Goal: Task Accomplishment & Management: Manage account settings

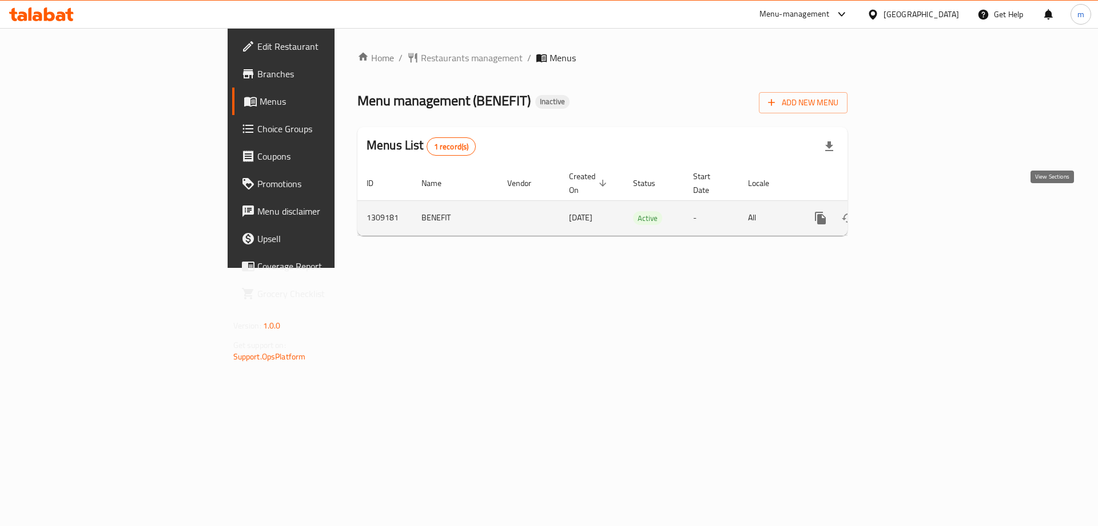
click at [910, 211] on icon "enhanced table" at bounding box center [903, 218] width 14 height 14
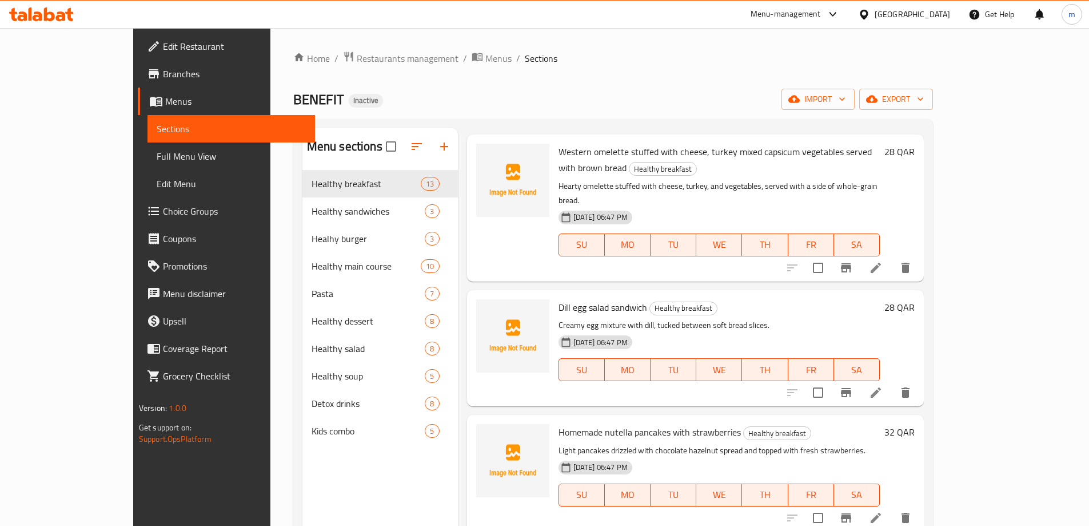
scroll to position [531, 0]
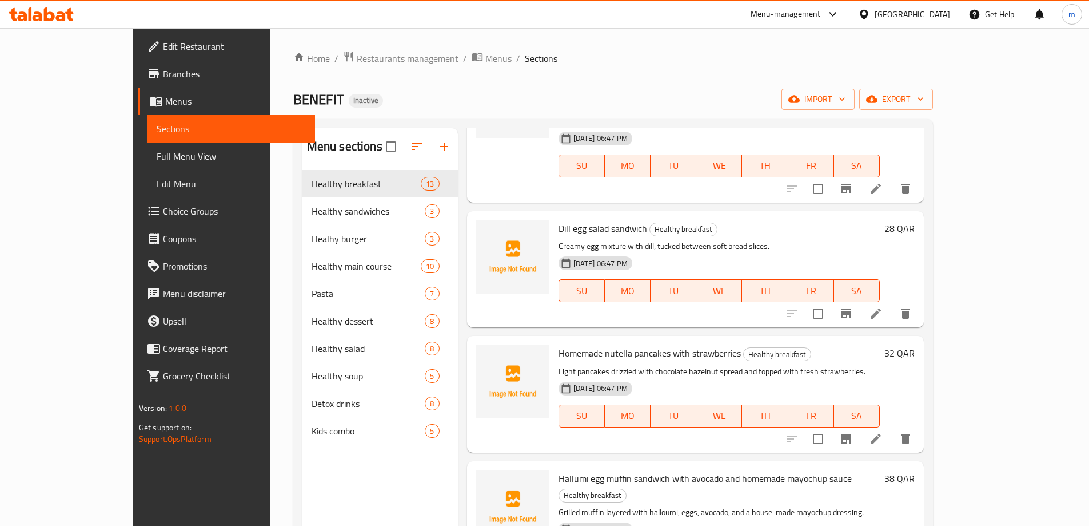
click at [892, 428] on li at bounding box center [876, 438] width 32 height 21
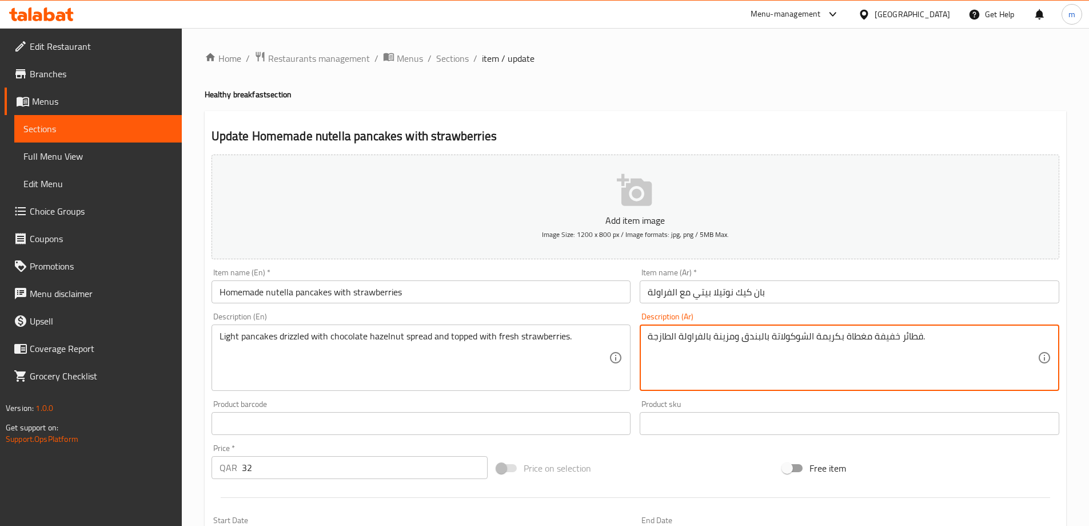
click at [917, 332] on textarea "فطائر خفيفة مغطاة بكريمة الشوكولاتة بالبندق ومزينة بالفراولة الطازجة." at bounding box center [843, 358] width 390 height 54
paste textarea "بان كيك"
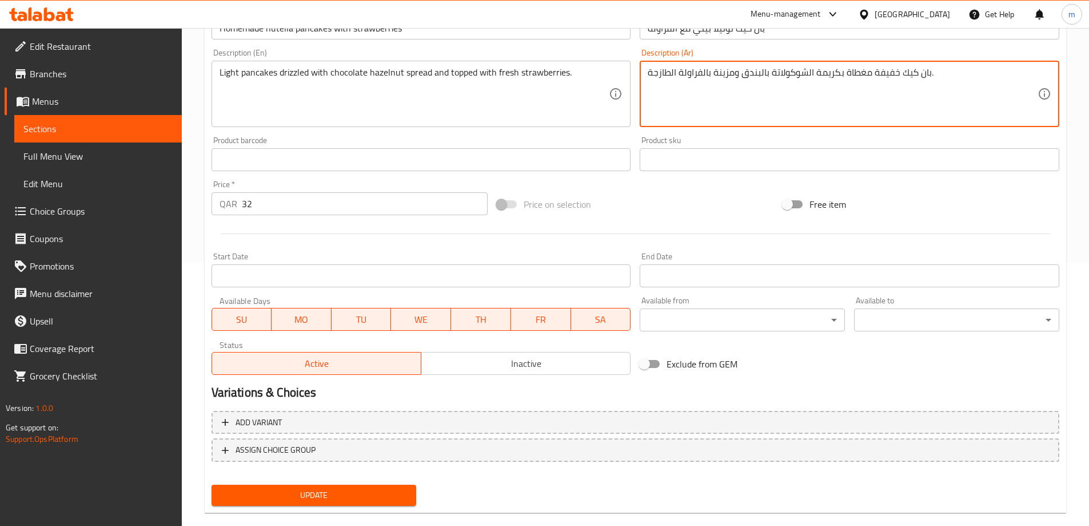
scroll to position [283, 0]
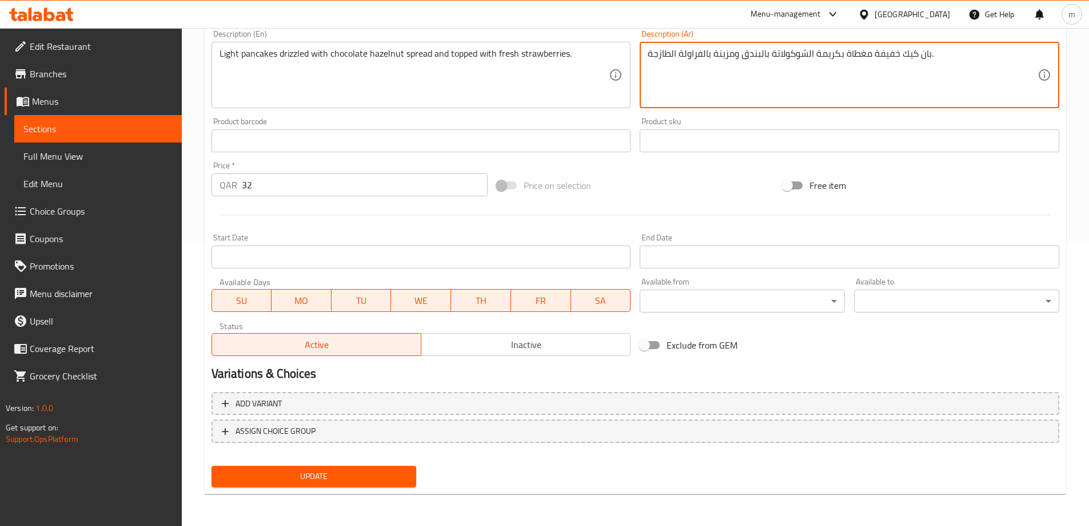
type textarea "بان كيك خفيفة مغطاة بكريمة الشوكولاتة بالبندق ومزينة بالفراولة الطازجة."
click at [369, 484] on button "Update" at bounding box center [314, 476] width 205 height 21
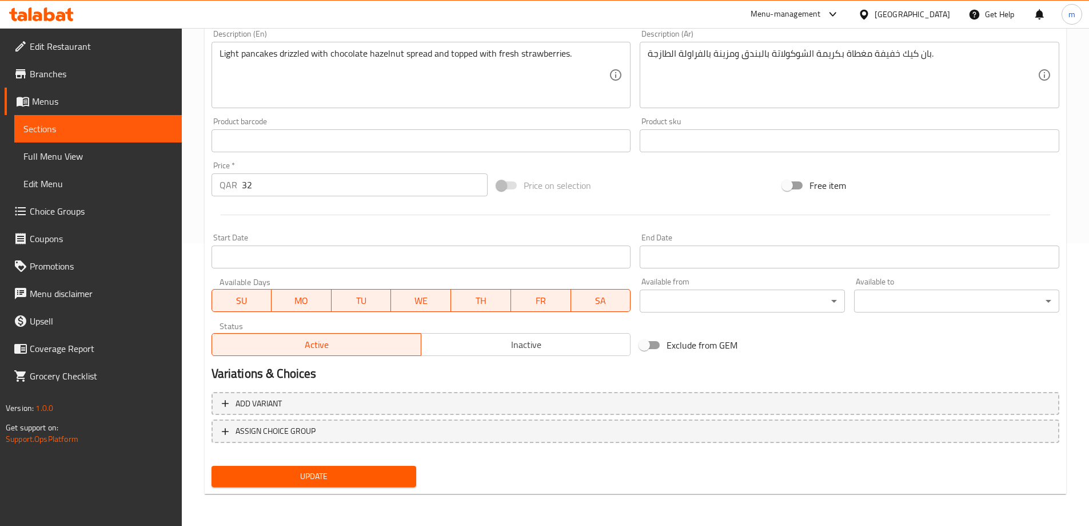
scroll to position [168, 0]
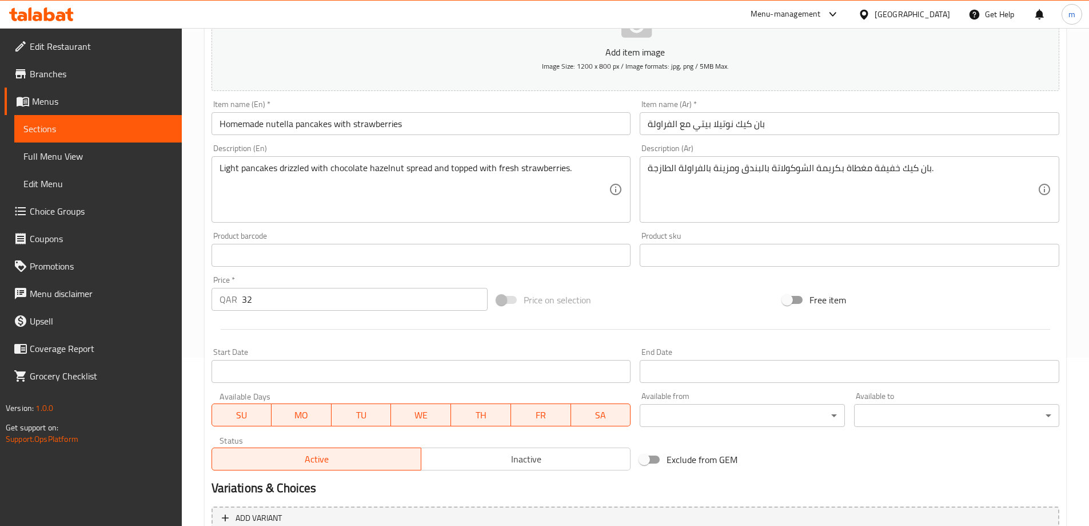
click at [250, 170] on textarea "Light pancakes drizzled with chocolate hazelnut spread and topped with fresh st…" at bounding box center [415, 189] width 390 height 54
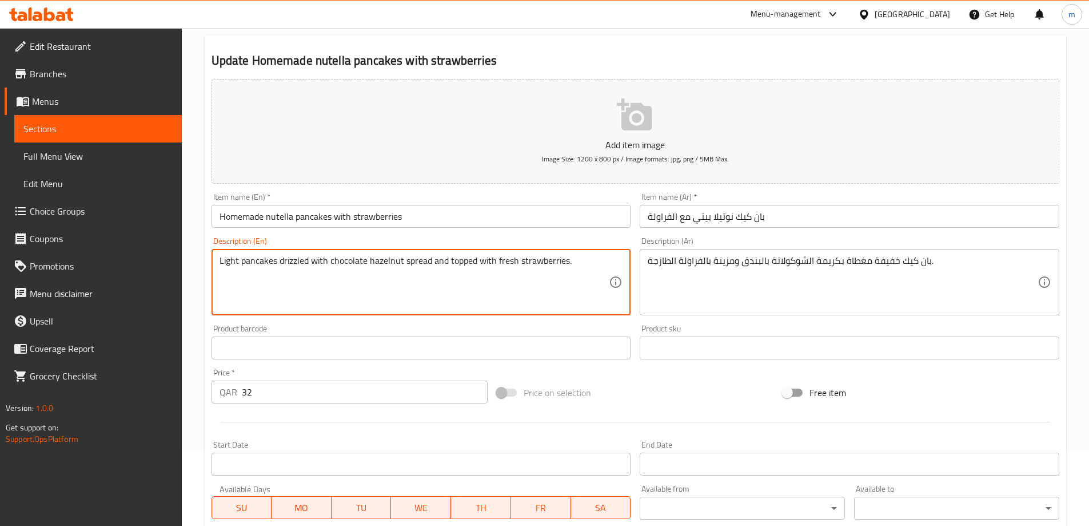
scroll to position [0, 0]
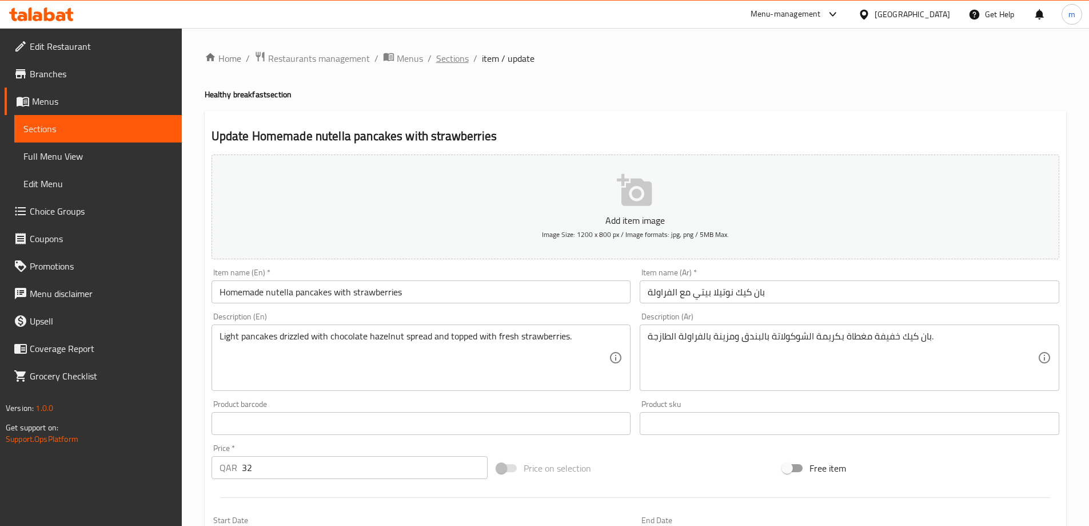
click at [453, 59] on span "Sections" at bounding box center [452, 58] width 33 height 14
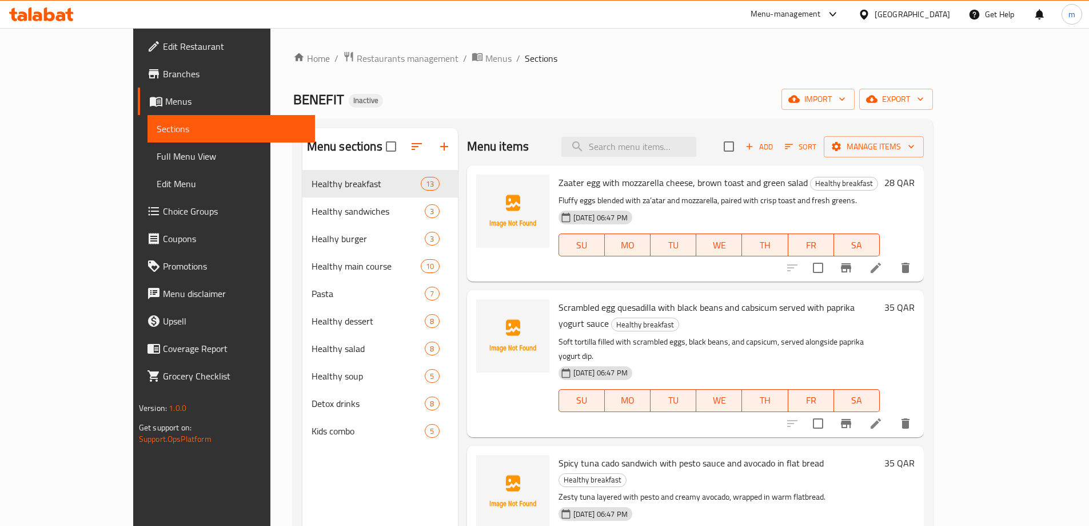
scroll to position [666, 0]
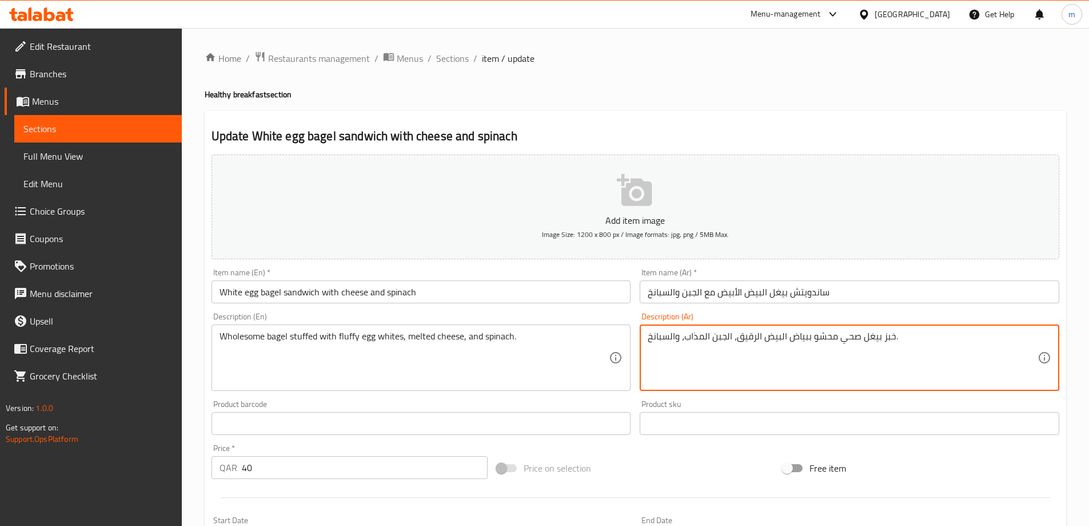
click at [884, 337] on textarea "خبز بيغل صحي محشو ببياض البيض الرقيق، الجبن المذاب، والسبانخ." at bounding box center [843, 358] width 390 height 54
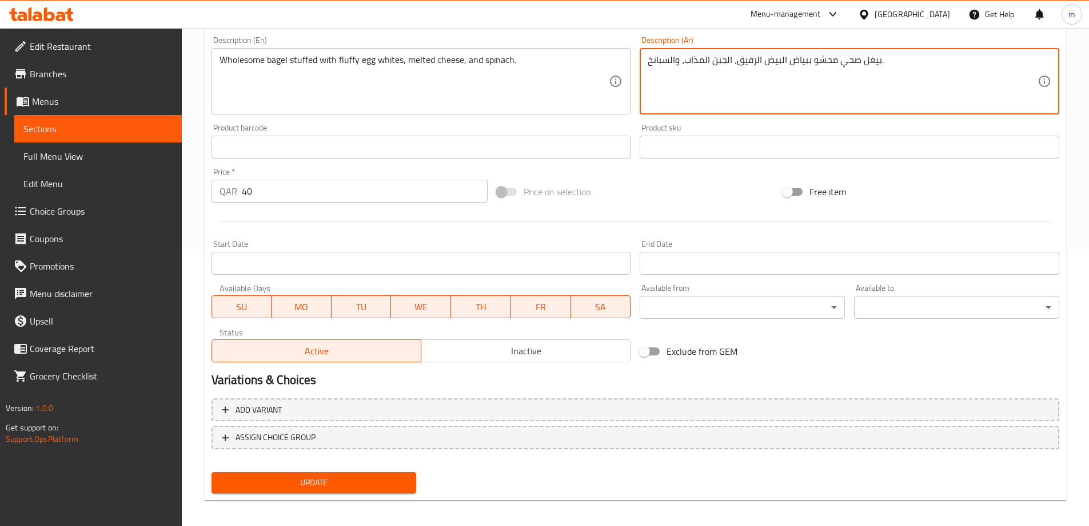
scroll to position [283, 0]
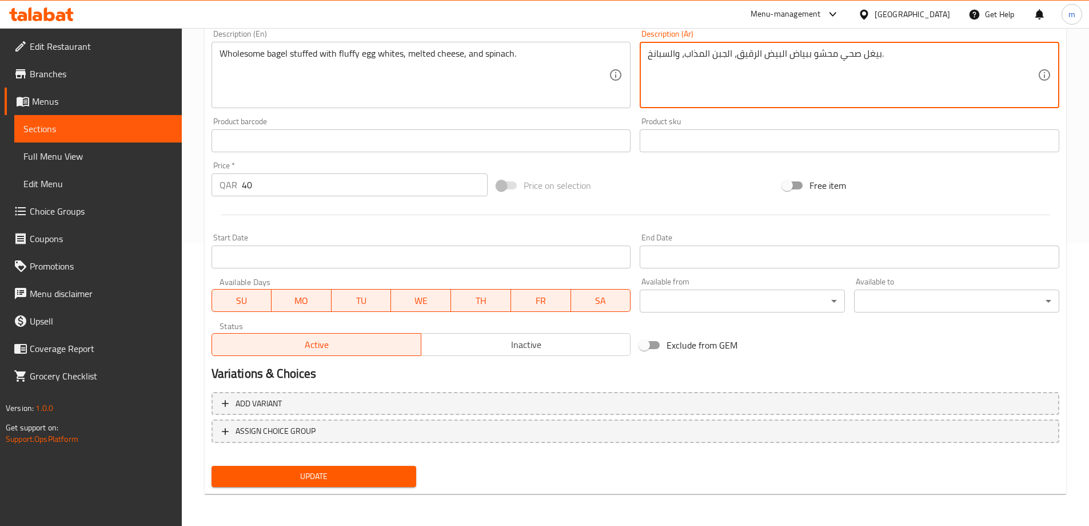
type textarea "بيغل صحي محشو ببياض البيض الرقيق، الجبن المذاب، والسبانخ."
click at [351, 464] on div "Update" at bounding box center [314, 476] width 214 height 30
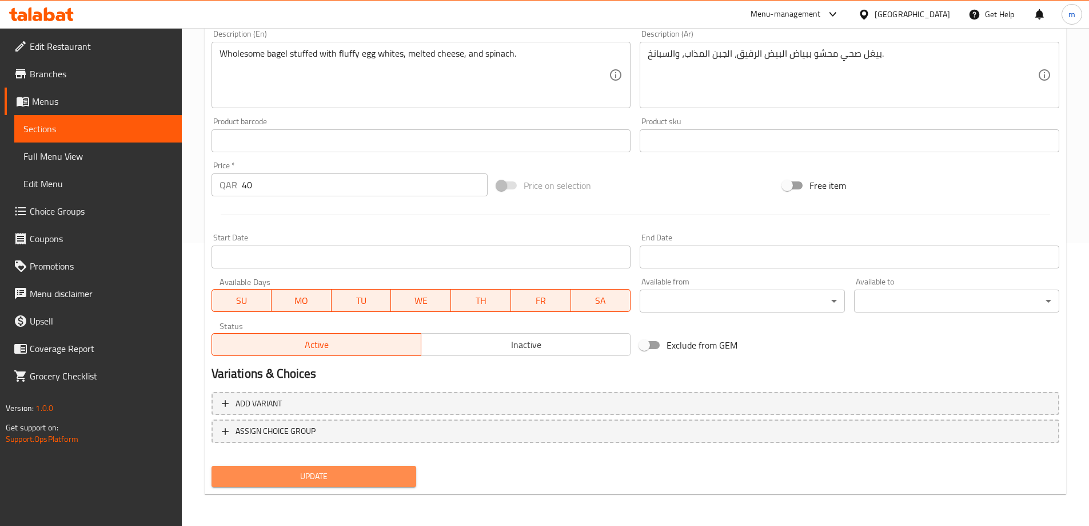
click at [351, 468] on button "Update" at bounding box center [314, 476] width 205 height 21
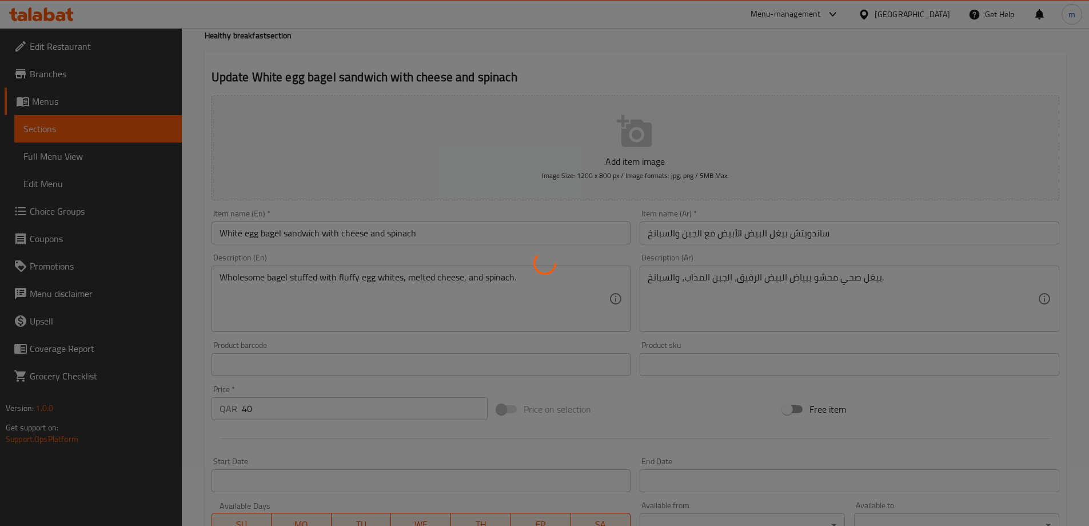
scroll to position [0, 0]
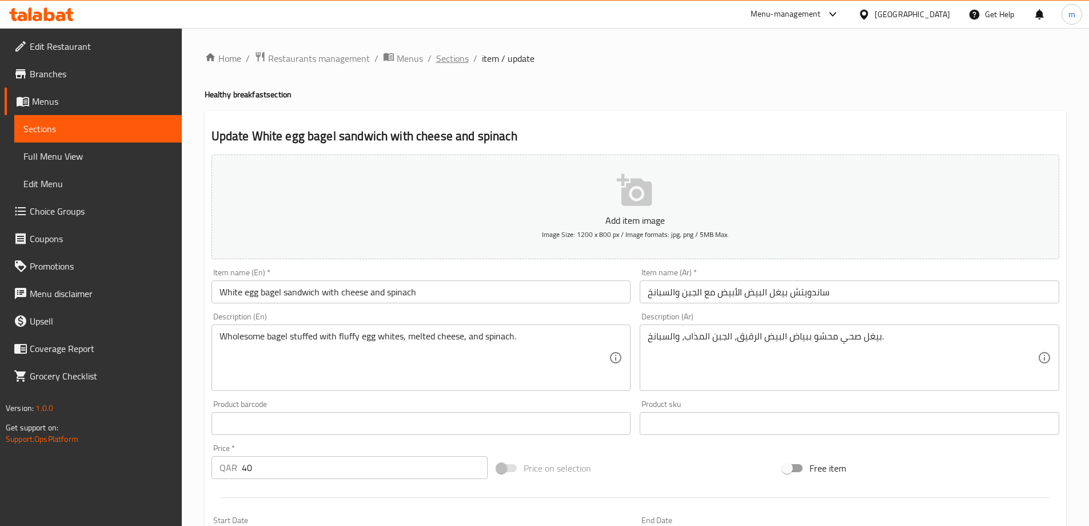
click at [442, 58] on span "Sections" at bounding box center [452, 58] width 33 height 14
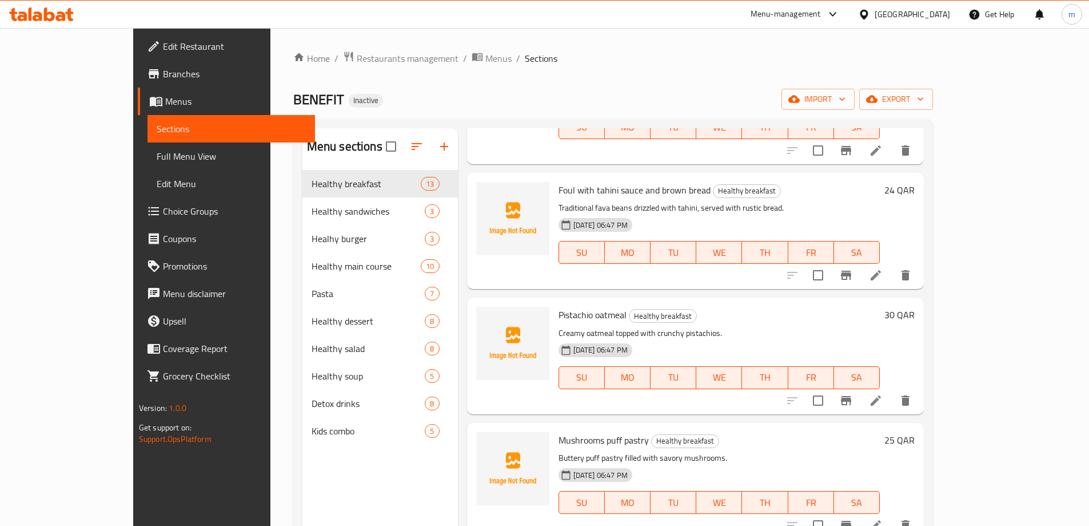
scroll to position [1098, 0]
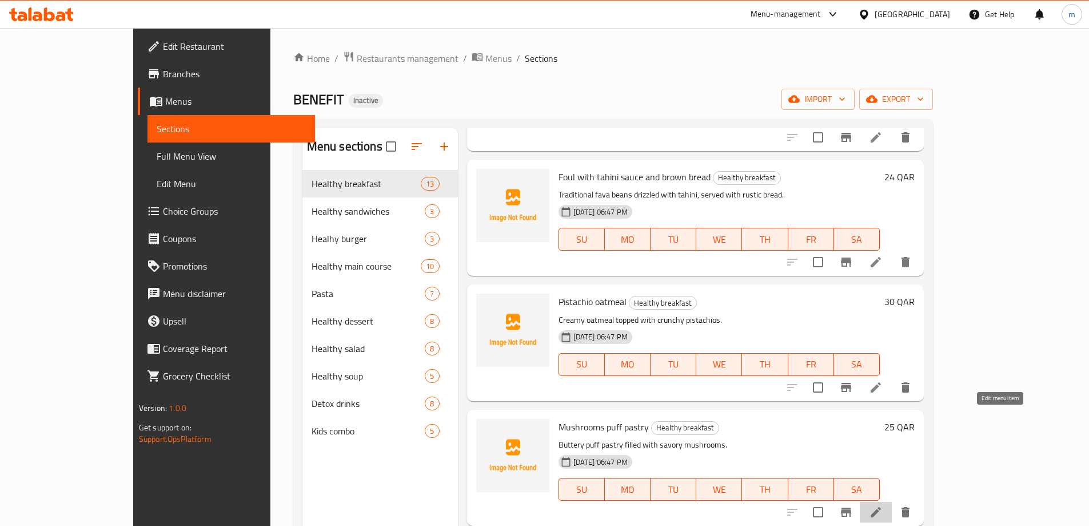
click at [883, 505] on icon at bounding box center [876, 512] width 14 height 14
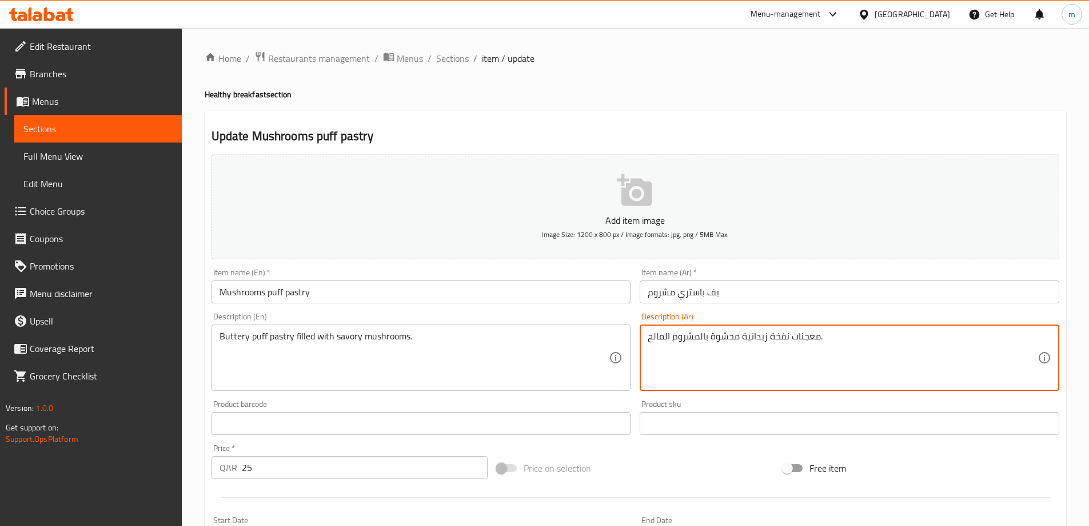
drag, startPoint x: 770, startPoint y: 336, endPoint x: 818, endPoint y: 347, distance: 49.7
paste textarea "بف باستري"
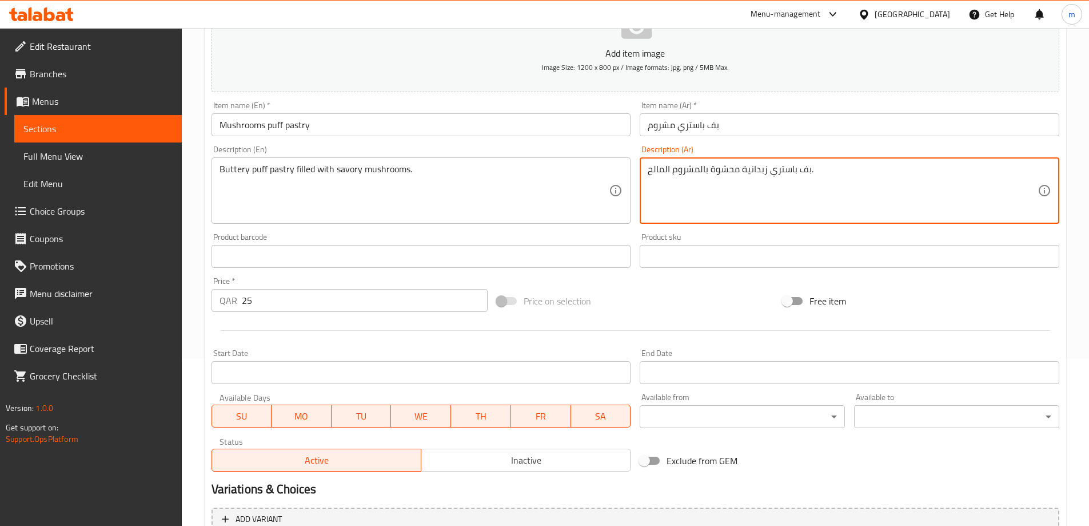
scroll to position [283, 0]
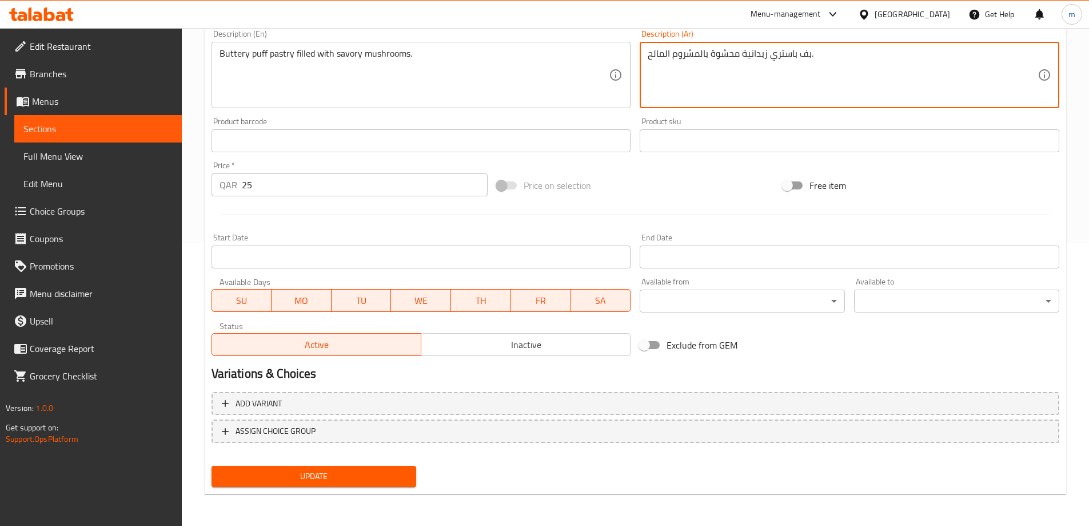
type textarea "بف باستري زبدانية محشوة بالمشروم المالح."
click at [307, 482] on span "Update" at bounding box center [314, 476] width 187 height 14
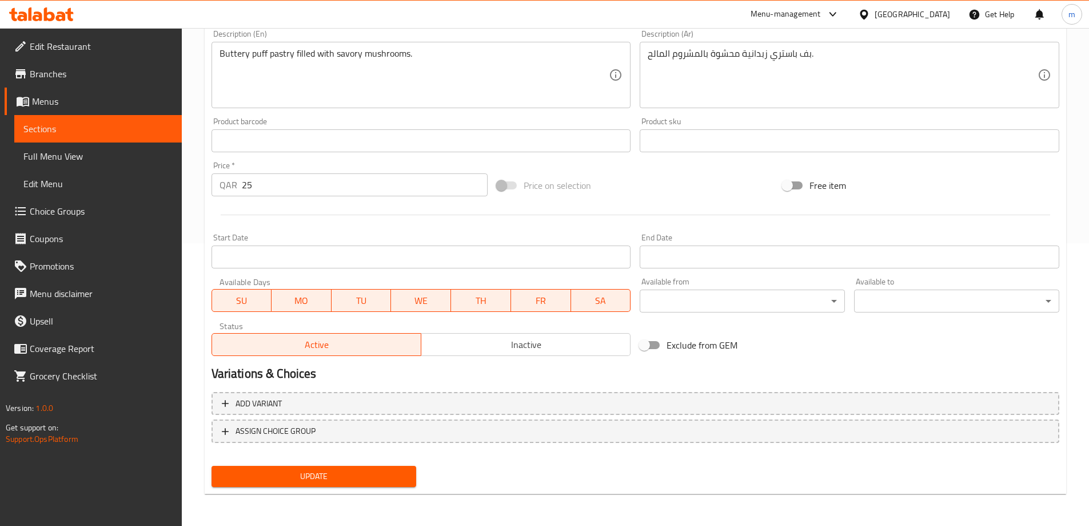
click at [405, 488] on div "Update" at bounding box center [314, 476] width 214 height 30
click at [403, 485] on button "Update" at bounding box center [314, 476] width 205 height 21
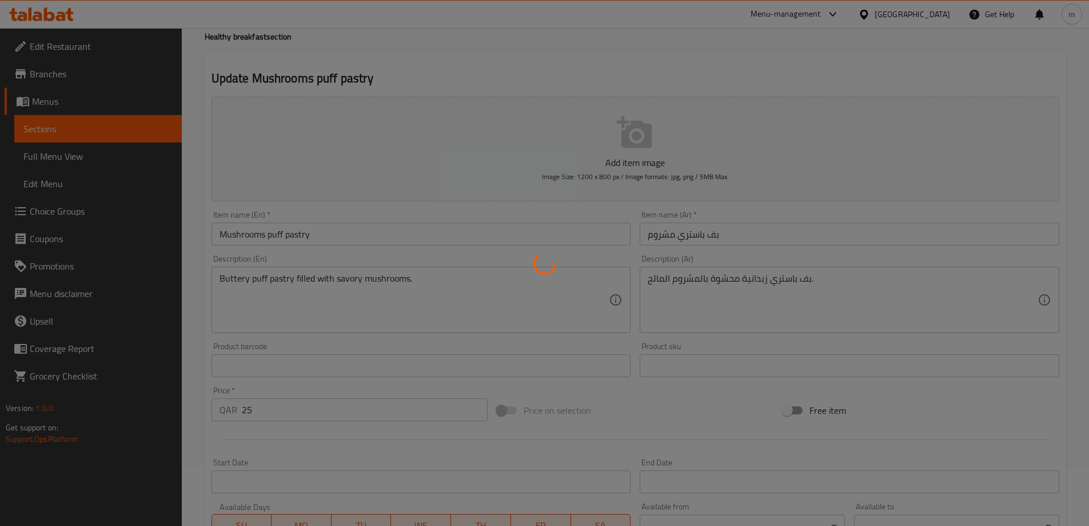
scroll to position [0, 0]
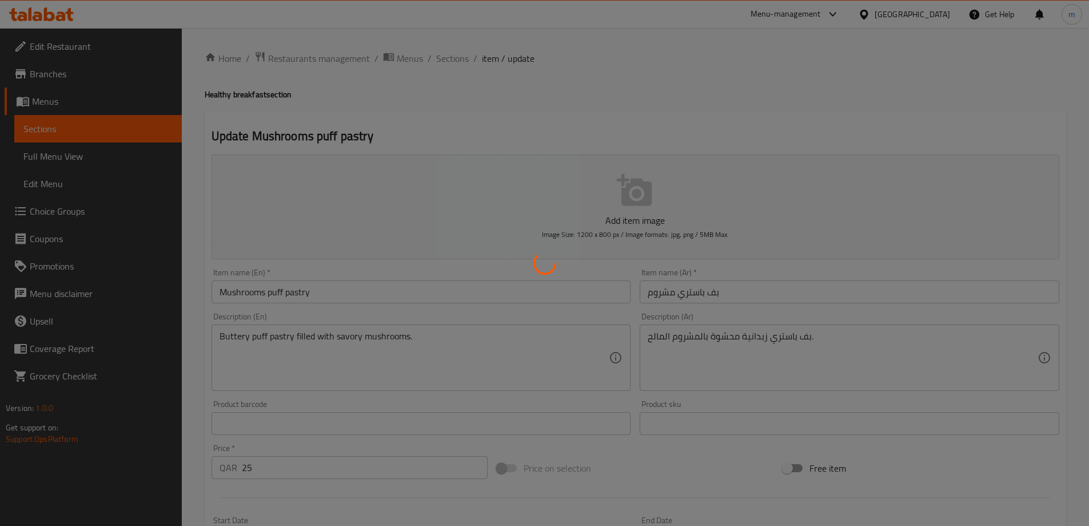
click at [451, 77] on div at bounding box center [544, 263] width 1089 height 526
click at [376, 156] on div at bounding box center [544, 263] width 1089 height 526
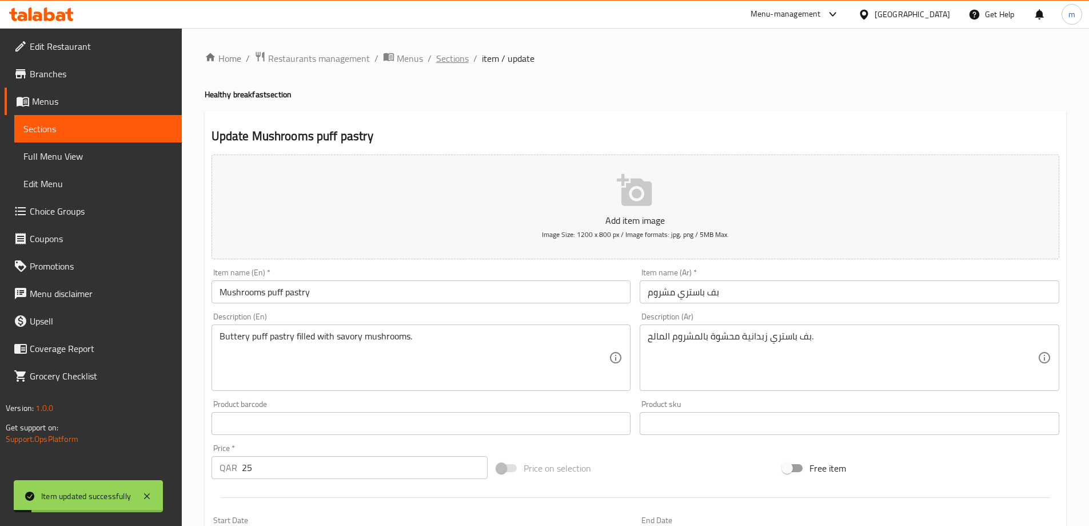
click at [457, 57] on span "Sections" at bounding box center [452, 58] width 33 height 14
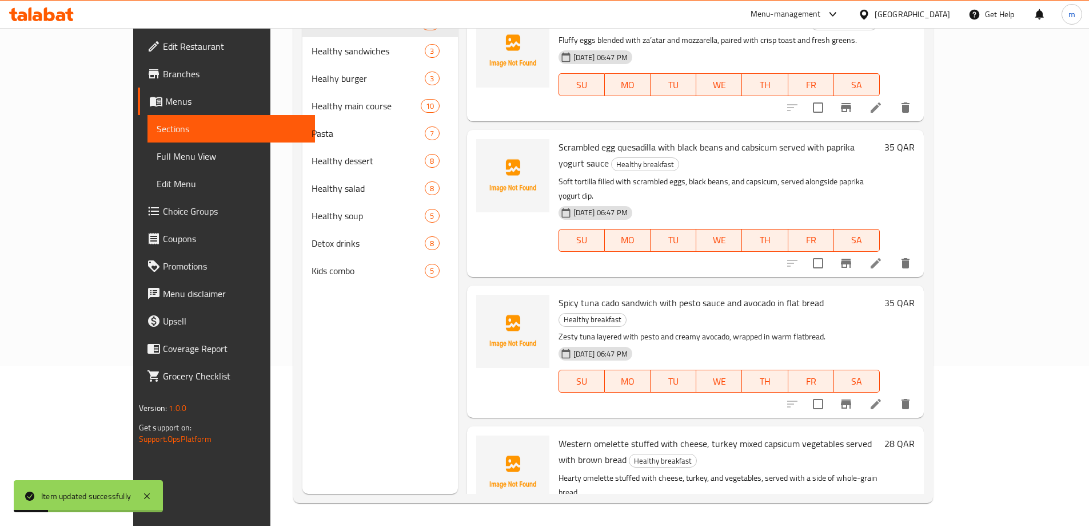
scroll to position [1127, 0]
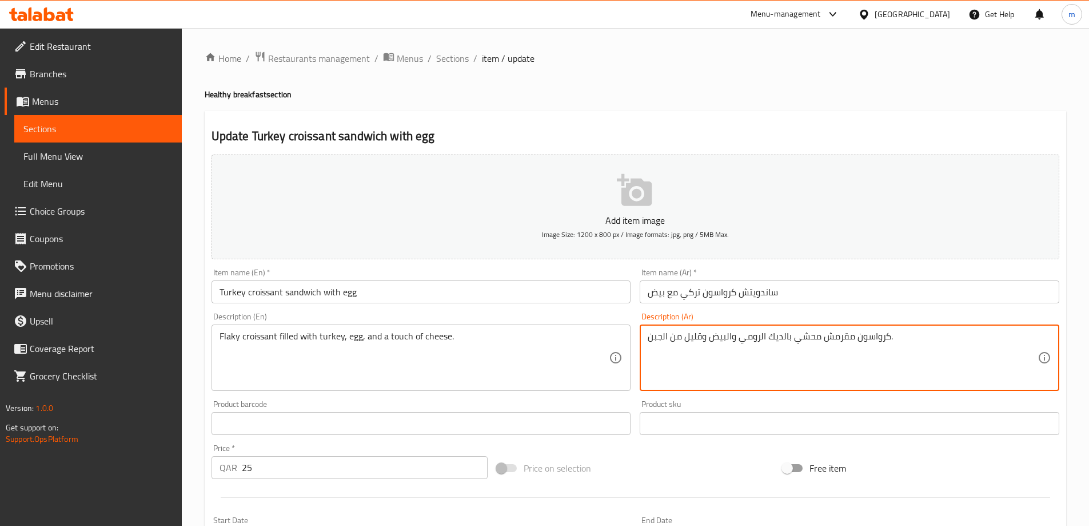
drag, startPoint x: 790, startPoint y: 337, endPoint x: 738, endPoint y: 337, distance: 52.0
click at [738, 337] on textarea "كرواسون مقرمش محشي بالديك الرومي والبيض وقليل من الجبن." at bounding box center [843, 358] width 390 height 54
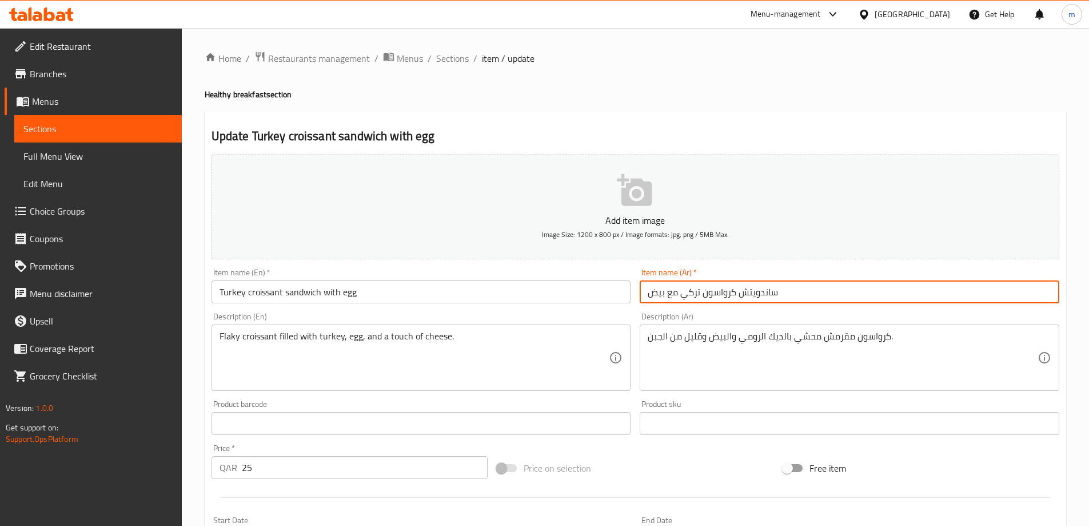
click at [697, 294] on input "ساندويتش كرواسون تركي مع بيض" at bounding box center [850, 291] width 420 height 23
paste input "الديك الرومي"
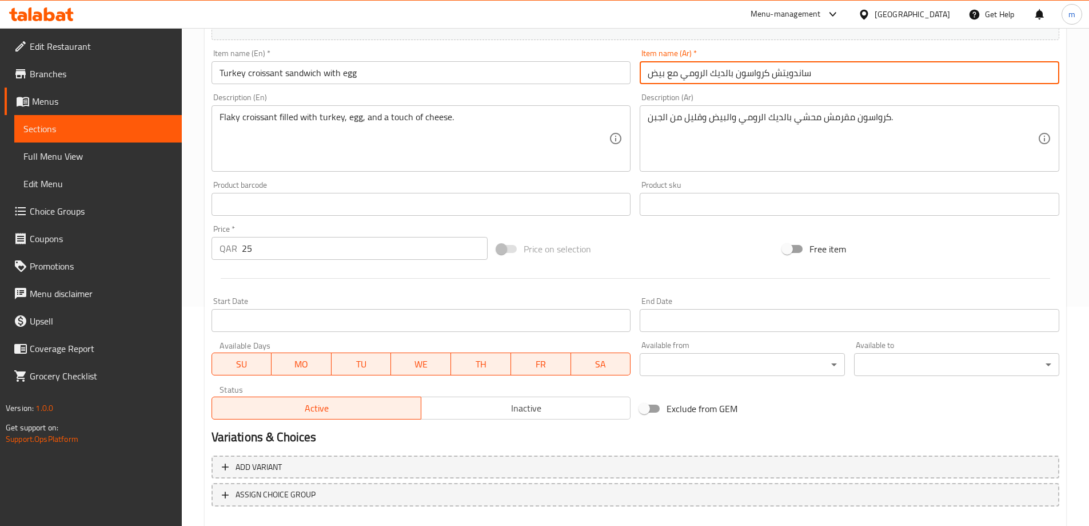
scroll to position [283, 0]
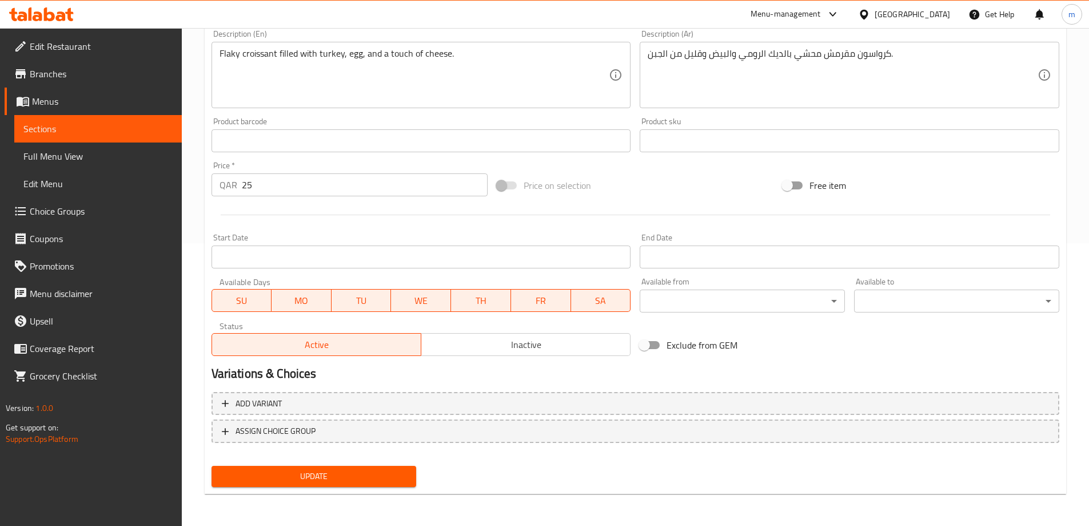
type input "ساندويتش كرواسون بالديك الرومي مع بيض"
click at [336, 471] on span "Update" at bounding box center [314, 476] width 187 height 14
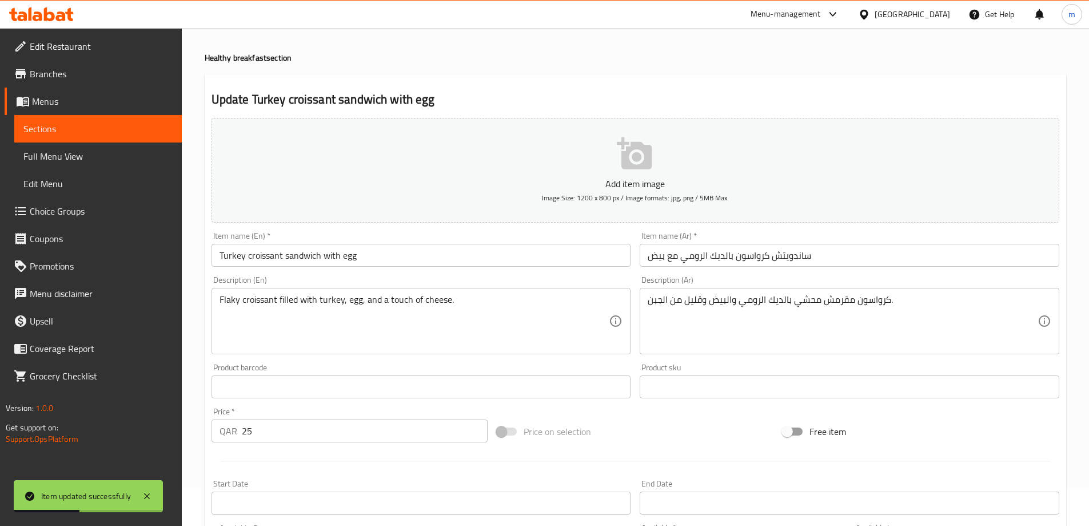
scroll to position [0, 0]
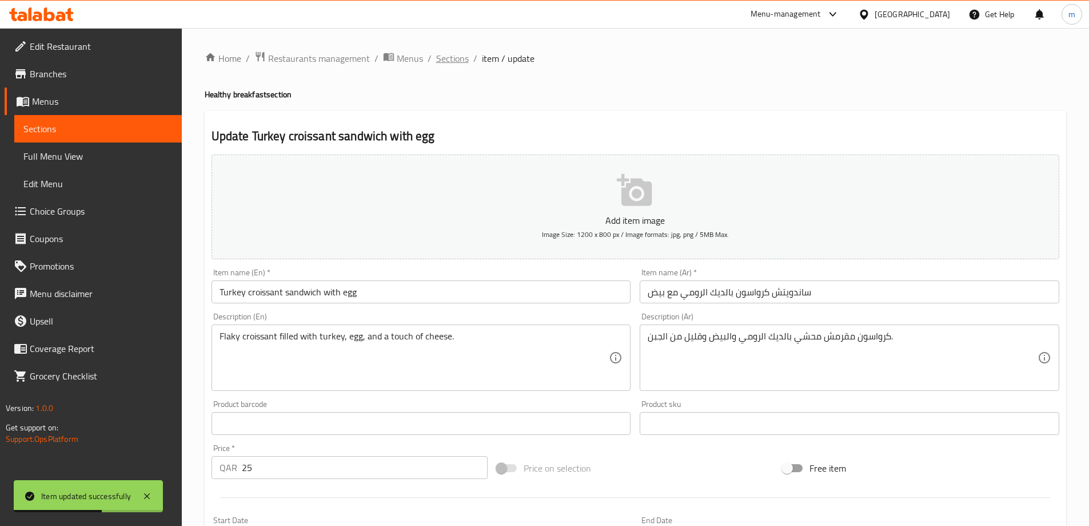
click at [461, 58] on span "Sections" at bounding box center [452, 58] width 33 height 14
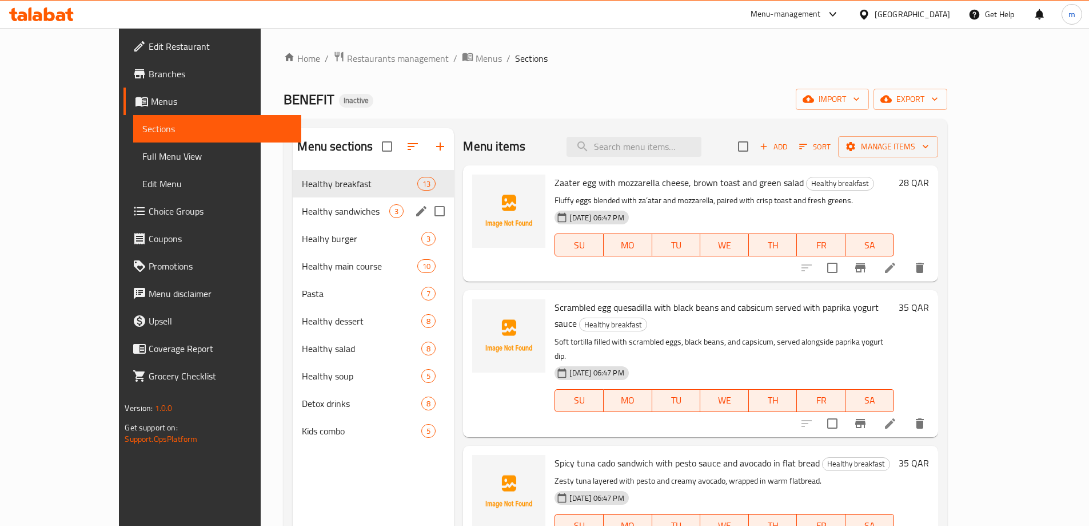
click at [331, 209] on span "Healthy sandwiches" at bounding box center [346, 211] width 88 height 14
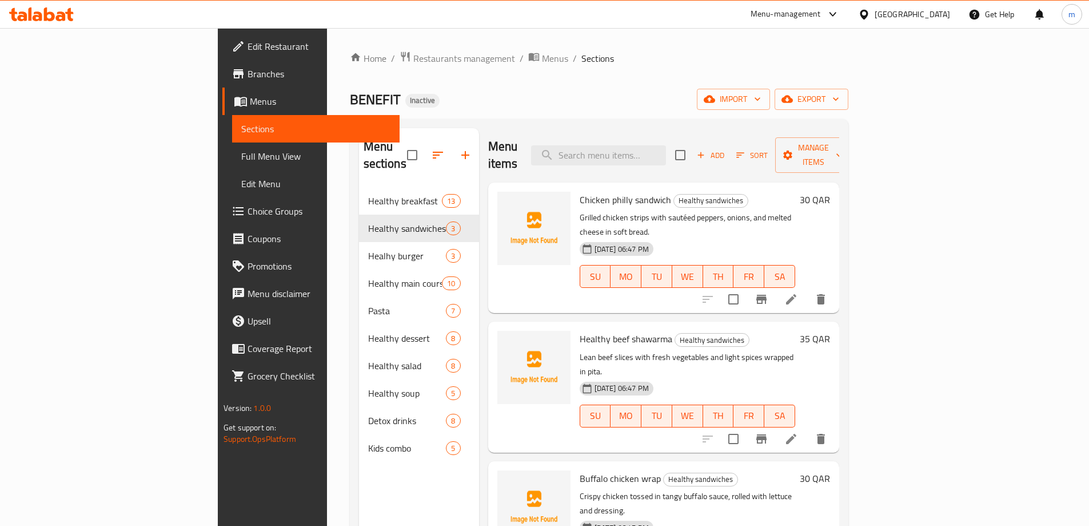
click at [798, 432] on icon at bounding box center [792, 439] width 14 height 14
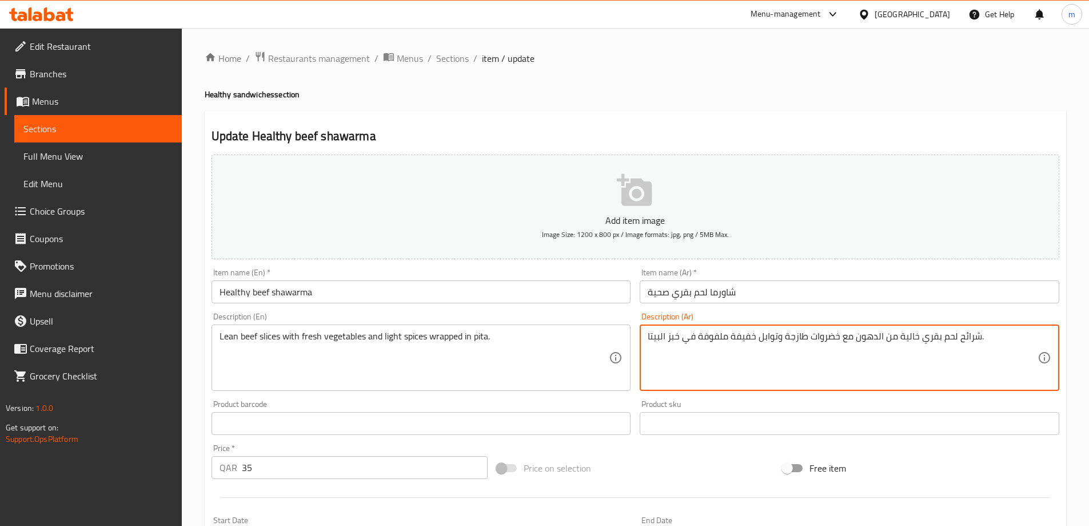
click at [672, 339] on textarea "شرائح لحم بقري خالية من الدهون مع خضروات طازجة وتوابل خفيفة ملفوفة في خبز البيت…" at bounding box center [843, 358] width 390 height 54
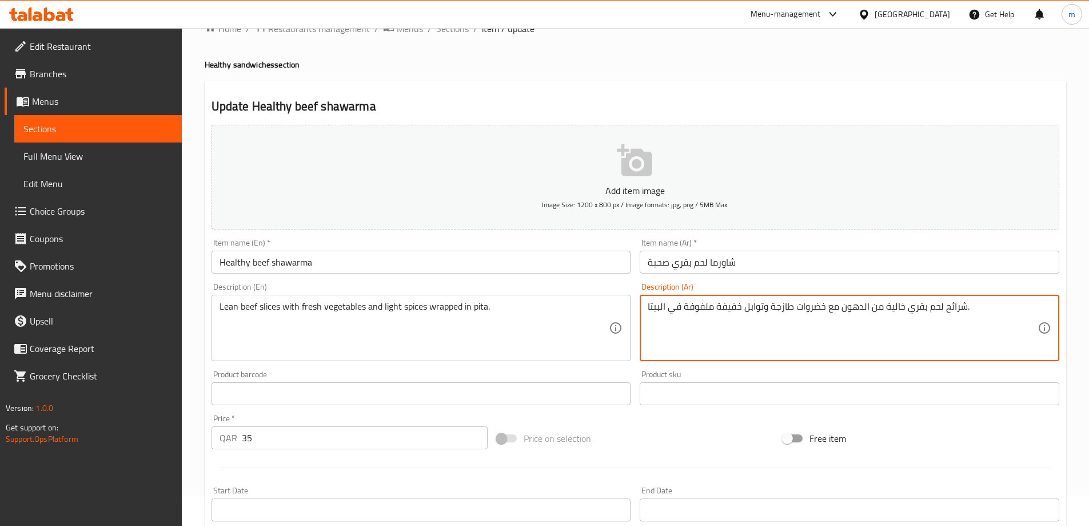
scroll to position [114, 0]
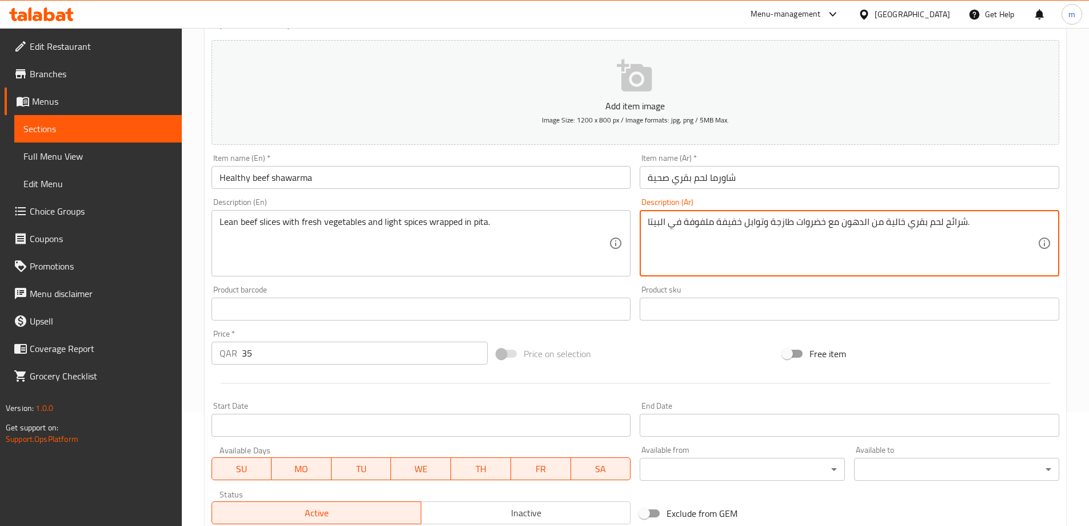
click at [661, 225] on textarea "شرائح لحم بقري خالية من الدهون مع خضروات طازجة وتوابل خفيفة ملفوفة في البيتا." at bounding box center [843, 243] width 390 height 54
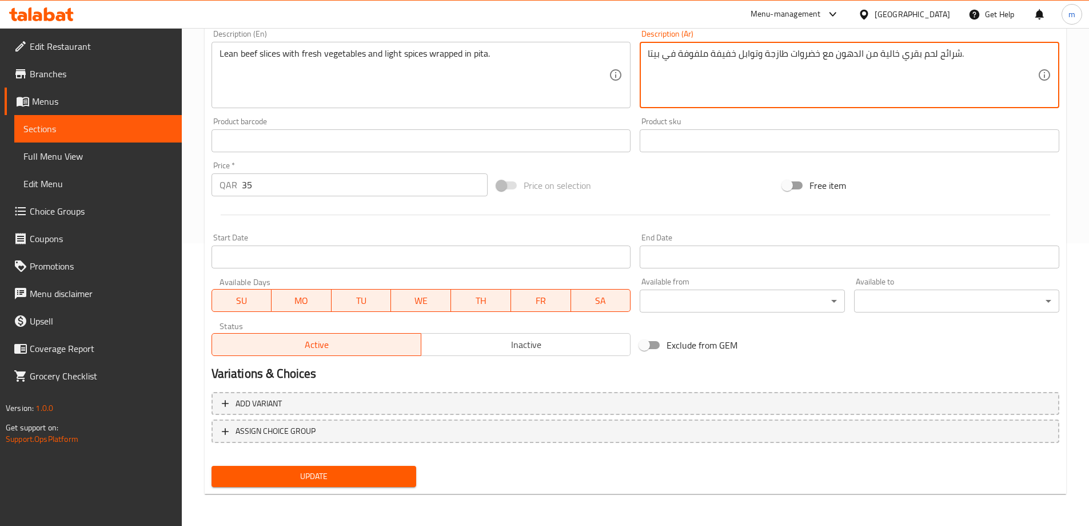
type textarea "شرائح لحم بقري خالية من الدهون مع خضروات طازجة وتوابل خفيفة ملفوفة في بيتا."
click at [341, 458] on div "Add variant ASSIGN CHOICE GROUP" at bounding box center [635, 424] width 857 height 74
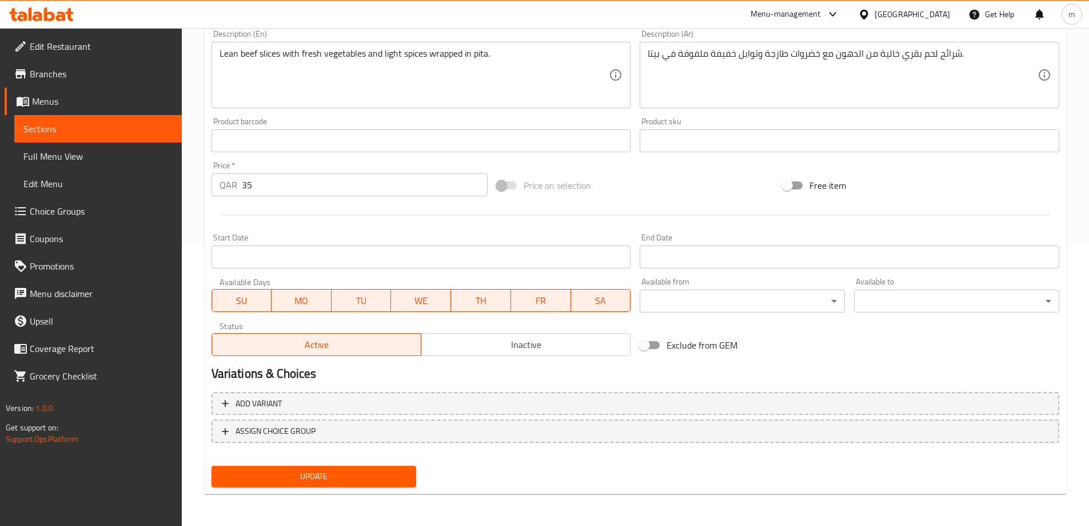
click at [341, 474] on span "Update" at bounding box center [314, 476] width 187 height 14
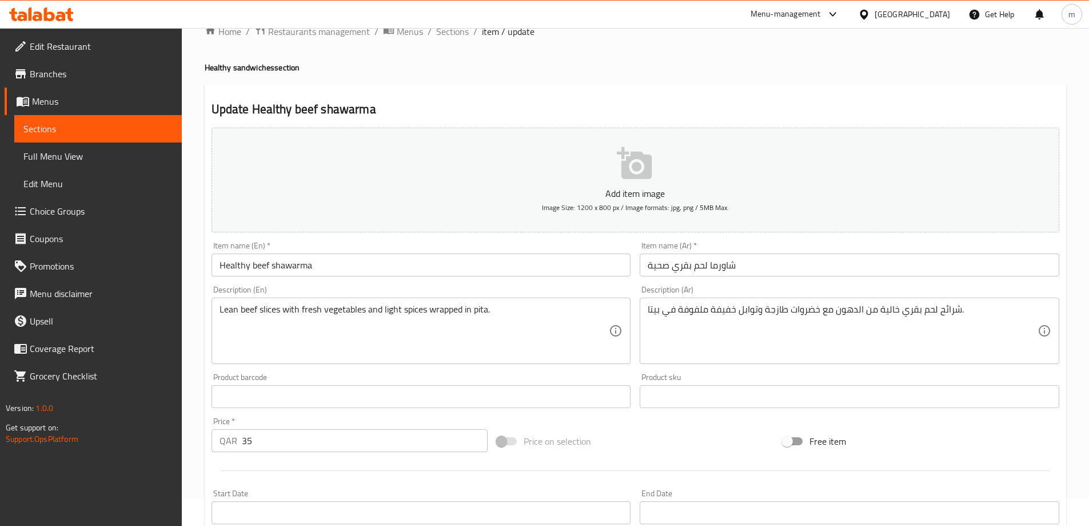
scroll to position [0, 0]
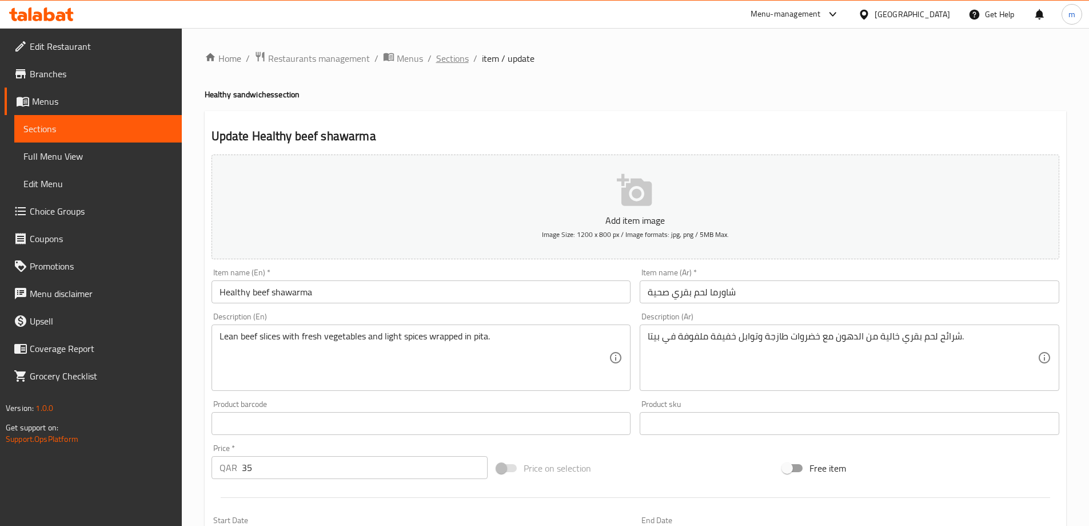
click at [463, 61] on span "Sections" at bounding box center [452, 58] width 33 height 14
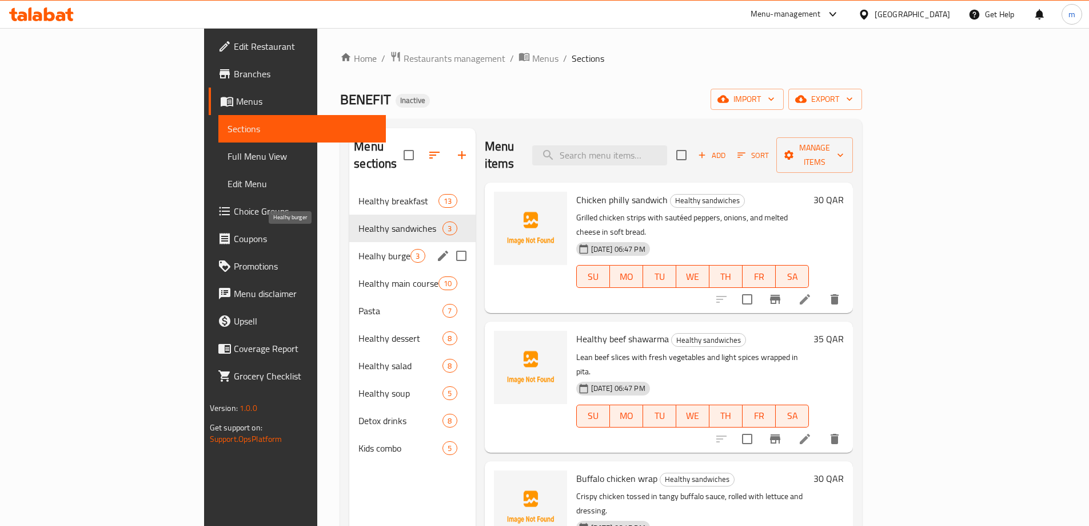
click at [359, 249] on span "Healhy burger" at bounding box center [385, 256] width 52 height 14
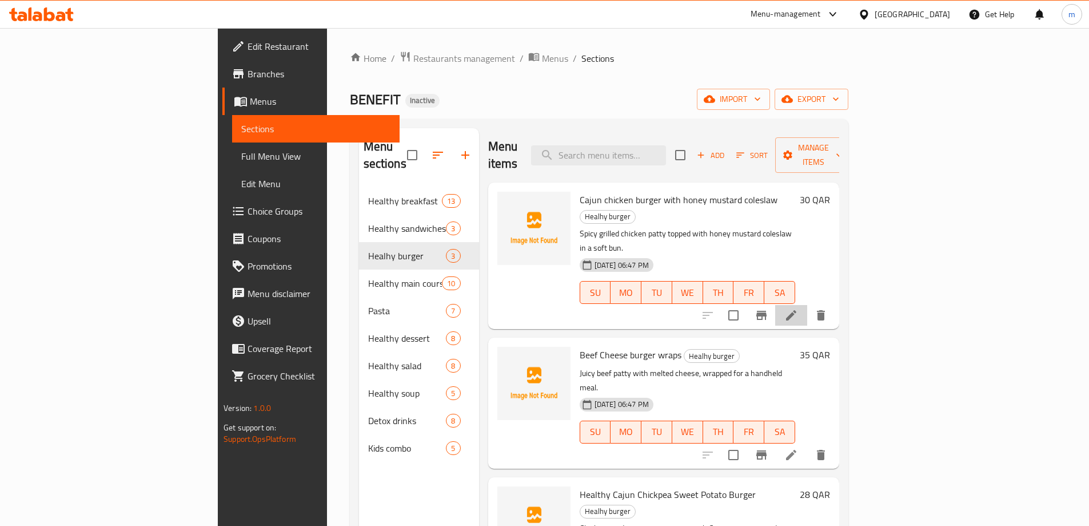
click at [808, 305] on li at bounding box center [792, 315] width 32 height 21
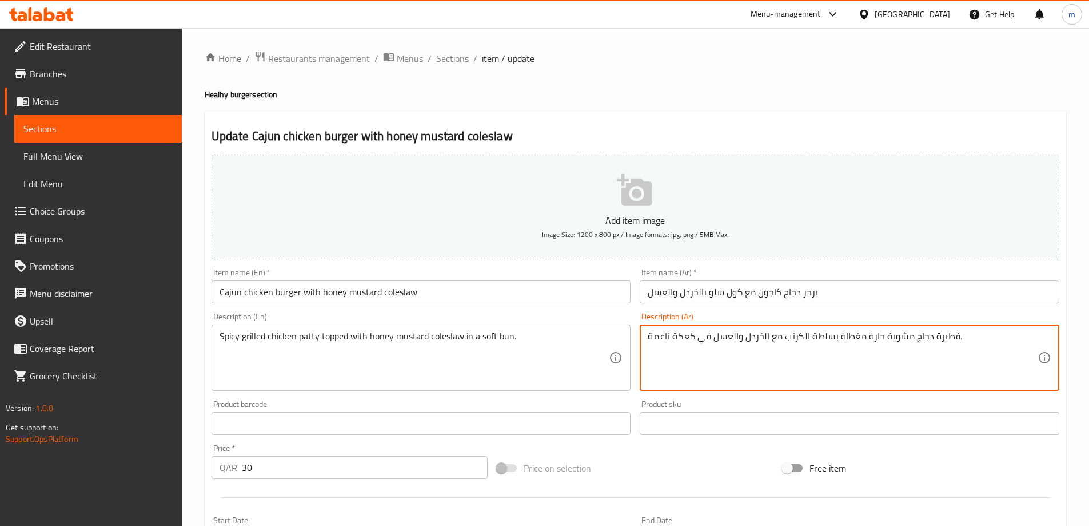
click at [678, 341] on textarea "فطيرة دجاج مشوية حارة مغطاة بسلطة الكرنب مع الخردل والعسل في كعكة ناعمة." at bounding box center [843, 358] width 390 height 54
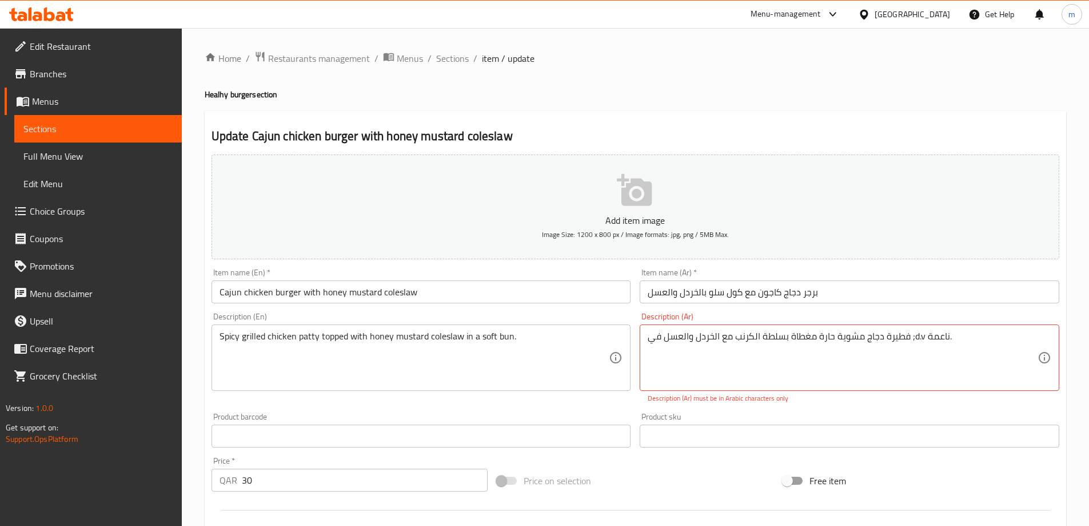
click at [777, 359] on textarea "فطيرة دجاج مشوية حارة مغطاة بسلطة الكرنب مع الخردل والعسل في ;d.v ناعمة." at bounding box center [843, 358] width 390 height 54
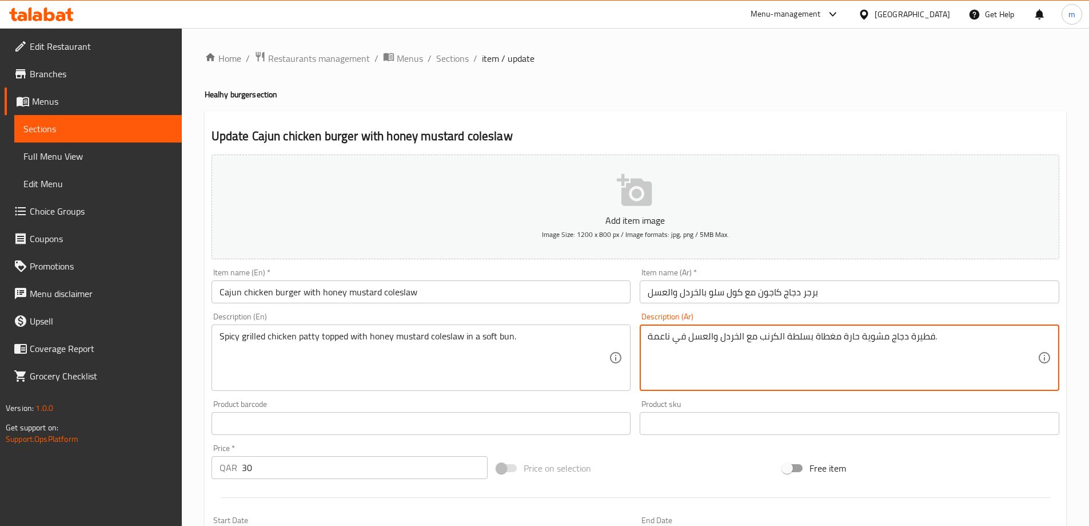
click at [758, 341] on textarea "فطيرة دجاج مشوية حارة مغطاة بسلطة الكرنب مع الخردل والعسل في ناعمة." at bounding box center [843, 358] width 390 height 54
click at [681, 338] on textarea "فطيرة دجاج مشوية حارة مغطاة بسلطة الكرنب مع الخردل والعسل في ناعمة." at bounding box center [843, 358] width 390 height 54
click at [686, 337] on textarea "فطيرة دجاج مشوية حارة مغطاة بسلطة الكرنب مع الخردل والعسل في ناعمة." at bounding box center [843, 358] width 390 height 54
click at [671, 333] on textarea "فطيرة دجاج مشوية حارة مغطاة بسلطة الكرنب مع الخردل والعسل في ناعمة." at bounding box center [843, 358] width 390 height 54
drag, startPoint x: 655, startPoint y: 333, endPoint x: 649, endPoint y: 333, distance: 6.9
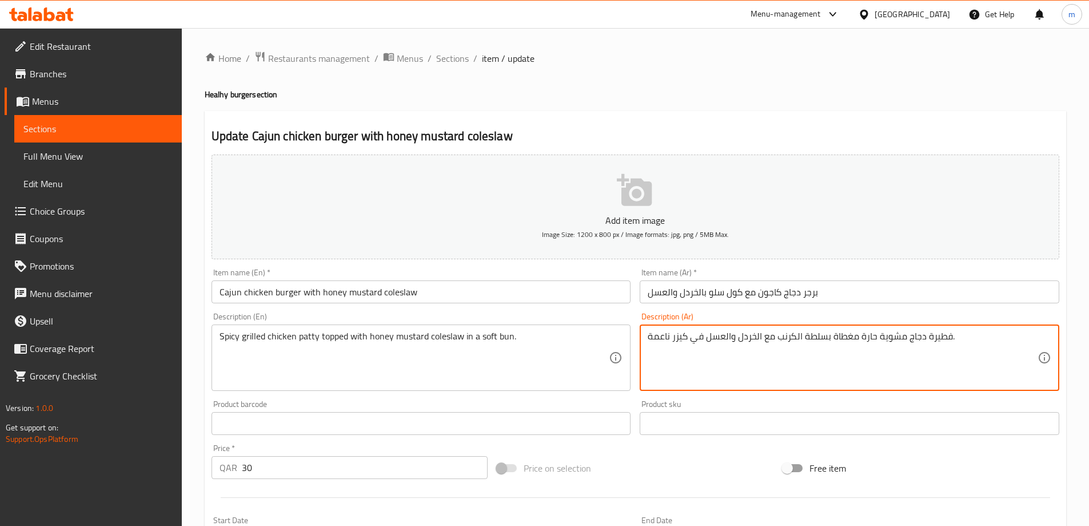
click at [649, 333] on textarea "فطيرة دجاج مشوية حارة مغطاة بسلطة الكرنب مع الخردل والعسل في كيزر ناعمة." at bounding box center [843, 358] width 390 height 54
click at [949, 337] on textarea "فطيرة دجاج مشوية حارة مغطاة بسلطة الكرنب مع الخردل والعسل في كيزر ناعم." at bounding box center [843, 358] width 390 height 54
click at [987, 336] on textarea "فطيرة دجاج مشوية حارة مغطاة بسلطة الكرنب مع الخردل والعسل في كيزر ناعم." at bounding box center [843, 358] width 390 height 54
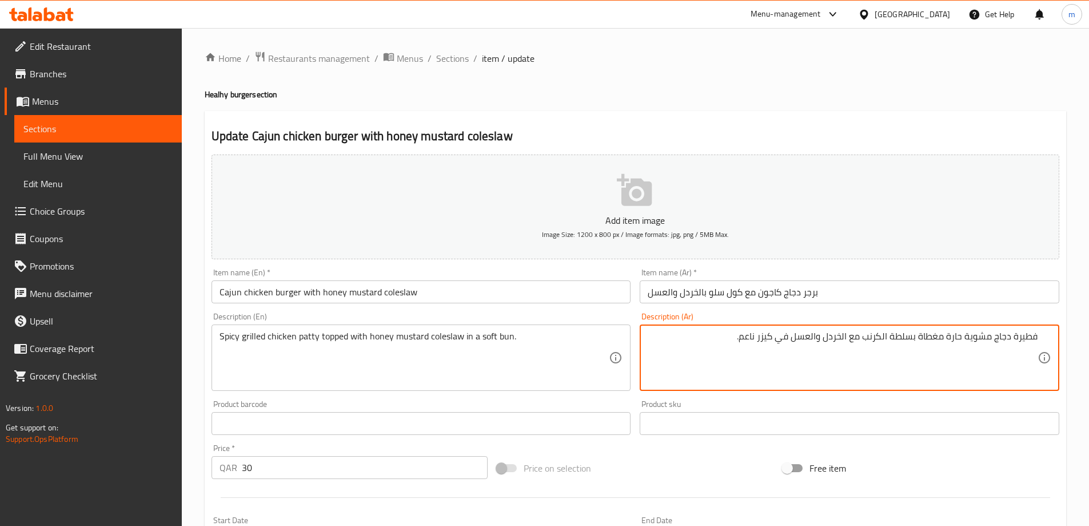
click at [737, 337] on textarea "فطيرة دجاج مشوية حارة مغطاة بسلطة الكرنب مع الخردل والعسل في كيزر ناعم." at bounding box center [843, 358] width 390 height 54
type textarea "فطيرة دجاج مشوية حارة مغطاة بسلطة الكرنب مع الخردل والعسل في كيزر ناعم."
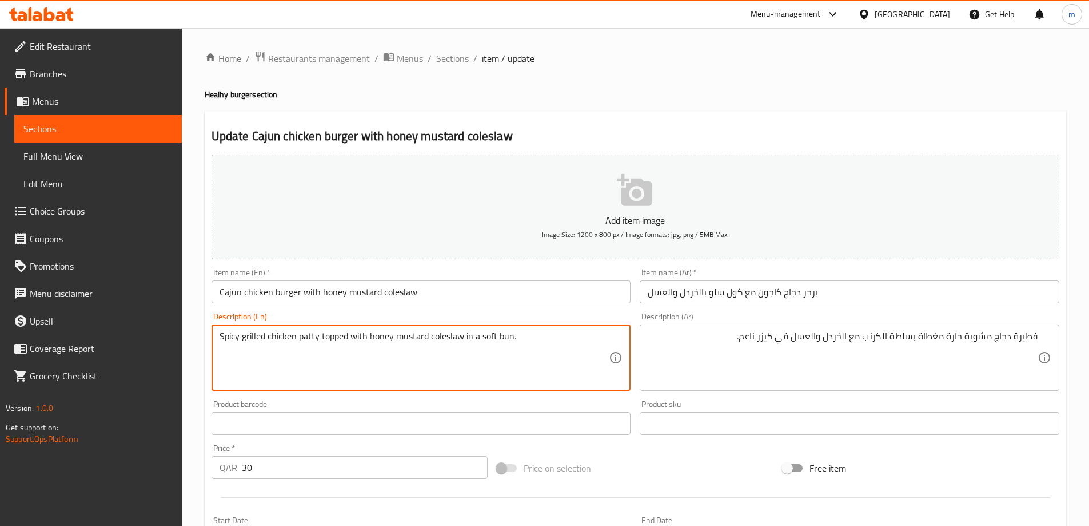
click at [500, 337] on textarea "Spicy grilled chicken patty topped with honey mustard coleslaw in a soft bun." at bounding box center [415, 358] width 390 height 54
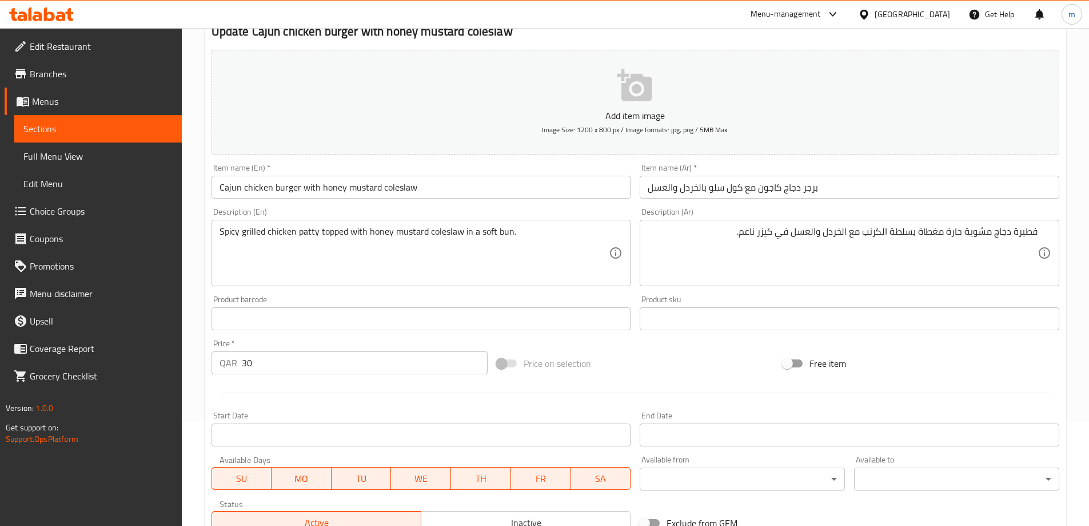
scroll to position [283, 0]
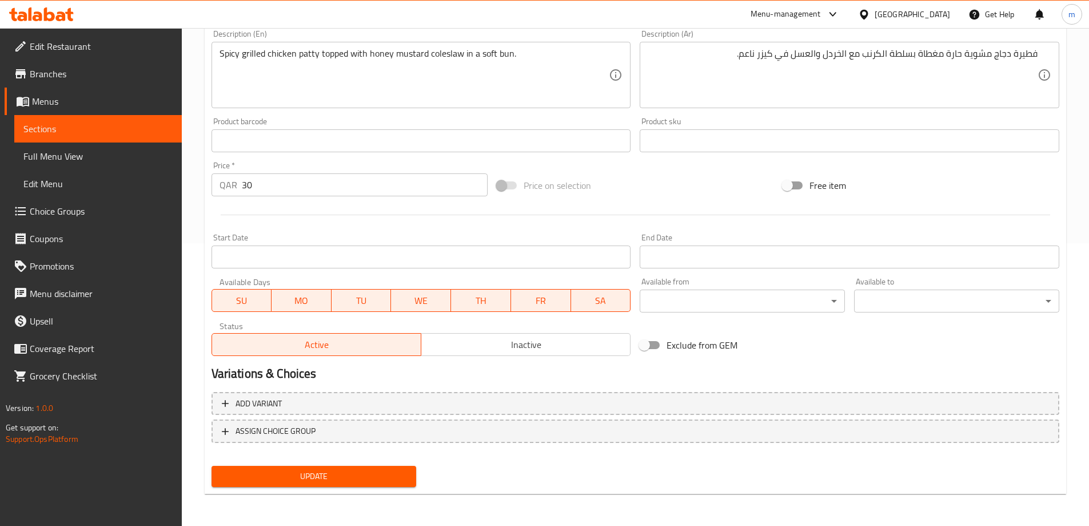
click at [354, 460] on div "Add variant ASSIGN CHOICE GROUP" at bounding box center [635, 424] width 857 height 74
click at [354, 466] on button "Update" at bounding box center [314, 476] width 205 height 21
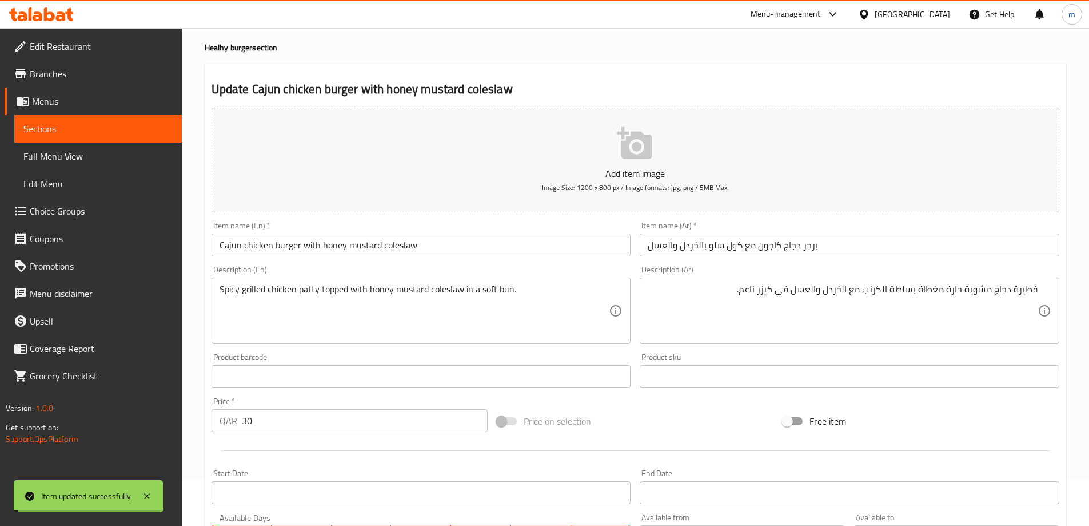
scroll to position [0, 0]
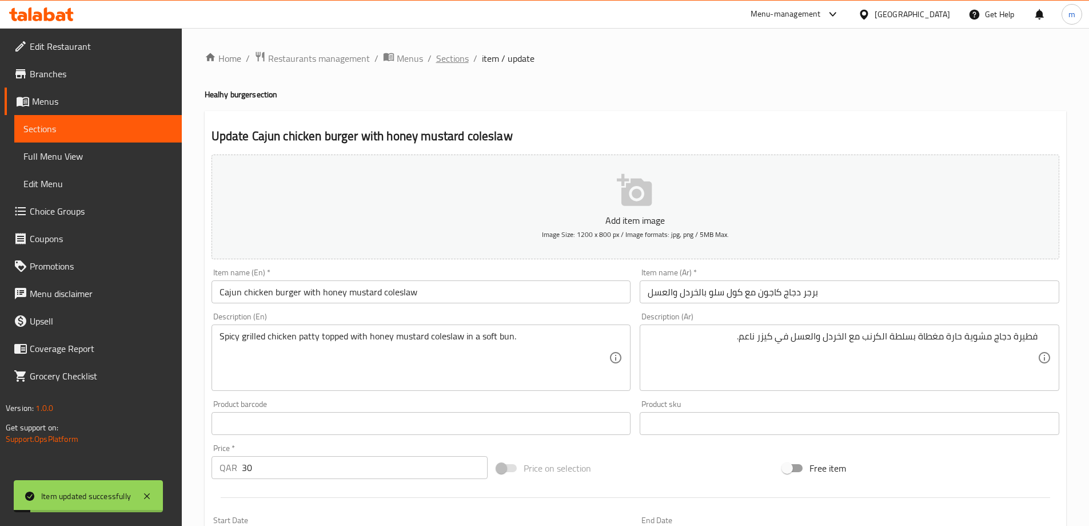
click at [438, 62] on span "Sections" at bounding box center [452, 58] width 33 height 14
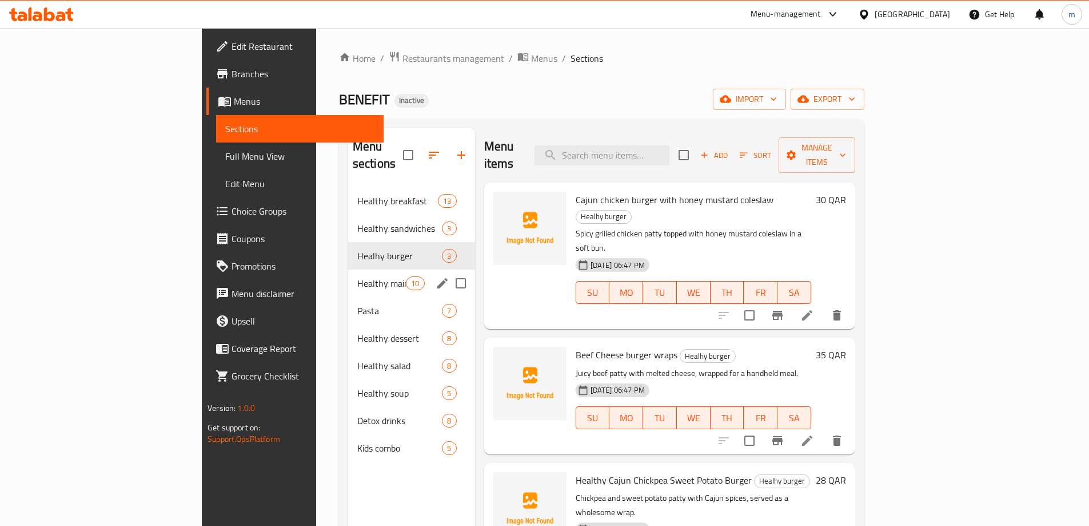
click at [348, 269] on div "Healthy main course 10" at bounding box center [411, 282] width 127 height 27
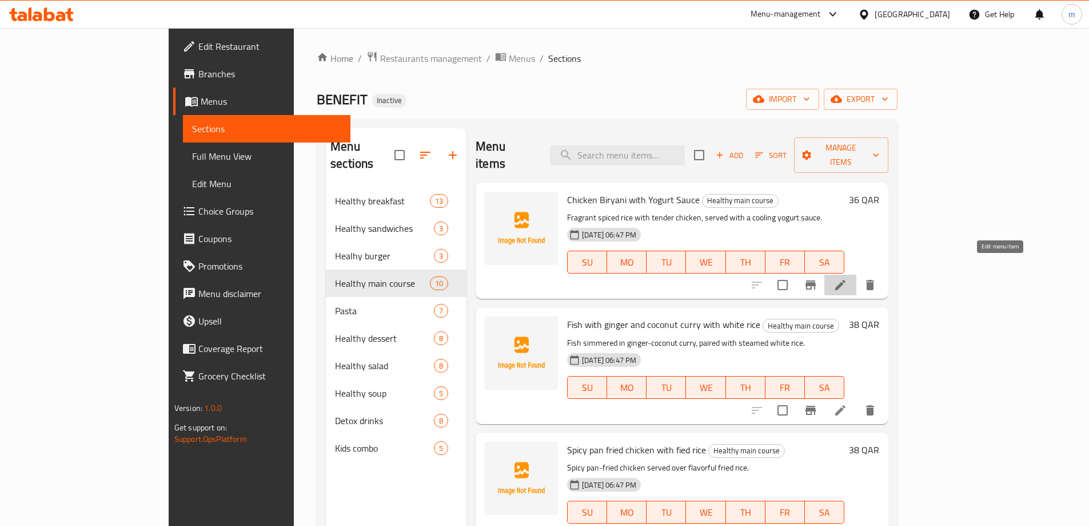
click at [846, 280] on icon at bounding box center [841, 285] width 10 height 10
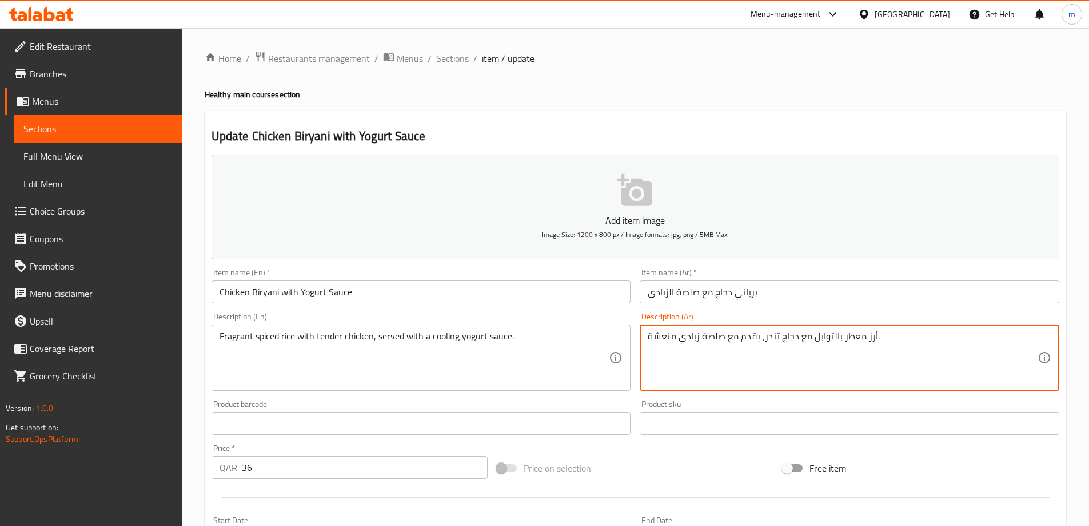
drag, startPoint x: 758, startPoint y: 335, endPoint x: 633, endPoint y: 341, distance: 125.9
paste textarea "تم تقديمه مع صلصة الزبادي المبردة."
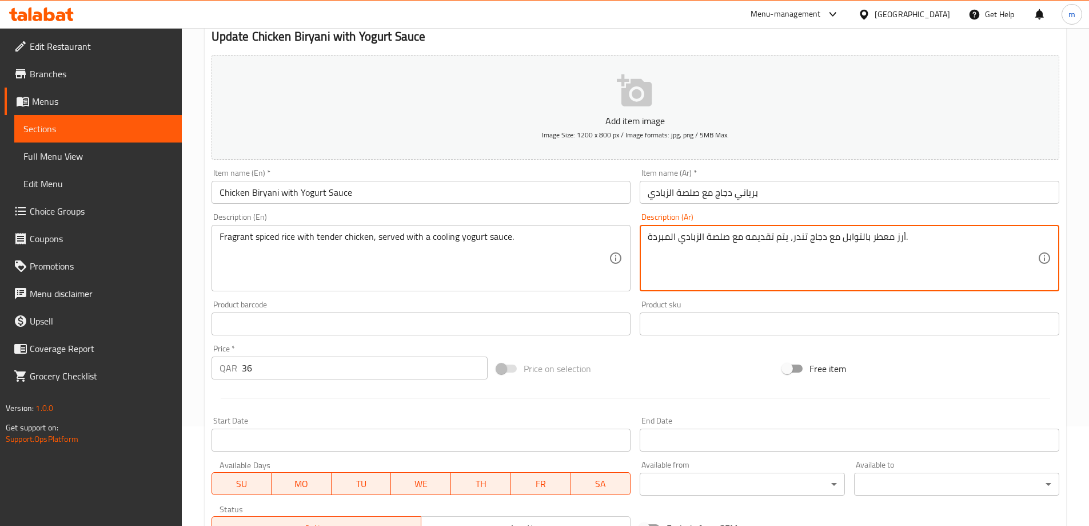
scroll to position [283, 0]
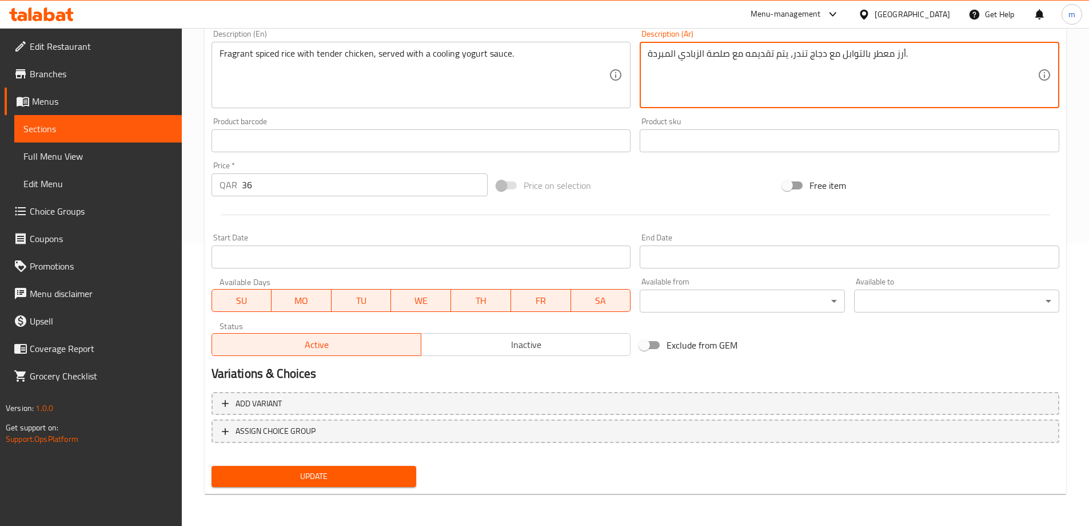
type textarea "أرز معطر بالتوابل مع دجاج تندر، يتم تقديمه مع صلصة الزبادي المبردة."
click at [357, 467] on button "Update" at bounding box center [314, 476] width 205 height 21
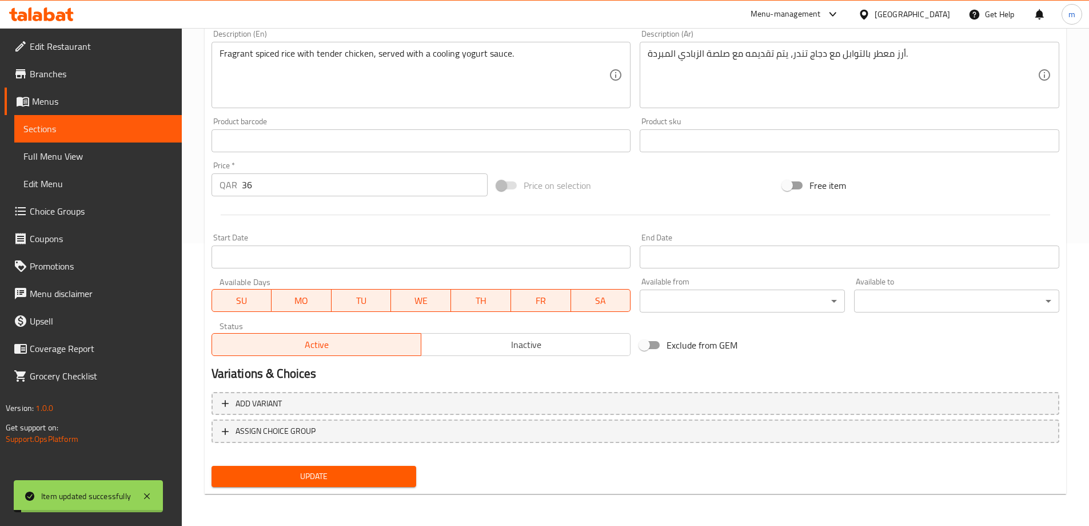
scroll to position [0, 0]
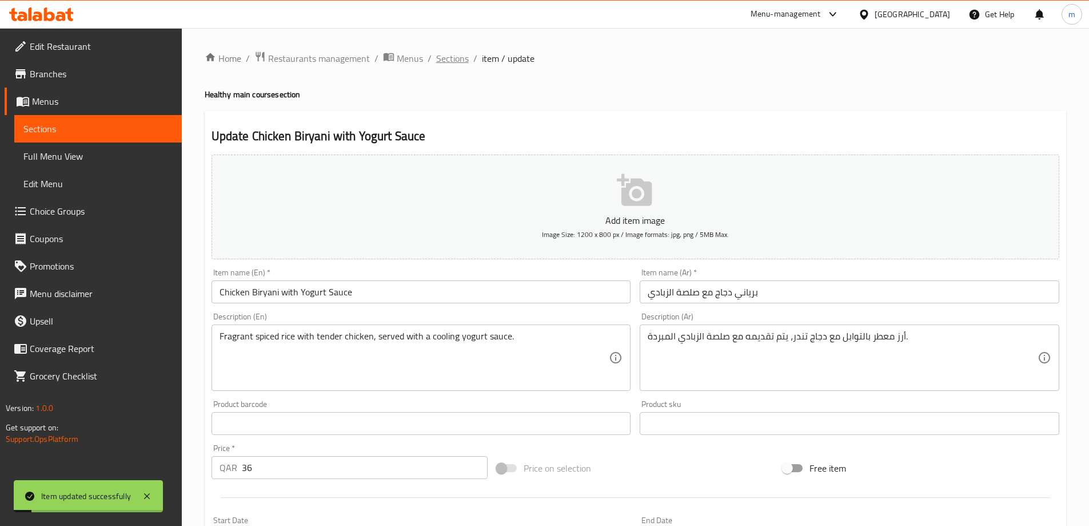
click at [456, 54] on span "Sections" at bounding box center [452, 58] width 33 height 14
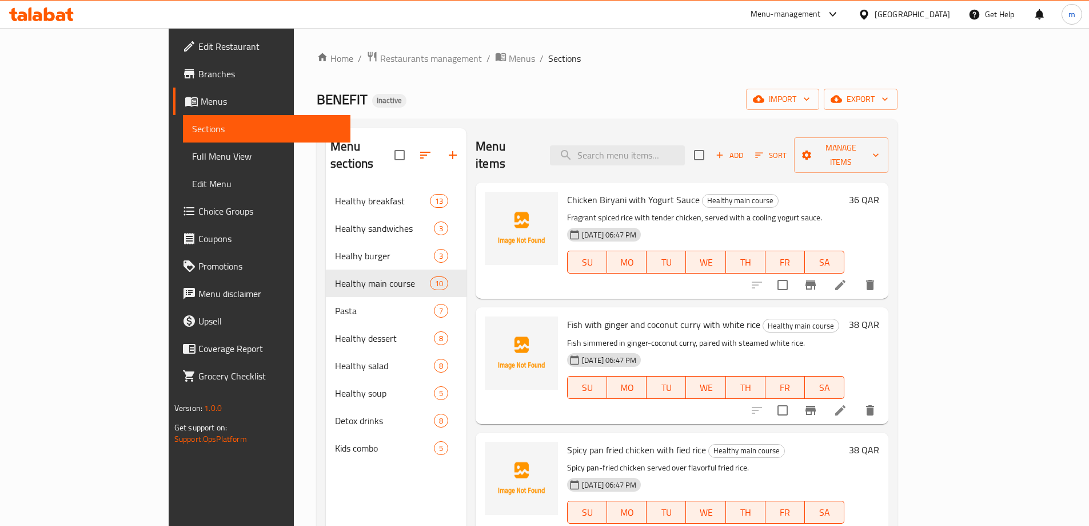
click at [855, 61] on ol "Home / Restaurants management / Menus / Sections" at bounding box center [607, 58] width 581 height 15
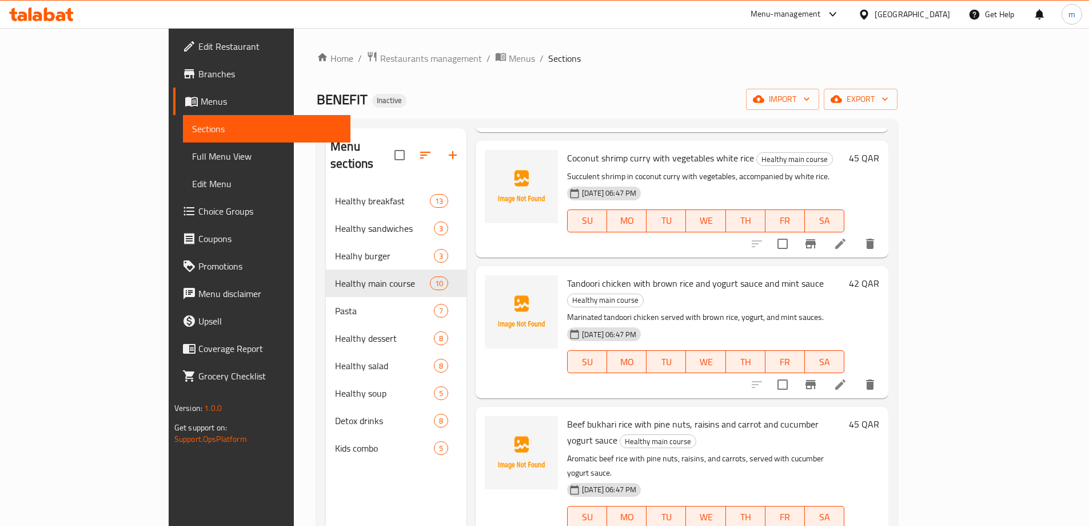
click at [889, 490] on div "Menu items Add Sort Manage items Chicken Biryani with Yogurt Sauce Healthy main…" at bounding box center [678, 391] width 422 height 526
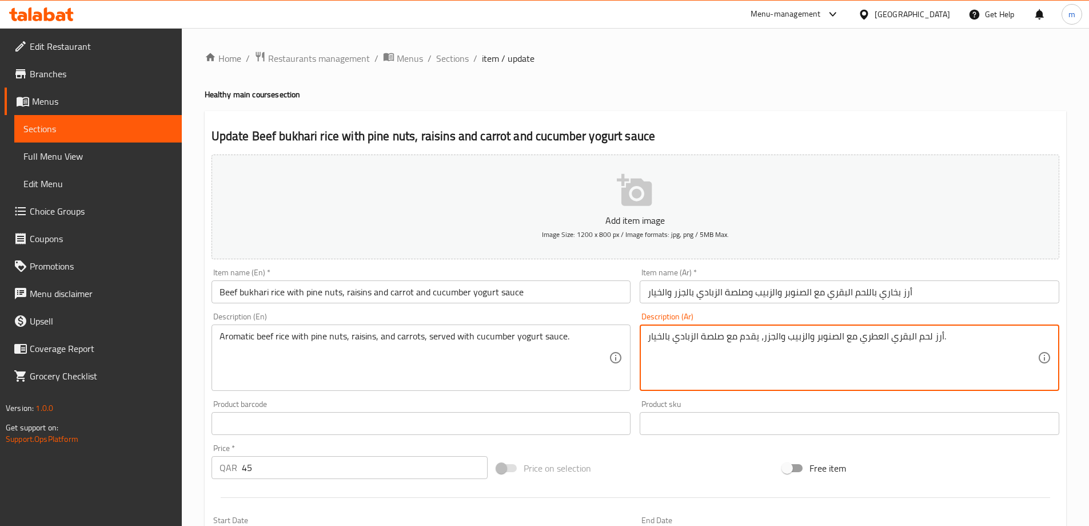
click at [908, 336] on textarea "أرز لحم البقري العطري مع الصنوبر والزبيب والجزر، يقدم مع صلصة الزبادي بالخيار." at bounding box center [843, 358] width 390 height 54
click at [911, 338] on textarea "أرز لحم البقري العطري مع الصنوبر والزبيب والجزر، يقدم مع صلصة الزبادي بالخيار." at bounding box center [843, 358] width 390 height 54
click at [882, 339] on textarea "أرز لحم بقري العطري مع الصنوبر والزبيب والجزر، يقدم مع صلصة الزبادي بالخيار." at bounding box center [843, 358] width 390 height 54
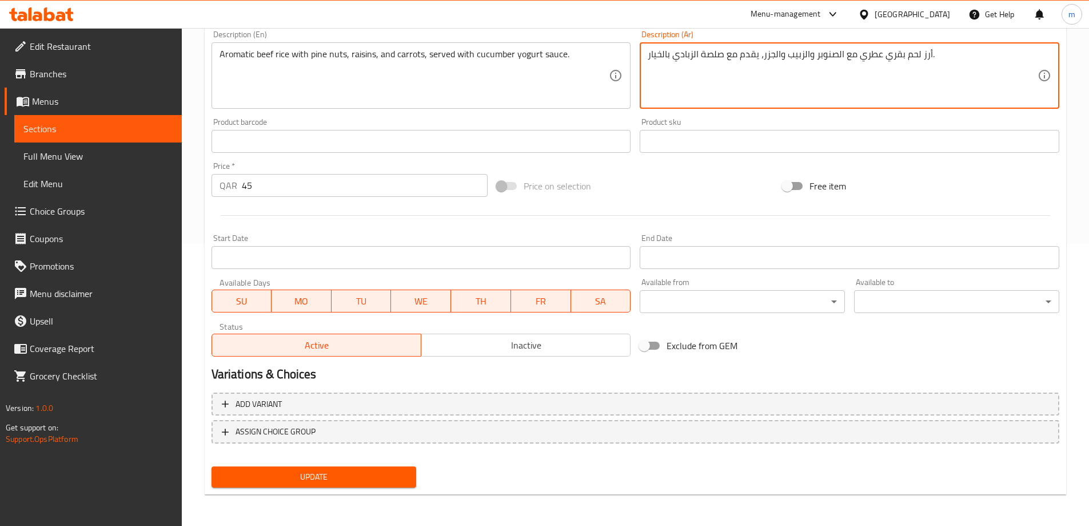
scroll to position [283, 0]
type textarea "أرز لحم بقري عطري مع الصنوبر والزبيب والجزر، يقدم مع صلصة الزبادي بالخيار."
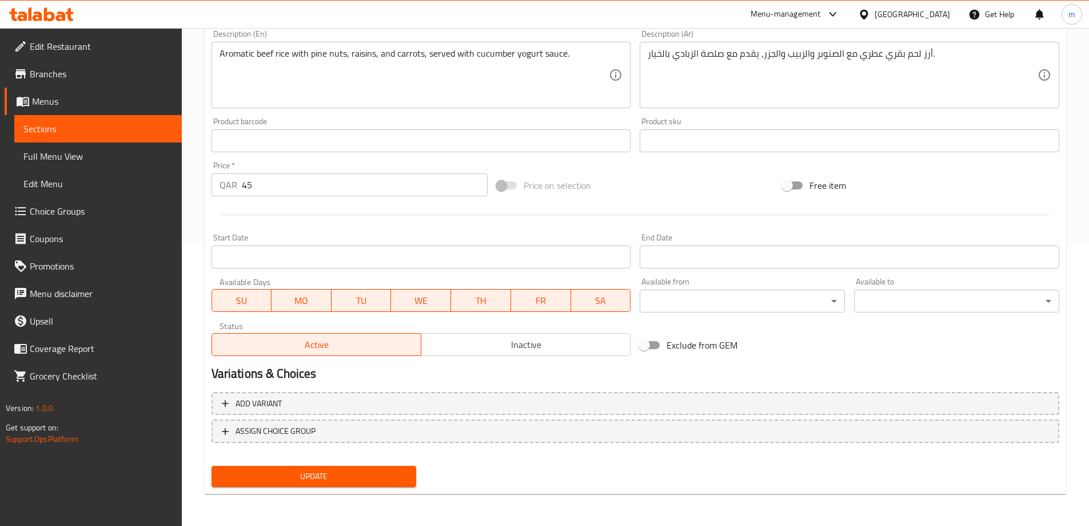
click at [373, 490] on div "Update" at bounding box center [314, 476] width 214 height 30
click at [373, 488] on div "Update" at bounding box center [314, 476] width 214 height 30
click at [372, 480] on span "Update" at bounding box center [314, 476] width 187 height 14
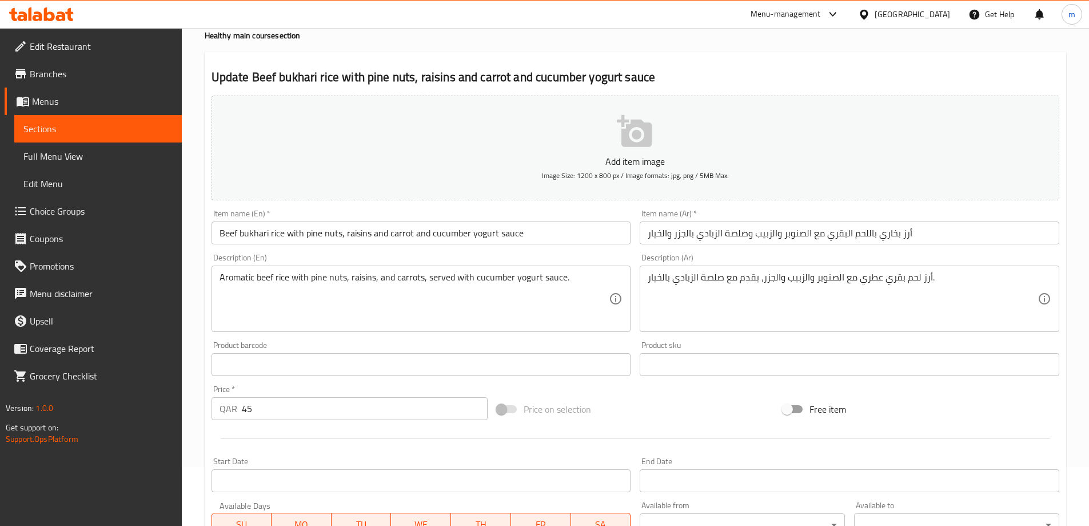
scroll to position [0, 0]
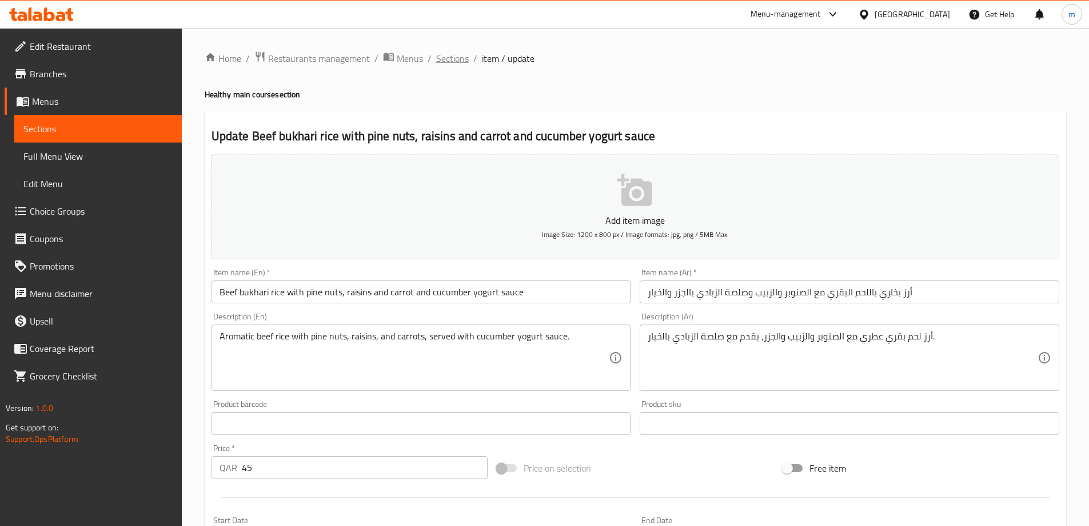
click at [456, 61] on span "Sections" at bounding box center [452, 58] width 33 height 14
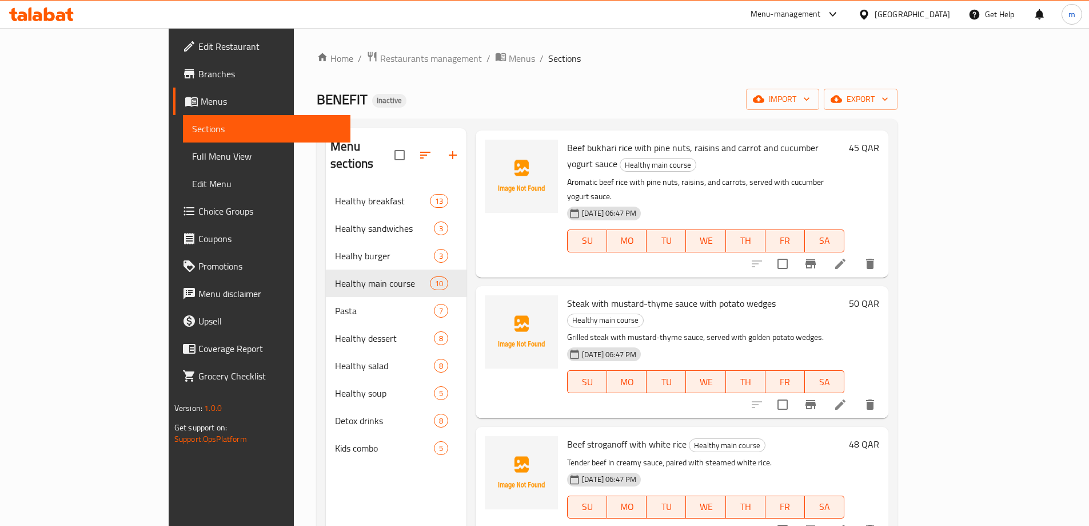
scroll to position [713, 0]
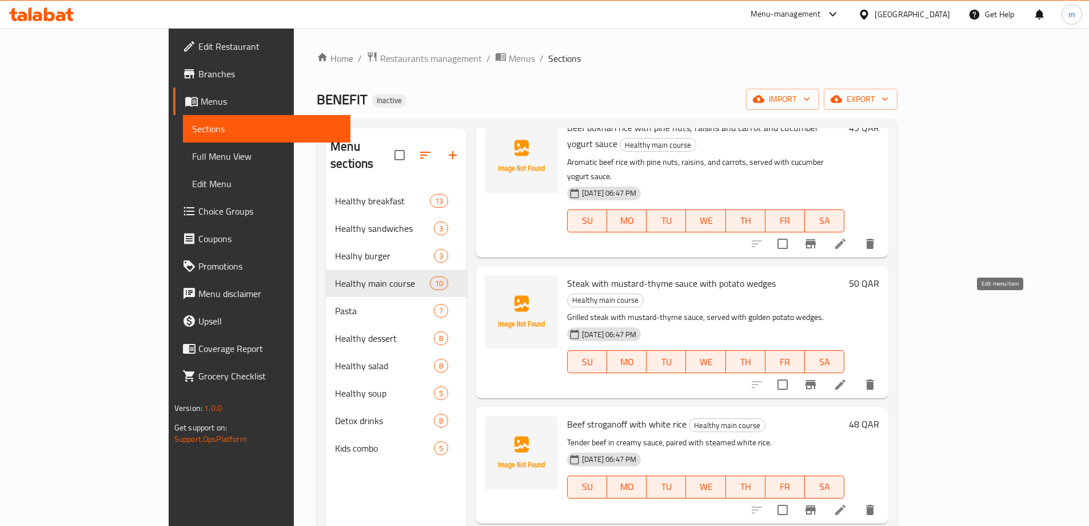
click at [846, 379] on icon at bounding box center [841, 384] width 10 height 10
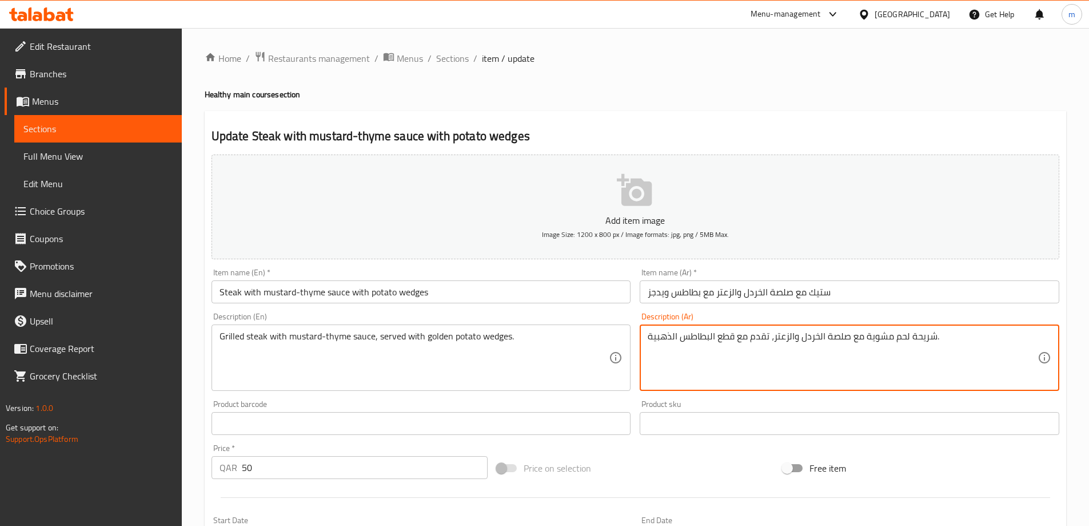
click at [924, 331] on textarea "شريحة لحم مشوية مع صلصة الخردل والزعتر، تقدم مع قطع البطاطس الذهبية." at bounding box center [843, 358] width 390 height 54
paste textarea "تيك"
click at [898, 334] on textarea "ستيك لحم مشوية مع صلصة الخردل والزعتر، تقدم مع قطع البطاطس الذهبية." at bounding box center [843, 358] width 390 height 54
click at [865, 337] on textarea "ستيك مشوية مع صلصة الخردل والزعتر، تقدم مع قطع البطاطس الذهبية." at bounding box center [843, 358] width 390 height 54
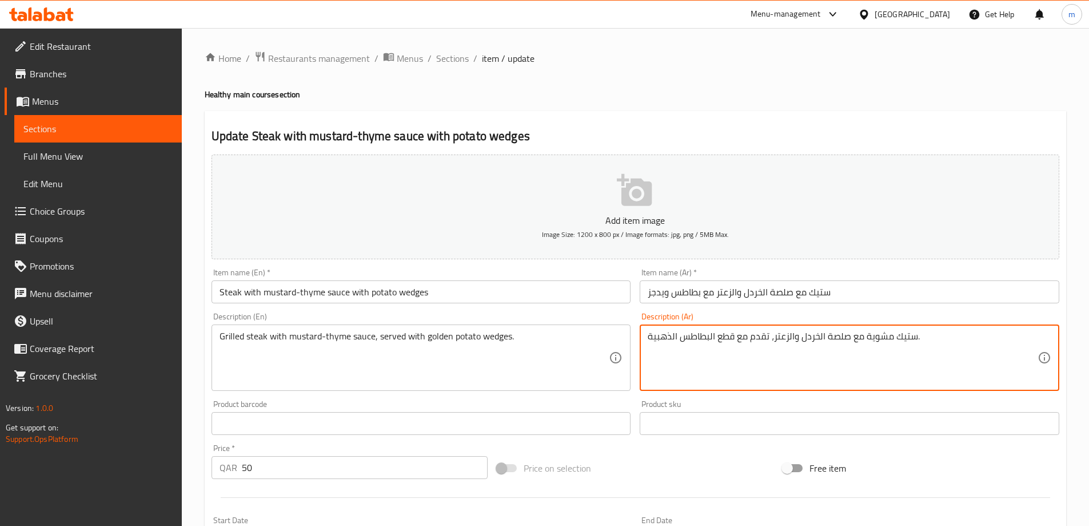
click at [867, 337] on textarea "ستيك مشوية مع صلصة الخردل والزعتر، تقدم مع قطع البطاطس الذهبية." at bounding box center [843, 358] width 390 height 54
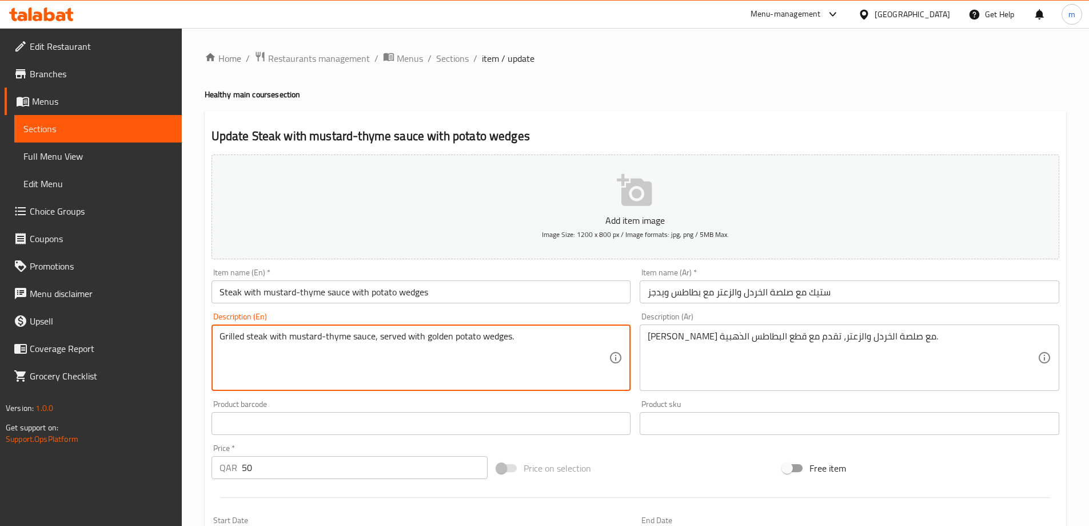
click at [471, 347] on textarea "Grilled steak with mustard-thyme sauce, served with golden potato wedges." at bounding box center [415, 358] width 390 height 54
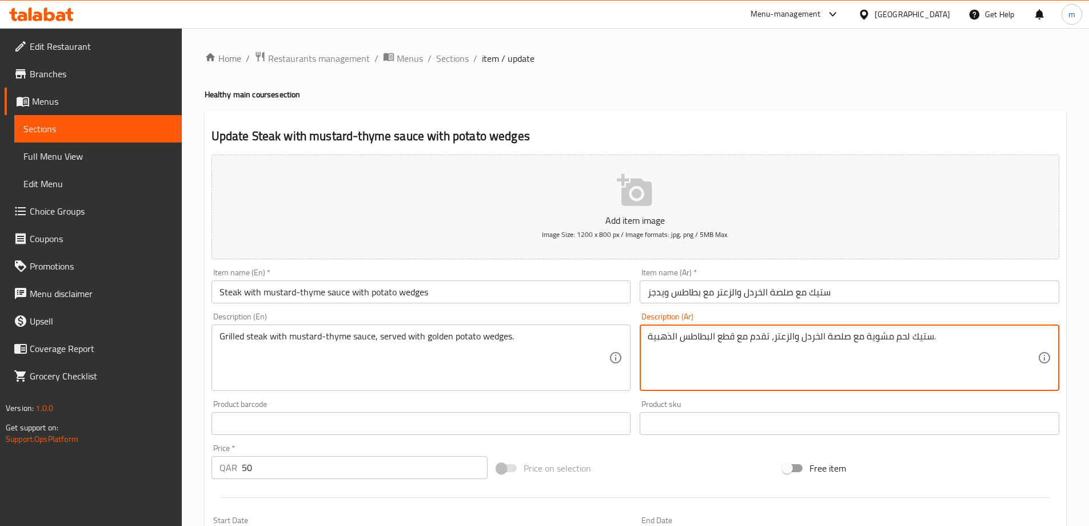
click at [924, 343] on textarea "ستيك لحم مشوية مع صلصة الخردل والزعتر، تقدم مع قطع البطاطس الذهبية." at bounding box center [843, 358] width 390 height 54
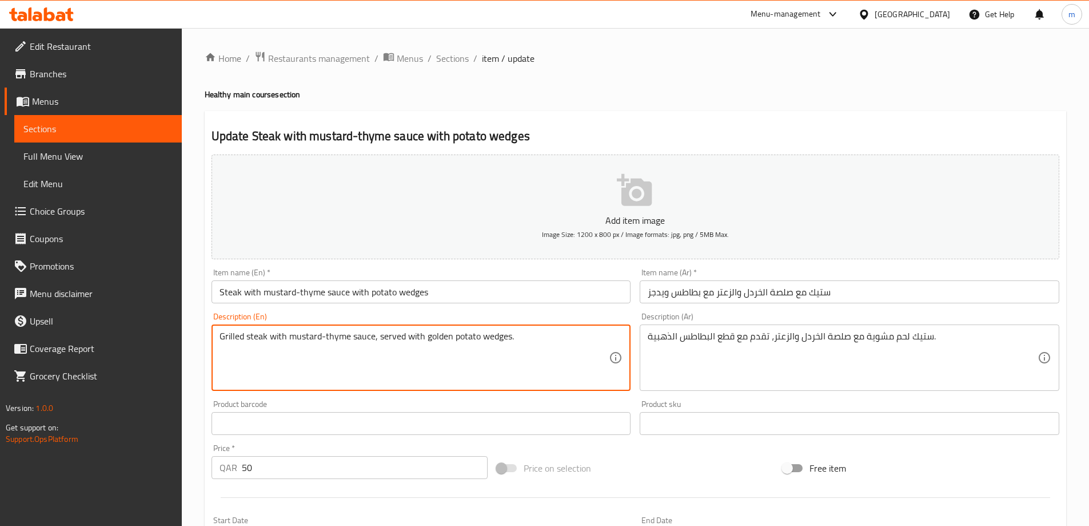
click at [302, 337] on textarea "Grilled steak with mustard-thyme sauce, served with golden potato wedges." at bounding box center [415, 358] width 390 height 54
click at [331, 333] on textarea "Grilled steak with mustard-thyme sauce, served with golden potato wedges." at bounding box center [415, 358] width 390 height 54
click at [357, 337] on textarea "Grilled steak with mustard-thyme sauce, served with golden potato wedges." at bounding box center [415, 358] width 390 height 54
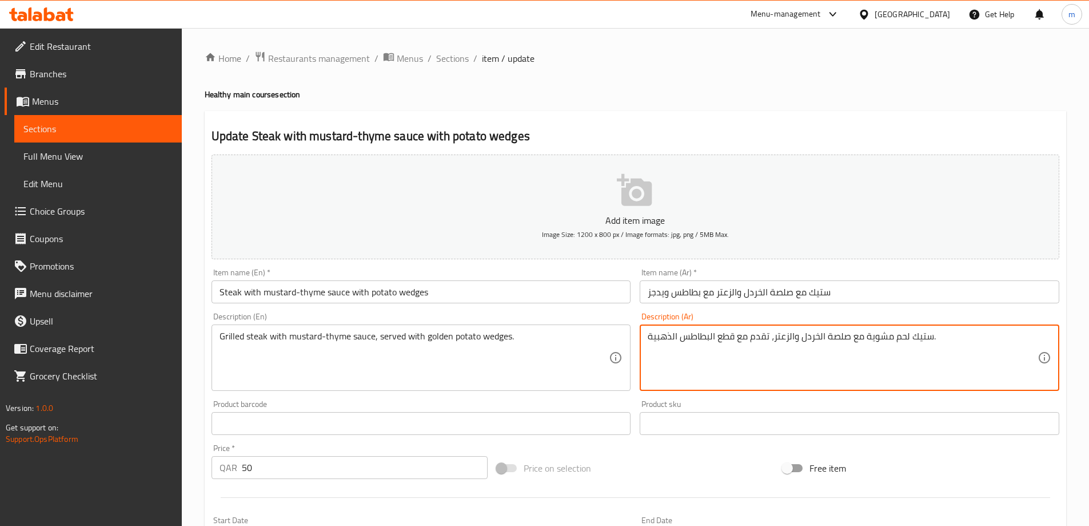
click at [900, 334] on textarea "ستيك لحم مشوية مع صلصة الخردل والزعتر، تقدم مع قطع البطاطس الذهبية." at bounding box center [843, 358] width 390 height 54
click at [866, 337] on textarea "ستيك مشوية مع صلصة الخردل والزعتر، تقدم مع قطع البطاطس الذهبية." at bounding box center [843, 358] width 390 height 54
click at [818, 343] on textarea "ستيك مشوية مع صلصة الخردل والزعتر، تقدم مع قطع البطاطس الذهبية." at bounding box center [843, 358] width 390 height 54
click at [780, 337] on textarea "ستيك مشوية مع صلصة الخردل والزعتر، تقدم مع قطع البطاطس الذهبية." at bounding box center [843, 358] width 390 height 54
click at [758, 337] on textarea "ستيك مشوية مع صلصة الخردل والزعتر، تقدم مع قطع البطاطس الذهبية." at bounding box center [843, 358] width 390 height 54
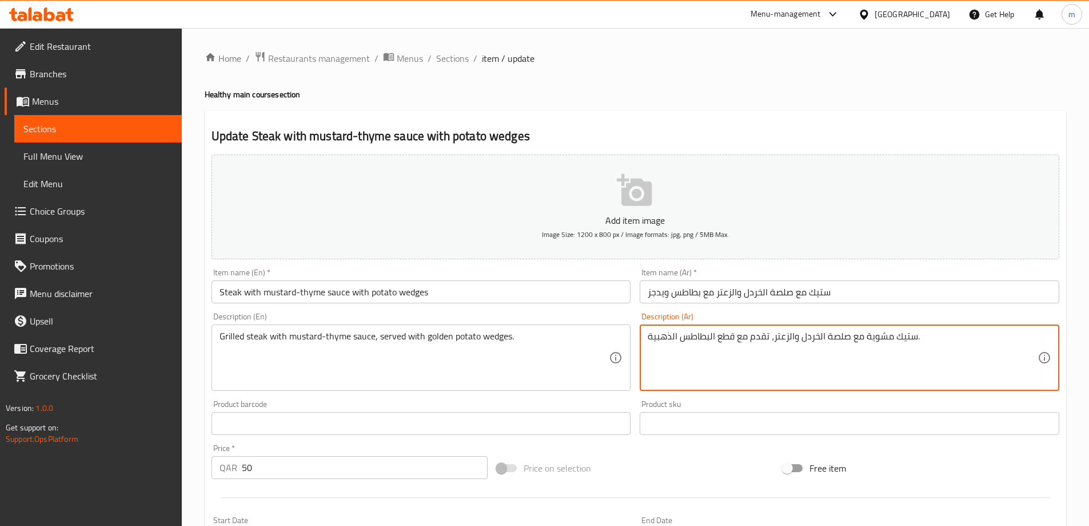
click at [714, 333] on textarea "ستيك مشوية مع صلصة الخردل والزعتر، تقدم مع قطع البطاطس الذهبية." at bounding box center [843, 358] width 390 height 54
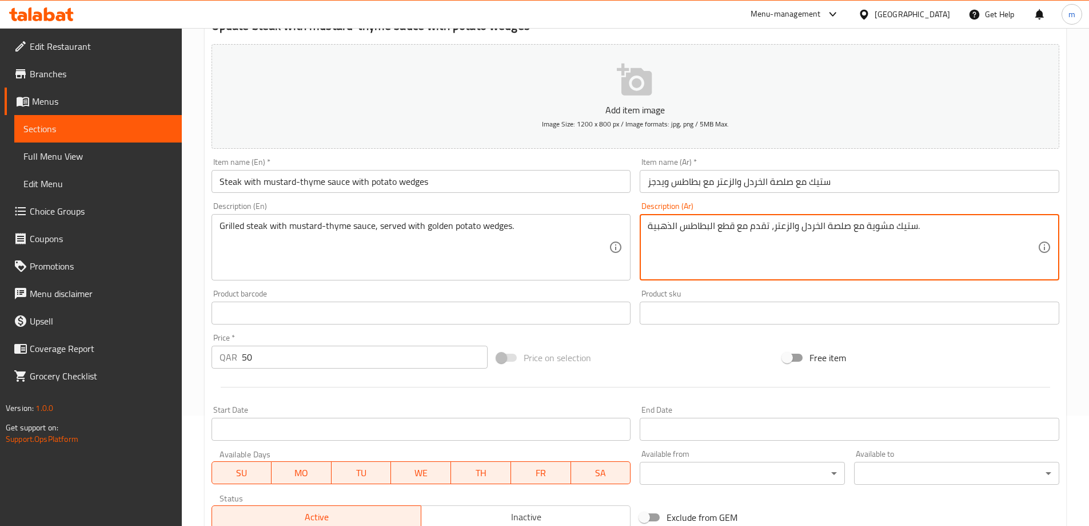
scroll to position [114, 0]
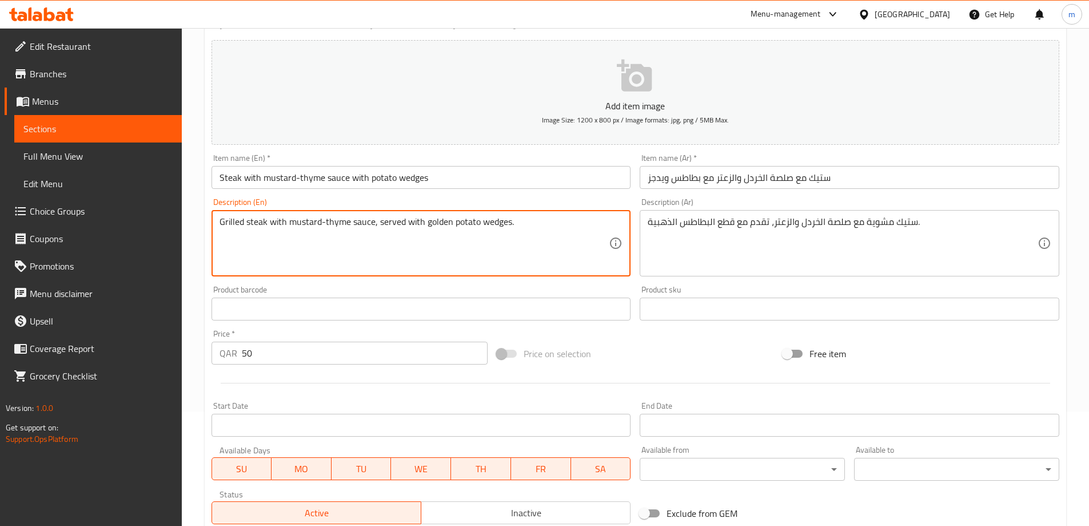
click at [502, 229] on textarea "Grilled steak with mustard-thyme sauce, served with golden potato wedges." at bounding box center [415, 243] width 390 height 54
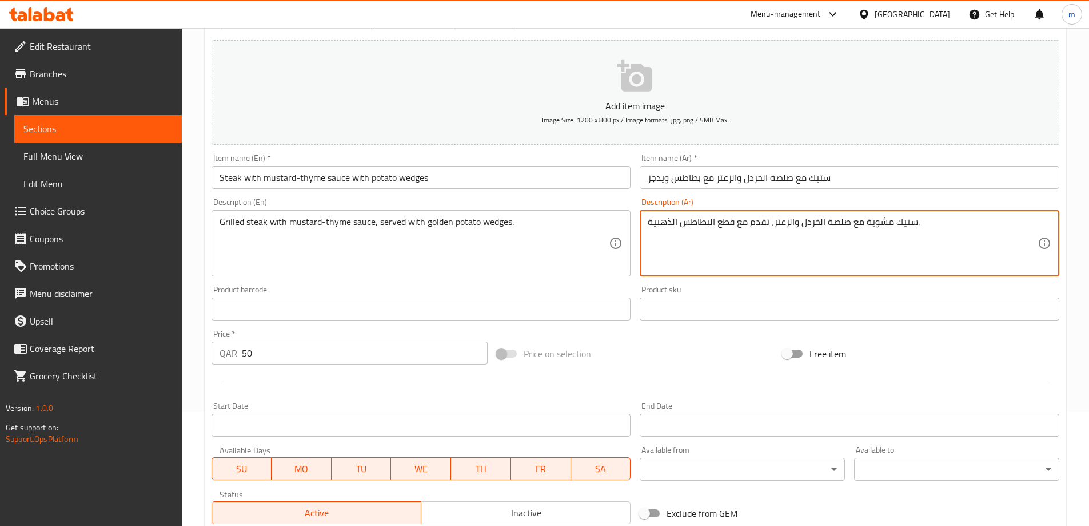
click at [718, 223] on textarea "ستيك مشوية مع صلصة الخردل والزعتر، تقدم مع قطع البطاطس الذهبية." at bounding box center [843, 243] width 390 height 54
click at [717, 224] on textarea "ستيك مشوية مع صلصة الخردل والزعتر، تقدم مع قطع البطاطس الذهبية." at bounding box center [843, 243] width 390 height 54
click at [723, 223] on textarea "ستيك مشوية مع صلصة الخردل والزعتر، تقدم مع قطع البطاطس الذهبية." at bounding box center [843, 243] width 390 height 54
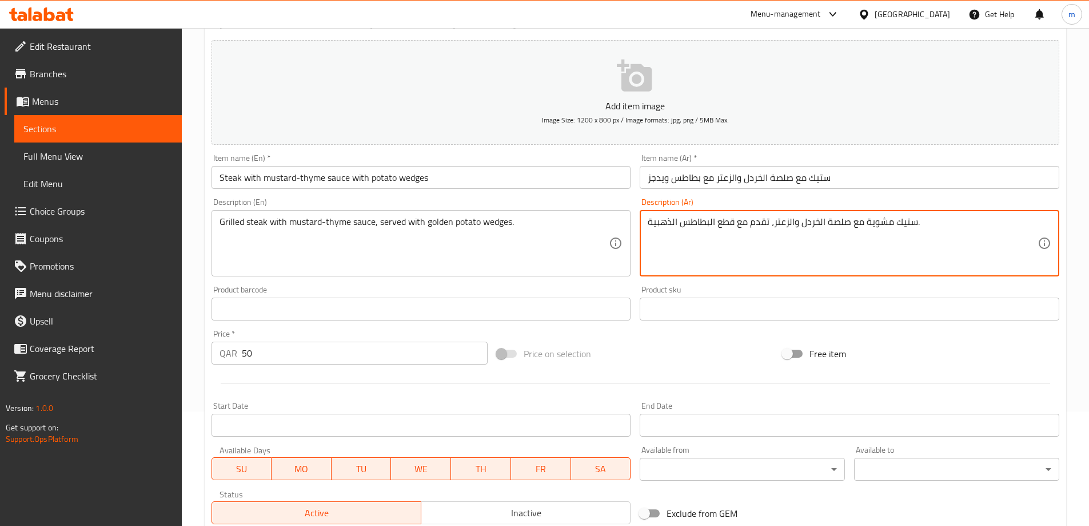
paste textarea "يدجز"
click at [708, 219] on textarea "ستيك مشوية مع صلصة الخردل والزعتر، تقدم مع ويدجزالبطاطس الذهبية." at bounding box center [843, 243] width 390 height 54
click at [709, 220] on textarea "ستيك مشوية مع صلصة الخردل والزعتر، تقدم مع ويدجزالبطاطس الذهبية." at bounding box center [843, 243] width 390 height 54
click at [710, 220] on textarea "ستيك مشوية مع صلصة الخردل والزعتر، تقدم مع ويدجزالبطاطس الذهبية." at bounding box center [843, 243] width 390 height 54
type textarea "ستيك مشوية مع صلصة الخردل والزعتر، تقدم مع ويدجز بطاطس الذهبية."
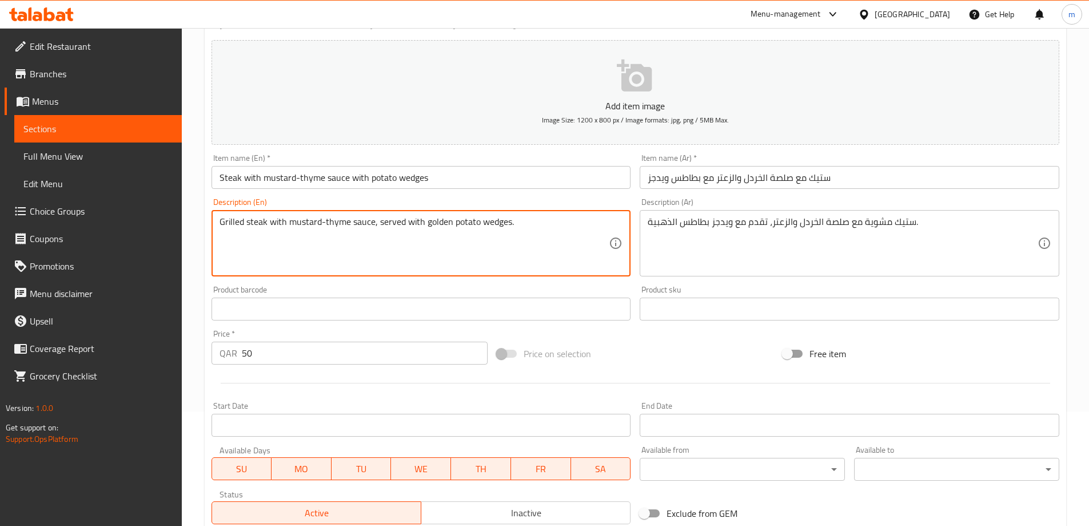
click at [467, 222] on textarea "Grilled steak with mustard-thyme sauce, served with golden potato wedges." at bounding box center [415, 243] width 390 height 54
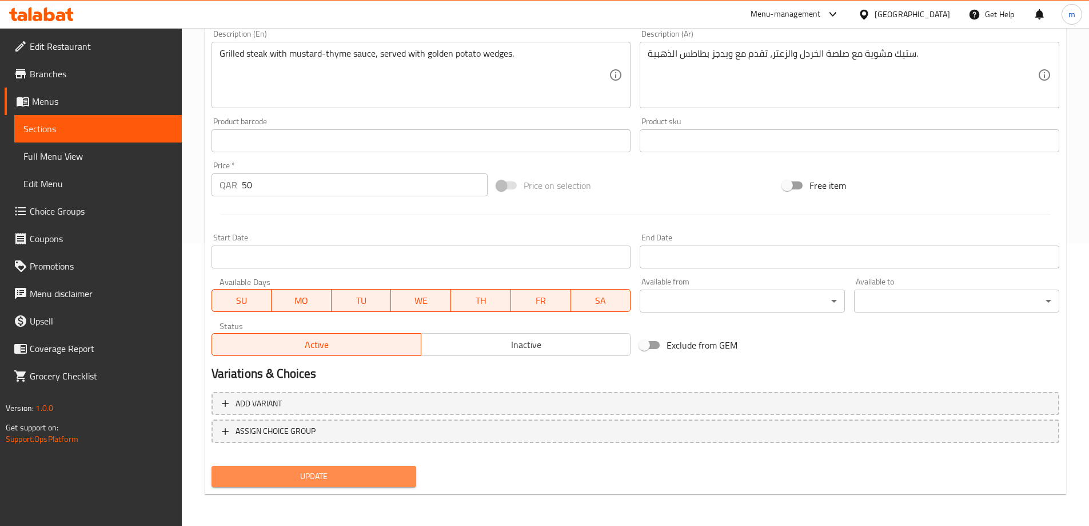
click at [357, 472] on span "Update" at bounding box center [314, 476] width 187 height 14
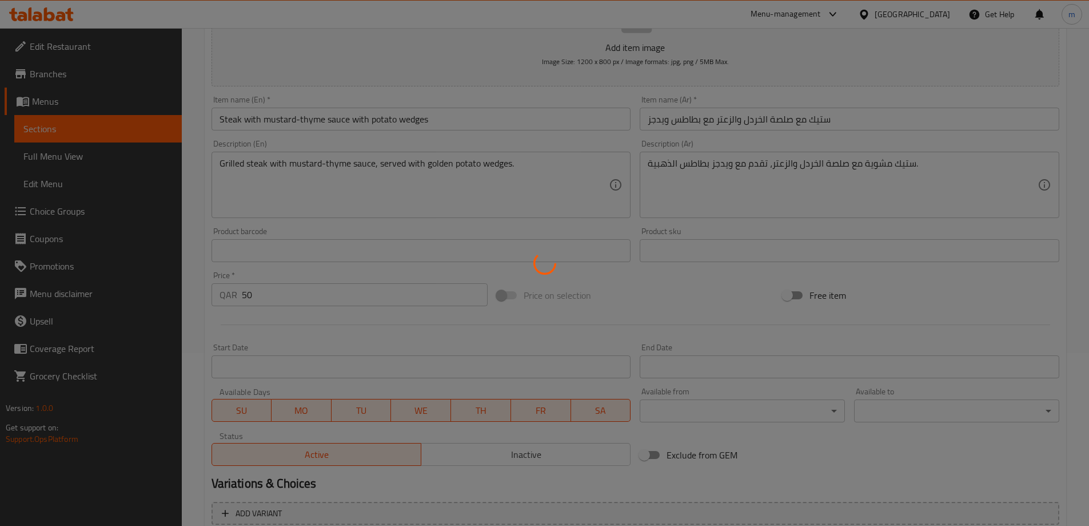
scroll to position [54, 0]
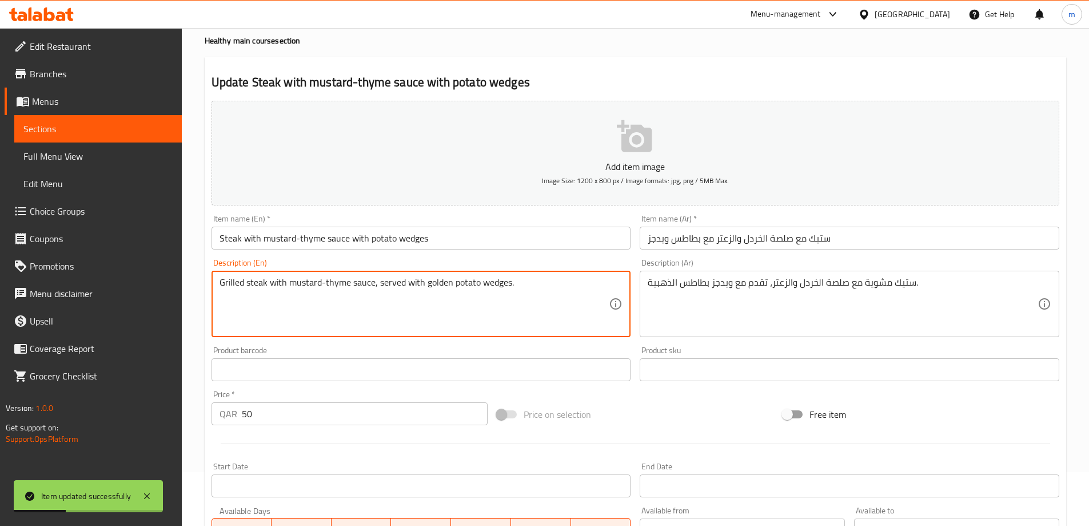
click at [463, 285] on textarea "Grilled steak with mustard-thyme sauce, served with golden potato wedges." at bounding box center [415, 304] width 390 height 54
click at [480, 285] on textarea "Grilled steak with mustard-thyme sauce, served with golden potato wedges." at bounding box center [415, 304] width 390 height 54
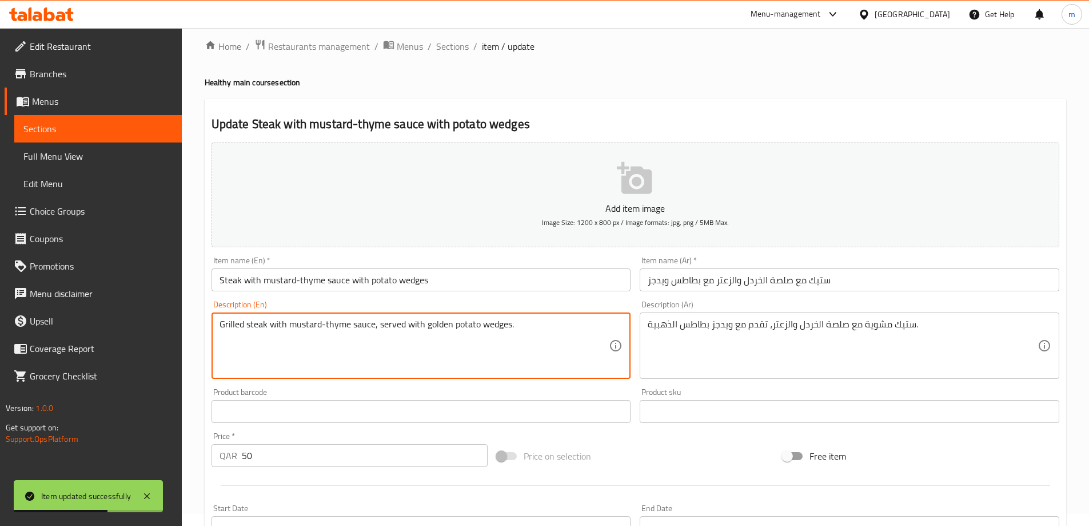
scroll to position [0, 0]
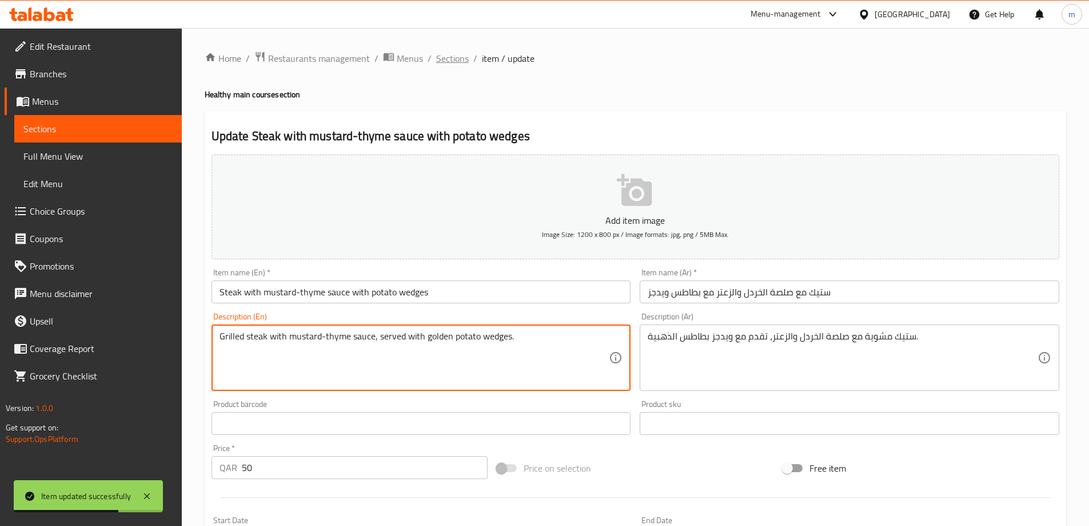
click at [452, 59] on span "Sections" at bounding box center [452, 58] width 33 height 14
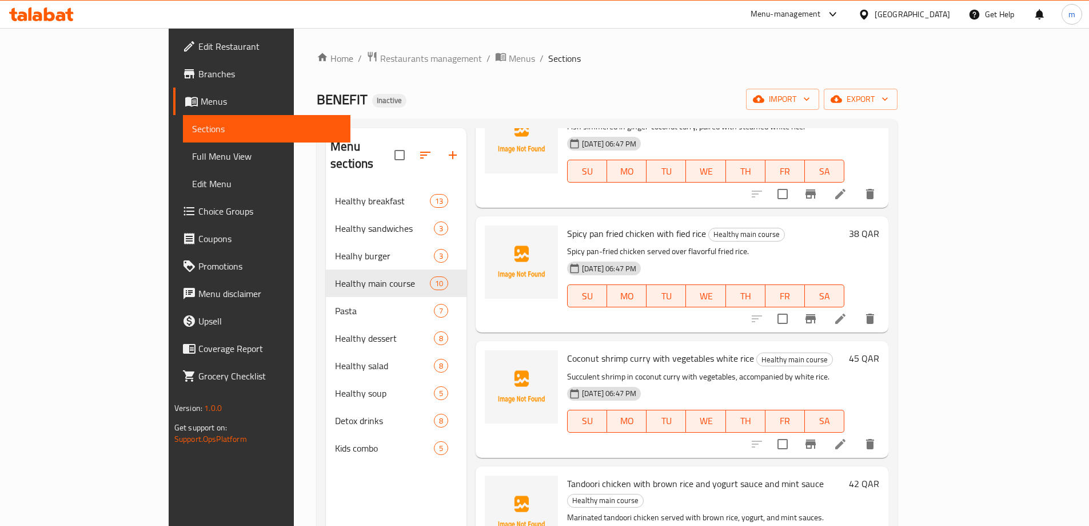
scroll to position [229, 0]
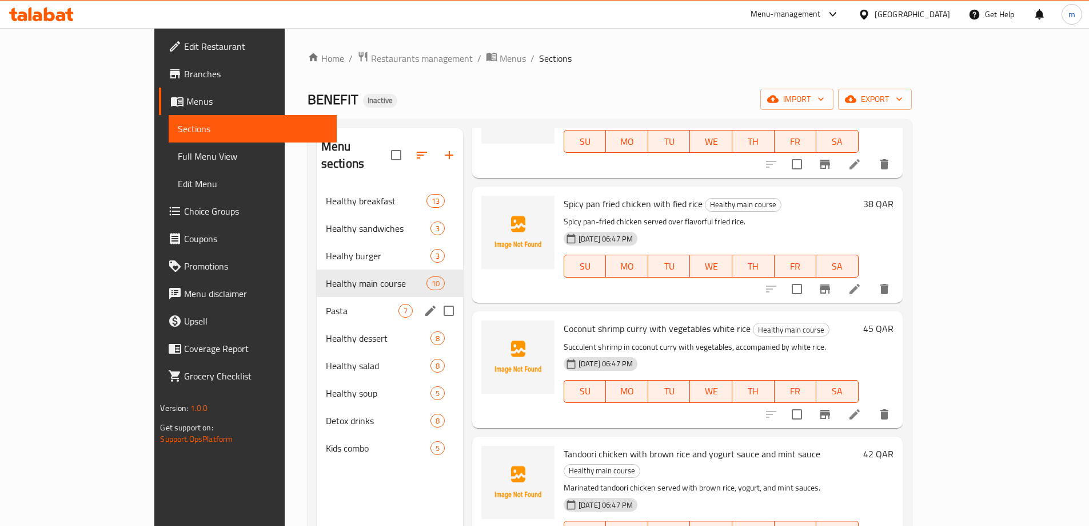
click at [346, 304] on span "Pasta" at bounding box center [362, 311] width 73 height 14
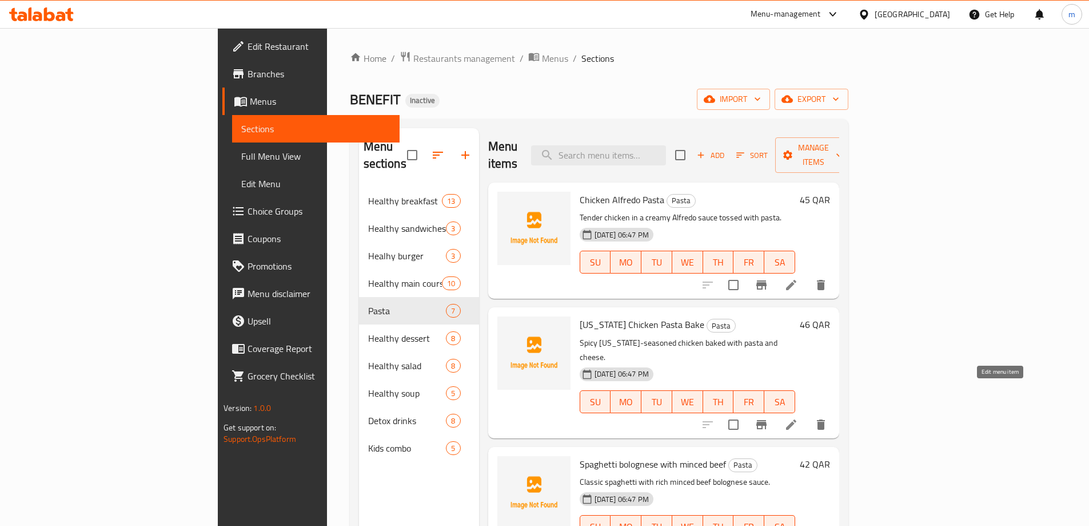
click at [798, 417] on icon at bounding box center [792, 424] width 14 height 14
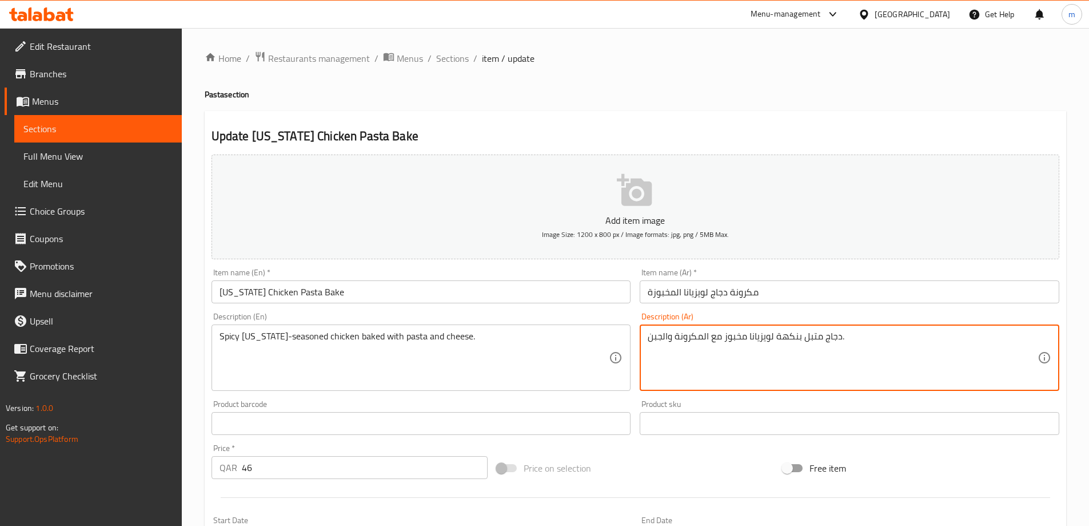
drag, startPoint x: 841, startPoint y: 336, endPoint x: 750, endPoint y: 335, distance: 91.5
paste textarea "لى طريق"
click at [754, 337] on textarea "دجاج متبل على طريقة لويزيانا حار مخبوز مع المكرونة والجبن." at bounding box center [843, 358] width 390 height 54
paste textarea "حار"
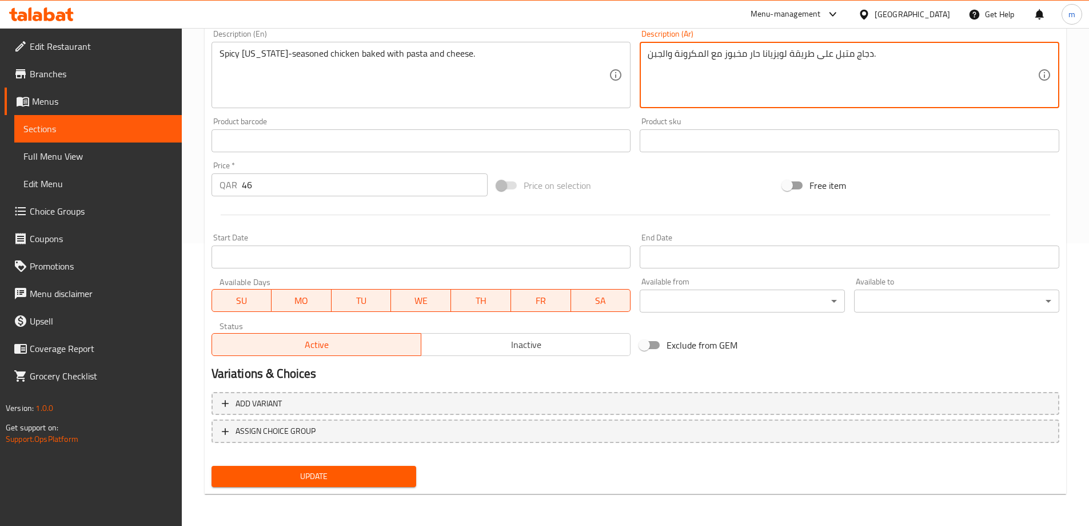
type textarea "دجاج متبل على طريقة لويزيانا حار مخبوز مع المكرونة والجبن."
click at [375, 478] on span "Update" at bounding box center [314, 476] width 187 height 14
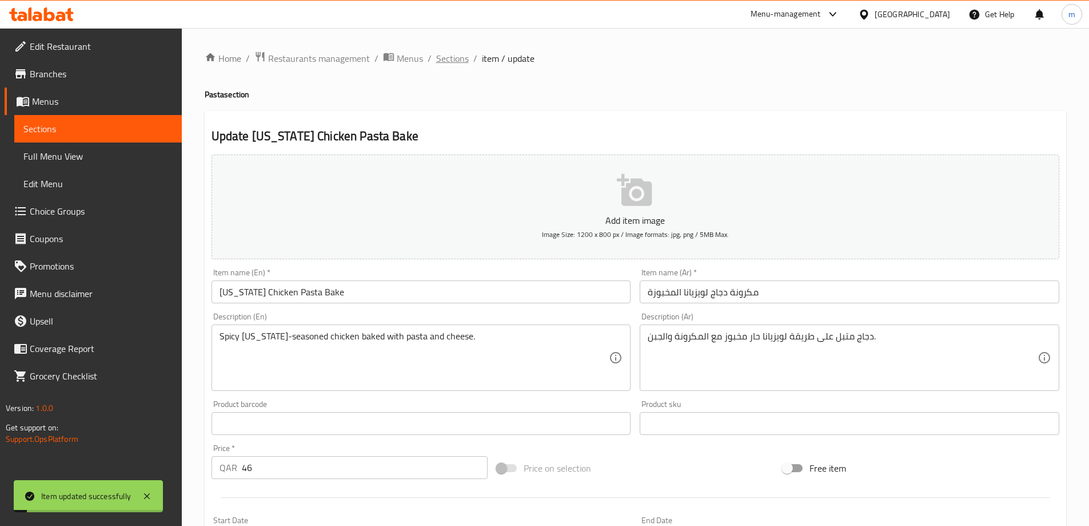
click at [466, 57] on span "Sections" at bounding box center [452, 58] width 33 height 14
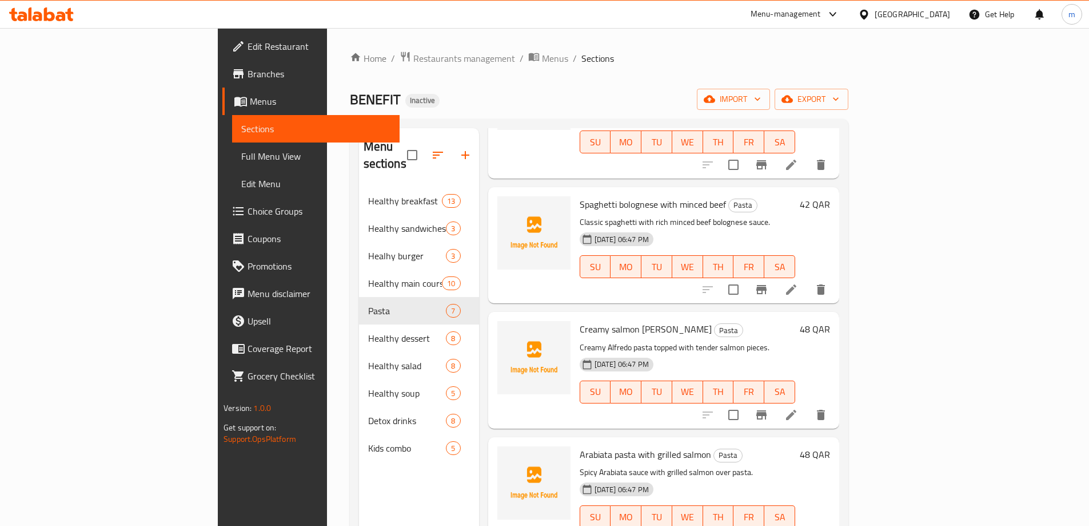
scroll to position [286, 0]
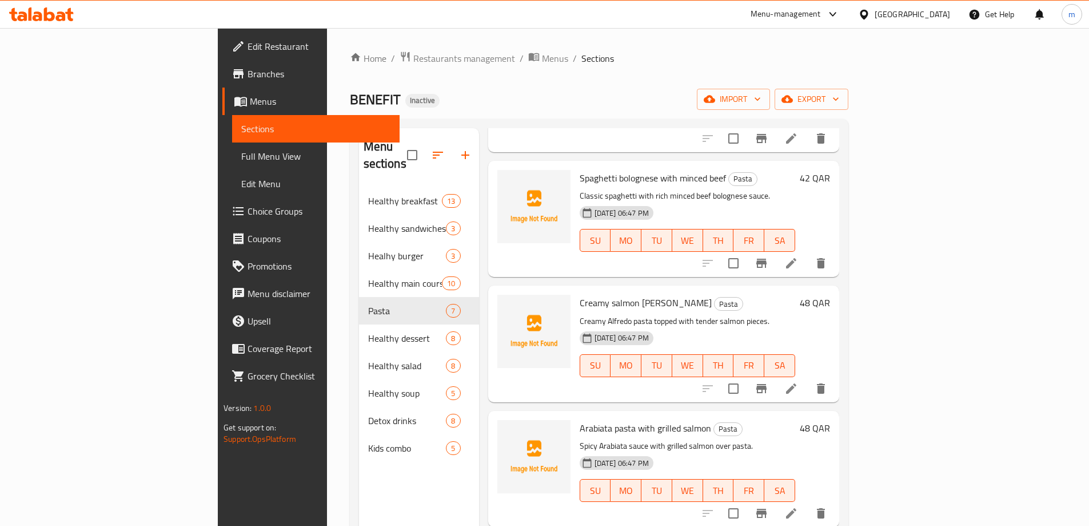
click at [798, 381] on icon at bounding box center [792, 388] width 14 height 14
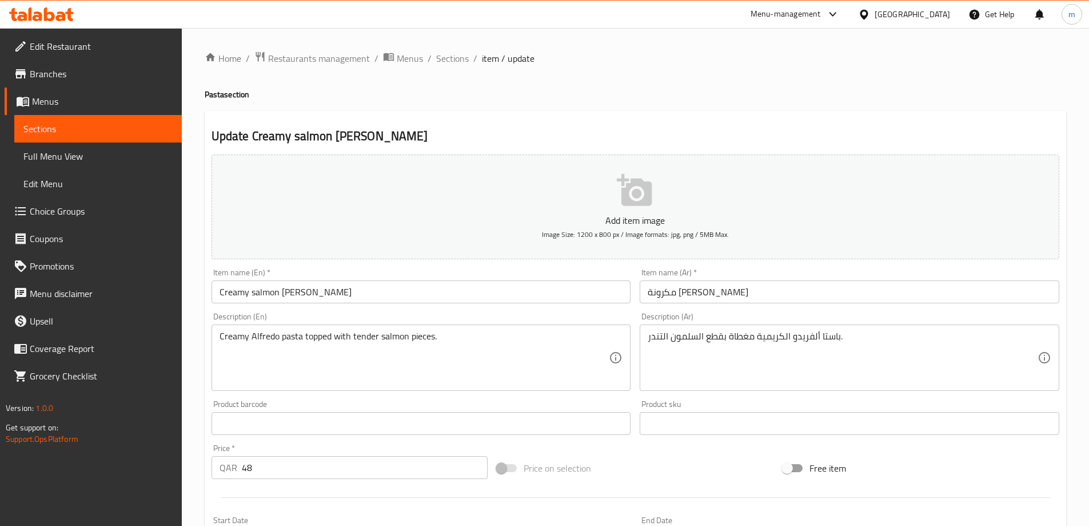
click at [759, 286] on input "مكرونة [PERSON_NAME]" at bounding box center [850, 291] width 420 height 23
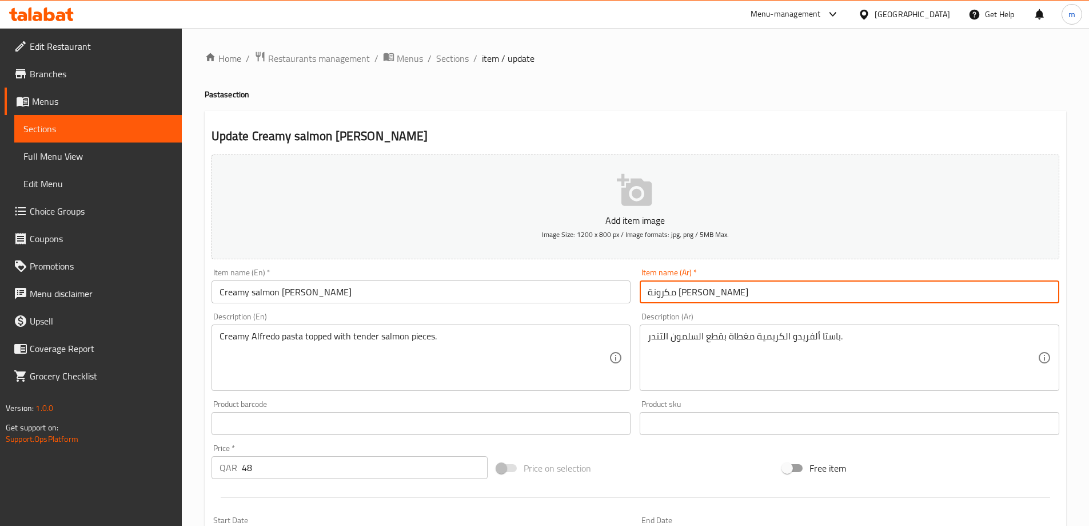
click at [759, 286] on input "مكرونة [PERSON_NAME]" at bounding box center [850, 291] width 420 height 23
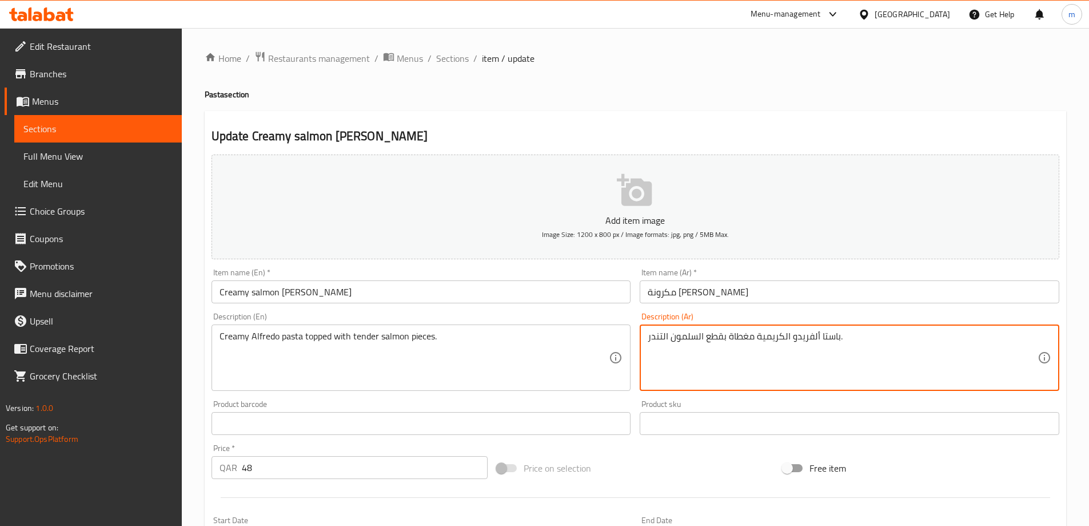
click at [832, 340] on textarea "باستا ألفريدو الكريمية مغطاة بقطع السلمون التندر." at bounding box center [843, 358] width 390 height 54
paste textarea "مكرونة"
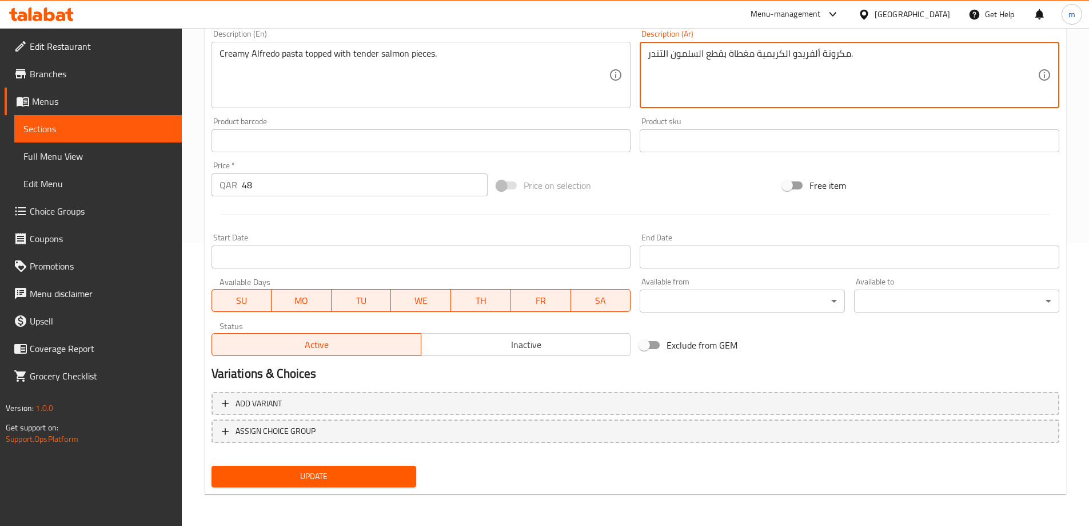
type textarea "مكرونة ألفريدو الكريمية مغطاة بقطع السلمون التندر."
click at [391, 482] on span "Update" at bounding box center [314, 476] width 187 height 14
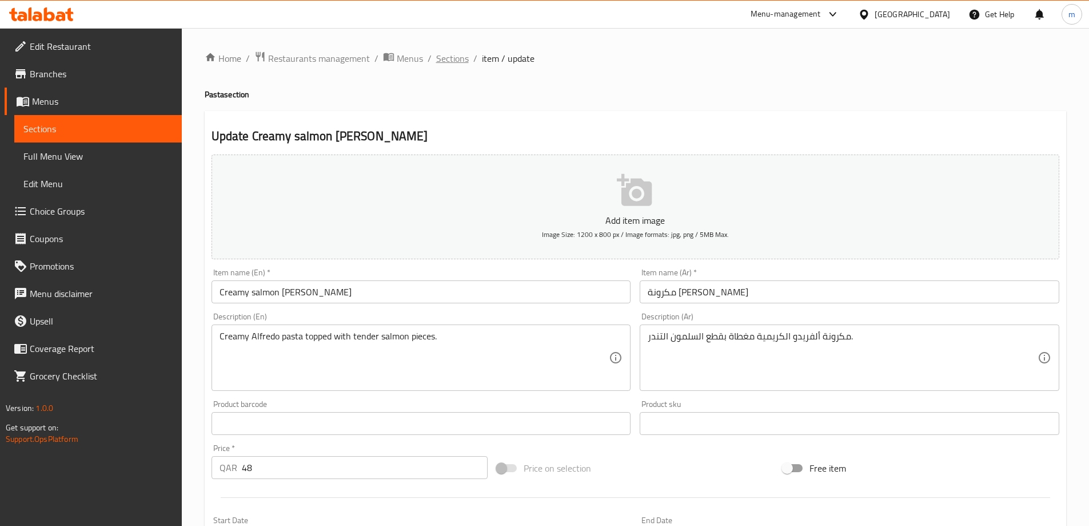
click at [458, 59] on span "Sections" at bounding box center [452, 58] width 33 height 14
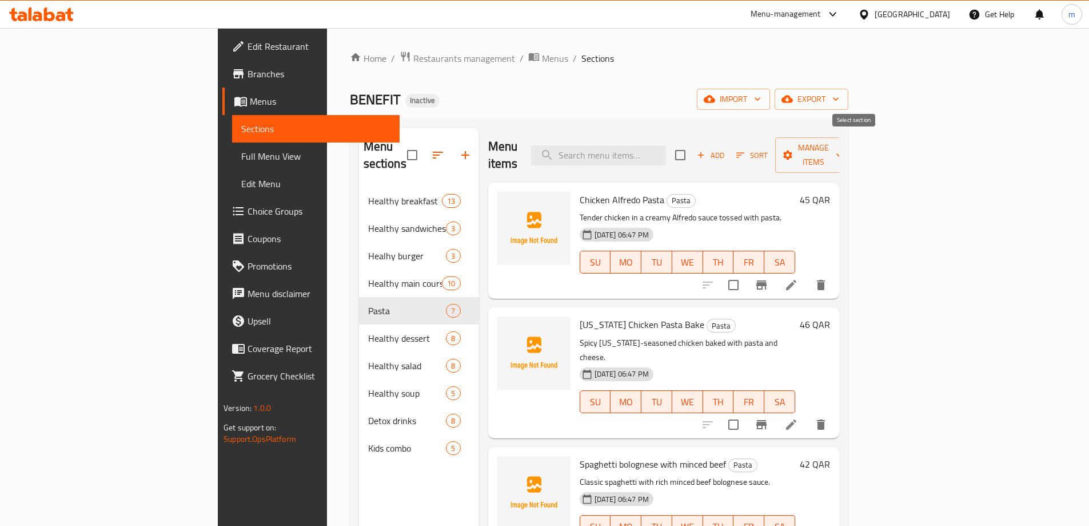
click at [780, 104] on div "BENEFIT Inactive import export" at bounding box center [599, 99] width 499 height 21
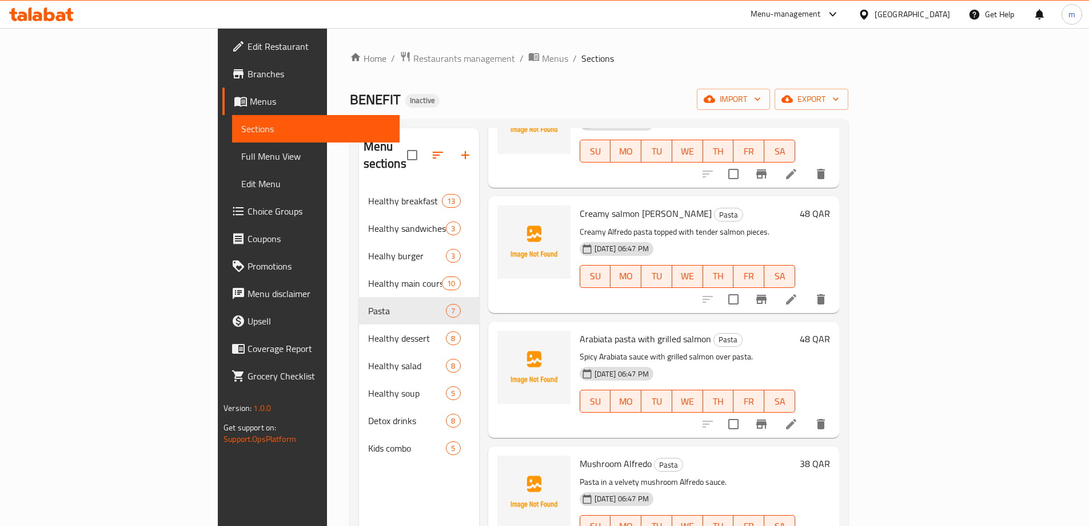
scroll to position [377, 0]
click at [798, 415] on icon at bounding box center [792, 422] width 14 height 14
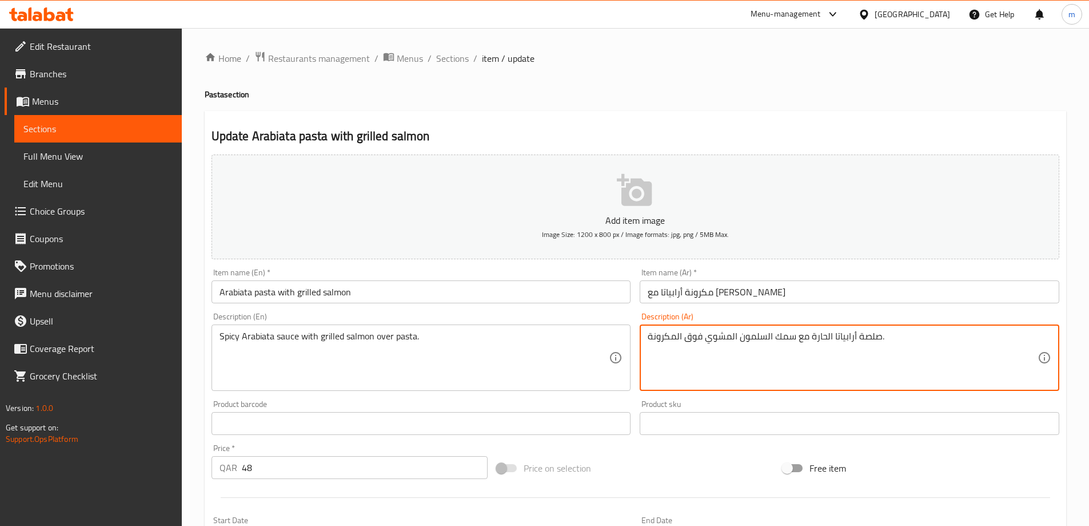
click at [778, 337] on textarea "صلصة أرابياتا الحارة مع سمك السلمون المشوي فوق المكرونة." at bounding box center [843, 358] width 390 height 54
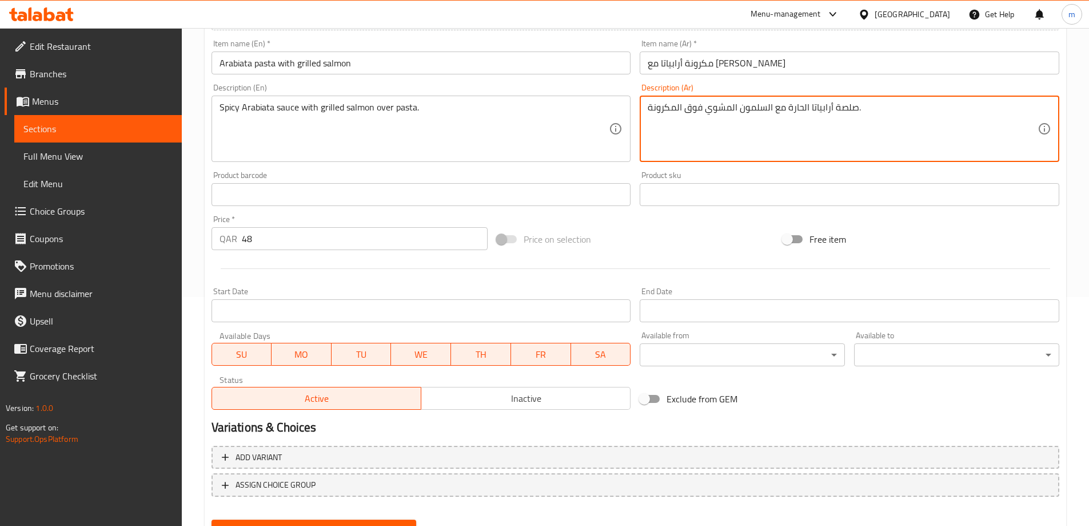
scroll to position [283, 0]
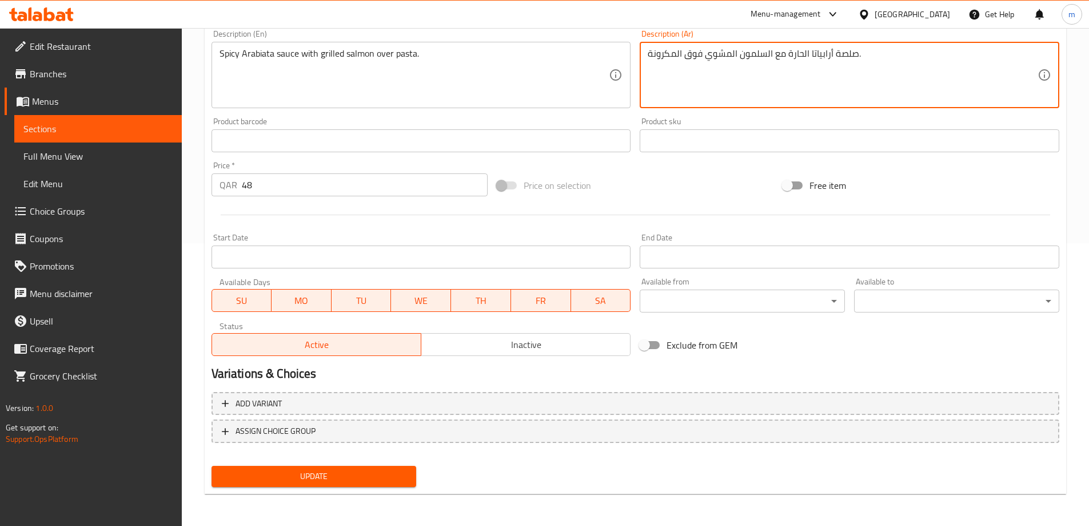
type textarea "صلصة أرابياتا الحارة مع السلمون المشوي فوق المكرونة."
click at [396, 483] on span "Update" at bounding box center [314, 476] width 187 height 14
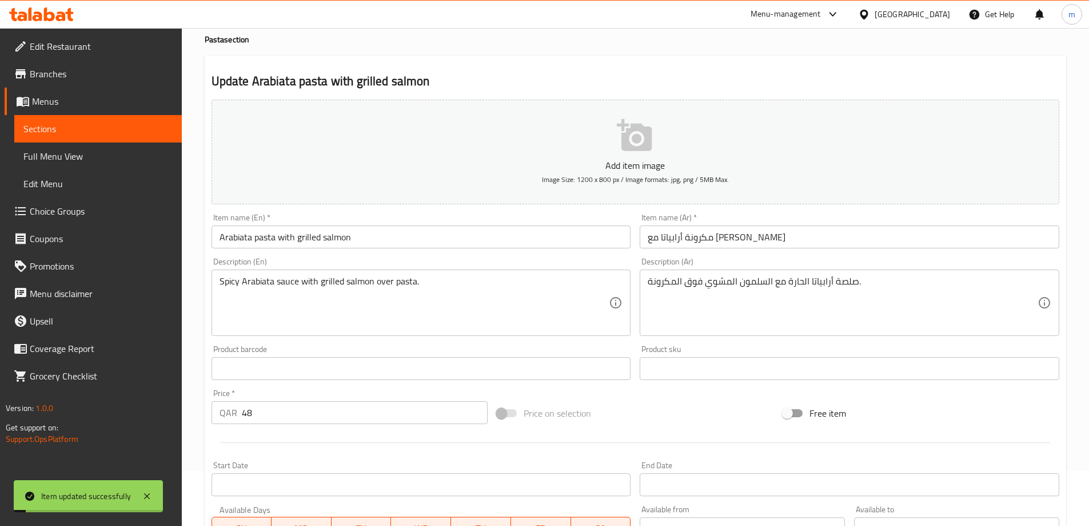
scroll to position [0, 0]
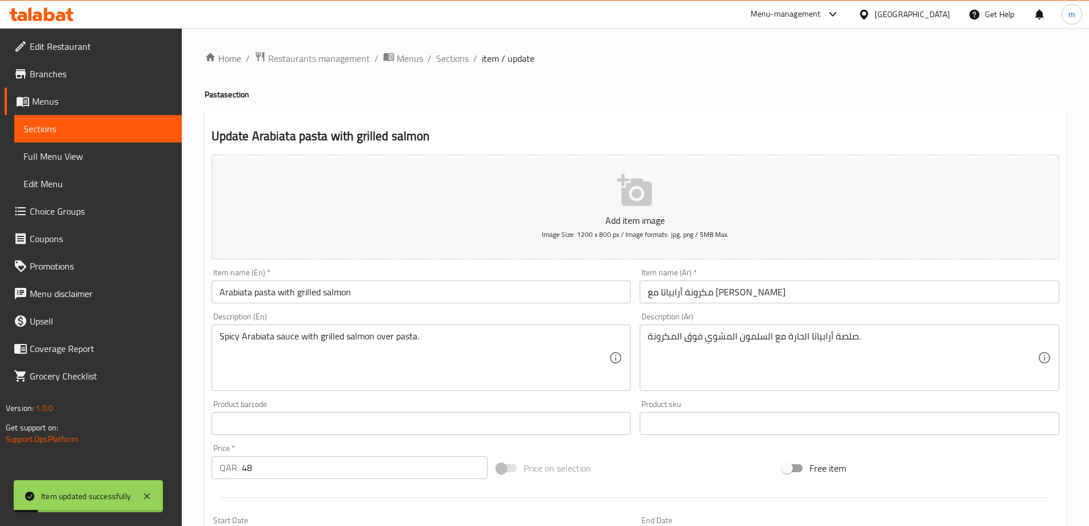
click at [463, 67] on div "Home / Restaurants management / Menus / Sections / item / update Pasta section …" at bounding box center [636, 418] width 862 height 734
click at [455, 58] on span "Sections" at bounding box center [452, 58] width 33 height 14
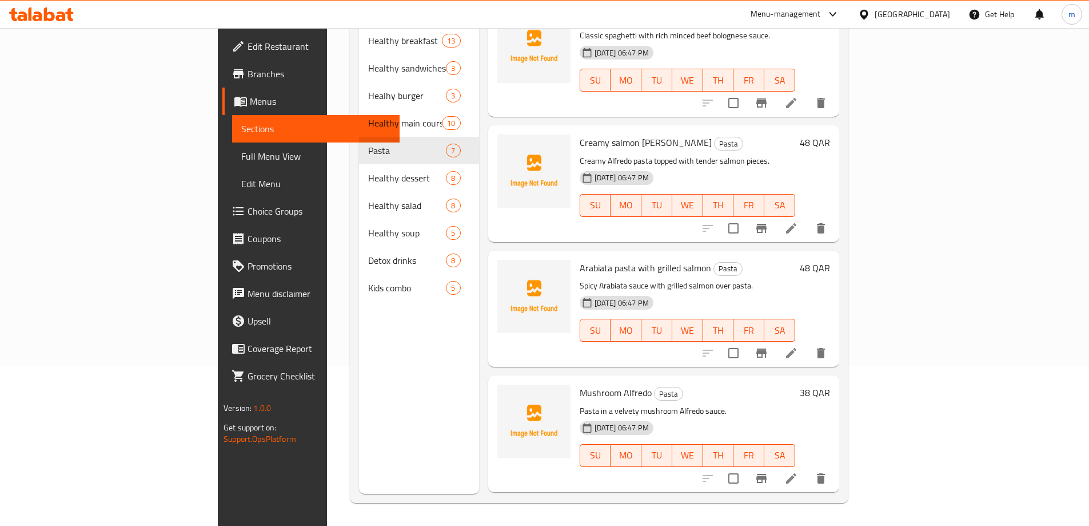
scroll to position [343, 0]
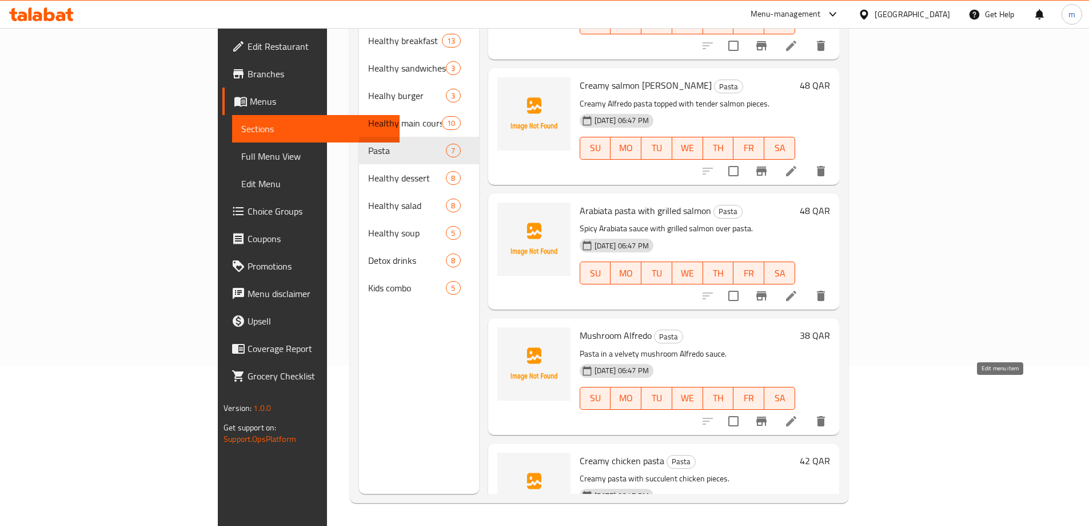
click at [798, 414] on icon at bounding box center [792, 421] width 14 height 14
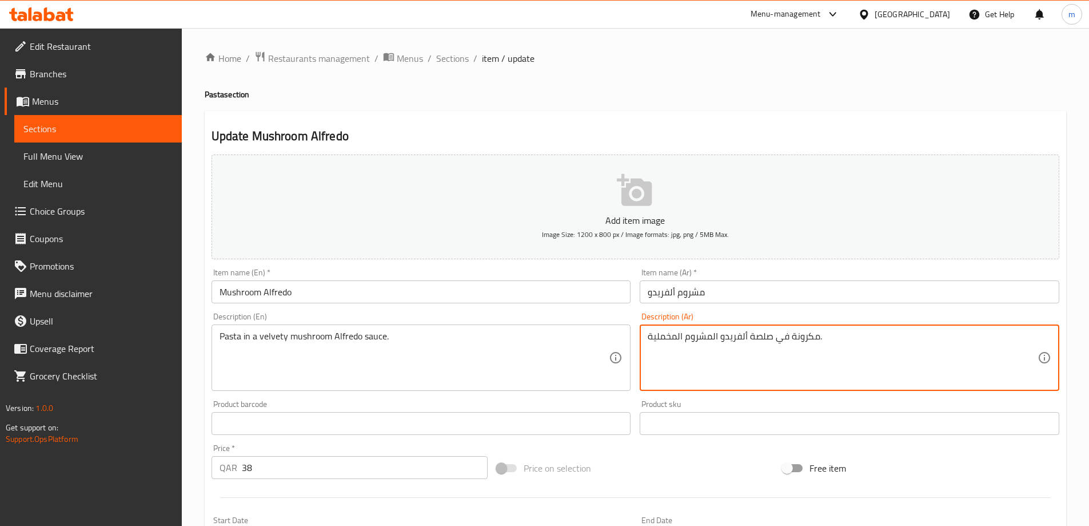
drag, startPoint x: 676, startPoint y: 338, endPoint x: 647, endPoint y: 335, distance: 28.7
paste textarea "يلفت"
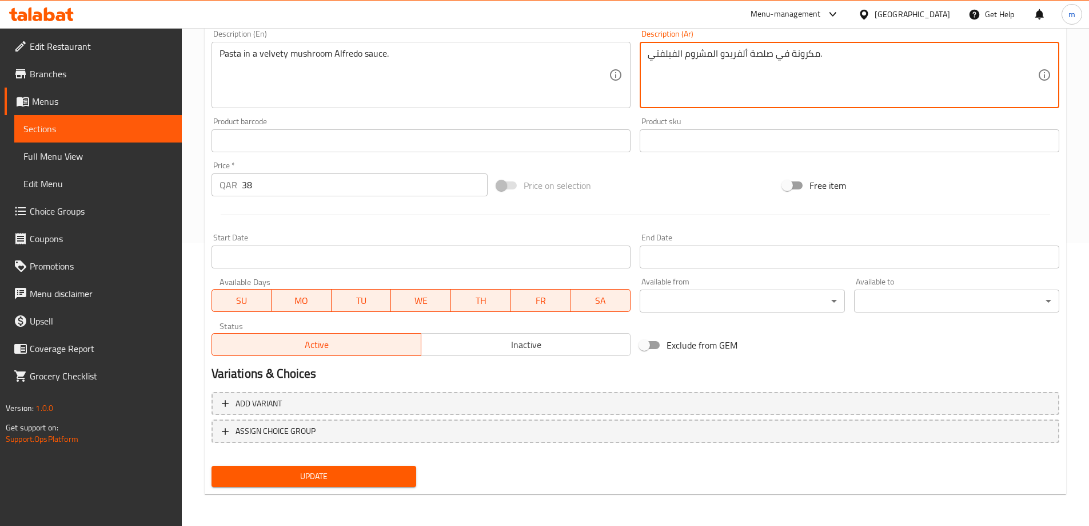
type textarea "مكرونة في صلصة ألفريدو المشروم الفيلفتي."
click at [404, 472] on span "Update" at bounding box center [314, 476] width 187 height 14
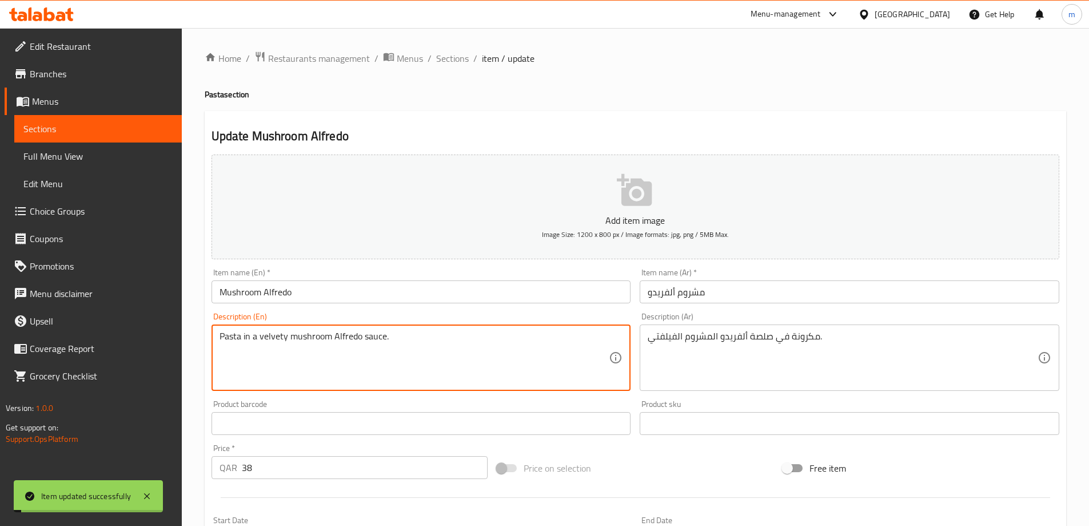
click at [272, 339] on textarea "Pasta in a velvety mushroom Alfredo sauce." at bounding box center [415, 358] width 390 height 54
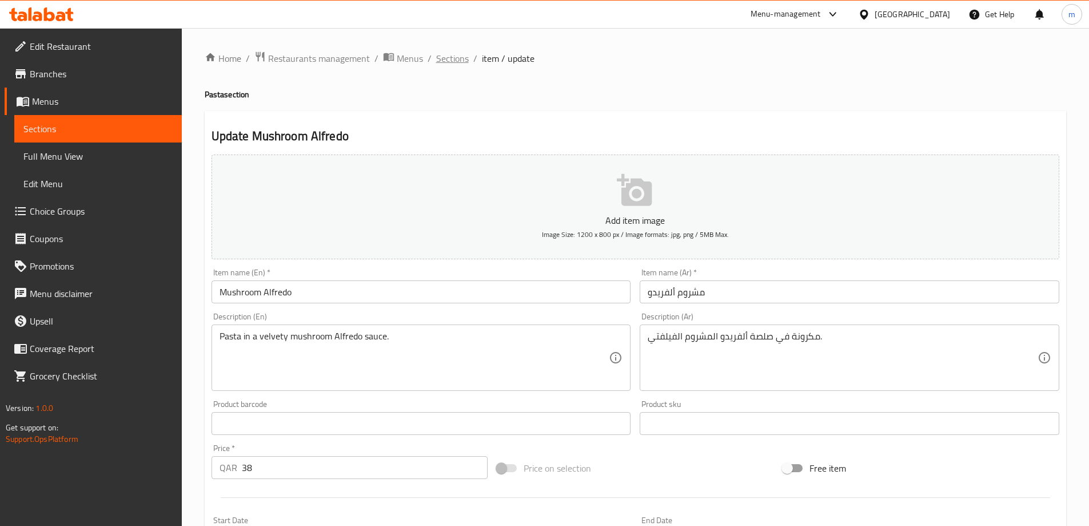
click at [459, 62] on span "Sections" at bounding box center [452, 58] width 33 height 14
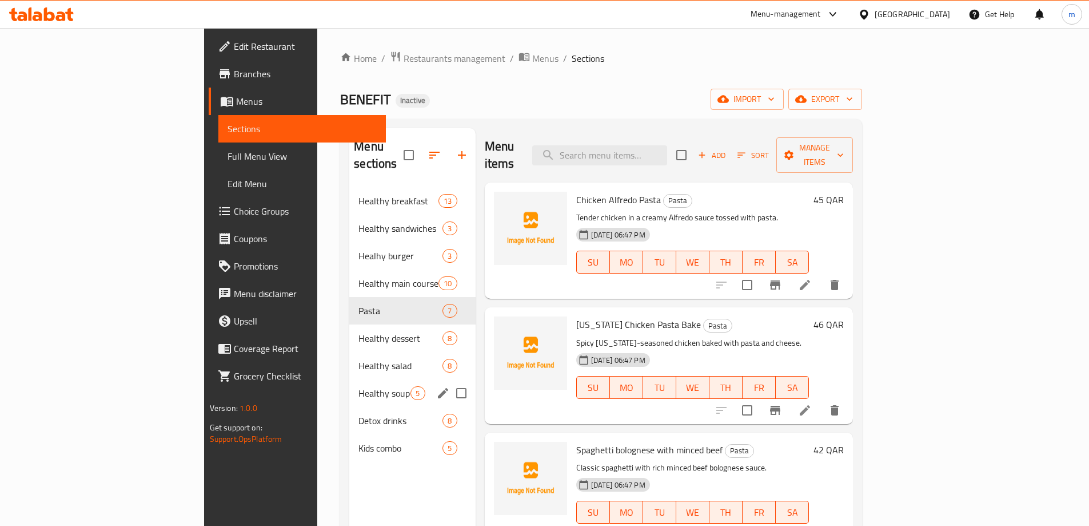
click at [349, 383] on div "Healthy soup 5" at bounding box center [412, 392] width 126 height 27
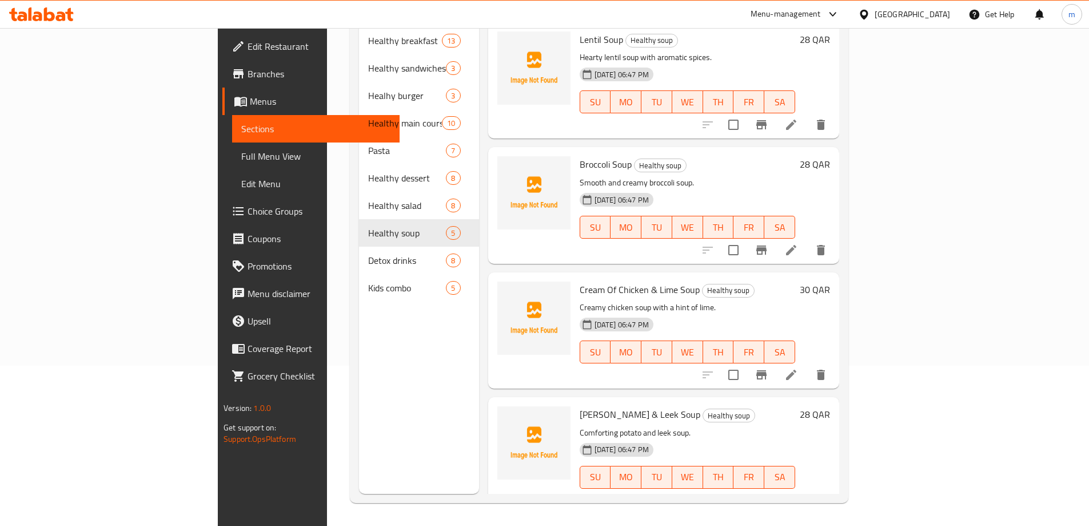
scroll to position [128, 0]
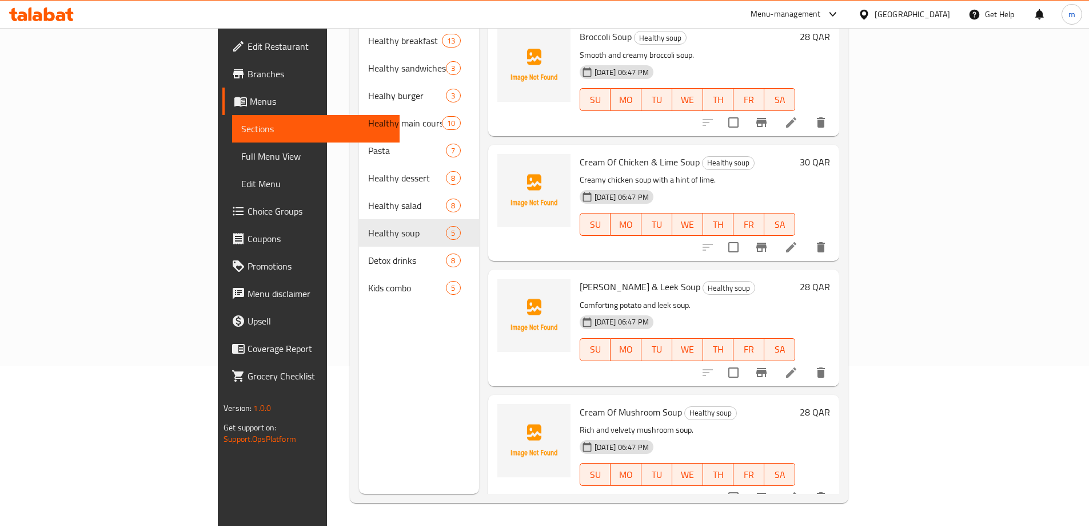
click at [808, 490] on li at bounding box center [792, 497] width 32 height 21
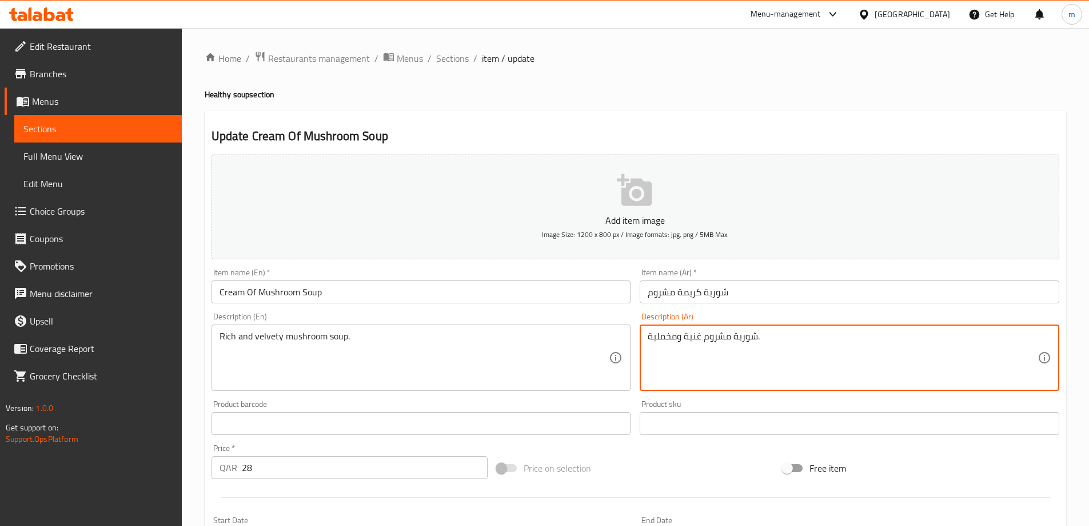
drag, startPoint x: 677, startPoint y: 338, endPoint x: 647, endPoint y: 337, distance: 30.3
paste textarea "يلفت"
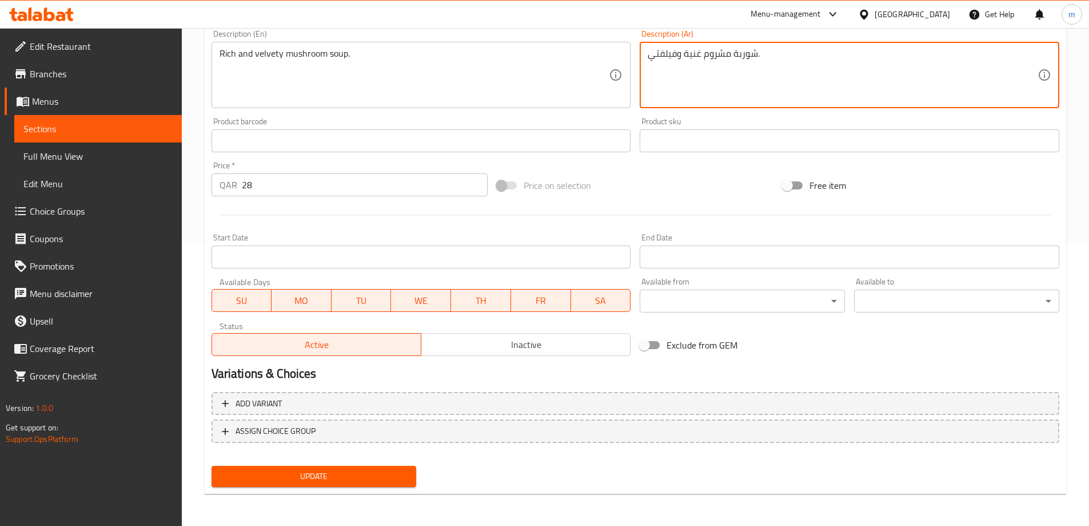
type textarea "شوربة مشروم غنية وفيلفتي."
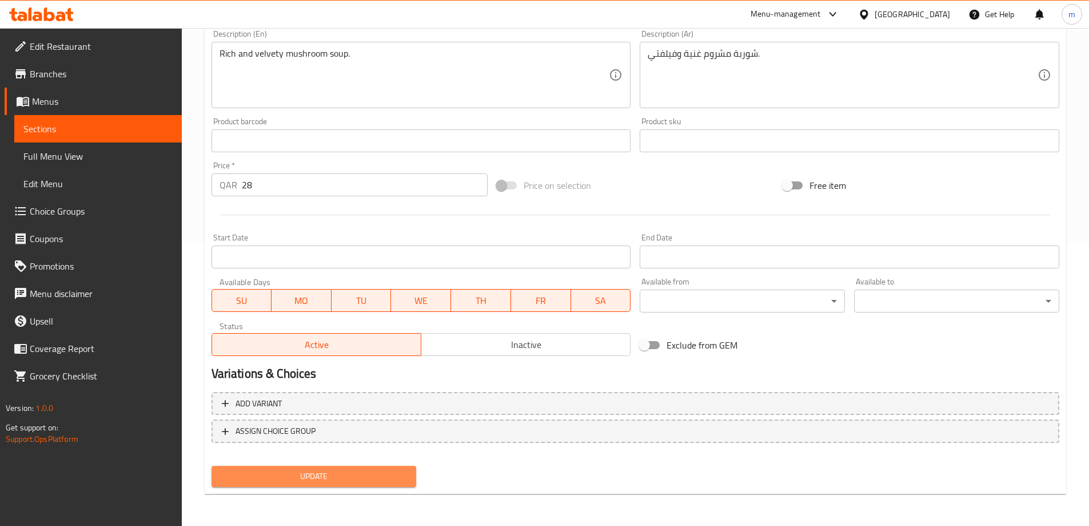
click at [371, 476] on span "Update" at bounding box center [314, 476] width 187 height 14
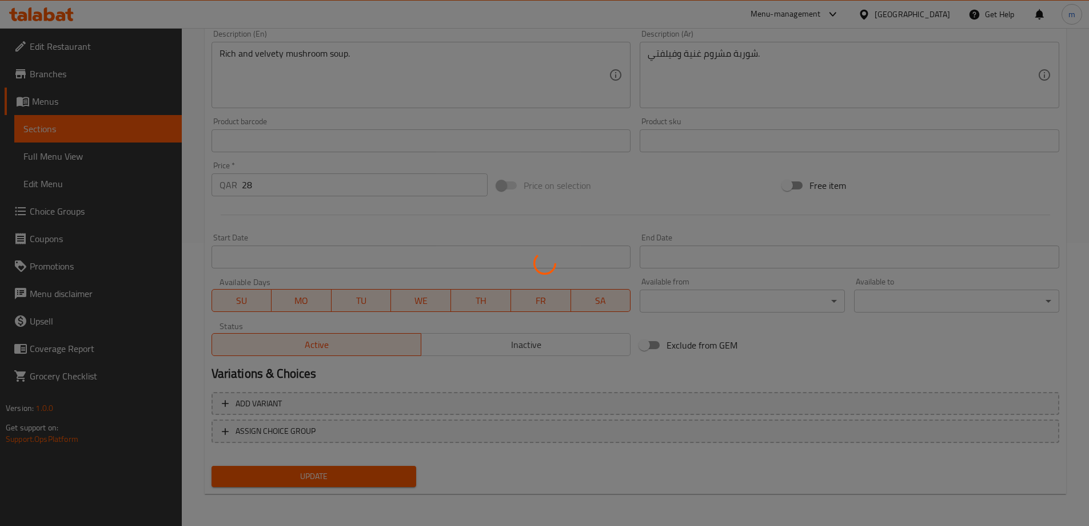
scroll to position [0, 0]
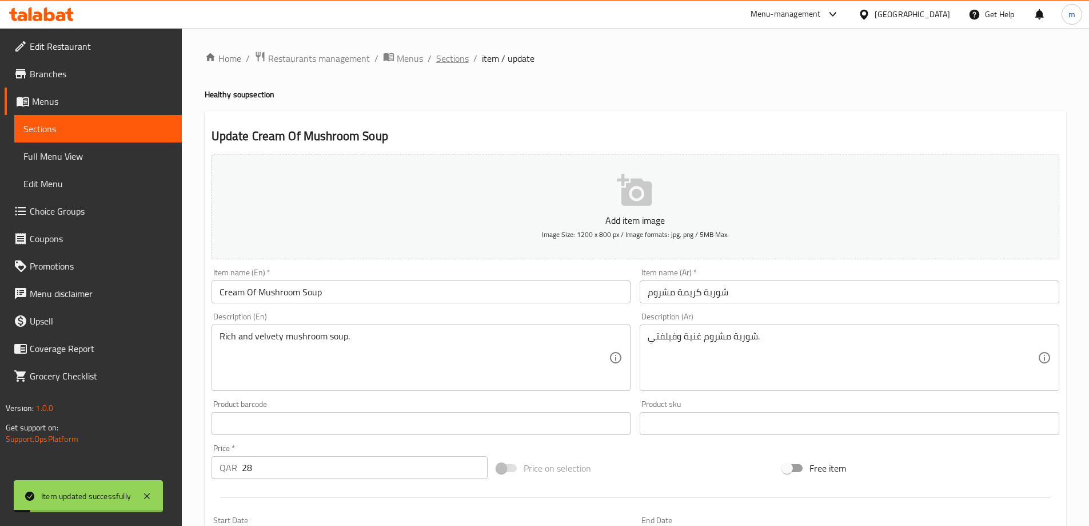
click at [450, 58] on span "Sections" at bounding box center [452, 58] width 33 height 14
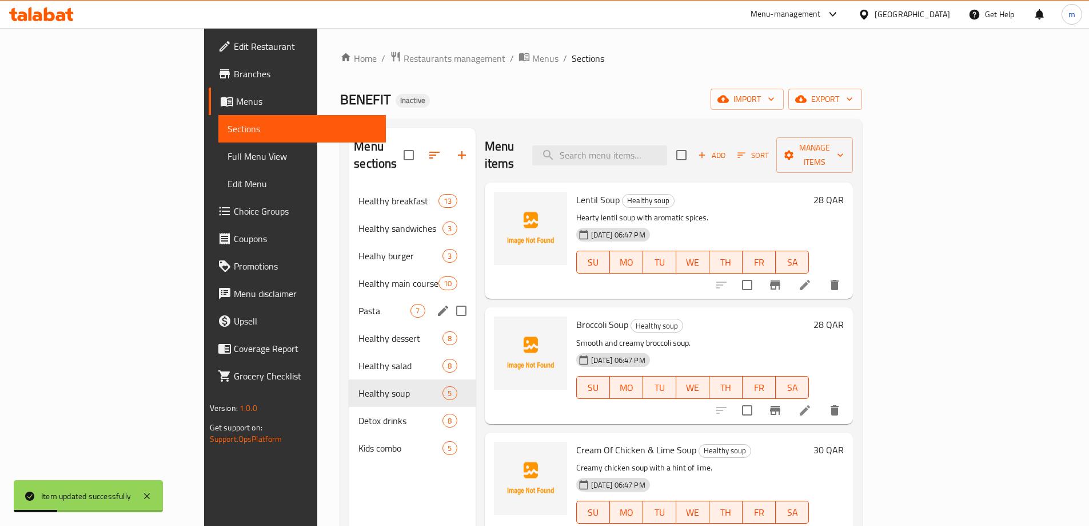
click at [359, 304] on span "Pasta" at bounding box center [385, 311] width 52 height 14
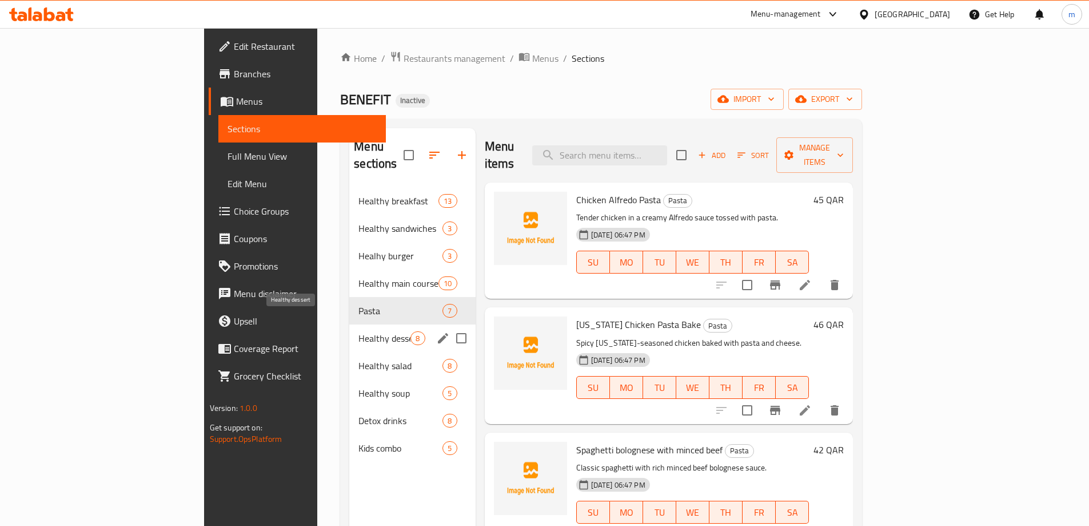
click at [359, 331] on span "Healthy dessert" at bounding box center [385, 338] width 52 height 14
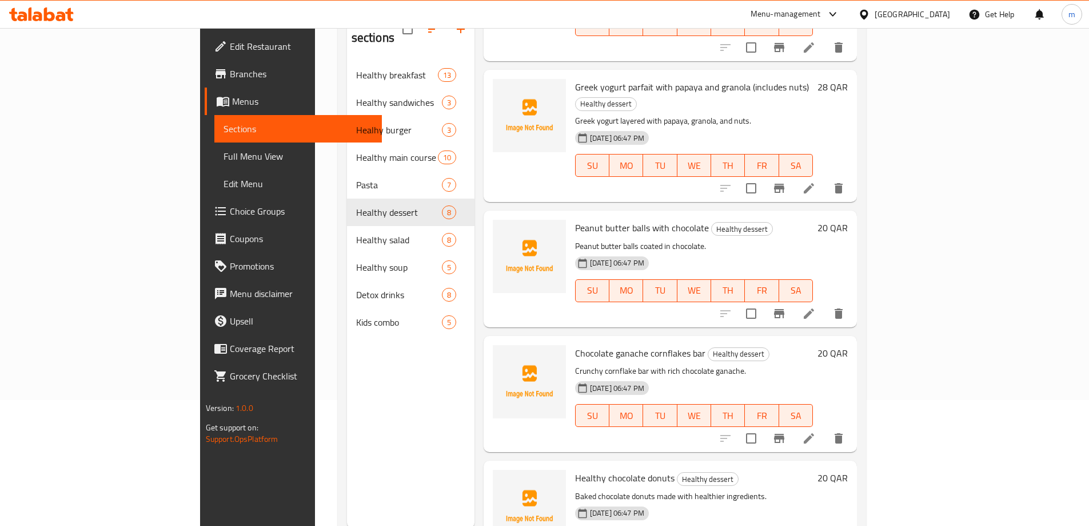
scroll to position [160, 0]
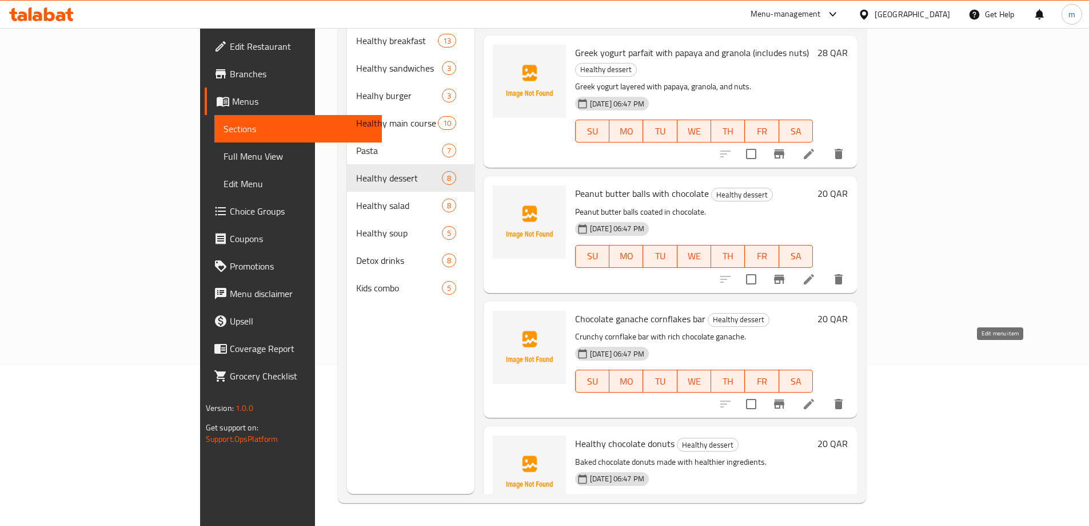
click at [814, 399] on icon at bounding box center [809, 404] width 10 height 10
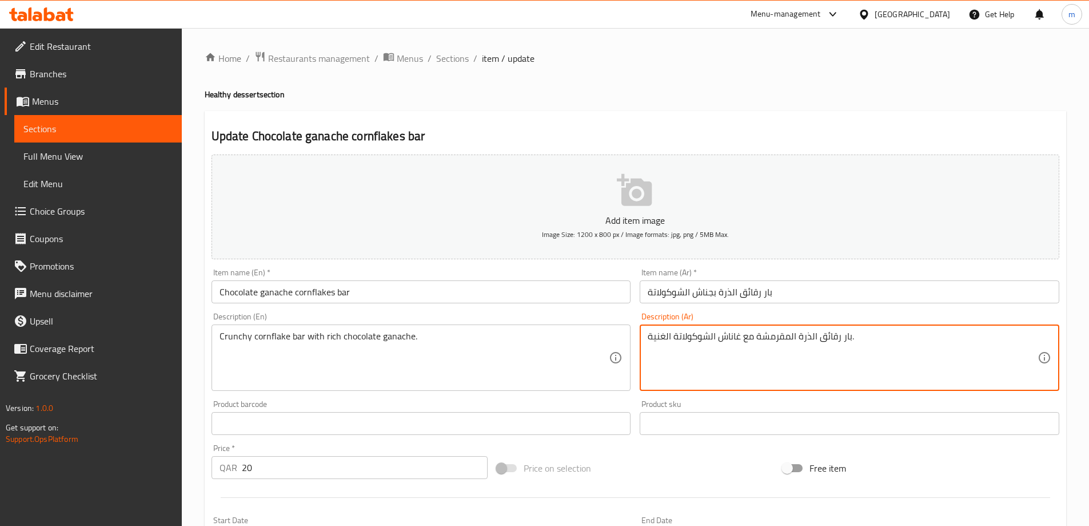
click at [722, 335] on textarea "بار رقائق الذرة المقرمشة مع غاناش الشوكولاتة الغنية." at bounding box center [843, 358] width 390 height 54
click at [726, 337] on textarea "بار رقائق الذرة المقرمشة مع غاناش الشوكولاتة الغنية." at bounding box center [843, 358] width 390 height 54
paste textarea "ناش"
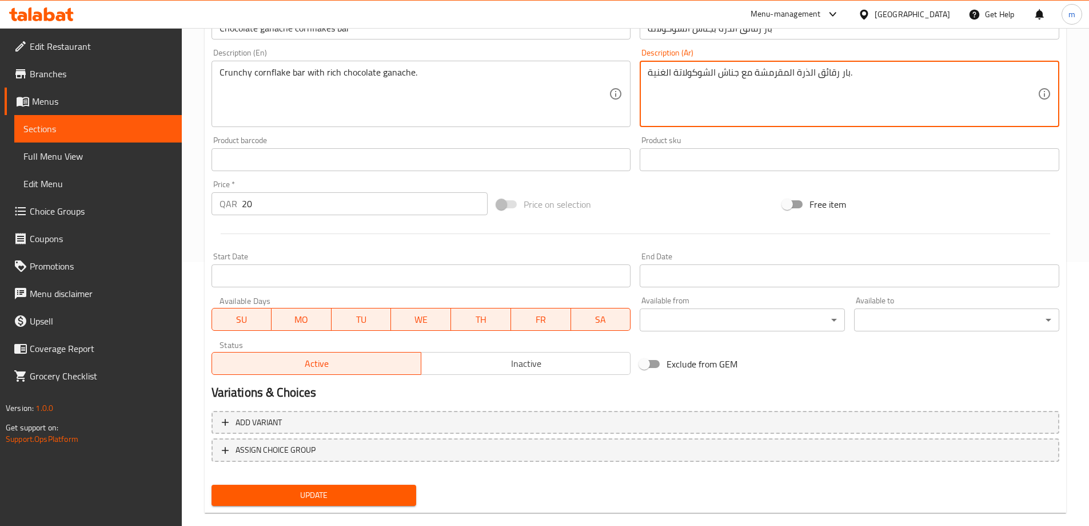
scroll to position [283, 0]
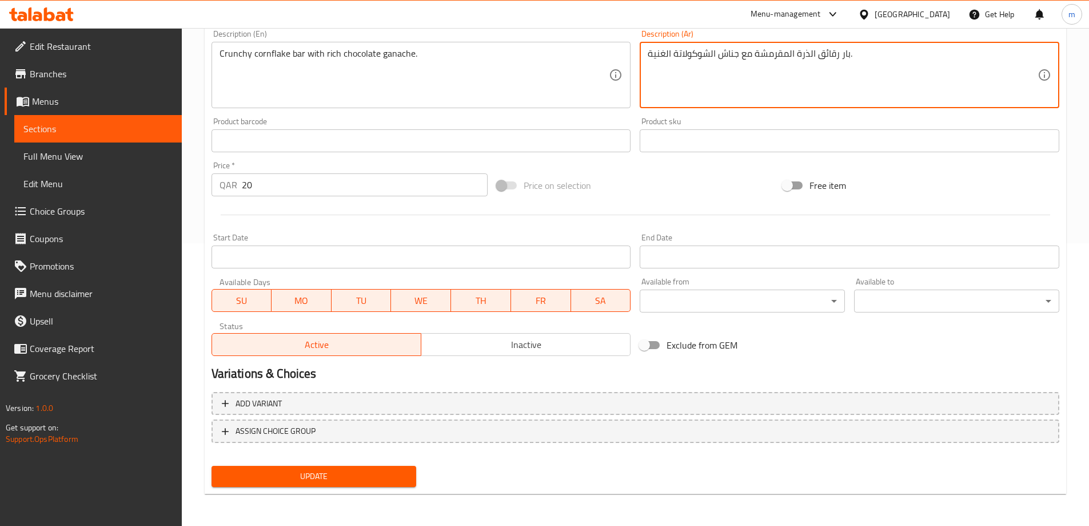
type textarea "بار رقائق الذرة المقرمشة مع جناش الشوكولاتة الغنية."
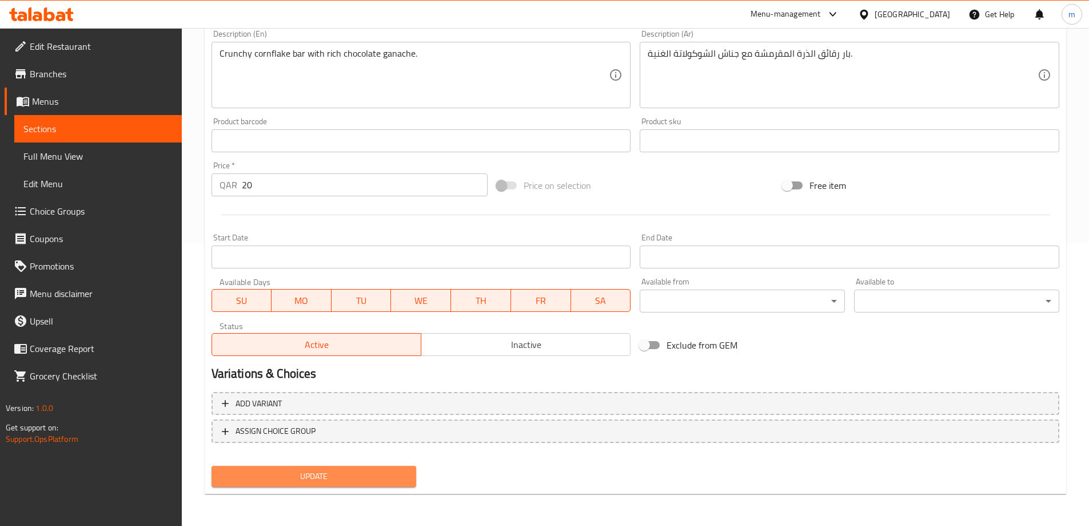
click at [356, 480] on span "Update" at bounding box center [314, 476] width 187 height 14
click at [372, 469] on span "Update" at bounding box center [314, 476] width 187 height 14
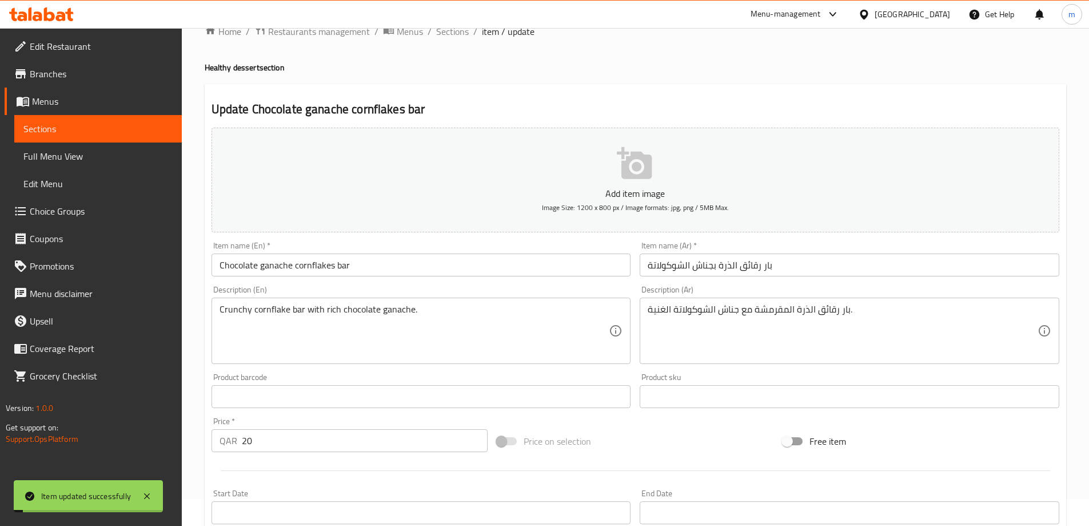
scroll to position [0, 0]
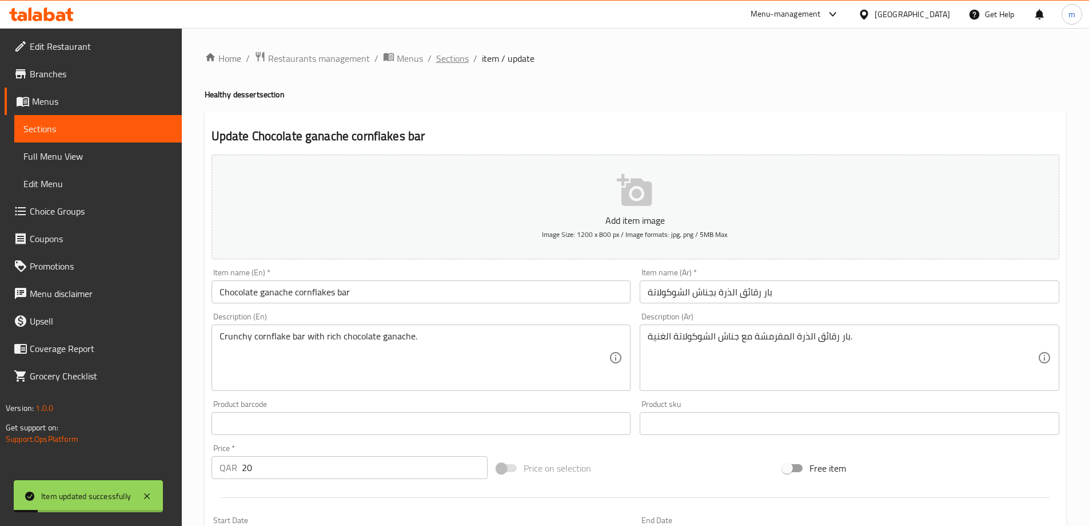
click at [458, 57] on span "Sections" at bounding box center [452, 58] width 33 height 14
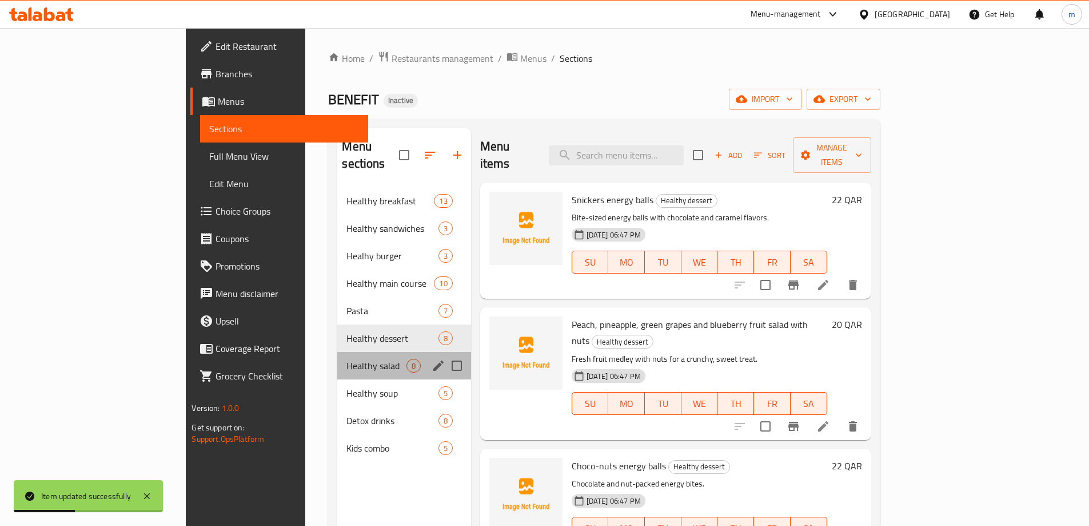
click at [337, 352] on div "Healthy salad 8" at bounding box center [403, 365] width 133 height 27
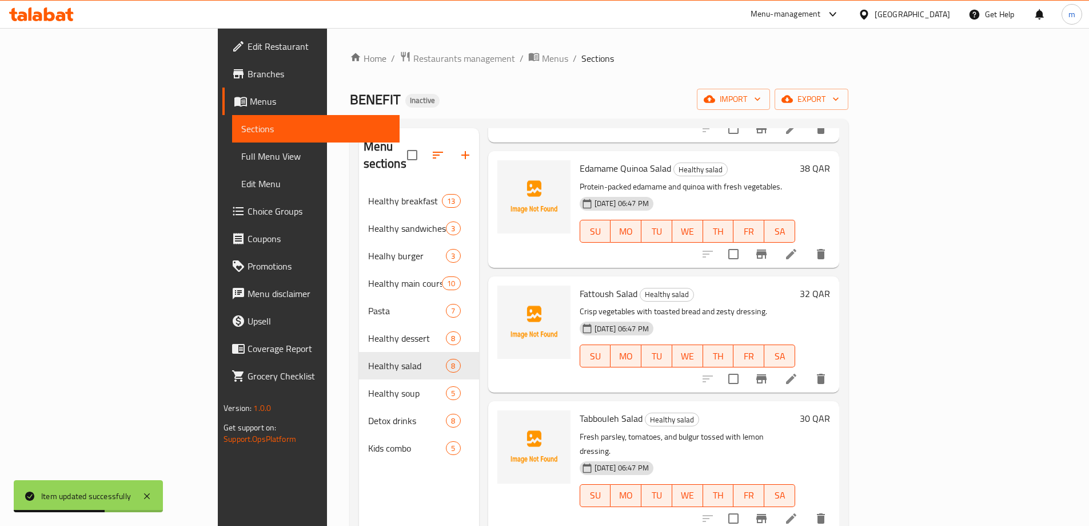
scroll to position [172, 0]
click at [798, 371] on icon at bounding box center [792, 378] width 14 height 14
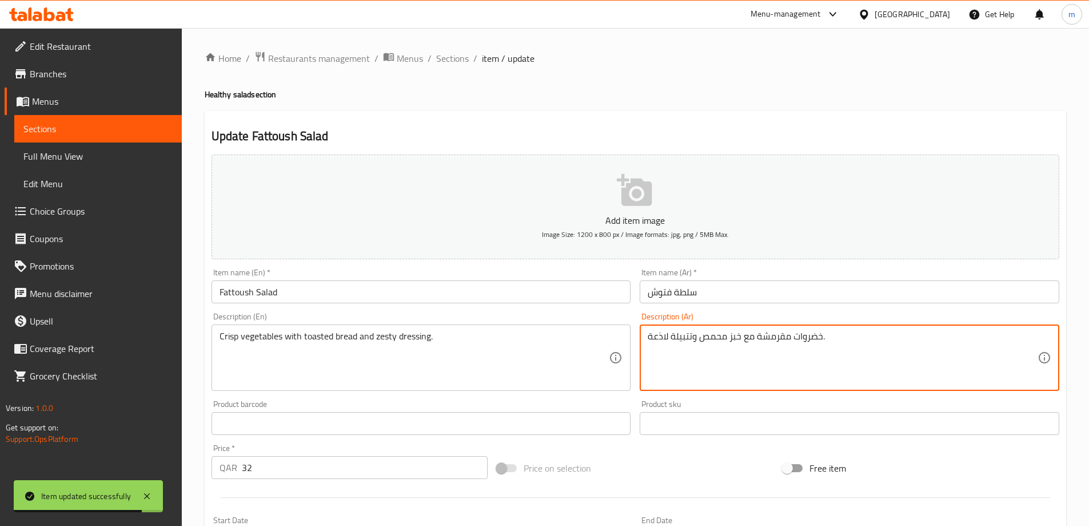
click at [665, 337] on textarea "خضروات مقرمشة مع خبز محمص وتتبيلة لاذعة." at bounding box center [843, 358] width 390 height 54
type textarea "خضروات مقرمشة مع خبز محمص وتتبيلة زيستي."
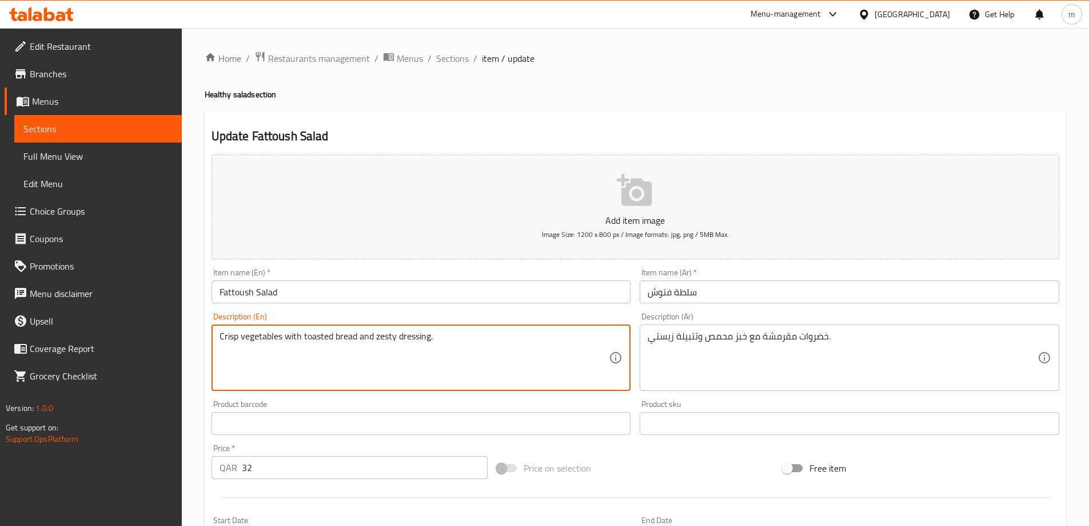
click at [381, 341] on textarea "Crisp vegetables with toasted bread and zesty dressing." at bounding box center [415, 358] width 390 height 54
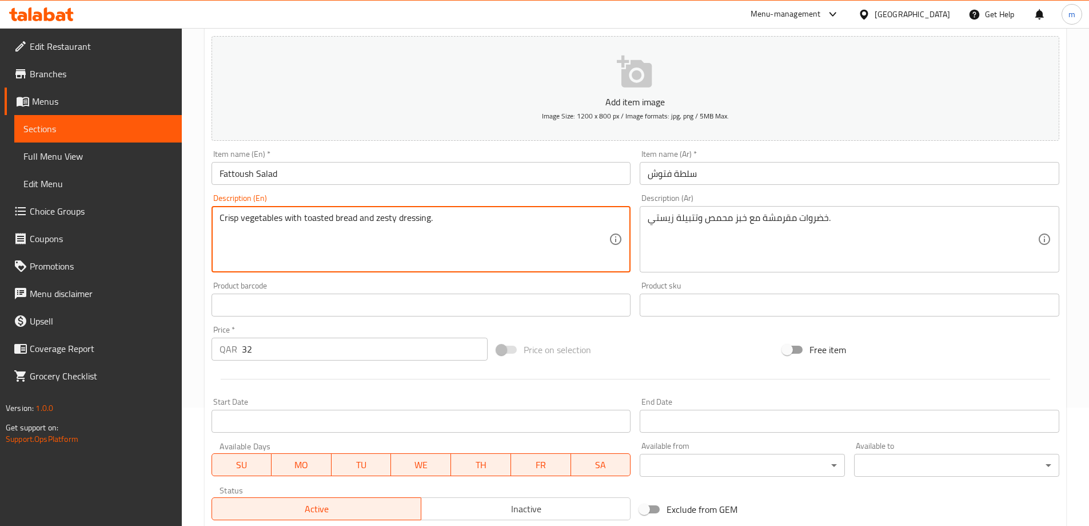
scroll to position [283, 0]
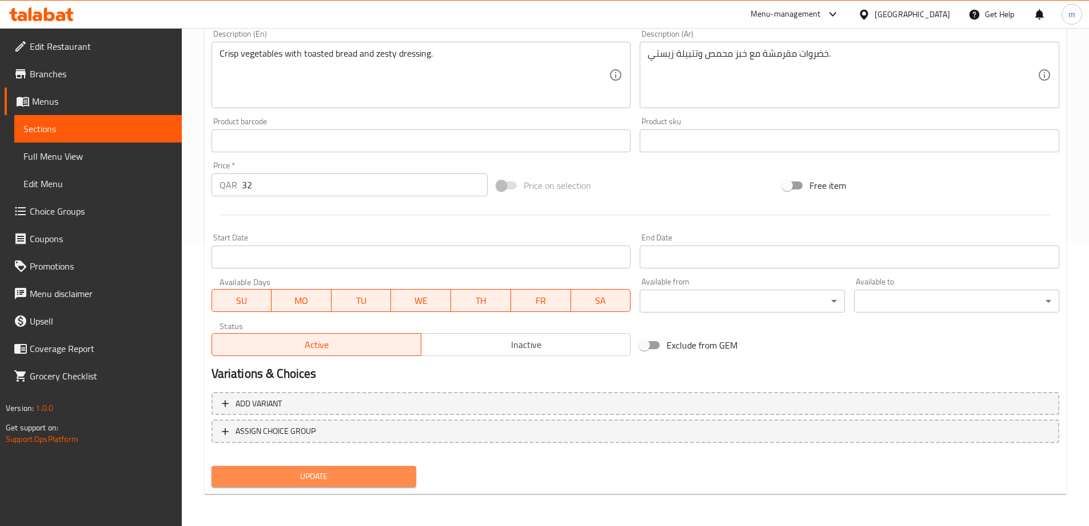
click at [329, 472] on span "Update" at bounding box center [314, 476] width 187 height 14
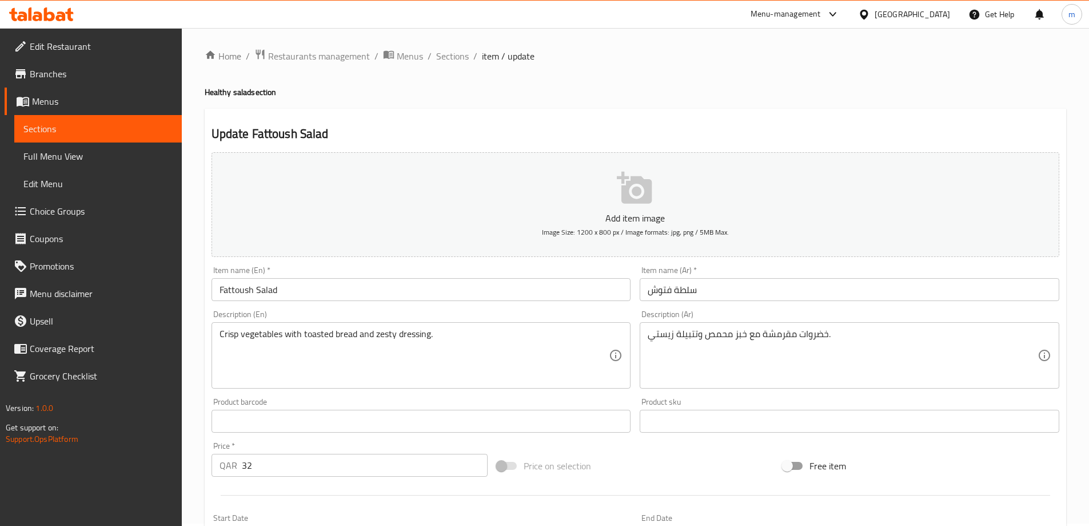
scroll to position [0, 0]
click at [455, 57] on span "Sections" at bounding box center [452, 58] width 33 height 14
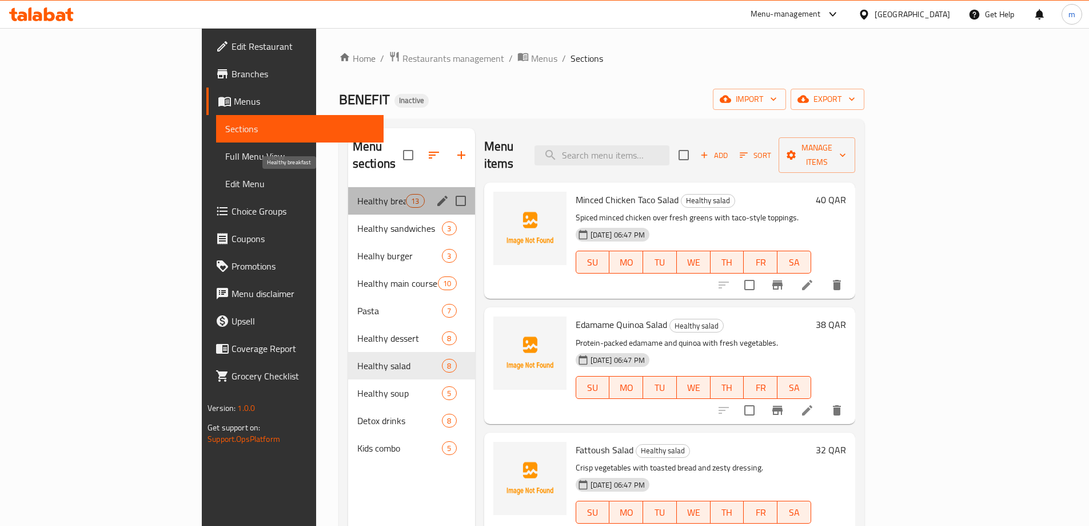
click at [357, 194] on span "Healthy breakfast" at bounding box center [381, 201] width 49 height 14
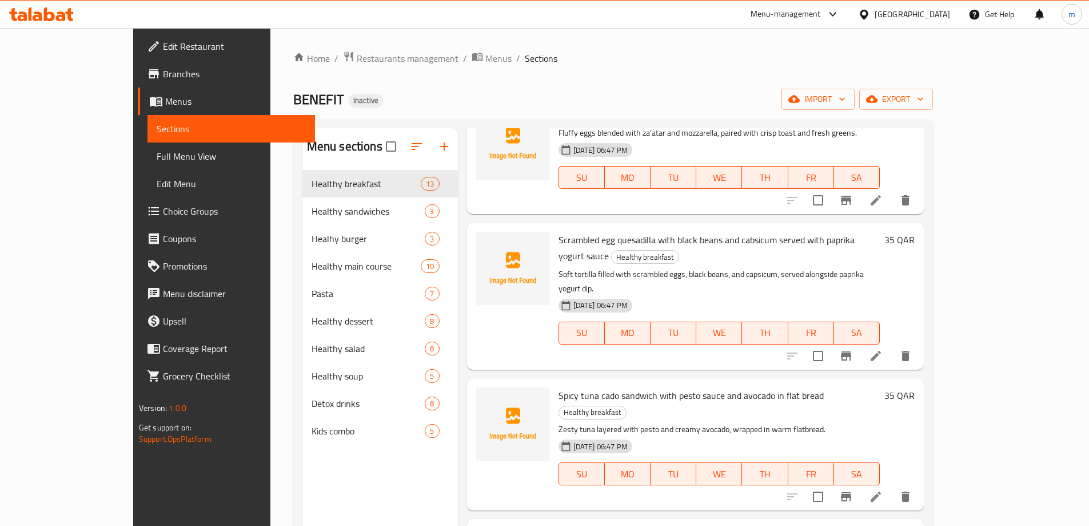
scroll to position [172, 0]
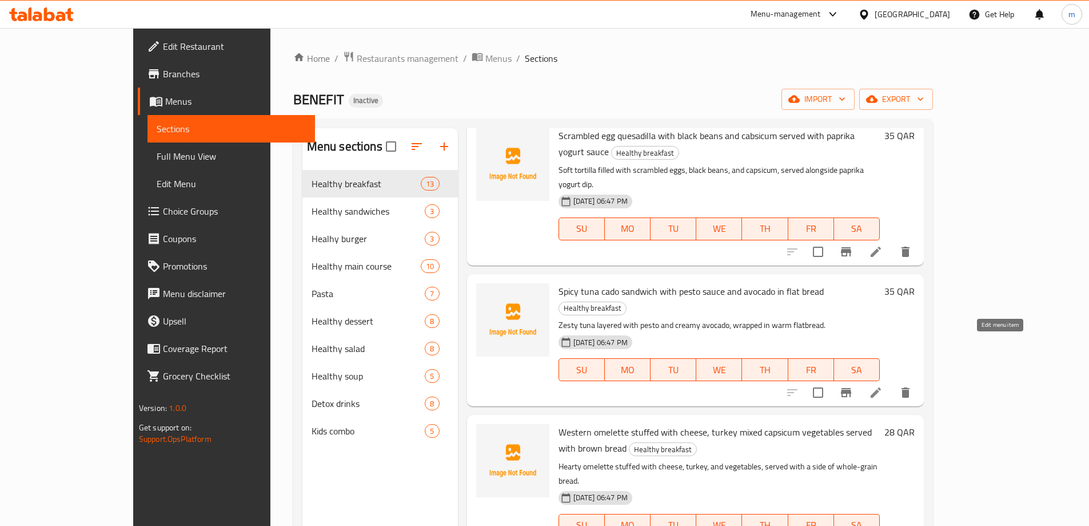
click at [883, 385] on icon at bounding box center [876, 392] width 14 height 14
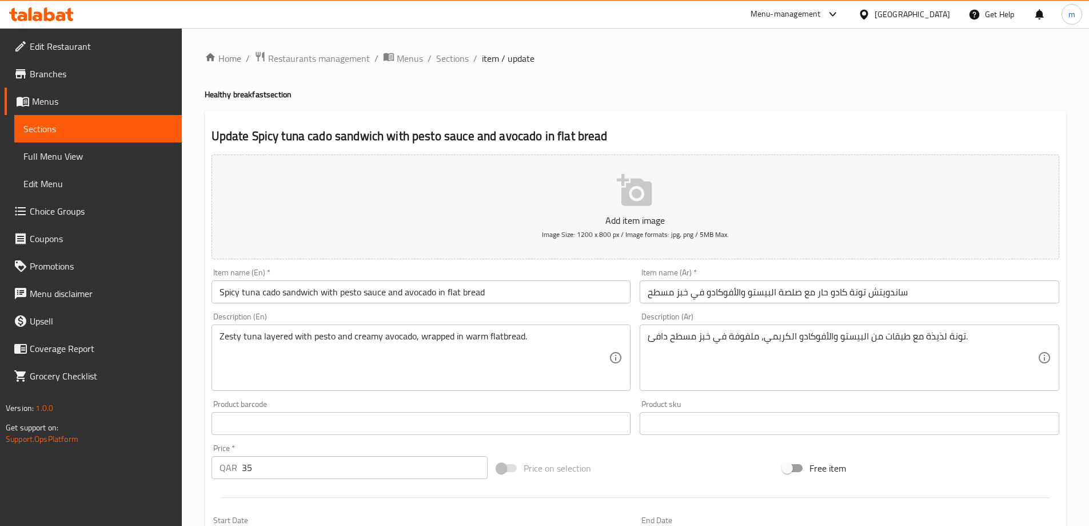
click at [936, 337] on textarea "تونة لذيذة مع طبقات من البيستو والأفوكادو الكريمي، ملفوفة في خبز مسطح دافئ." at bounding box center [843, 358] width 390 height 54
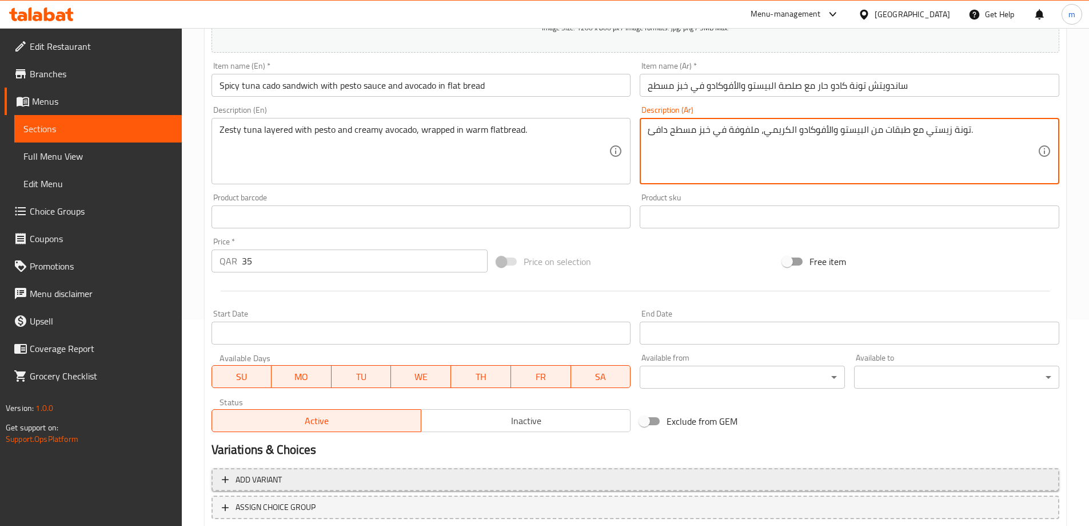
scroll to position [283, 0]
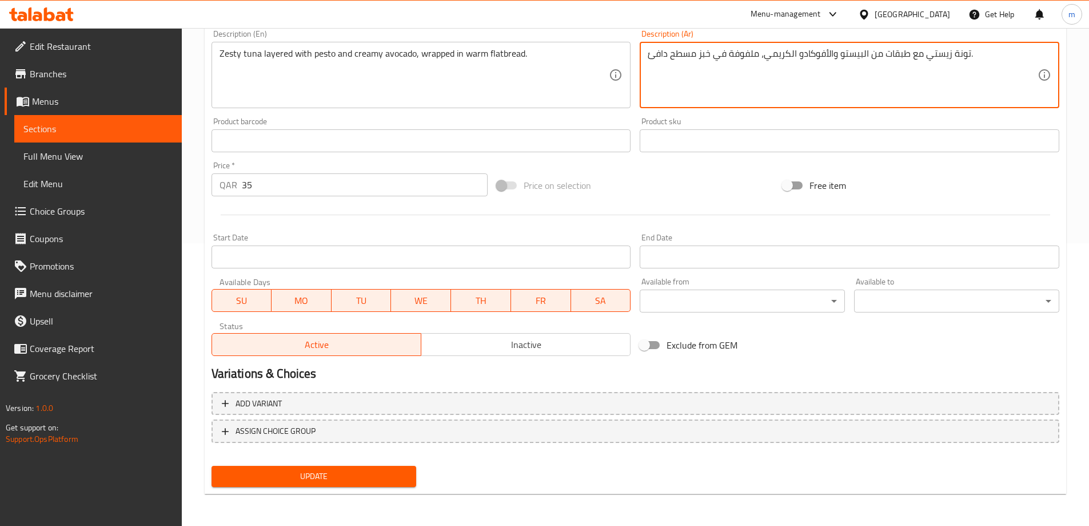
type textarea "تونة زيستي مع طبقات من البيستو والأفوكادو الكريمي، ملفوفة في خبز مسطح دافئ."
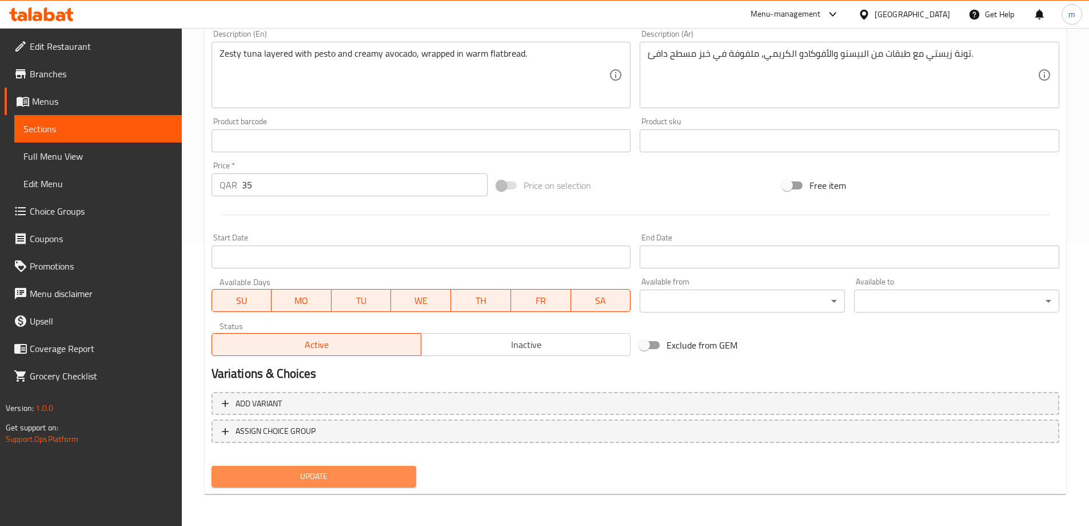
click at [348, 474] on span "Update" at bounding box center [314, 476] width 187 height 14
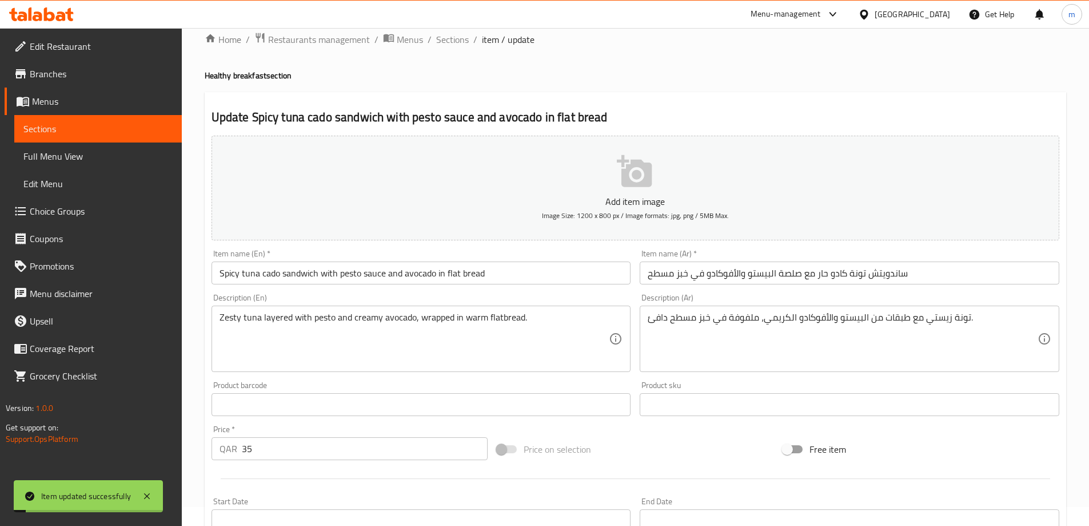
scroll to position [0, 0]
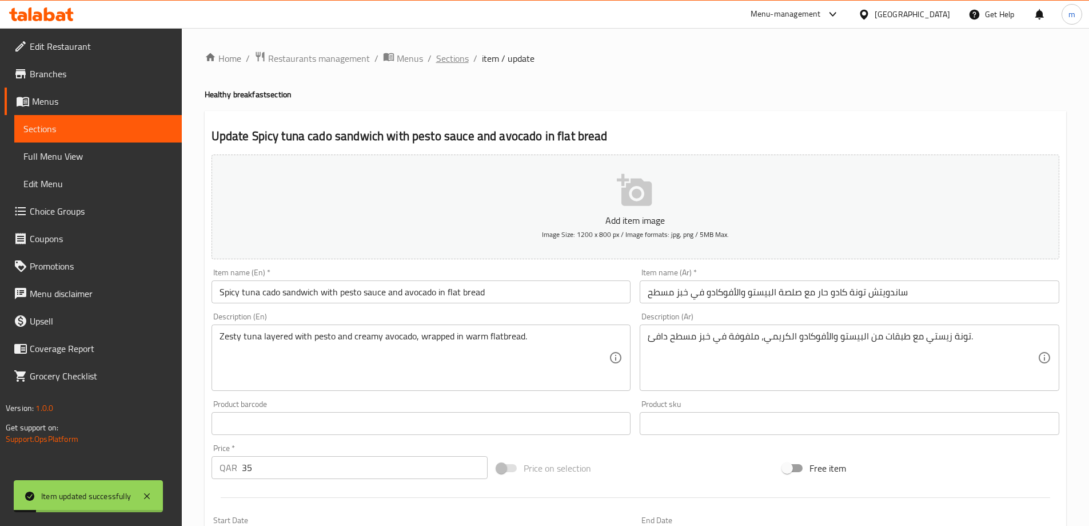
click at [455, 58] on span "Sections" at bounding box center [452, 58] width 33 height 14
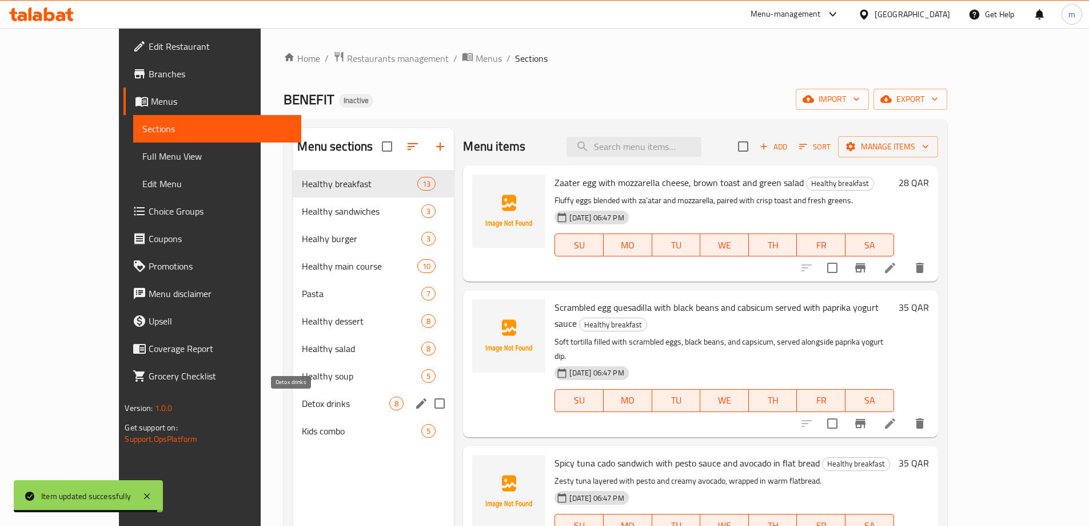
click at [304, 401] on span "Detox drinks" at bounding box center [346, 403] width 88 height 14
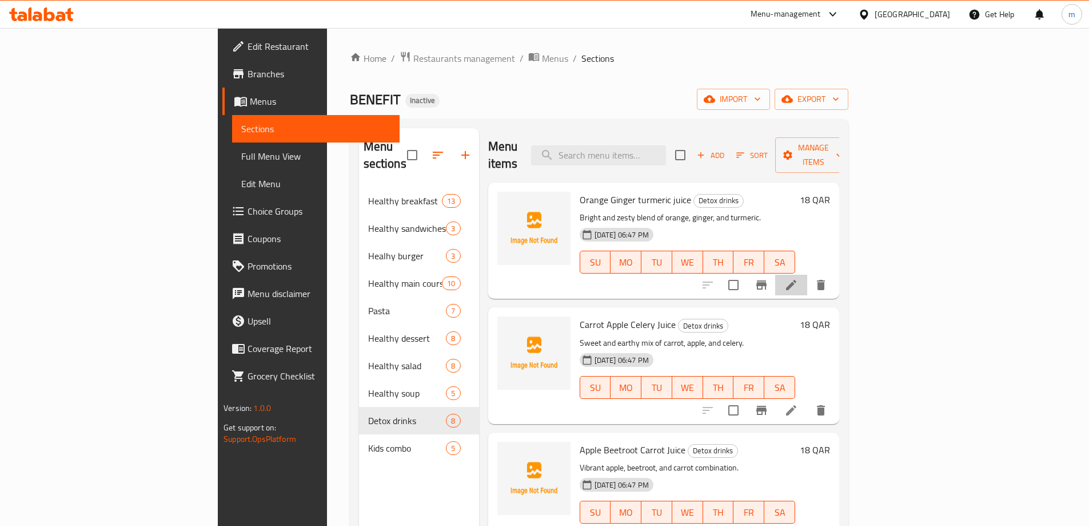
click at [808, 275] on li at bounding box center [792, 285] width 32 height 21
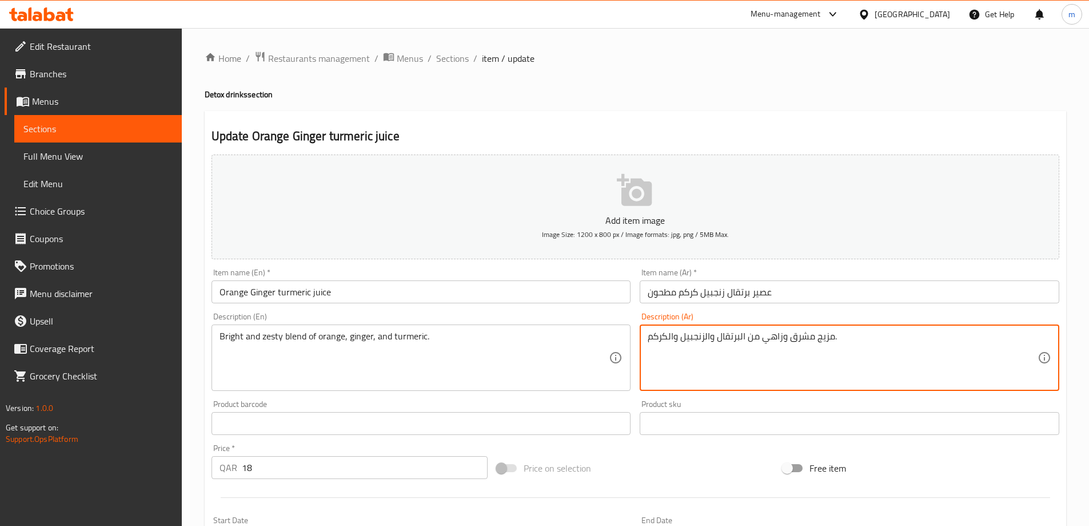
drag, startPoint x: 780, startPoint y: 336, endPoint x: 763, endPoint y: 337, distance: 16.6
type textarea "مزيج مشرق وزيستي من البرتقال والزنجبيل والكركم."
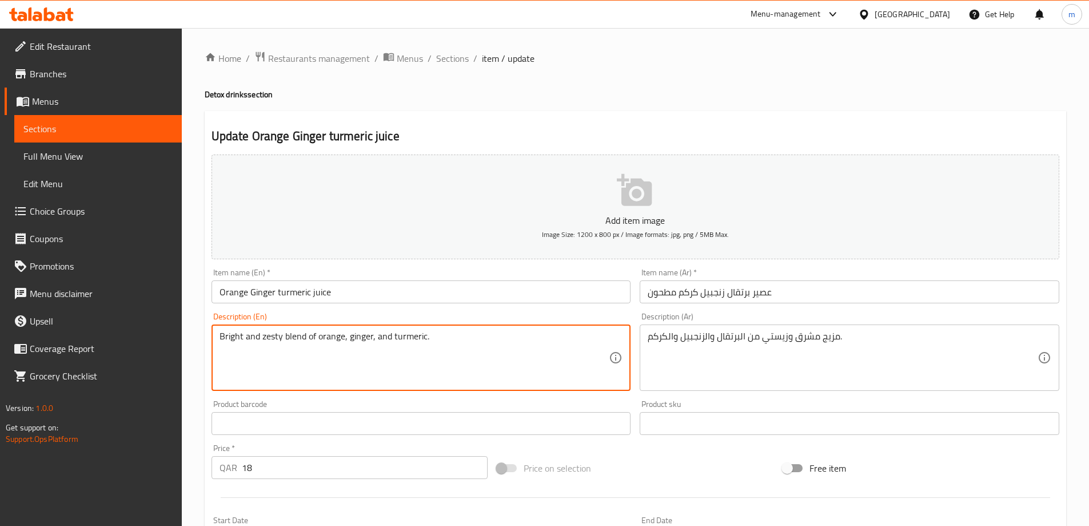
click at [237, 332] on textarea "Bright and zesty blend of orange, ginger, and turmeric." at bounding box center [415, 358] width 390 height 54
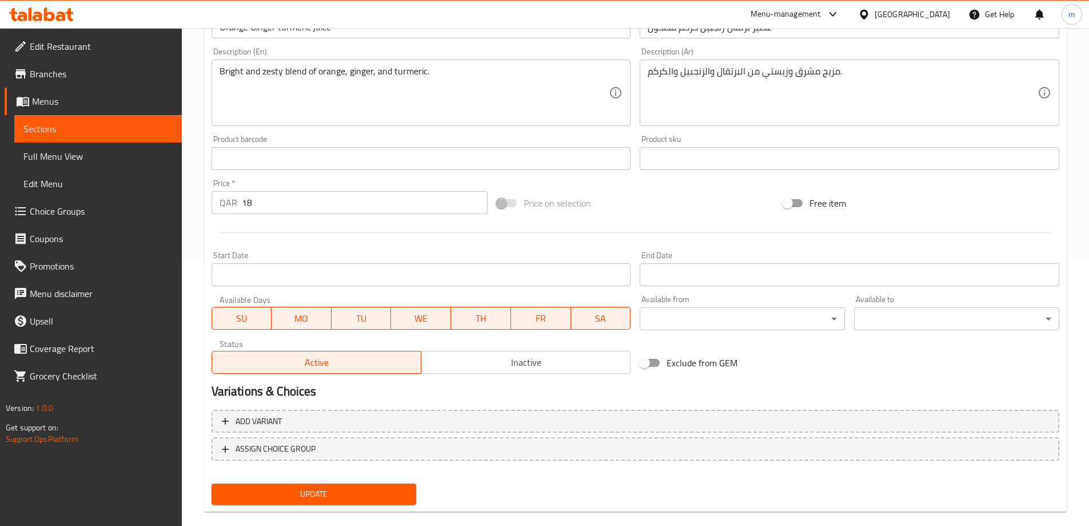
scroll to position [283, 0]
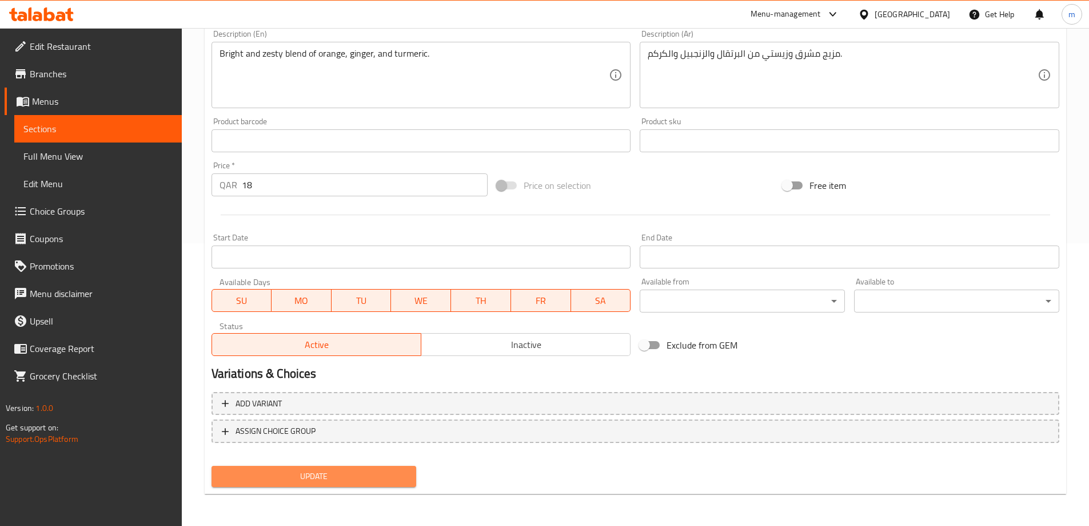
click at [312, 482] on span "Update" at bounding box center [314, 476] width 187 height 14
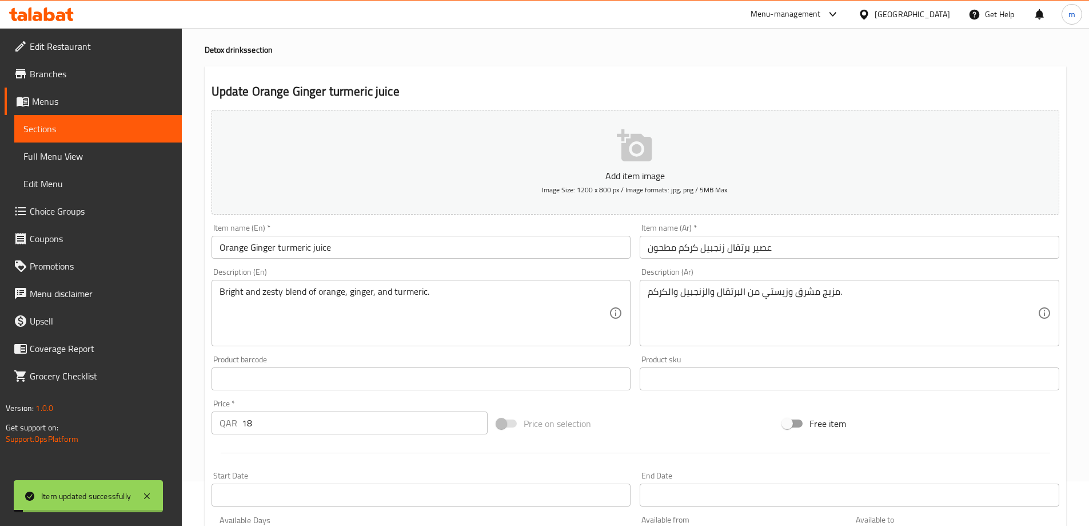
scroll to position [0, 0]
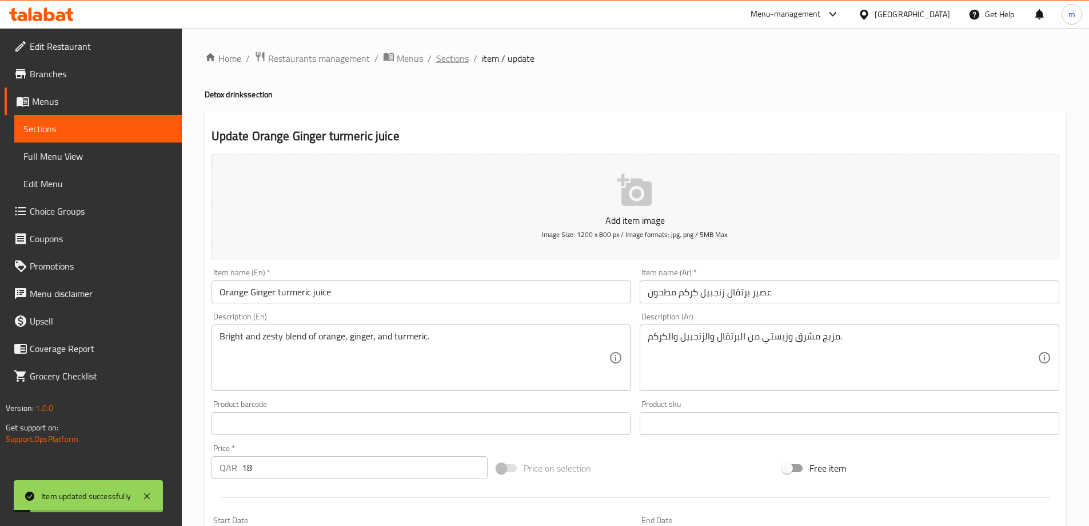
click at [444, 61] on span "Sections" at bounding box center [452, 58] width 33 height 14
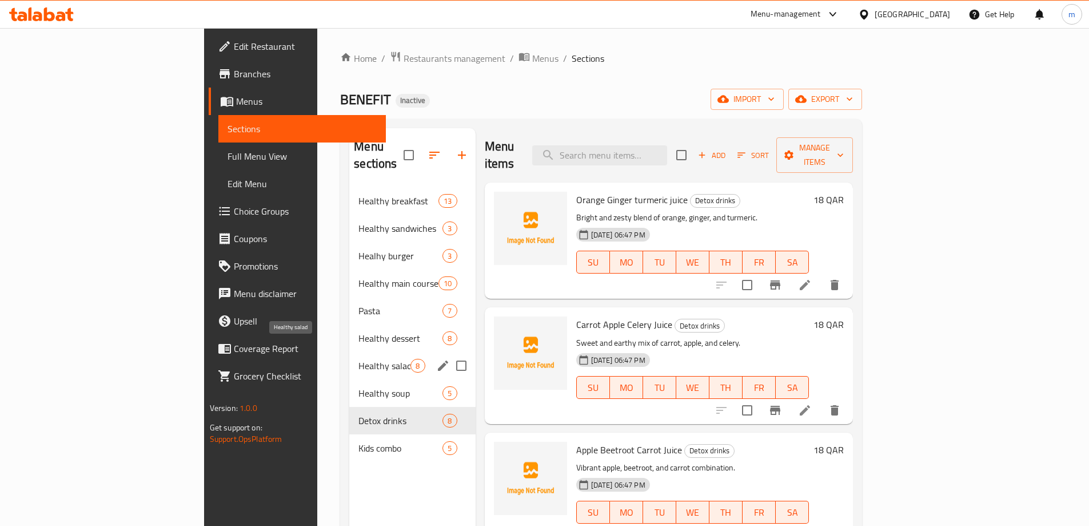
click at [359, 359] on span "Healthy salad" at bounding box center [385, 366] width 52 height 14
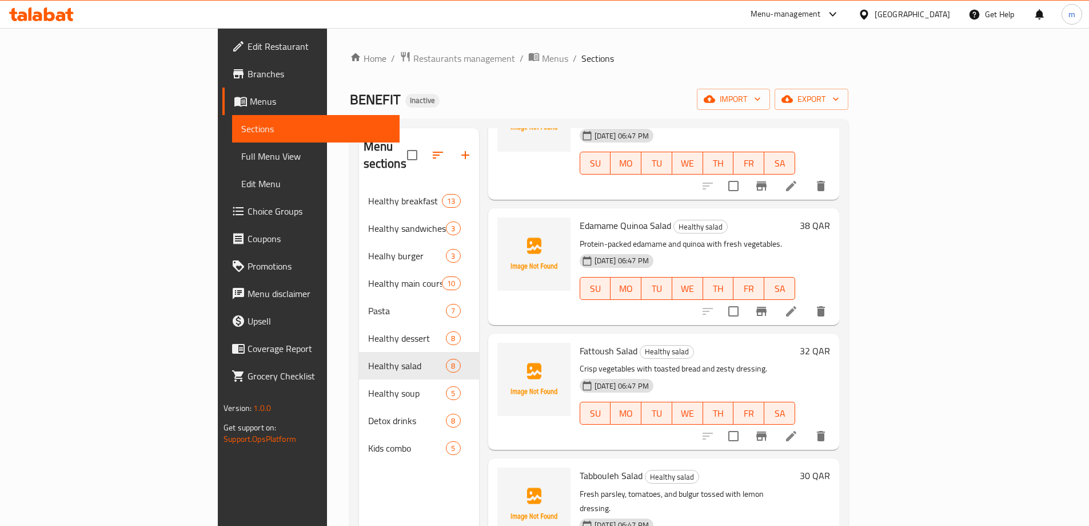
scroll to position [114, 0]
click at [798, 428] on icon at bounding box center [792, 435] width 14 height 14
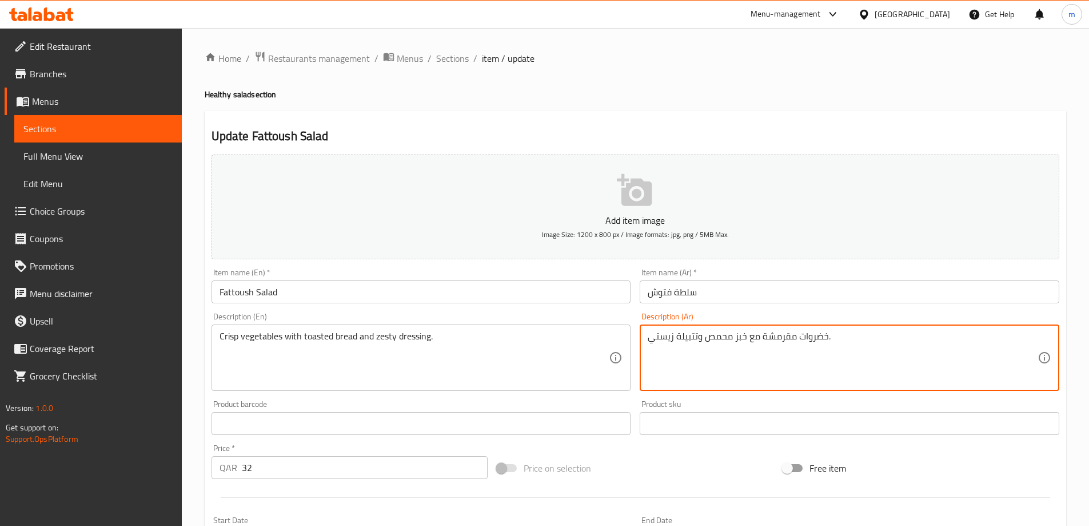
click at [682, 333] on textarea "خضروات مقرمشة مع خبز محمص وتتبيلة زيستي." at bounding box center [843, 358] width 390 height 54
click at [692, 336] on textarea "خضروات مقرمشة مع خبز محمص وتتبيلة زيستي." at bounding box center [843, 358] width 390 height 54
drag, startPoint x: 698, startPoint y: 334, endPoint x: 674, endPoint y: 336, distance: 24.1
click at [674, 336] on textarea "خضروات مقرمشة مع خبز محمص وتتبيلة زيستي." at bounding box center [843, 358] width 390 height 54
click at [677, 339] on textarea "خضروات مقرمشة مع خبز محمص وتتبيلة زيستي." at bounding box center [843, 358] width 390 height 54
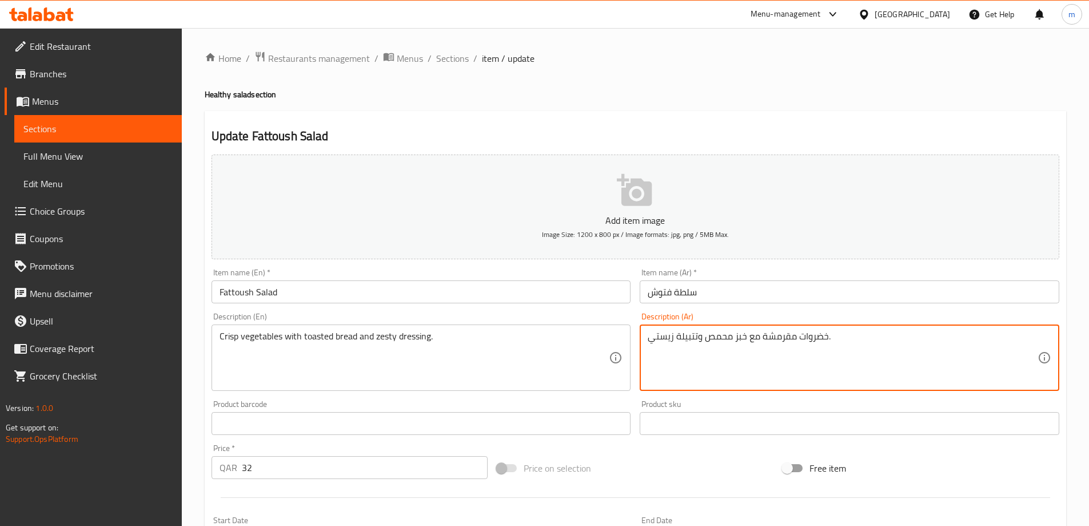
drag, startPoint x: 675, startPoint y: 337, endPoint x: 699, endPoint y: 343, distance: 24.6
click at [699, 343] on textarea "خضروات مقرمشة مع خبز محمص وتتبيلة زيستي." at bounding box center [843, 358] width 390 height 54
paste textarea "لص"
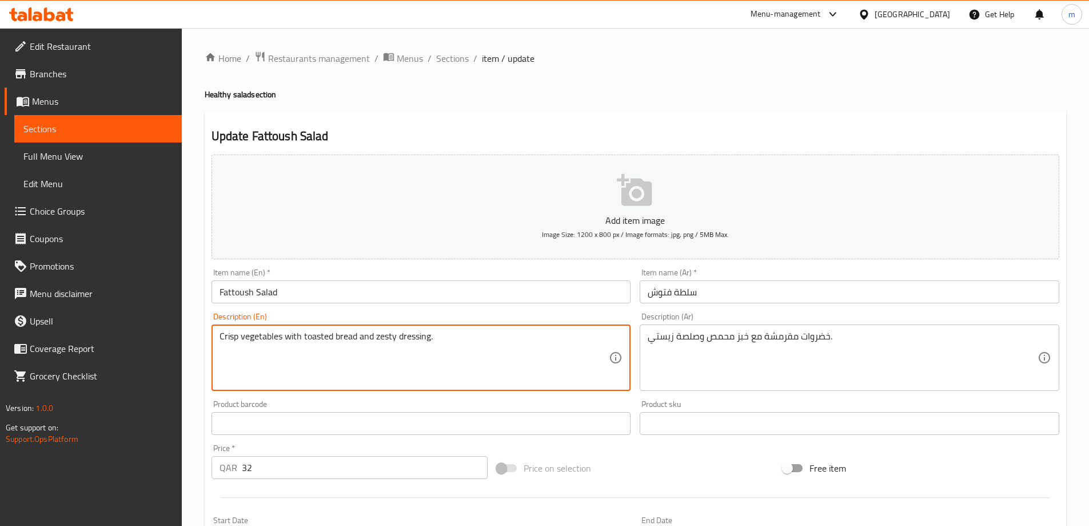
click at [316, 337] on textarea "Crisp vegetables with toasted bread and zesty dressing." at bounding box center [415, 358] width 390 height 54
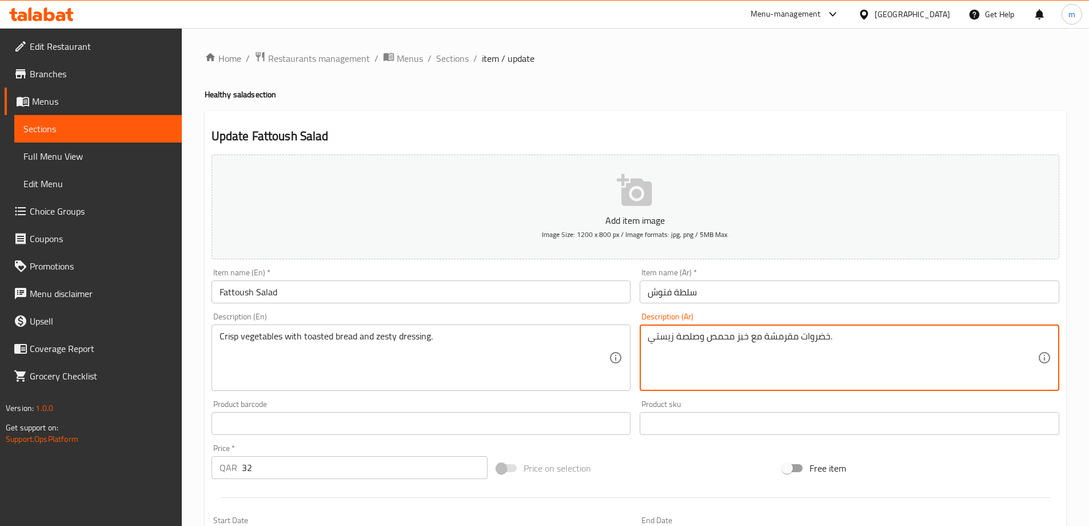
click at [723, 336] on textarea "خضروات مقرمشة مع خبز محمص وصلصة زيستي." at bounding box center [843, 358] width 390 height 54
type textarea "خضروات مقرمشة مع خبز محمص وصلصة زيستي."
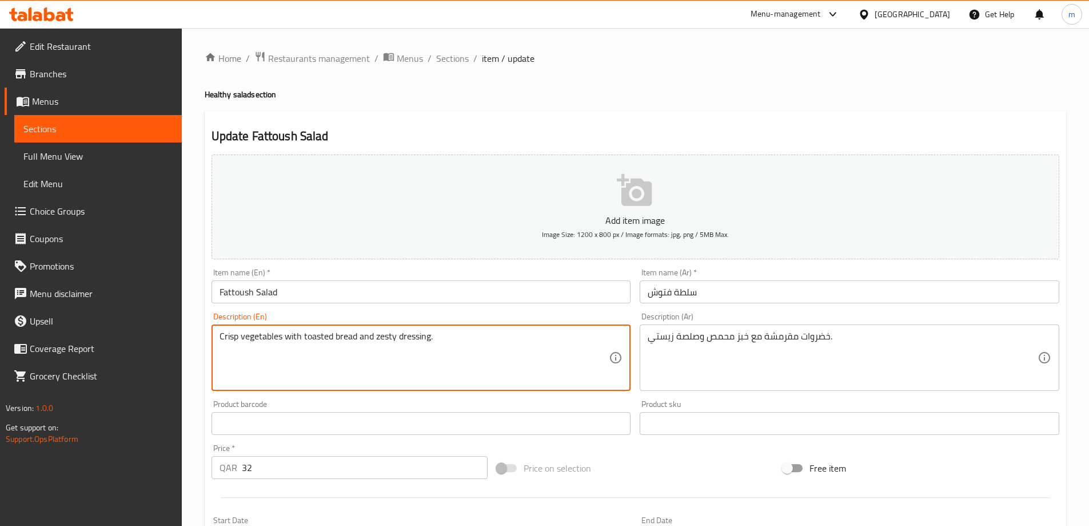
click at [312, 335] on textarea "Crisp vegetables with toasted bread and zesty dressing." at bounding box center [415, 358] width 390 height 54
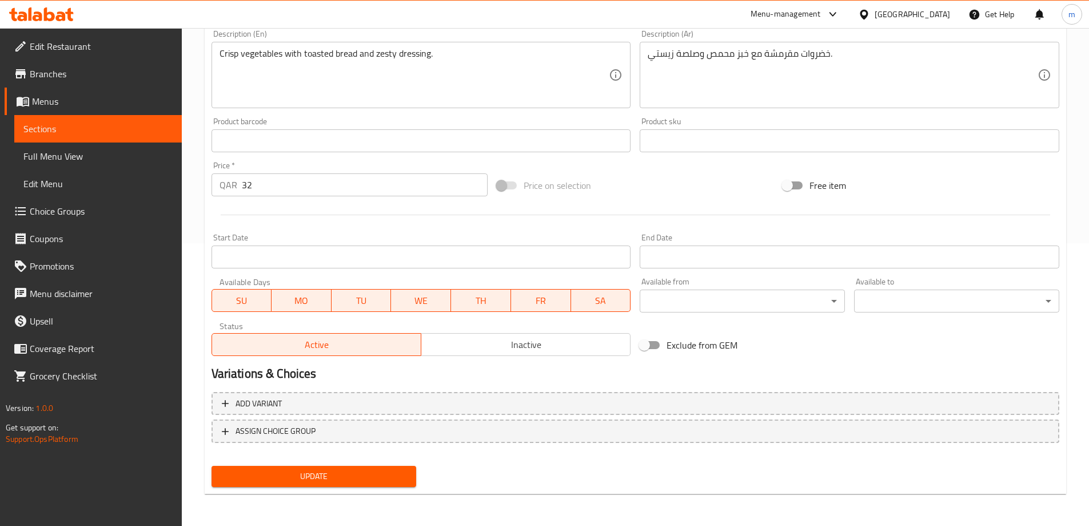
click at [287, 484] on button "Update" at bounding box center [314, 476] width 205 height 21
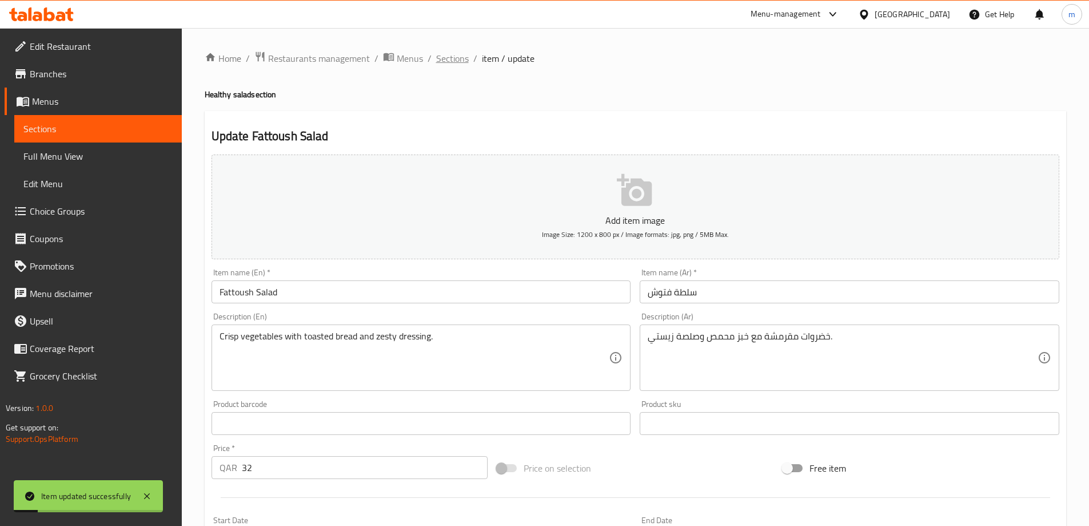
click at [458, 61] on span "Sections" at bounding box center [452, 58] width 33 height 14
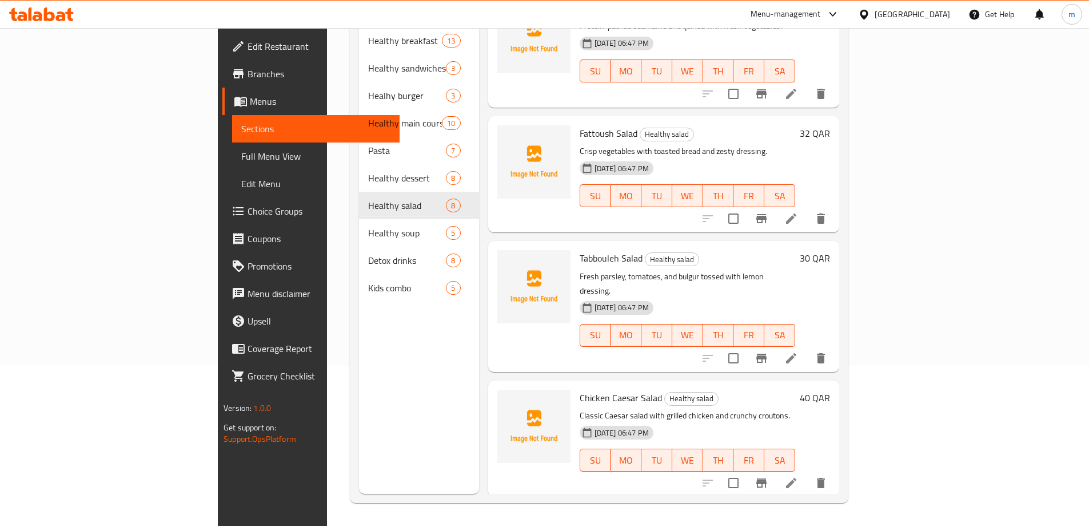
scroll to position [172, 0]
click at [797, 352] on icon at bounding box center [791, 357] width 10 height 10
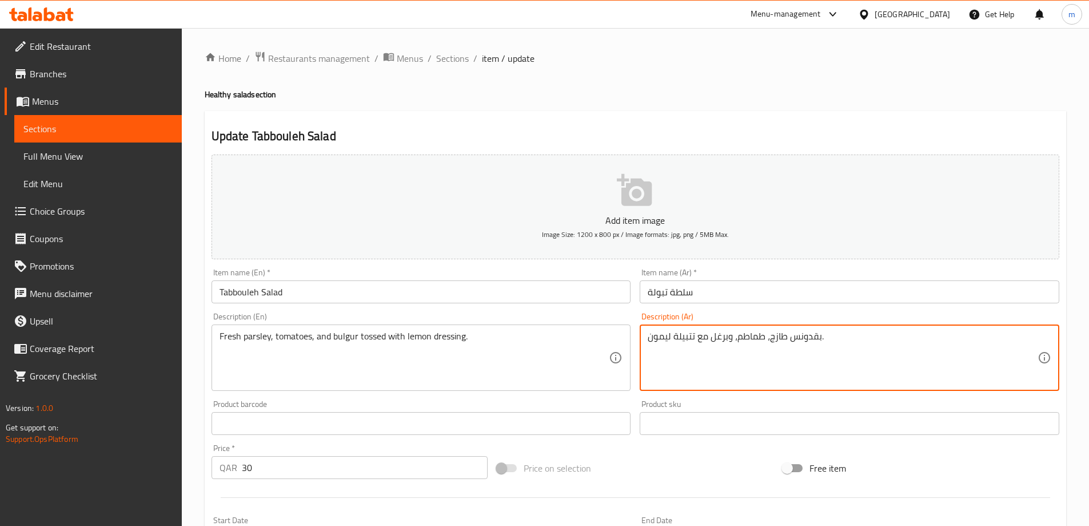
click at [685, 335] on textarea "بقدونس طازج، طماطم، وبرغل مع تتبيلة ليمون." at bounding box center [843, 358] width 390 height 54
paste textarea "dressing"
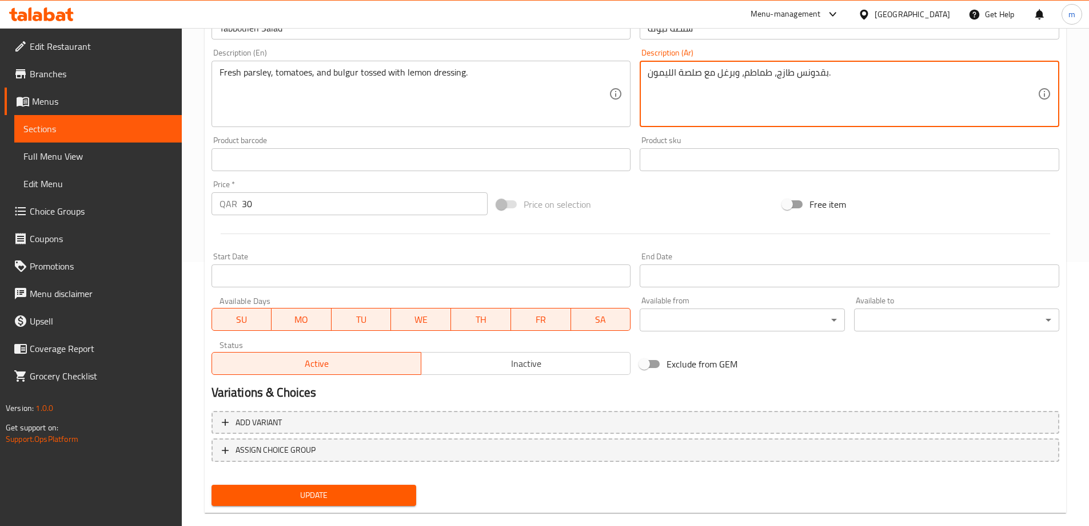
scroll to position [283, 0]
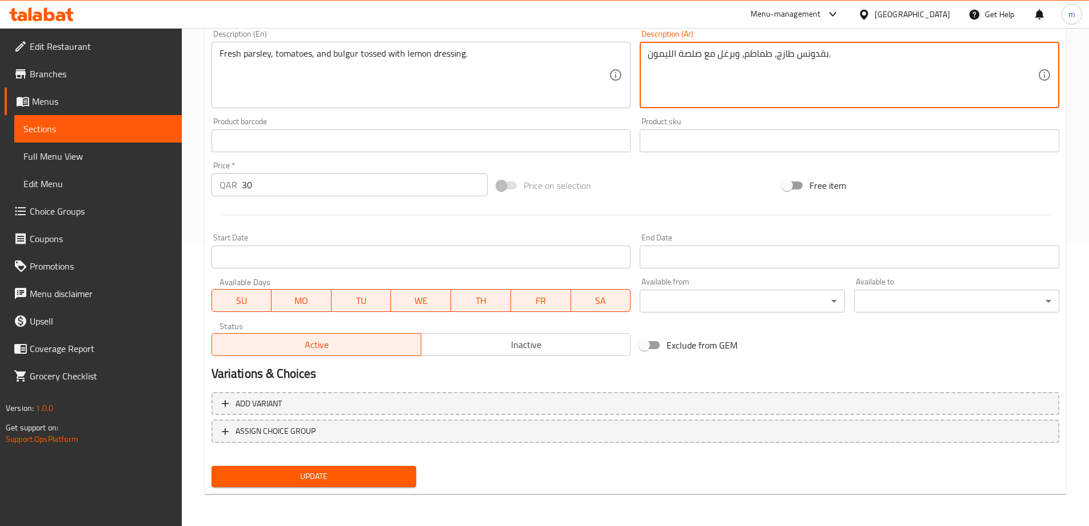
type textarea "بقدونس طازج، طماطم، وبرغل مع صلصة الليمون."
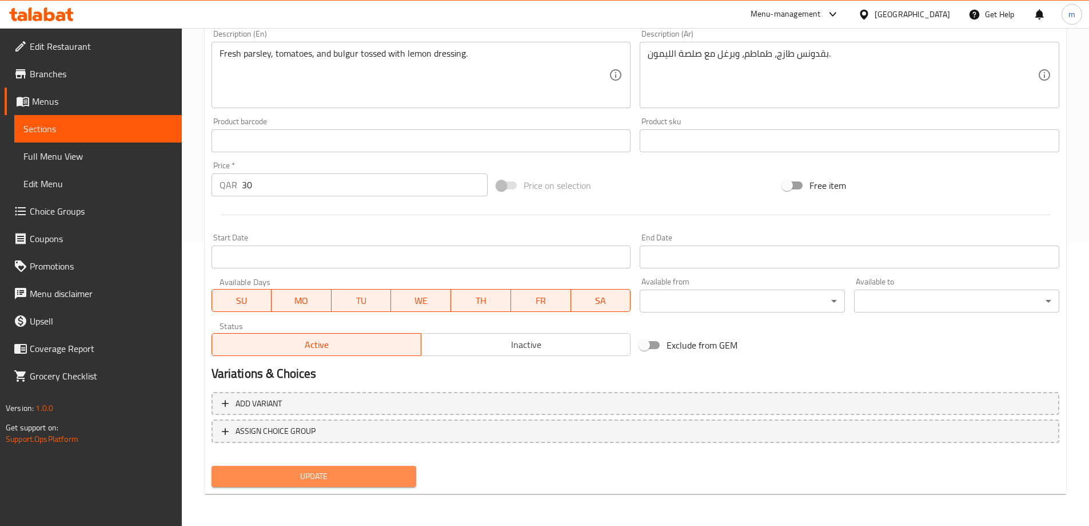
click at [384, 473] on span "Update" at bounding box center [314, 476] width 187 height 14
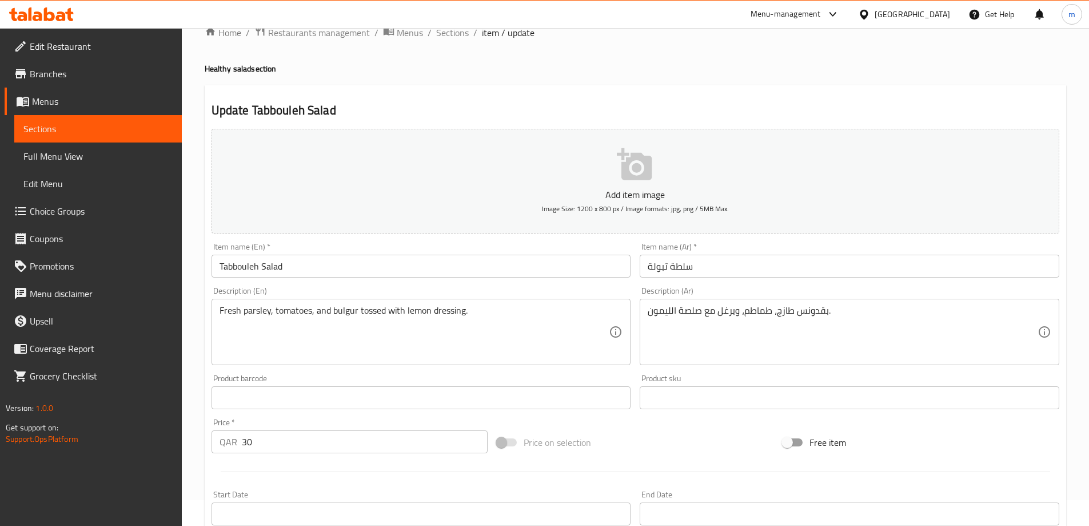
scroll to position [0, 0]
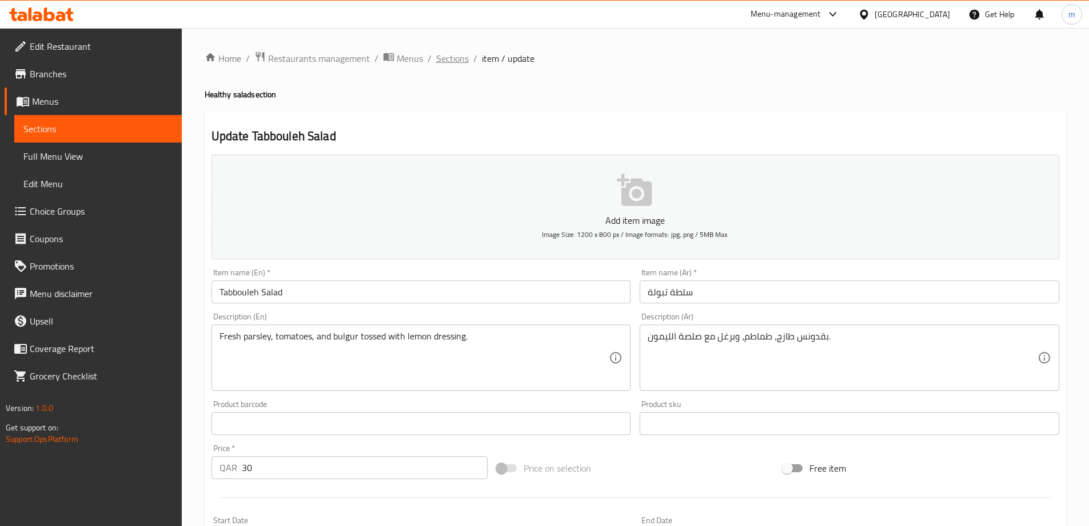
click at [445, 63] on span "Sections" at bounding box center [452, 58] width 33 height 14
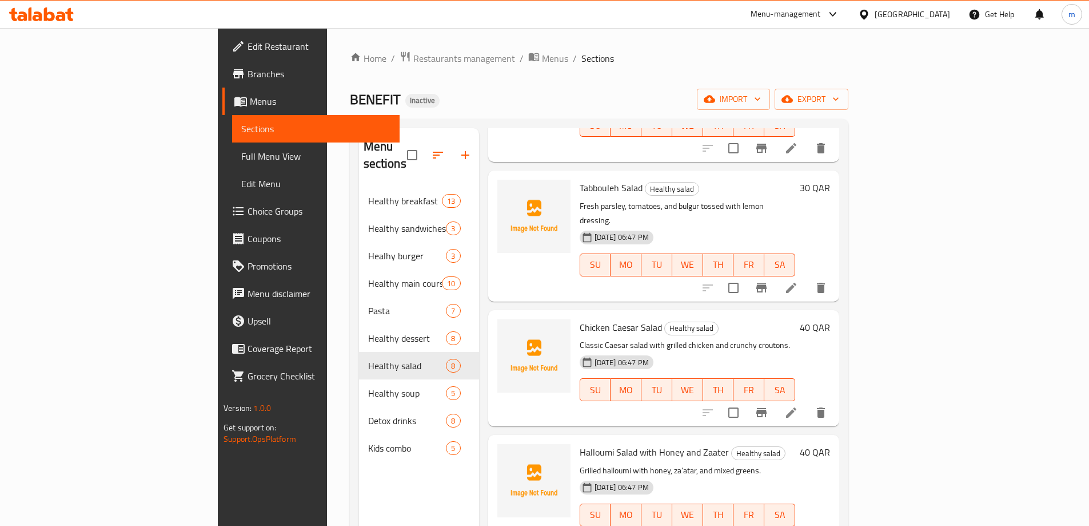
scroll to position [405, 0]
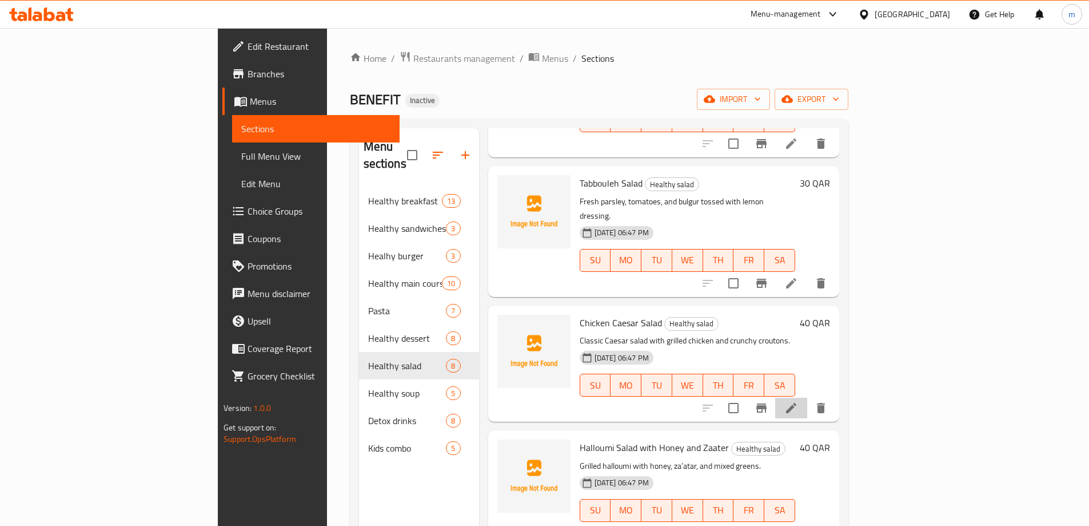
click at [808, 397] on li at bounding box center [792, 407] width 32 height 21
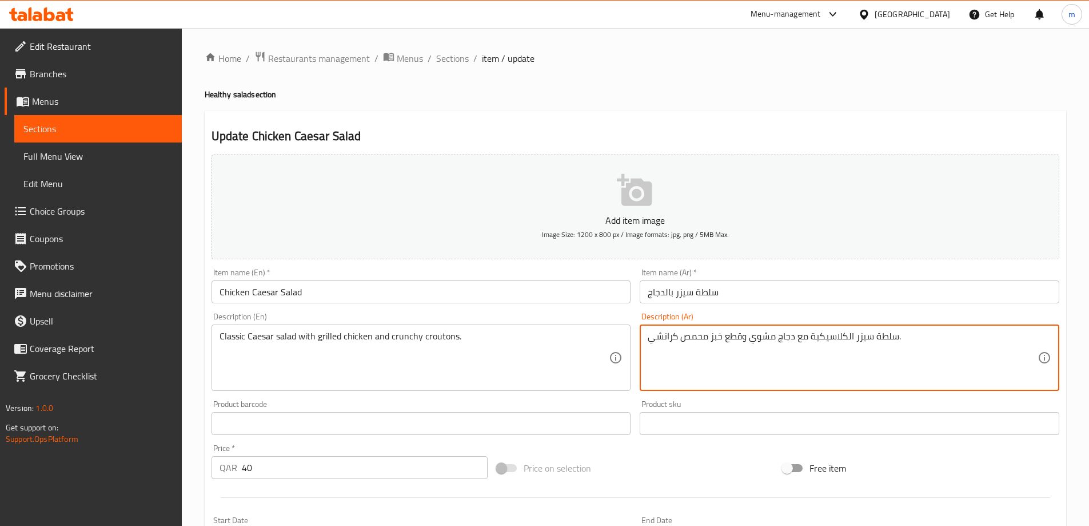
click at [730, 337] on textarea "سلطة سيزر الكلاسيكية مع دجاج مشوي وقطع خبز محمص كرانشي." at bounding box center [843, 358] width 390 height 54
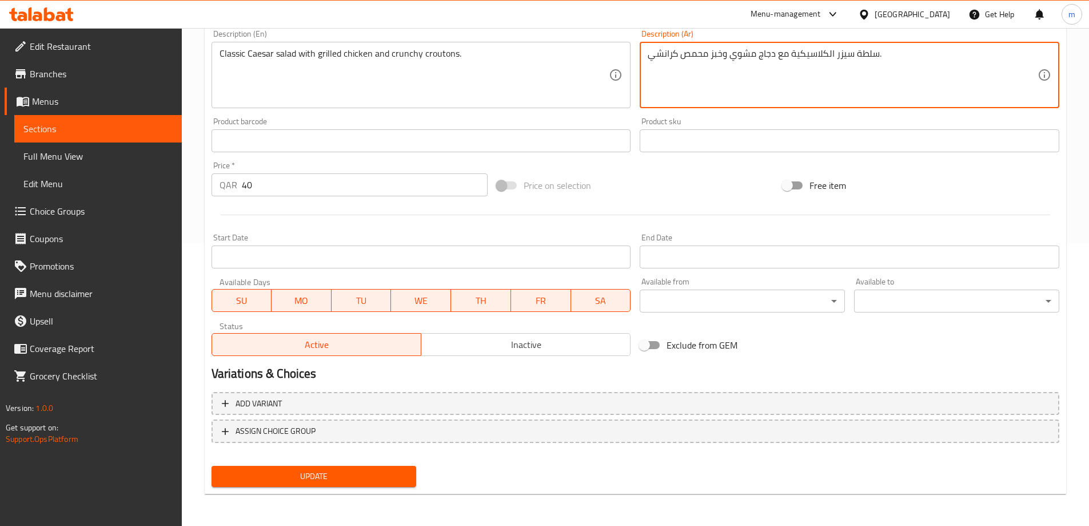
type textarea "سلطة سيزر الكلاسيكية مع دجاج مشوي وخبز محمص كرانشي."
click at [413, 468] on button "Update" at bounding box center [314, 476] width 205 height 21
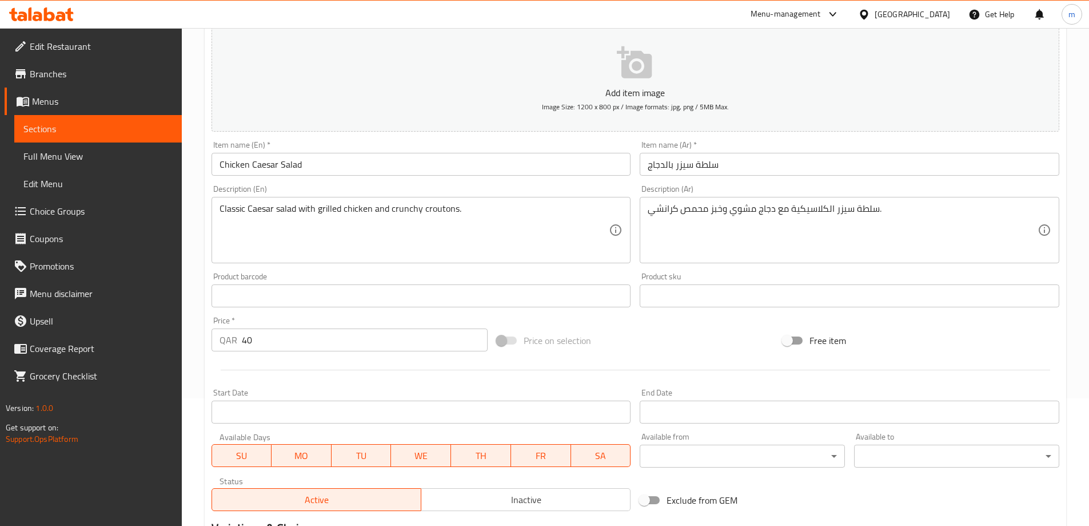
scroll to position [283, 0]
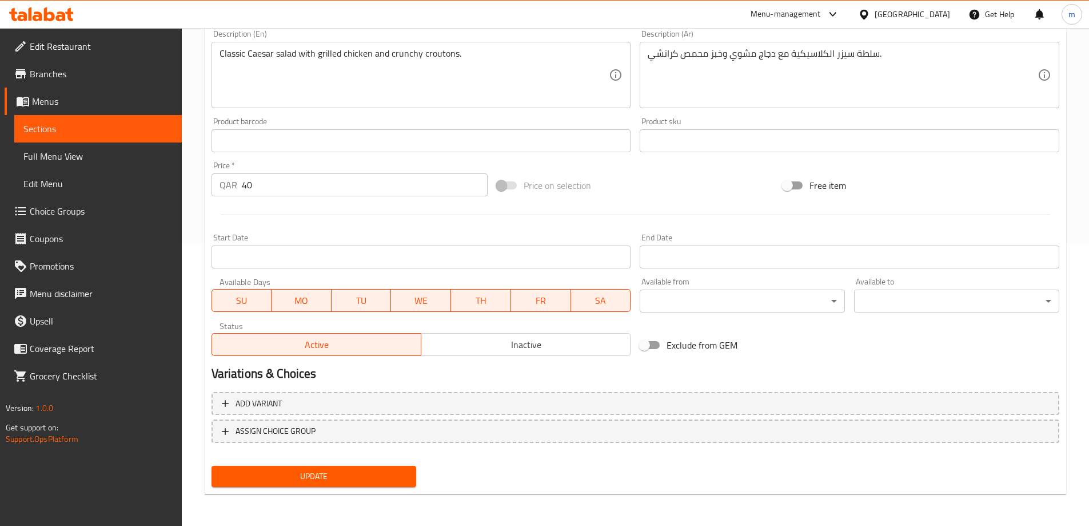
click at [344, 466] on button "Update" at bounding box center [314, 476] width 205 height 21
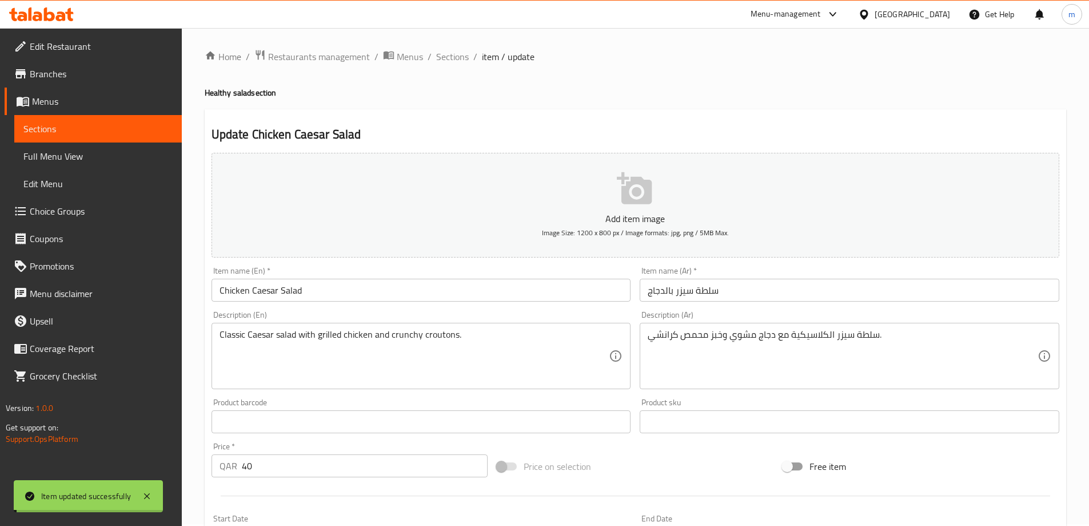
scroll to position [0, 0]
click at [437, 62] on span "Sections" at bounding box center [452, 58] width 33 height 14
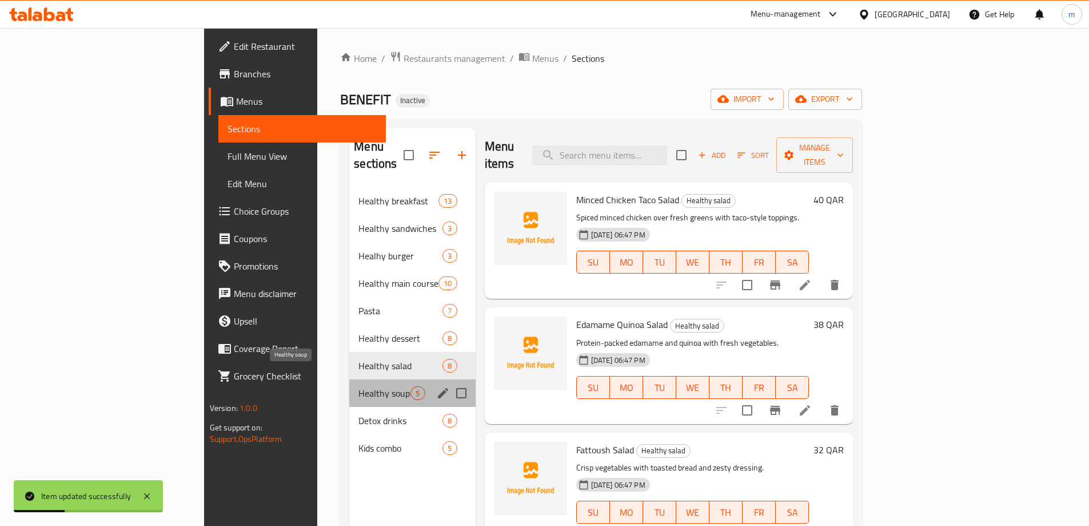
click at [359, 386] on span "Healthy soup" at bounding box center [385, 393] width 52 height 14
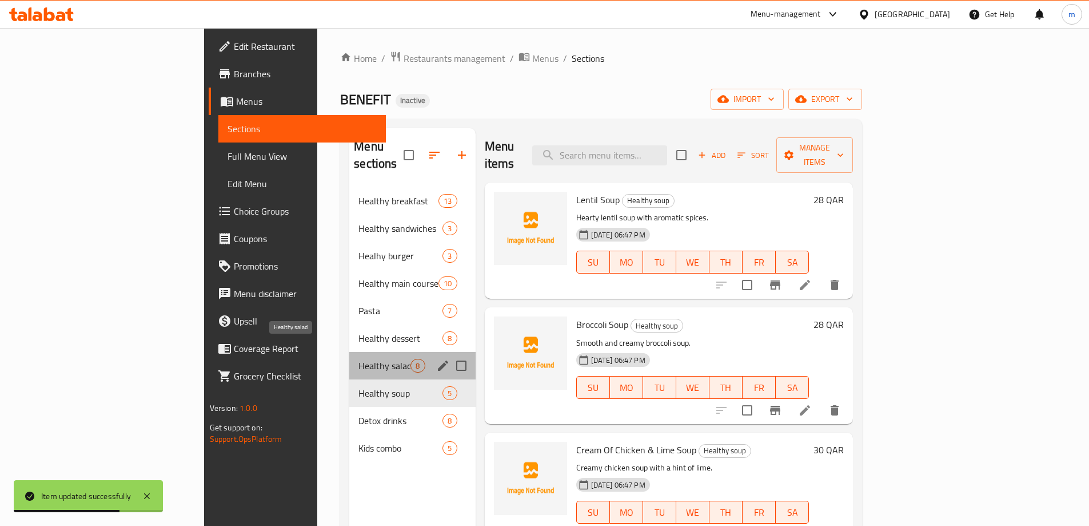
click at [359, 359] on span "Healthy salad" at bounding box center [385, 366] width 52 height 14
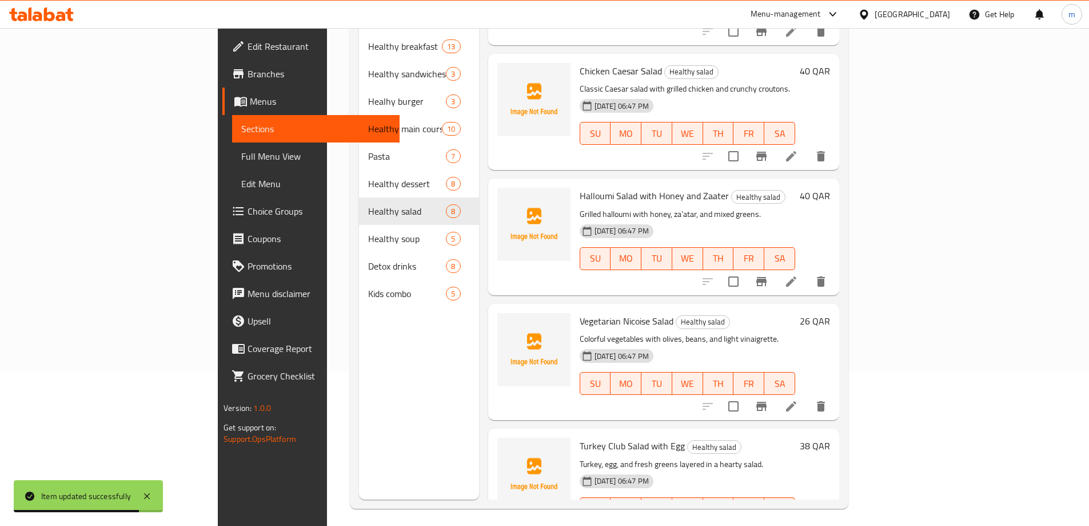
scroll to position [160, 0]
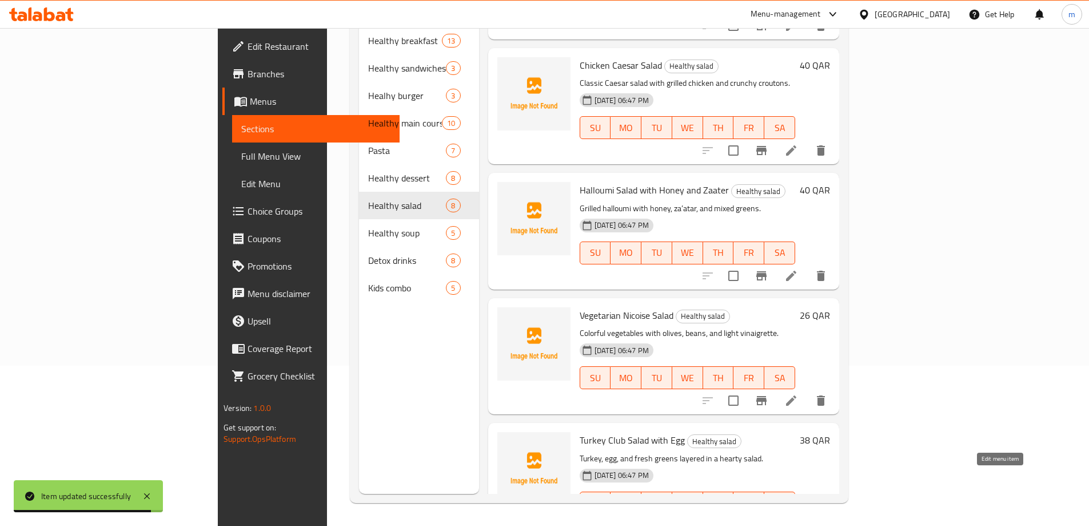
click at [797, 520] on icon at bounding box center [791, 525] width 10 height 10
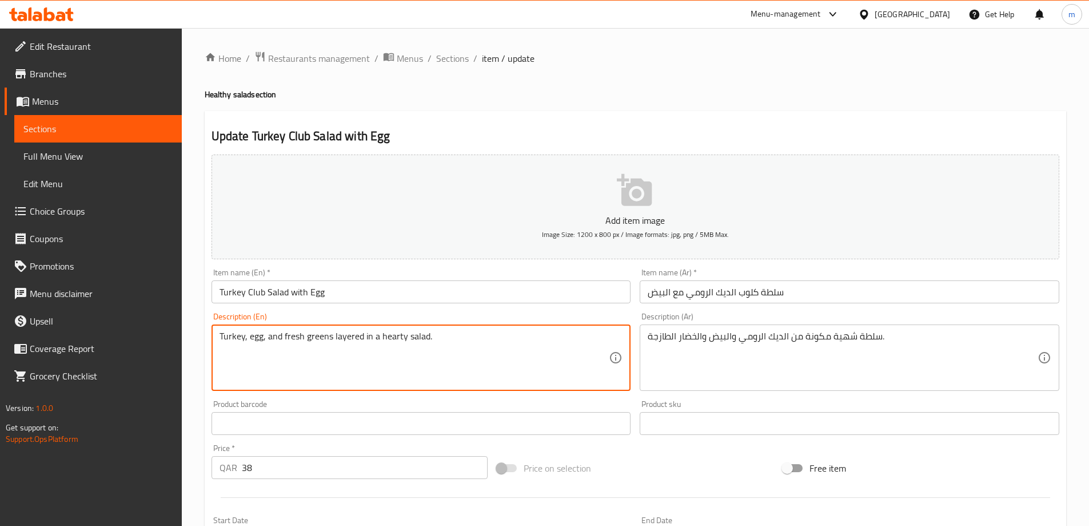
click at [450, 360] on textarea "Turkey, egg, and fresh greens layered in a hearty salad." at bounding box center [415, 358] width 390 height 54
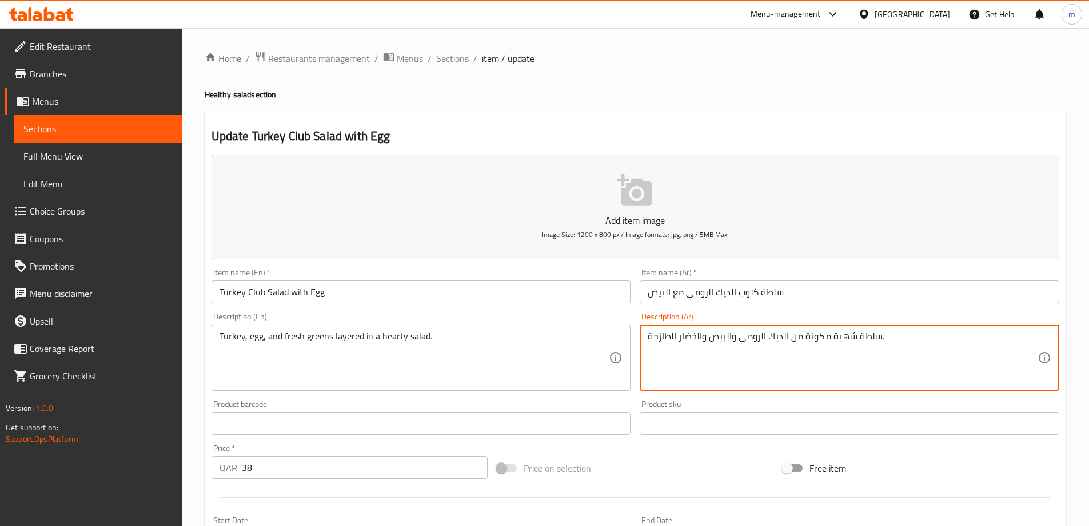
click at [734, 335] on textarea "سلطة شهية مكونة من الديك الرومي والبيض والخضار الطازجة." at bounding box center [843, 358] width 390 height 54
click at [948, 344] on textarea "سلطة شهية مكونة من الديك الرومي والبيض والخضار الطازجة." at bounding box center [843, 358] width 390 height 54
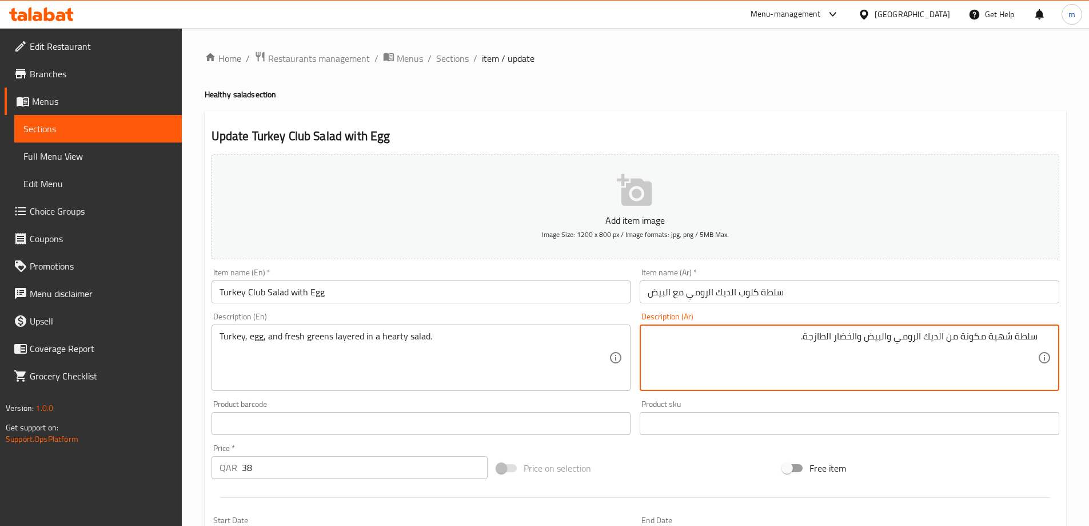
click at [956, 335] on textarea "سلطة شهية مكونة من الديك الرومي والبيض والخضار الطازجة." at bounding box center [843, 358] width 390 height 54
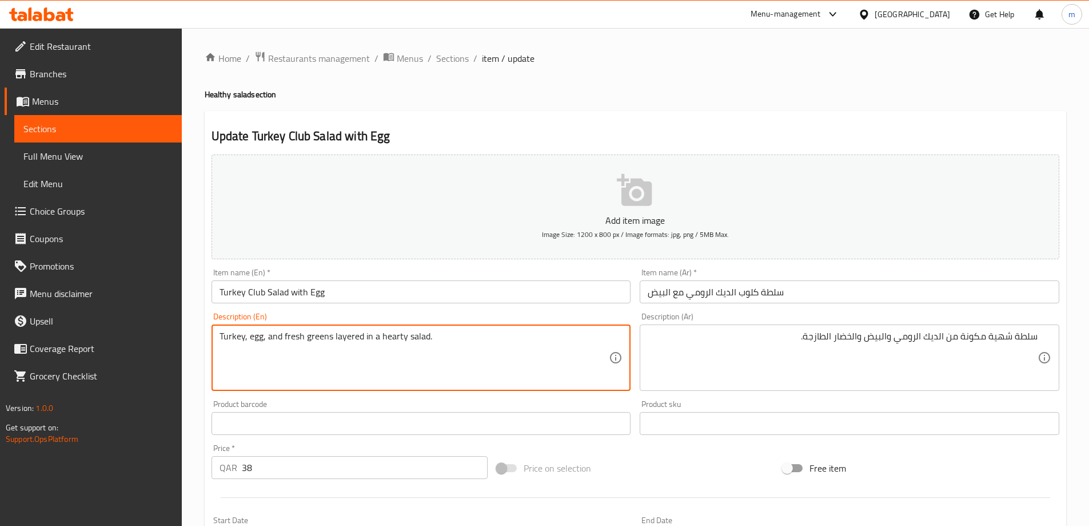
click at [340, 339] on textarea "Turkey, egg, and fresh greens layered in a hearty salad." at bounding box center [415, 358] width 390 height 54
click at [462, 339] on textarea "Turkey, egg, and fresh greens layered in a hearty salad." at bounding box center [415, 358] width 390 height 54
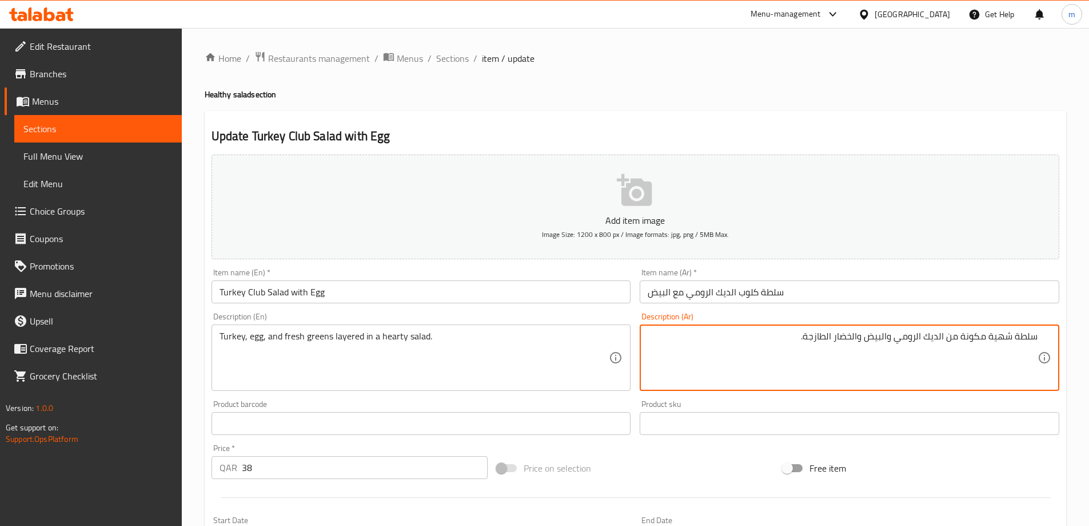
click at [783, 361] on textarea "سلطة شهية مكونة من الديك الرومي والبيض والخضار الطازجة." at bounding box center [843, 358] width 390 height 54
paste textarea "بقات من الديك الرومي، والبيض، والخضروات الطازجة في سلطة شهي"
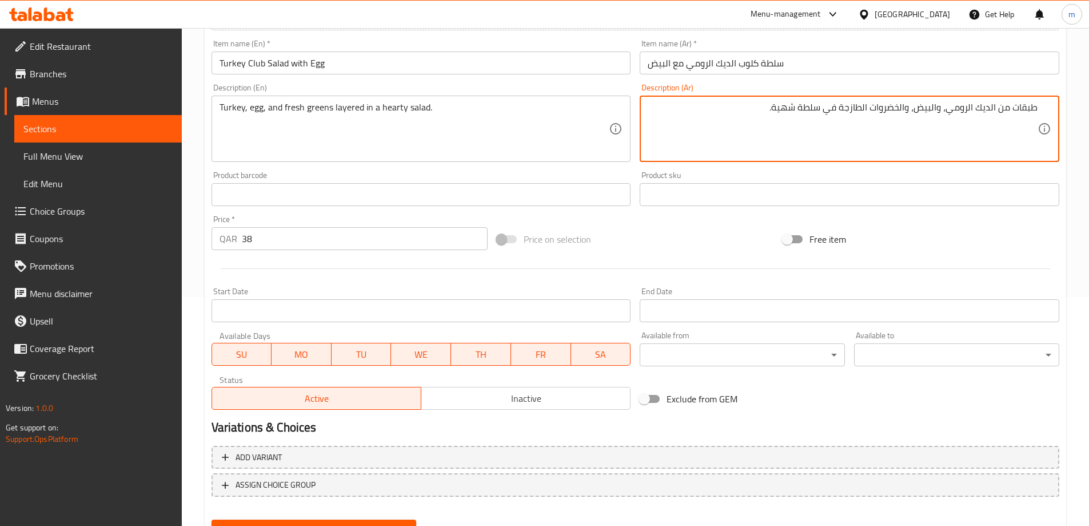
scroll to position [283, 0]
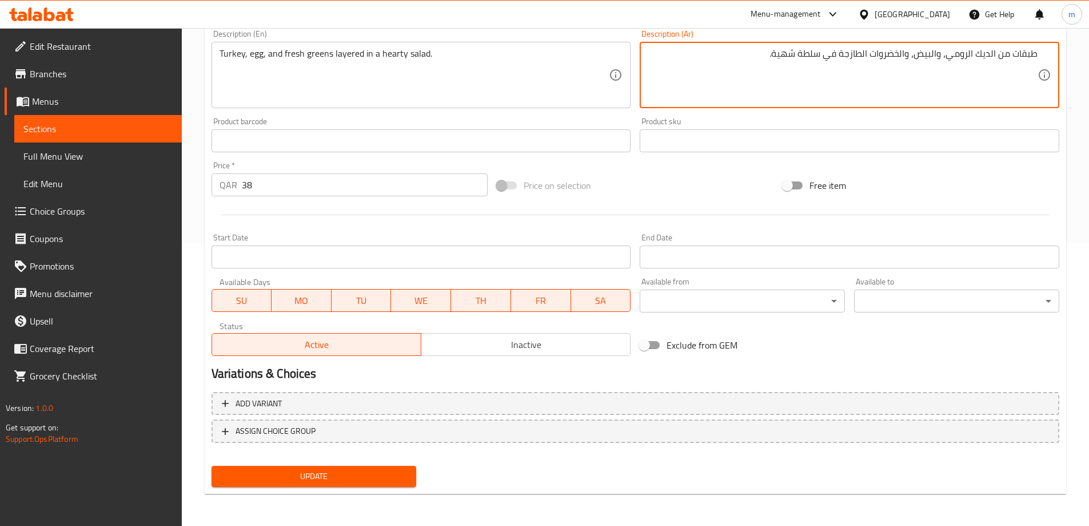
type textarea "طبقات من الديك الرومي، والبيض، والخضروات الطازجة في سلطة شهية."
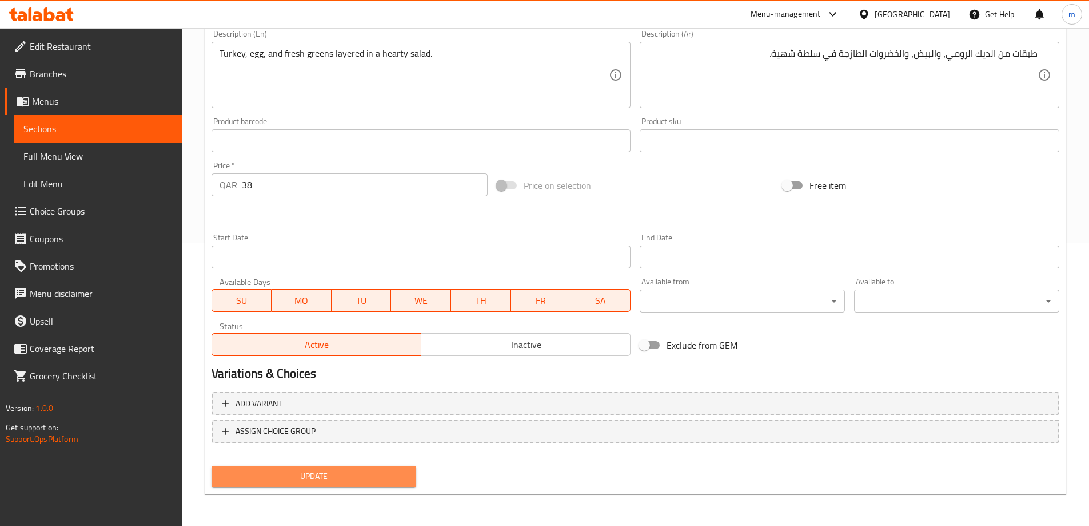
click at [367, 470] on span "Update" at bounding box center [314, 476] width 187 height 14
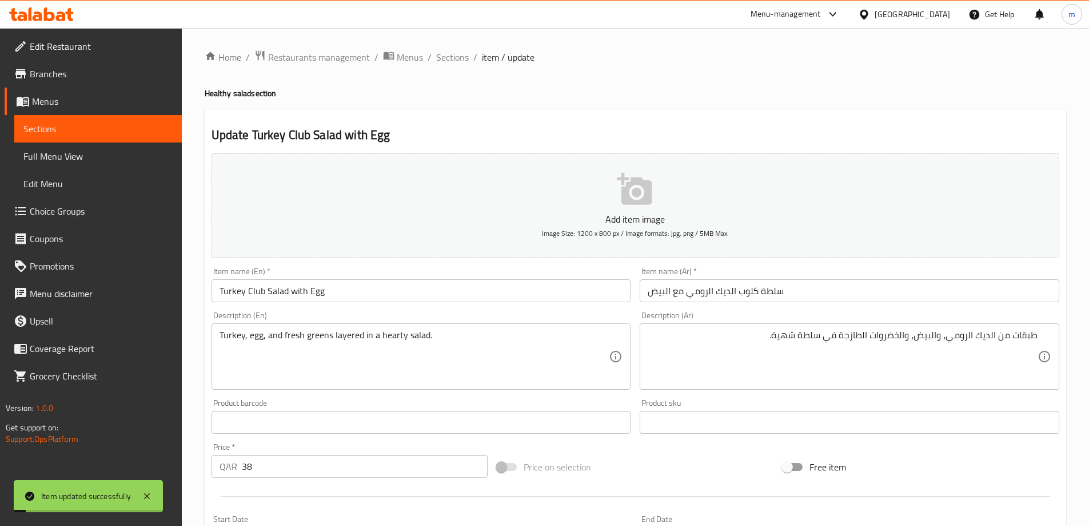
scroll to position [0, 0]
click at [455, 59] on span "Sections" at bounding box center [452, 58] width 33 height 14
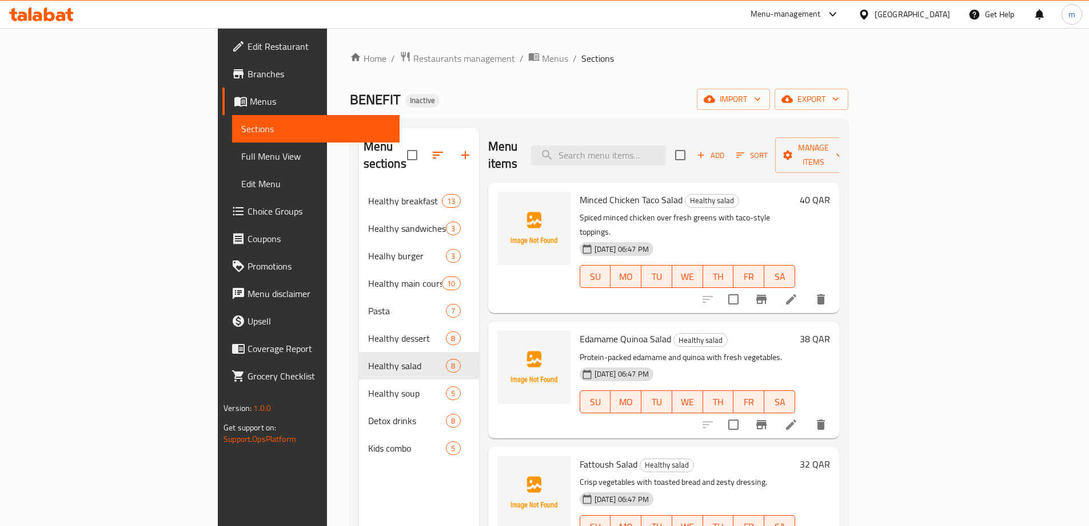
click at [796, 192] on h6 "Minced Chicken Taco Salad Healthy salad" at bounding box center [688, 200] width 216 height 16
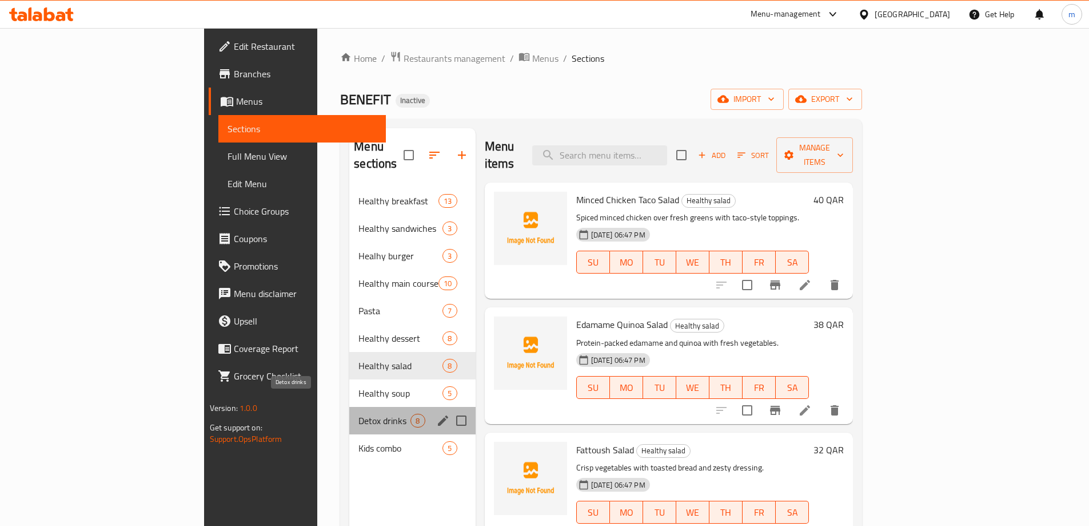
click at [359, 413] on span "Detox drinks" at bounding box center [385, 420] width 52 height 14
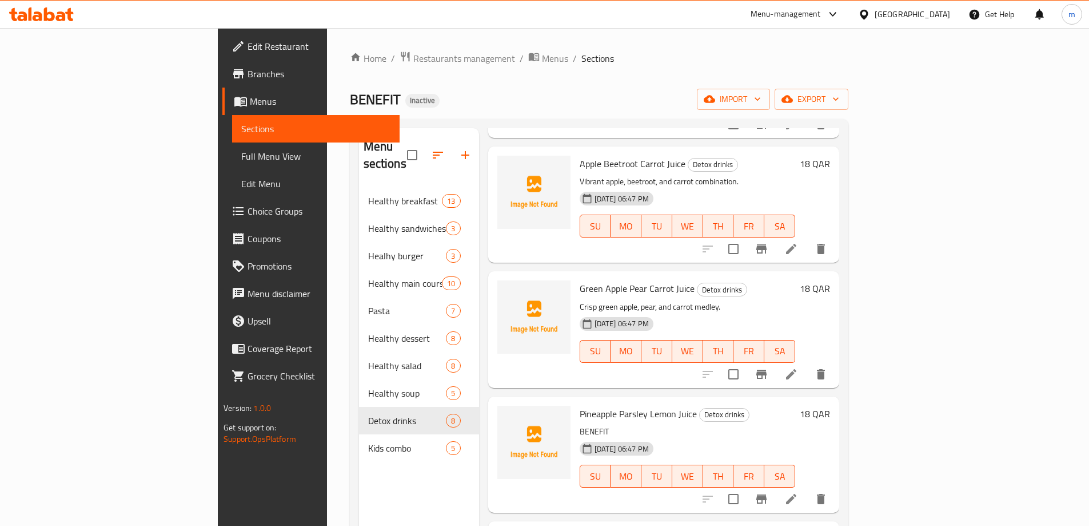
scroll to position [458, 0]
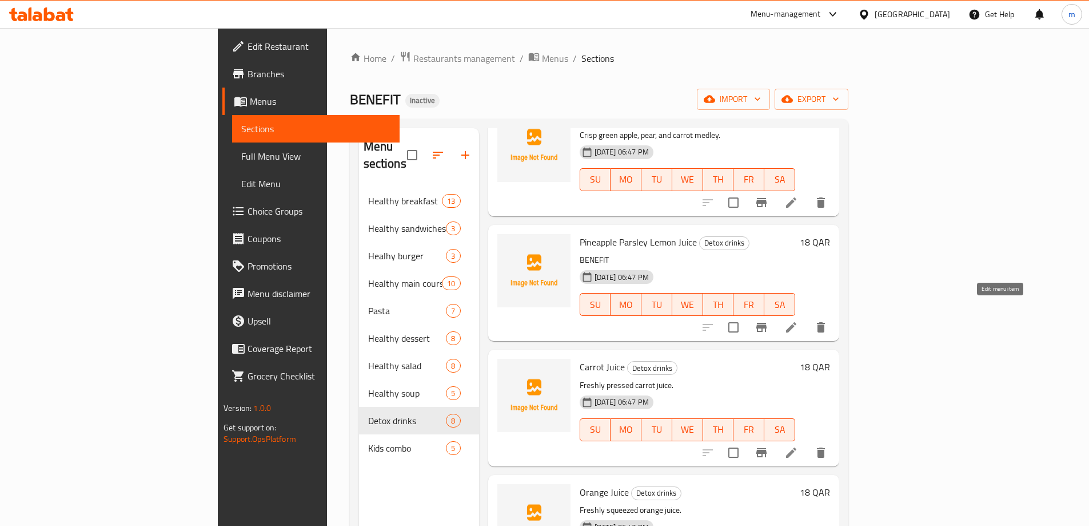
click at [798, 320] on icon at bounding box center [792, 327] width 14 height 14
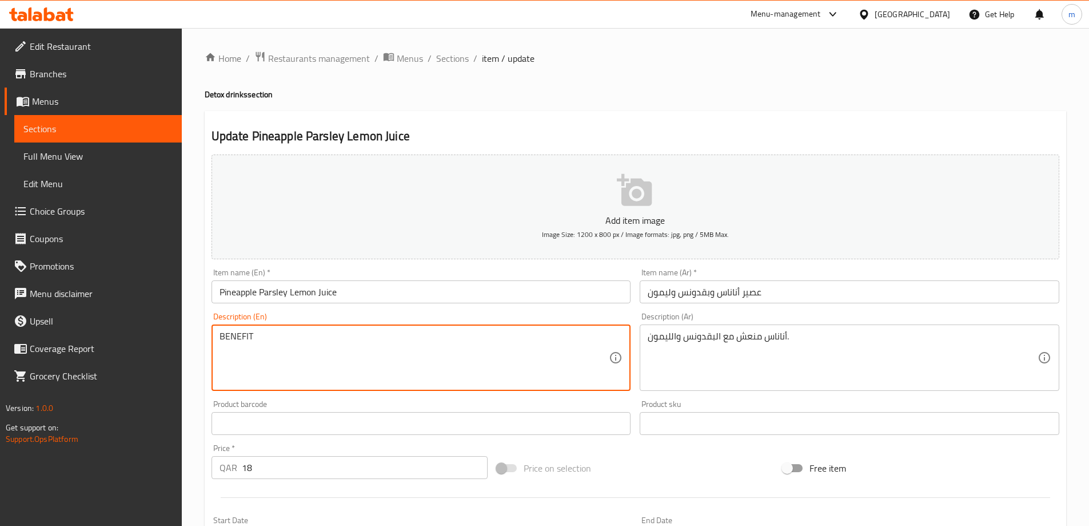
click at [528, 343] on textarea "BENEFIT" at bounding box center [415, 358] width 390 height 54
paste textarea "Tangy pineapple with parsley and lemon."
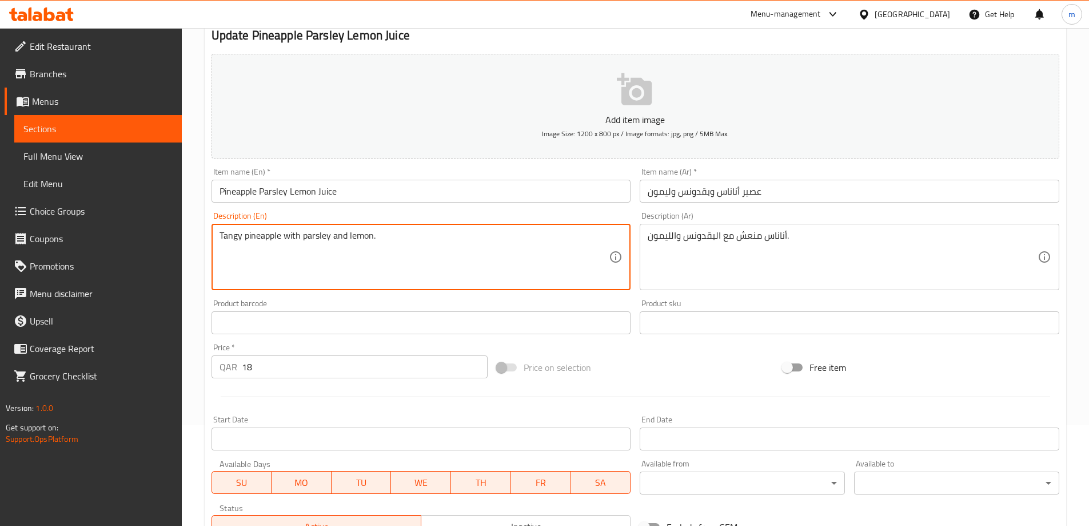
scroll to position [283, 0]
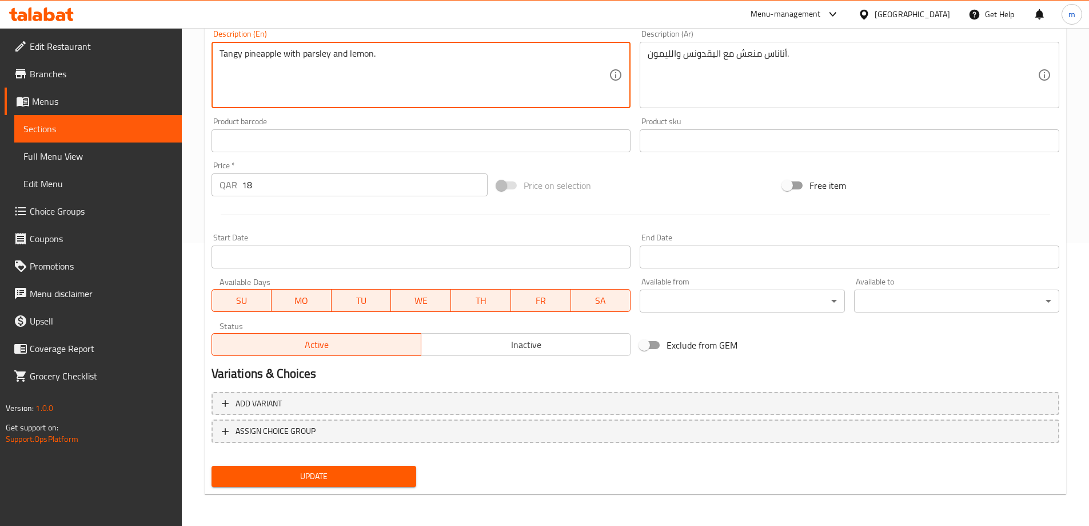
type textarea "Tangy pineapple with parsley and lemon."
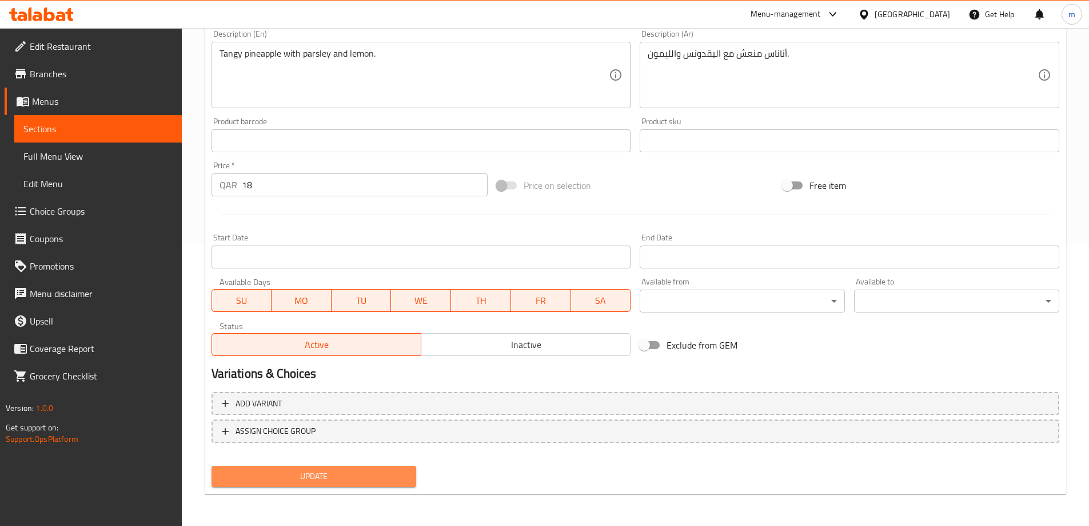
click at [351, 472] on span "Update" at bounding box center [314, 476] width 187 height 14
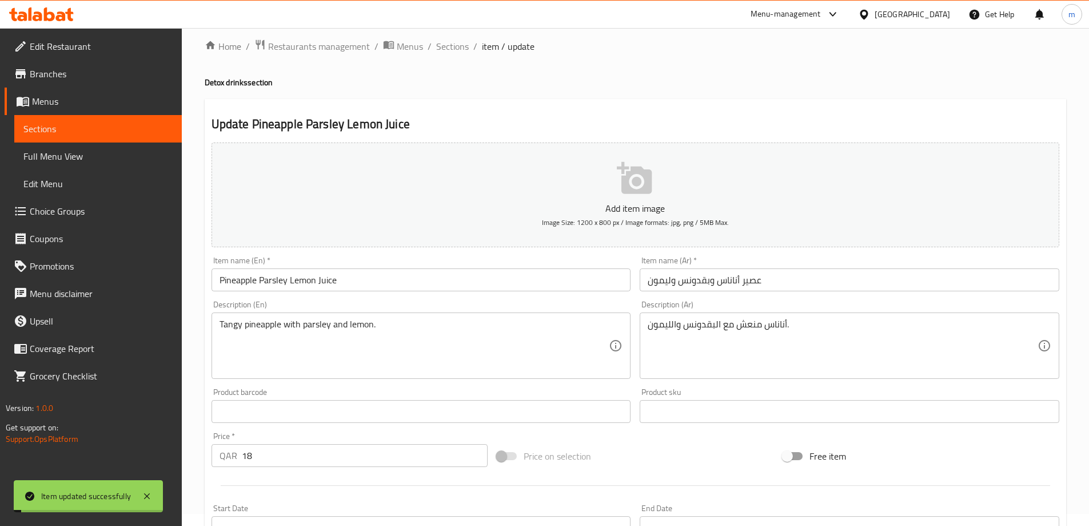
scroll to position [0, 0]
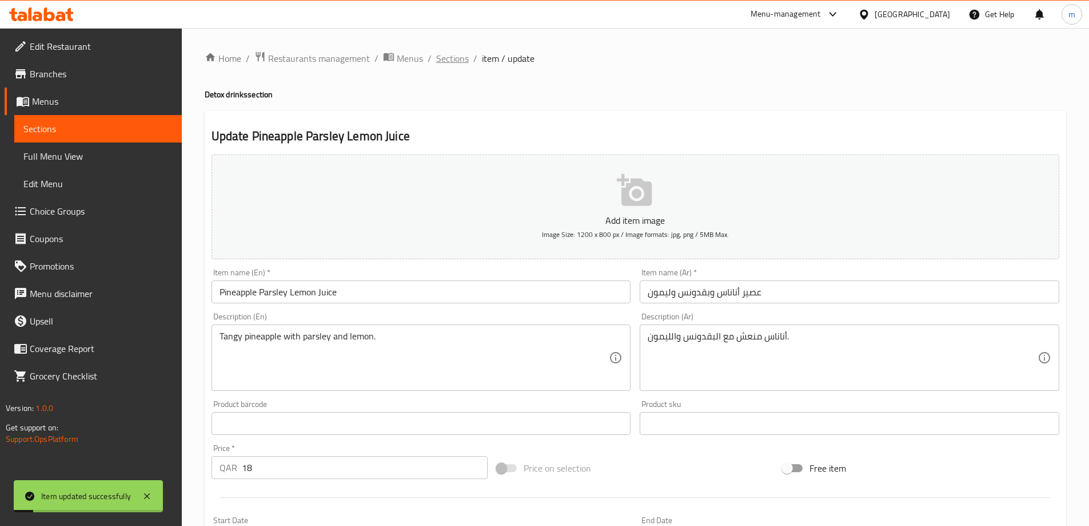
click at [446, 58] on span "Sections" at bounding box center [452, 58] width 33 height 14
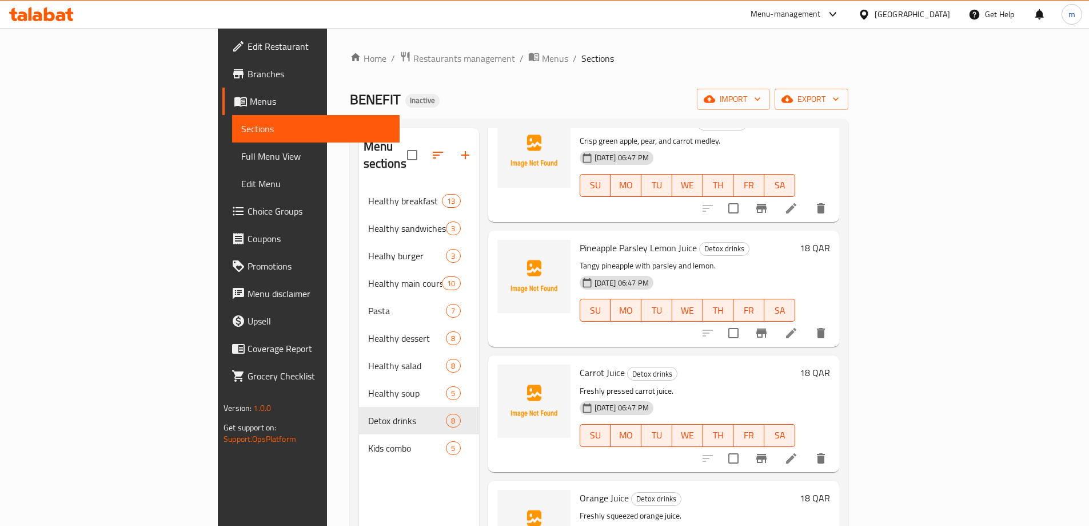
scroll to position [503, 0]
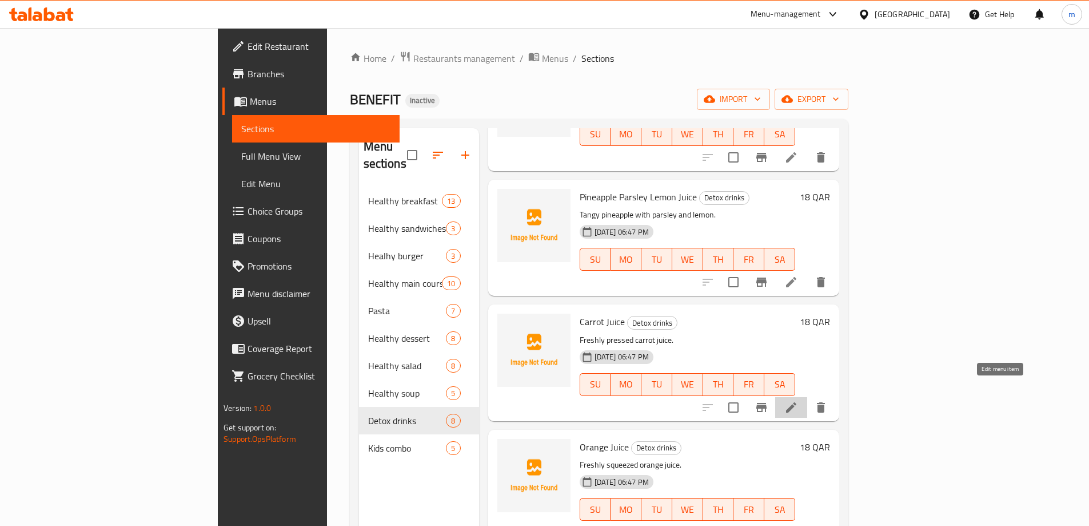
click at [798, 400] on icon at bounding box center [792, 407] width 14 height 14
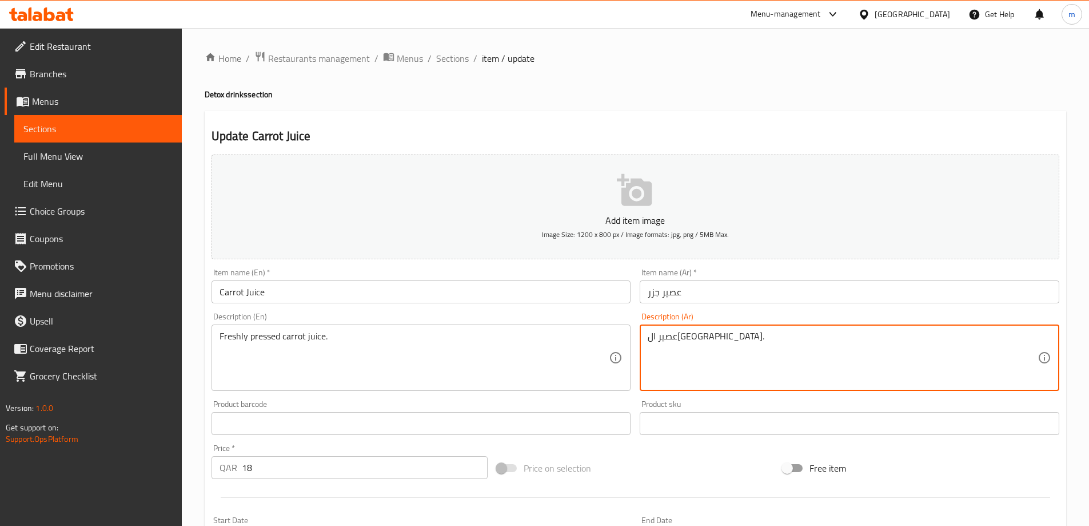
paste textarea "معصور"
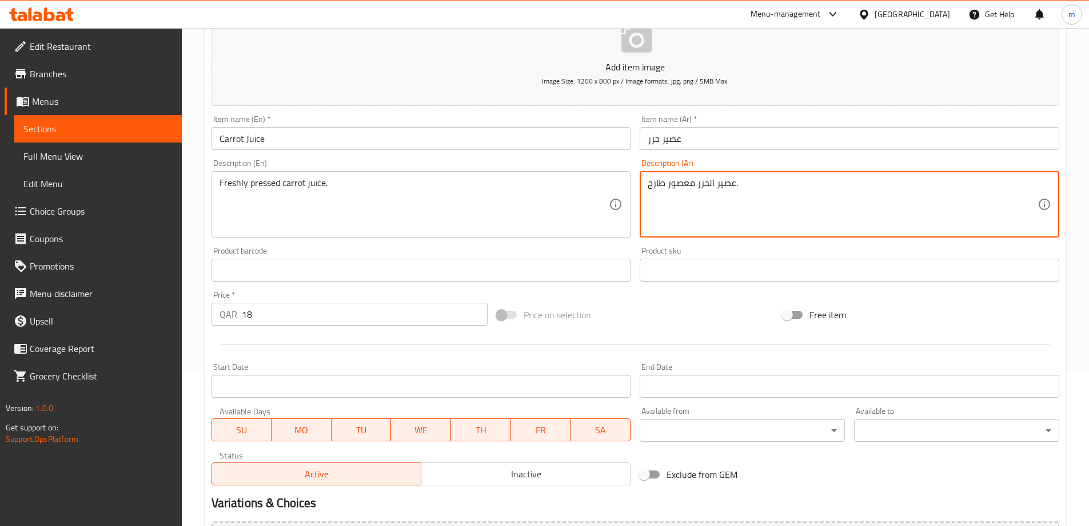
scroll to position [54, 0]
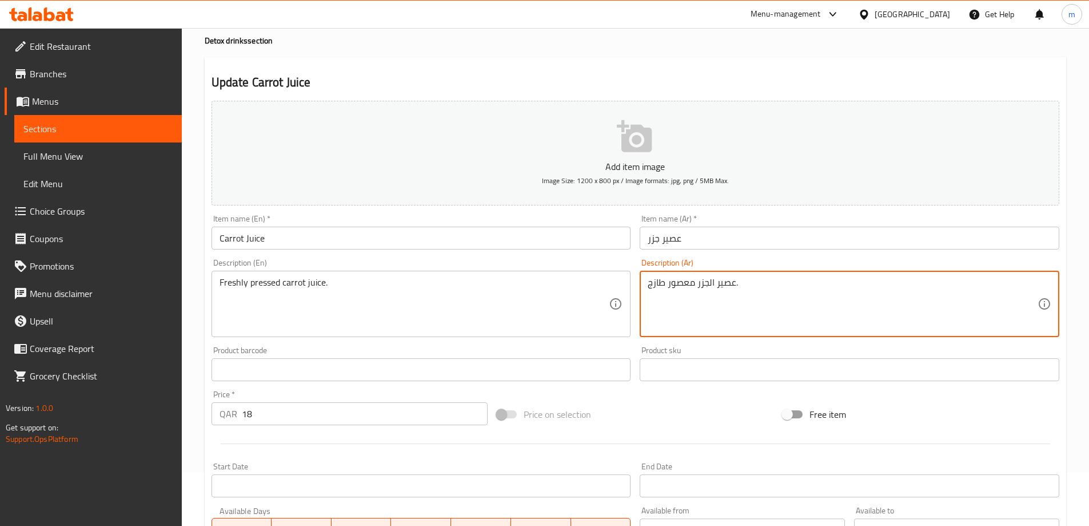
click at [709, 280] on textarea "عصير الجزر معصور طازج." at bounding box center [843, 304] width 390 height 54
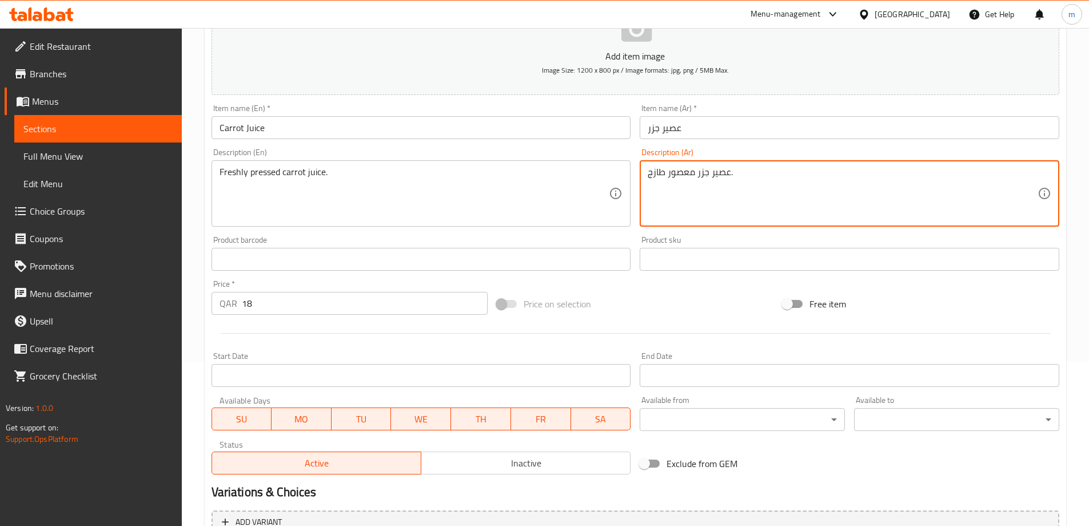
scroll to position [283, 0]
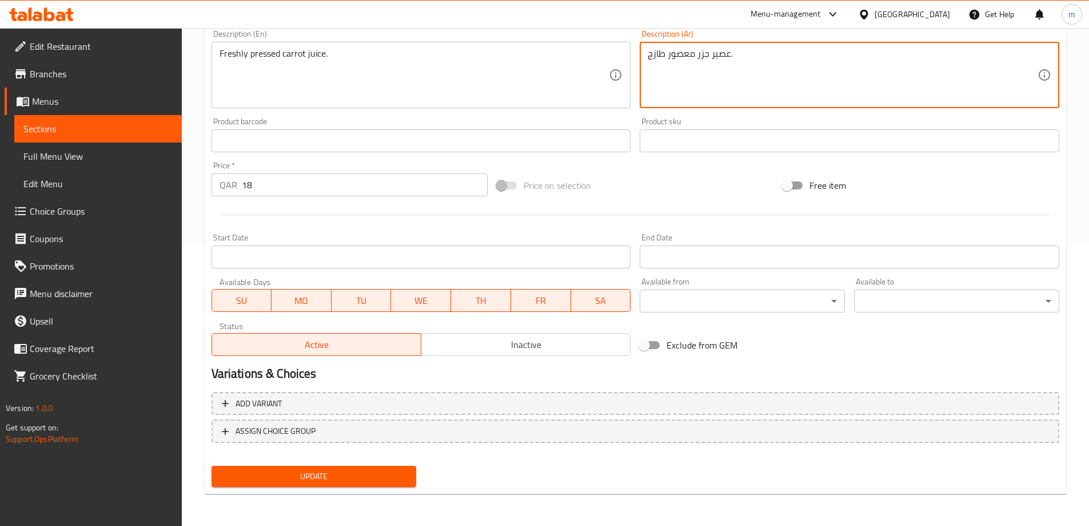
type textarea "عصير جزر معصور طازج."
click at [388, 477] on span "Update" at bounding box center [314, 476] width 187 height 14
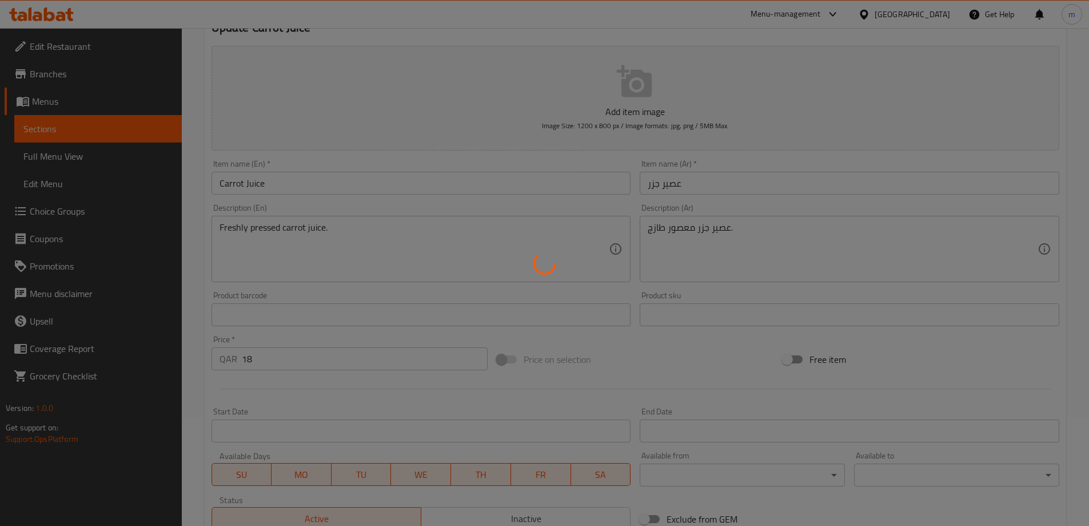
scroll to position [0, 0]
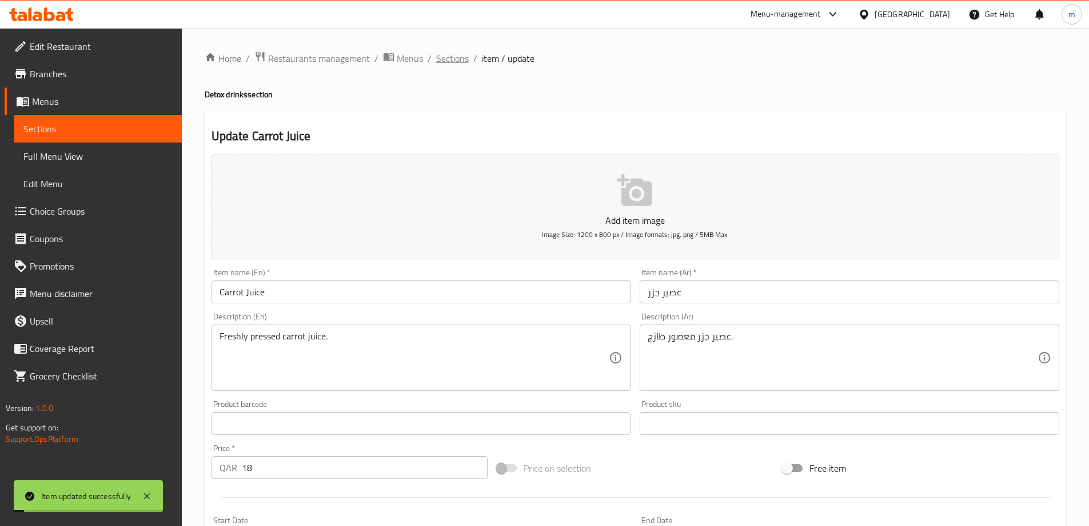
click at [452, 60] on span "Sections" at bounding box center [452, 58] width 33 height 14
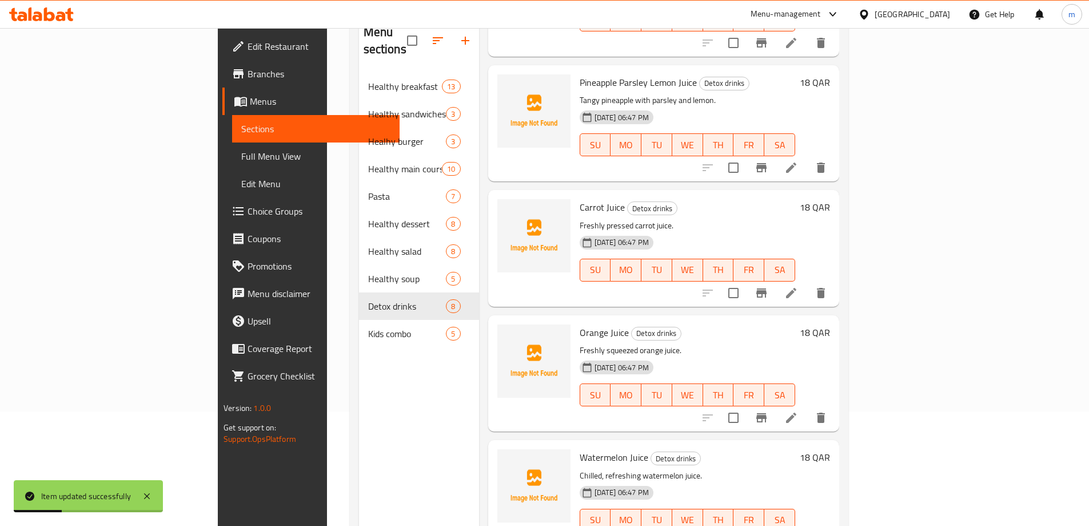
scroll to position [160, 0]
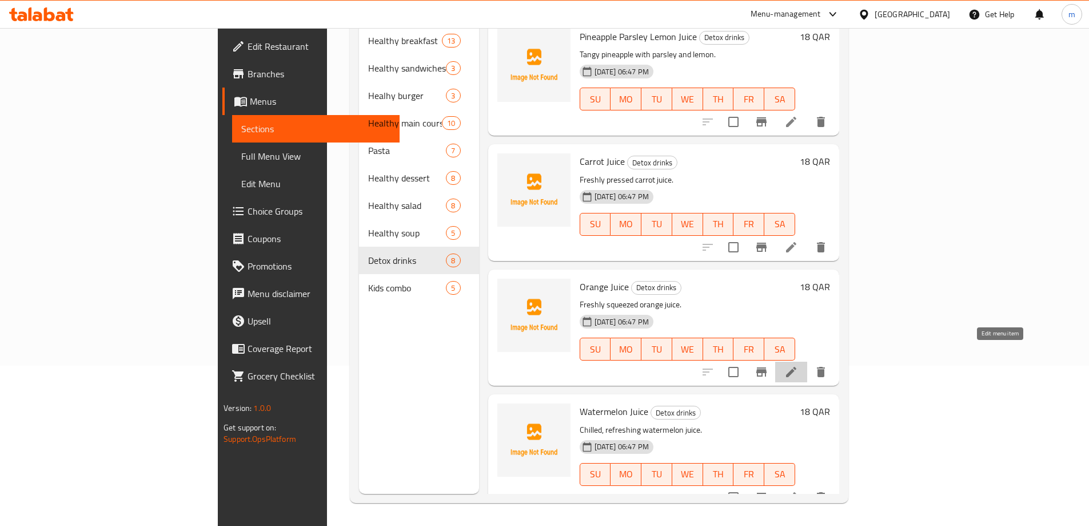
click at [798, 365] on icon at bounding box center [792, 372] width 14 height 14
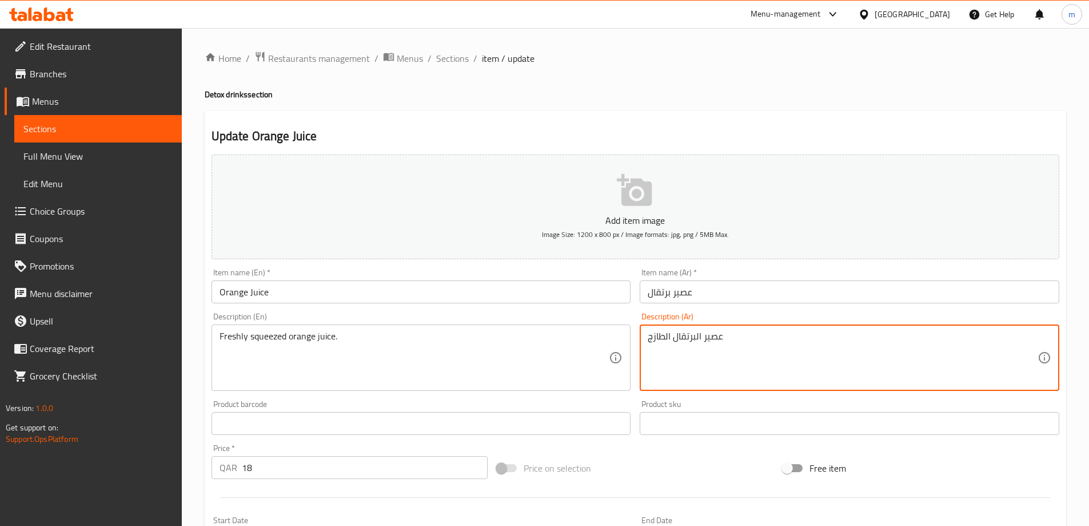
paste textarea "كبس"
click at [667, 336] on textarea "عصير البرتقال كبس الطازج" at bounding box center [843, 358] width 390 height 54
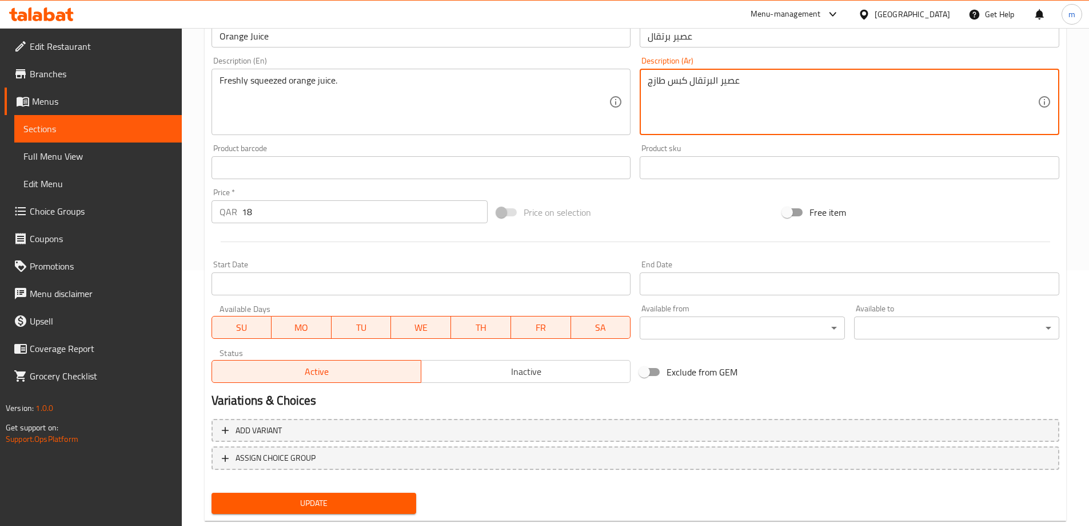
scroll to position [283, 0]
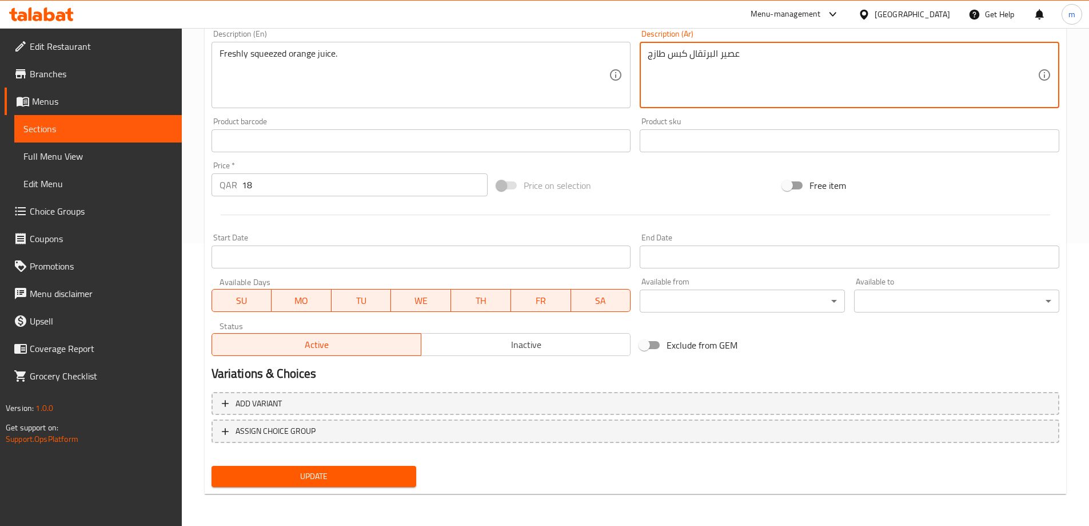
type textarea "عصير البرتقال كبس طازج"
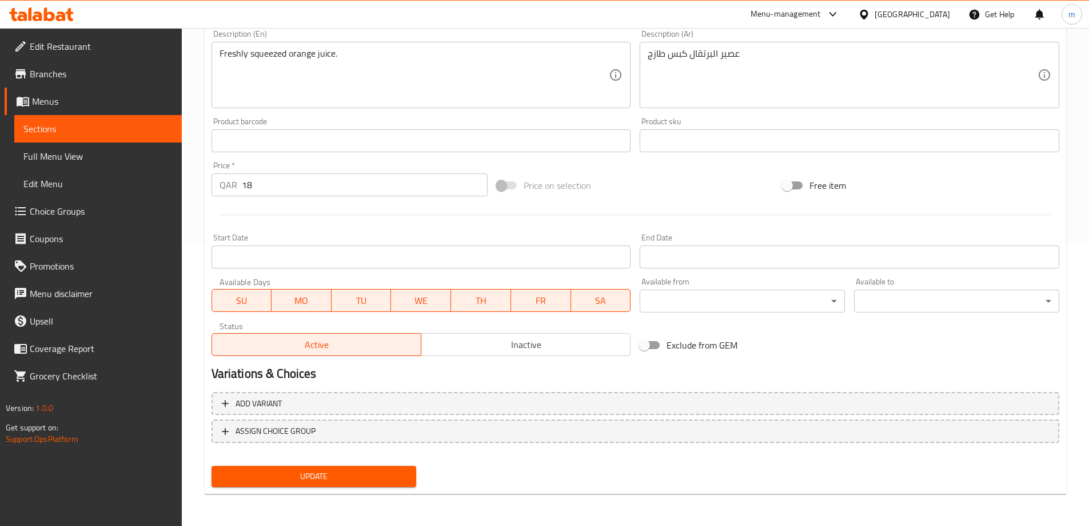
click at [334, 458] on div "Add variant ASSIGN CHOICE GROUP" at bounding box center [635, 424] width 857 height 74
click at [343, 474] on span "Update" at bounding box center [314, 476] width 187 height 14
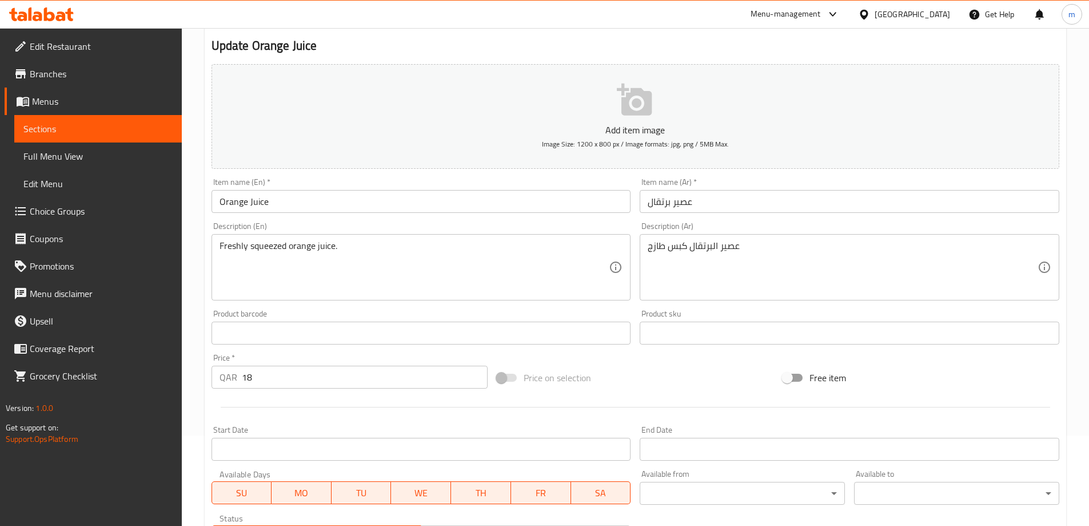
scroll to position [0, 0]
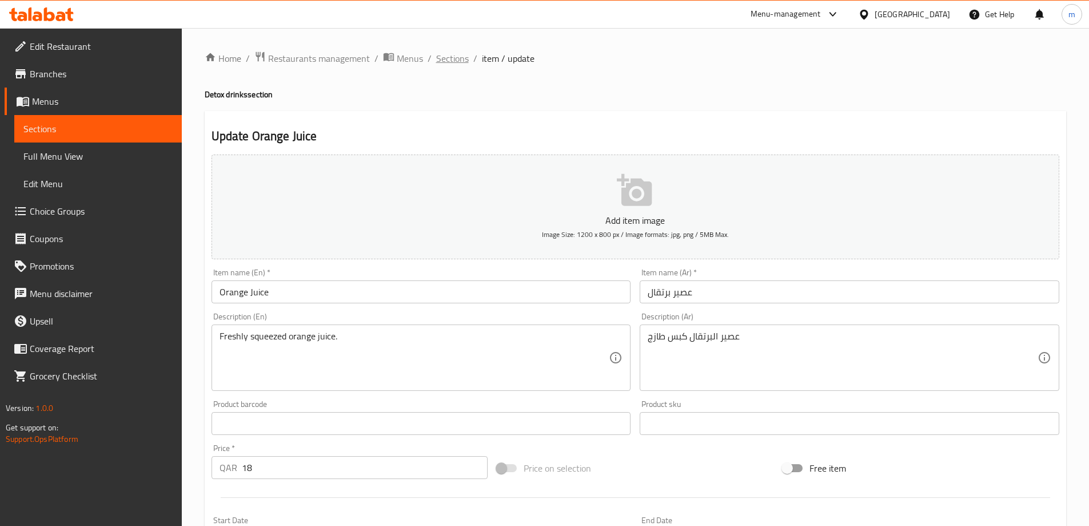
click at [458, 58] on span "Sections" at bounding box center [452, 58] width 33 height 14
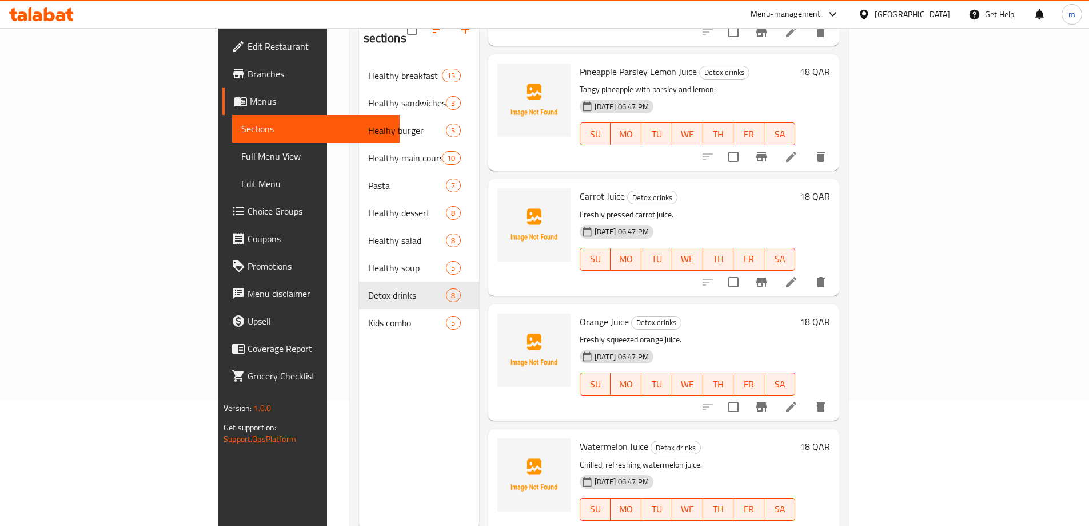
scroll to position [160, 0]
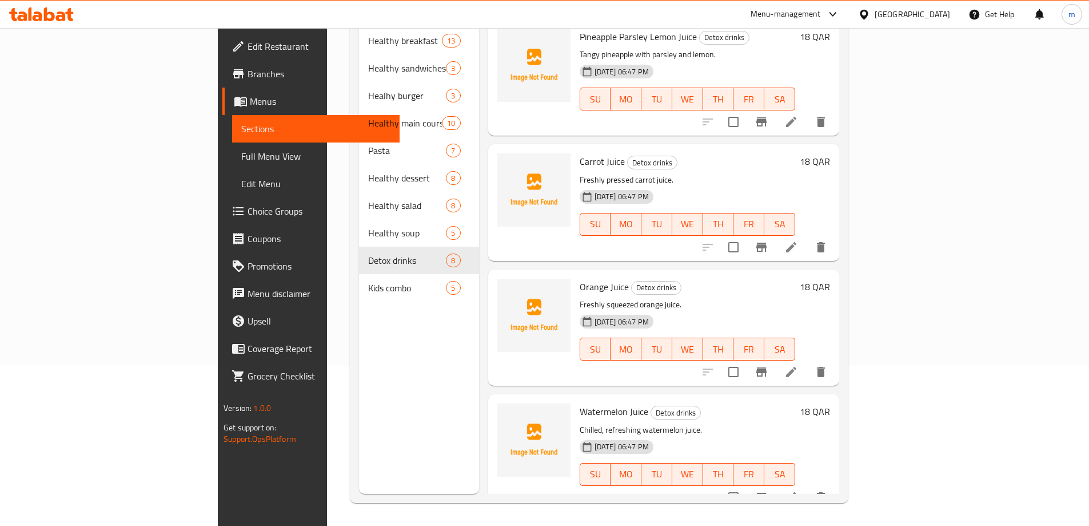
click at [808, 487] on li at bounding box center [792, 497] width 32 height 21
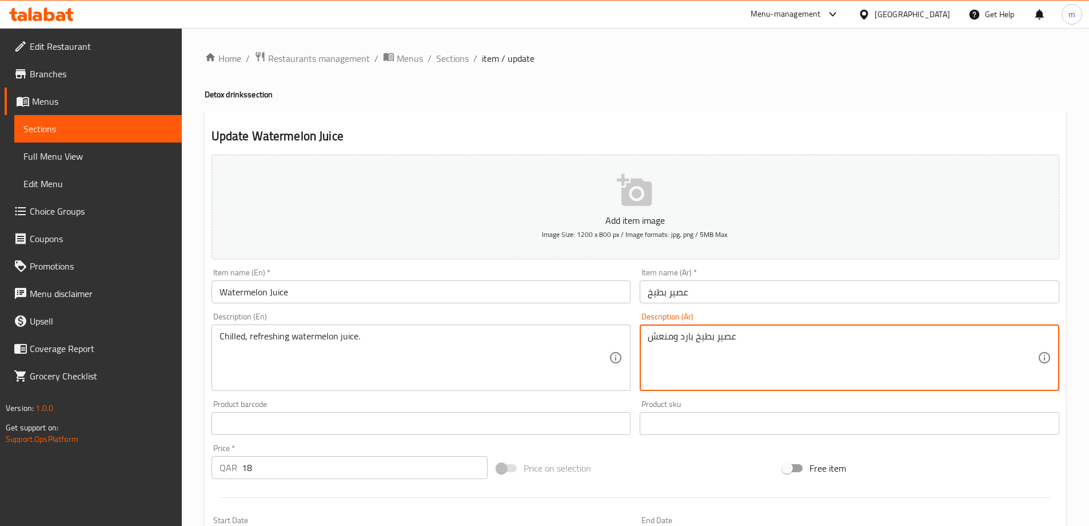
click at [690, 340] on textarea "عصير بطيخ بارد ومنعش" at bounding box center [843, 358] width 390 height 54
type textarea "عصير بطيخ مبرد ومنعش"
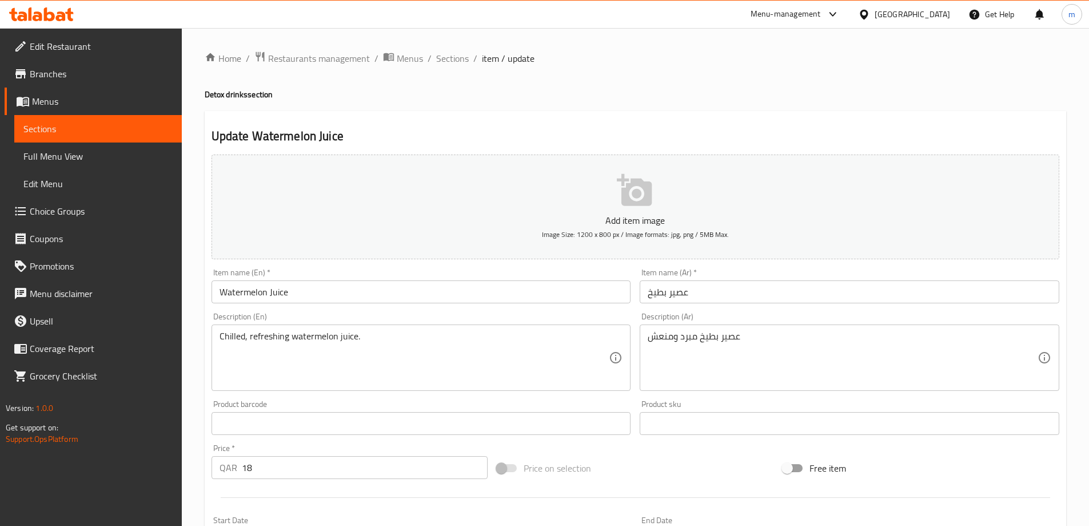
click at [236, 329] on div "Chilled, refreshing watermelon juice. Description (En)" at bounding box center [422, 357] width 420 height 66
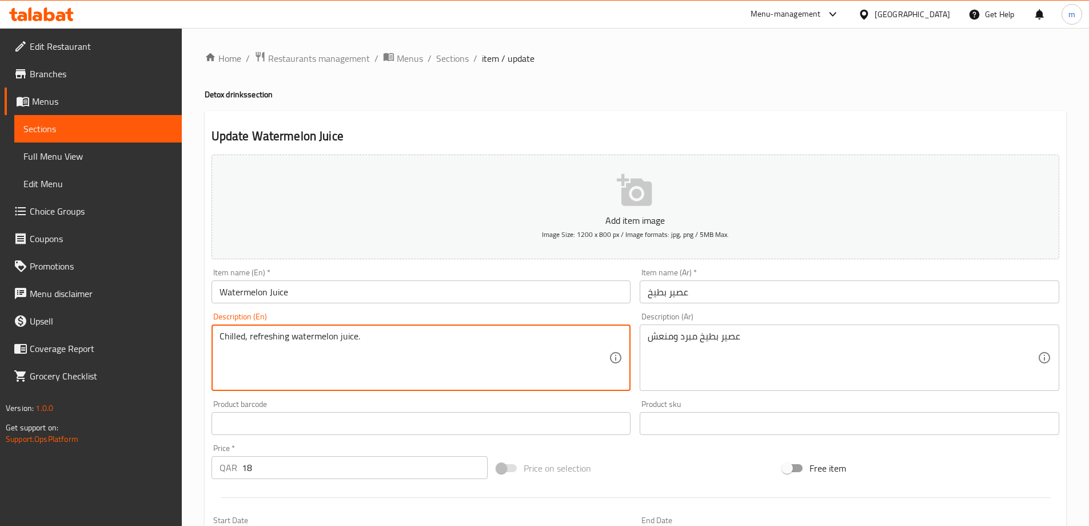
click at [235, 337] on textarea "Chilled, refreshing watermelon juice." at bounding box center [415, 358] width 390 height 54
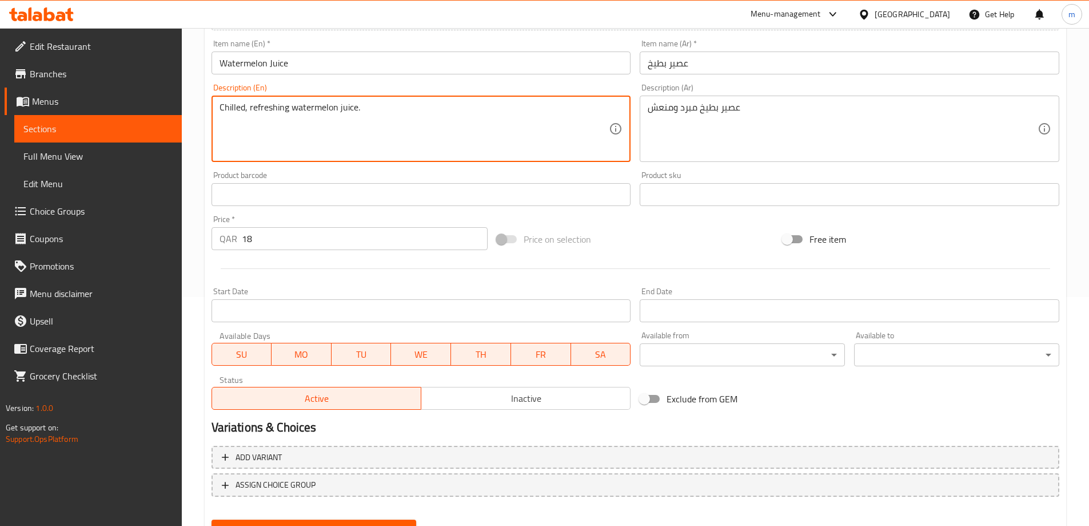
scroll to position [283, 0]
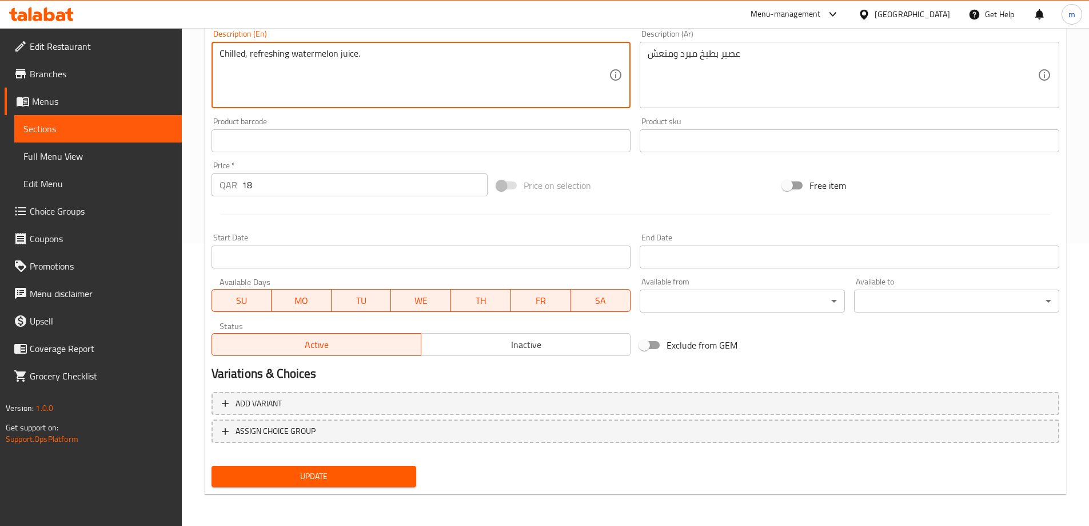
click at [275, 479] on span "Update" at bounding box center [314, 476] width 187 height 14
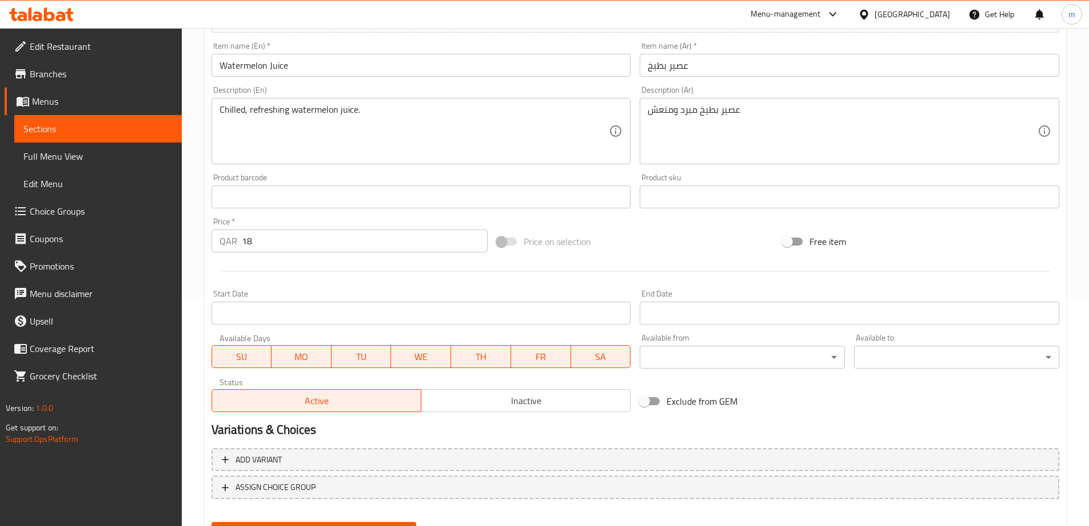
scroll to position [0, 0]
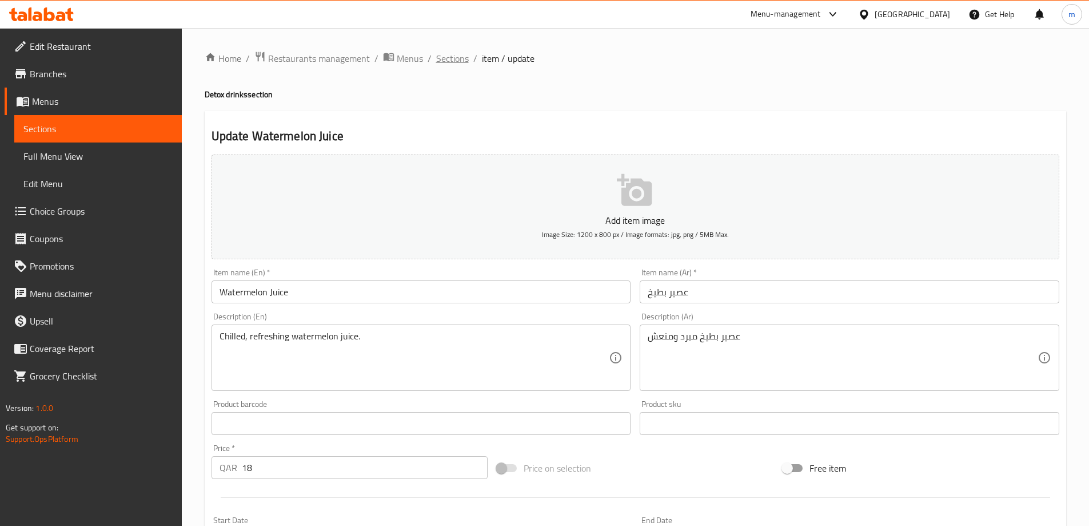
click at [447, 55] on span "Sections" at bounding box center [452, 58] width 33 height 14
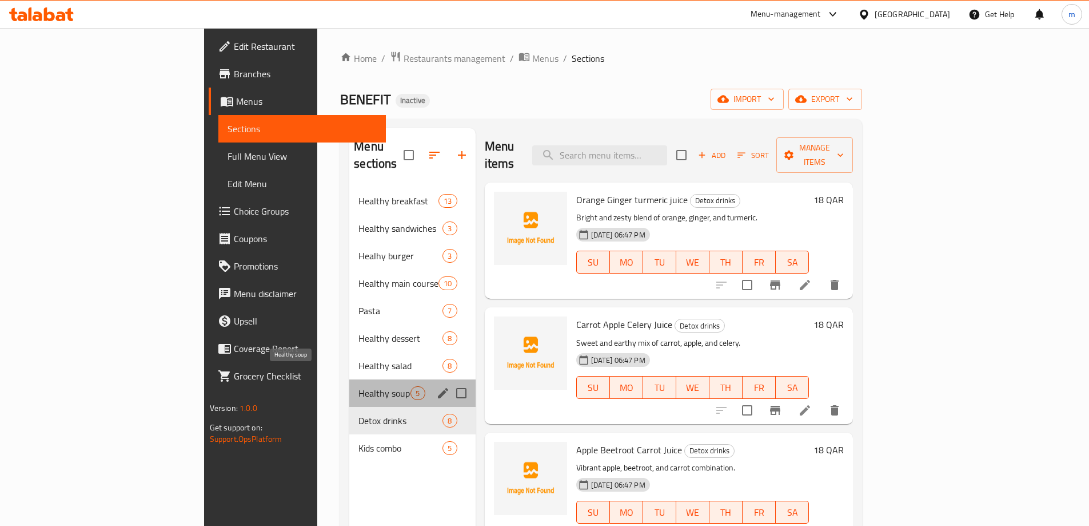
click at [359, 386] on span "Healthy soup" at bounding box center [385, 393] width 52 height 14
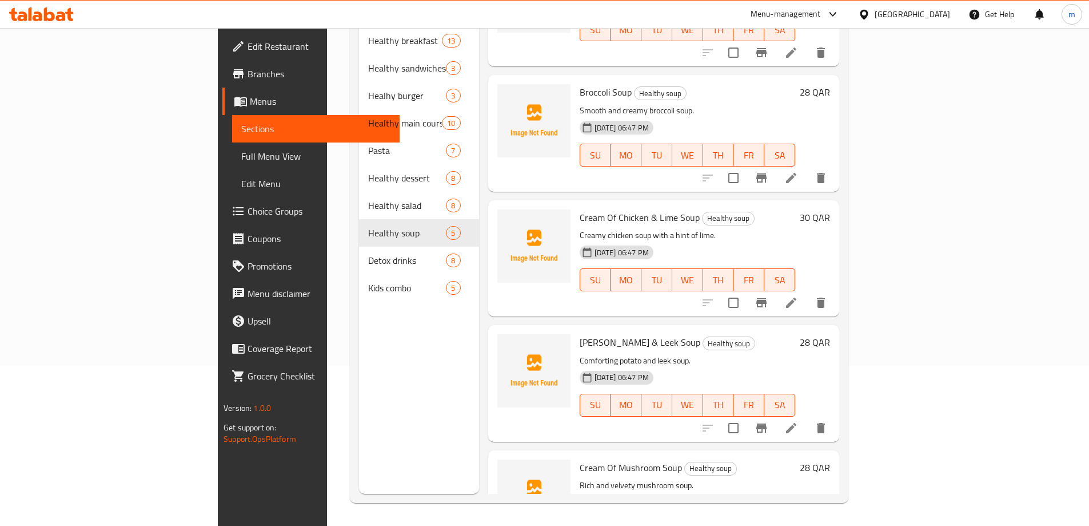
scroll to position [114, 0]
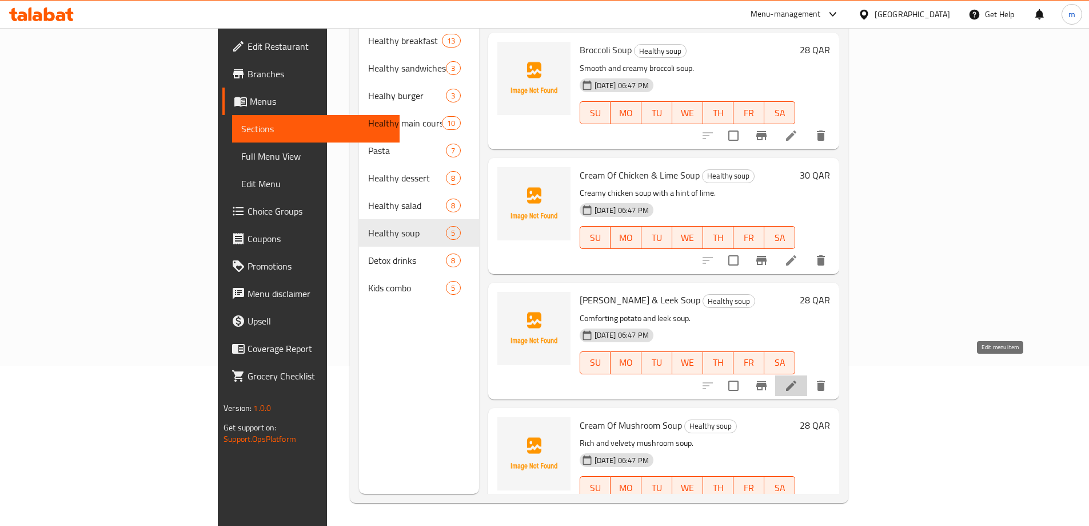
click at [798, 379] on icon at bounding box center [792, 386] width 14 height 14
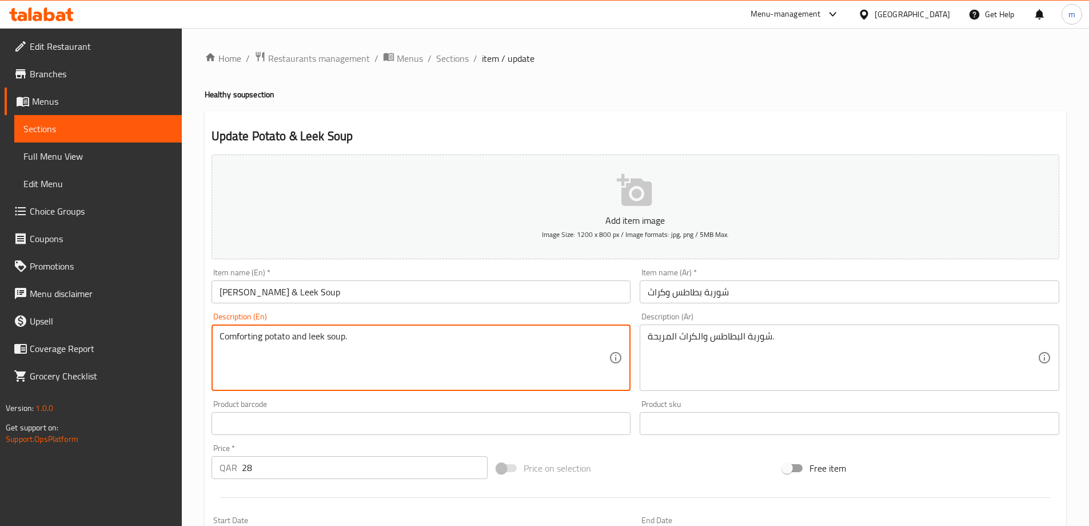
click at [510, 349] on textarea "Comforting potato and leek soup." at bounding box center [415, 358] width 390 height 54
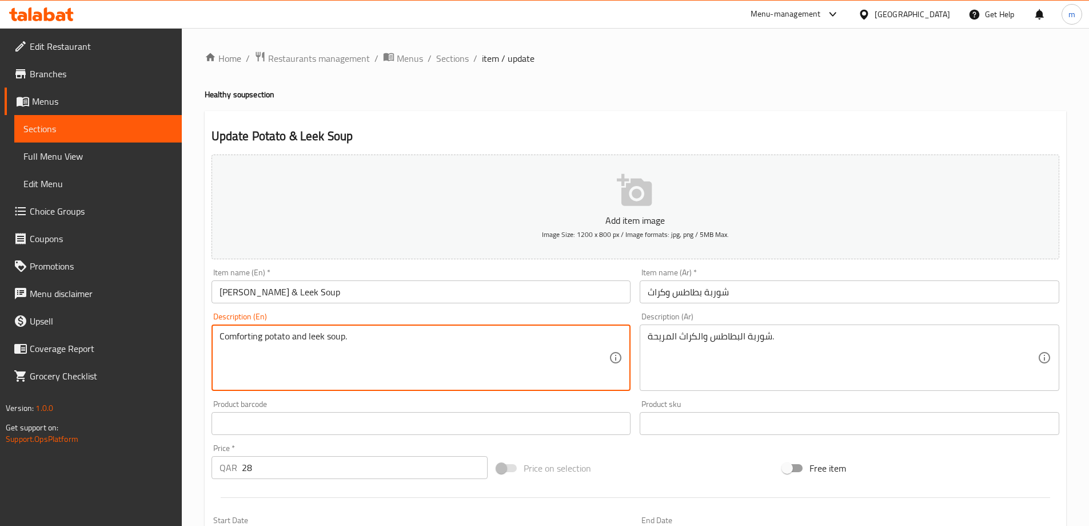
click at [510, 349] on textarea "Comforting potato and leek soup." at bounding box center [415, 358] width 390 height 54
type textarea "Comforting potato and leek soup."
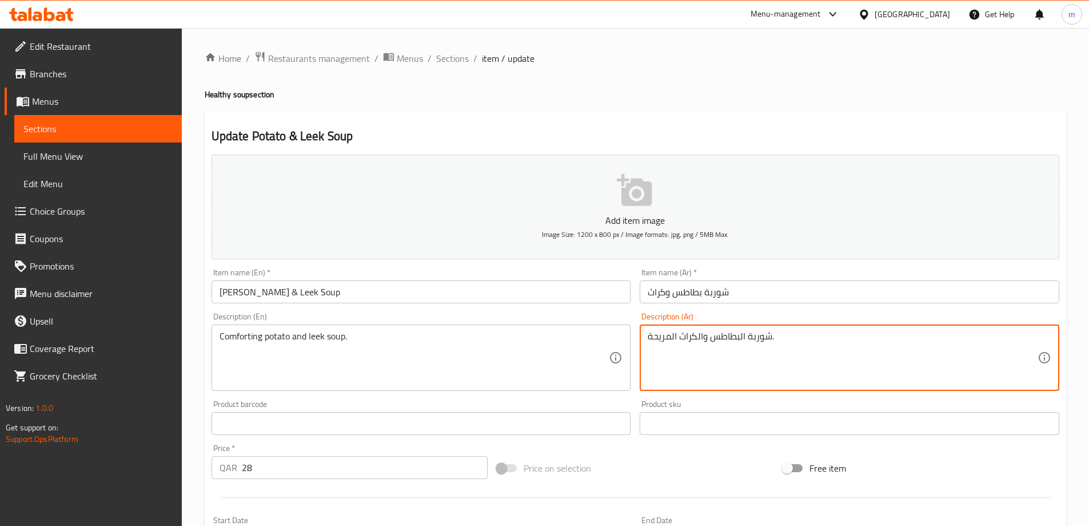
click at [265, 294] on input "[PERSON_NAME] & Leek Soup" at bounding box center [422, 291] width 420 height 23
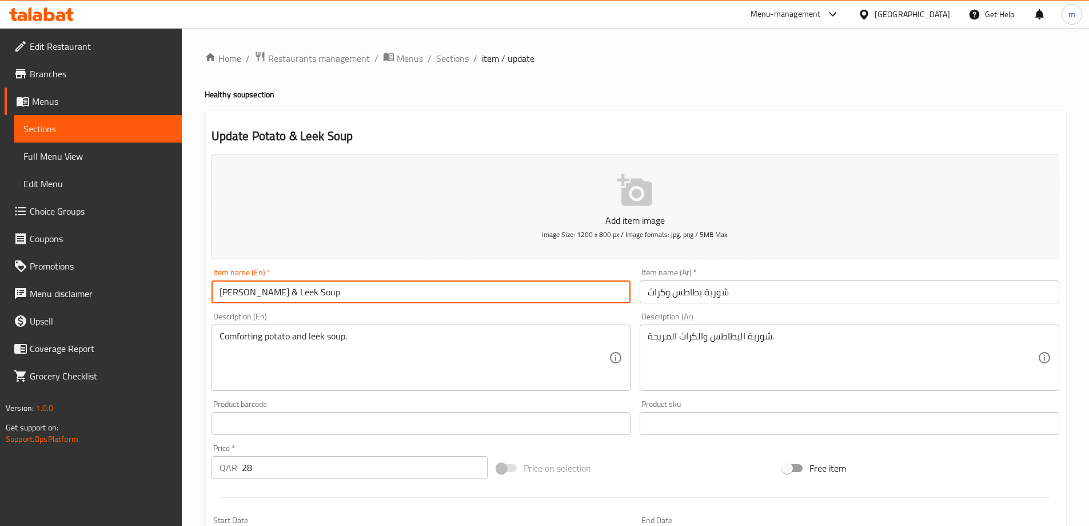
click at [265, 294] on input "[PERSON_NAME] & Leek Soup" at bounding box center [422, 291] width 420 height 23
click at [326, 289] on input "[PERSON_NAME] & Leek Soup" at bounding box center [422, 291] width 420 height 23
click at [380, 341] on textarea "Comforting potato and leek soup." at bounding box center [415, 358] width 390 height 54
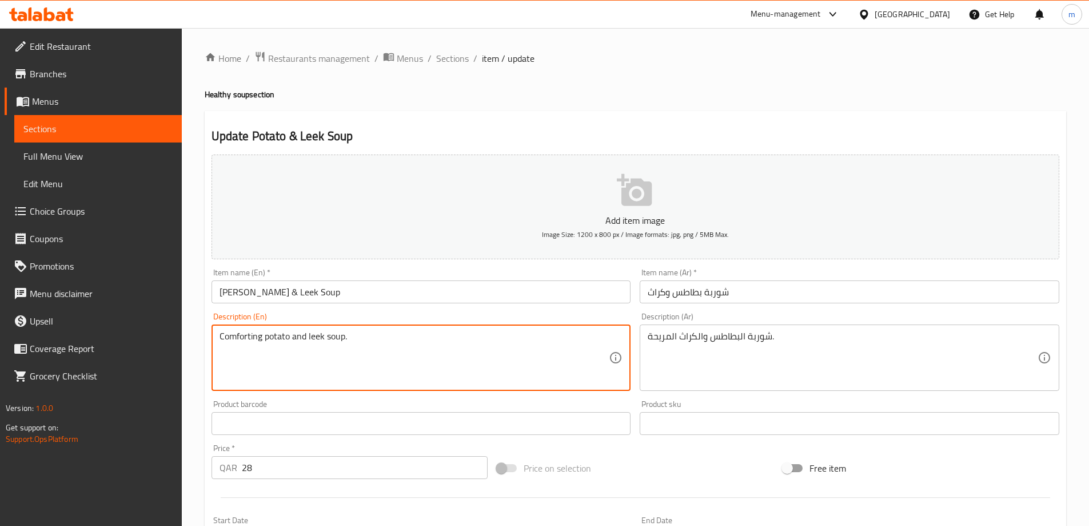
click at [252, 337] on textarea "Comforting potato and leek soup." at bounding box center [415, 358] width 390 height 54
click at [271, 339] on textarea "Comforting potato and leek soup." at bounding box center [415, 358] width 390 height 54
click at [301, 338] on textarea "Comforting potato and leek soup." at bounding box center [415, 358] width 390 height 54
click at [311, 336] on textarea "Comforting potato and leek soup." at bounding box center [415, 358] width 390 height 54
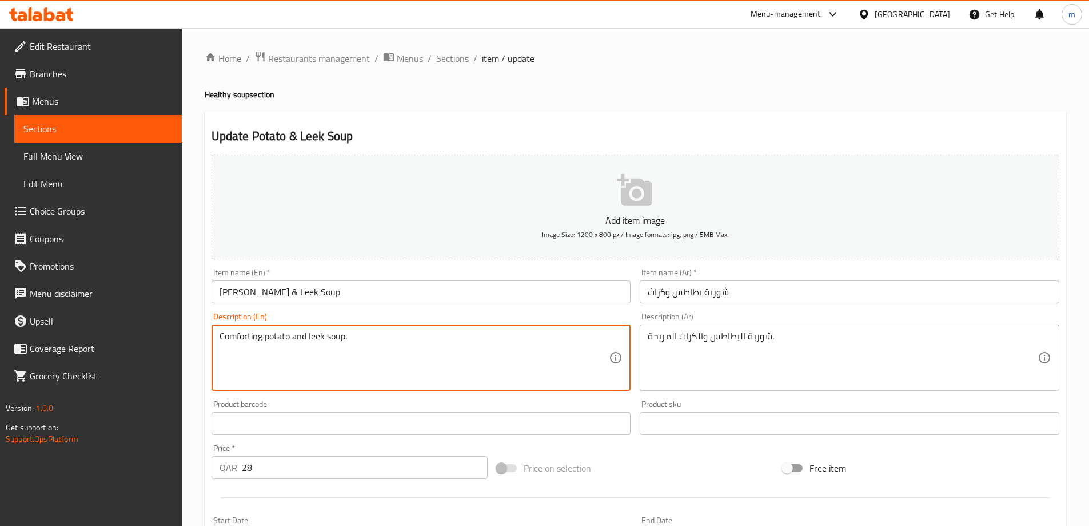
click at [329, 336] on textarea "Comforting potato and leek soup." at bounding box center [415, 358] width 390 height 54
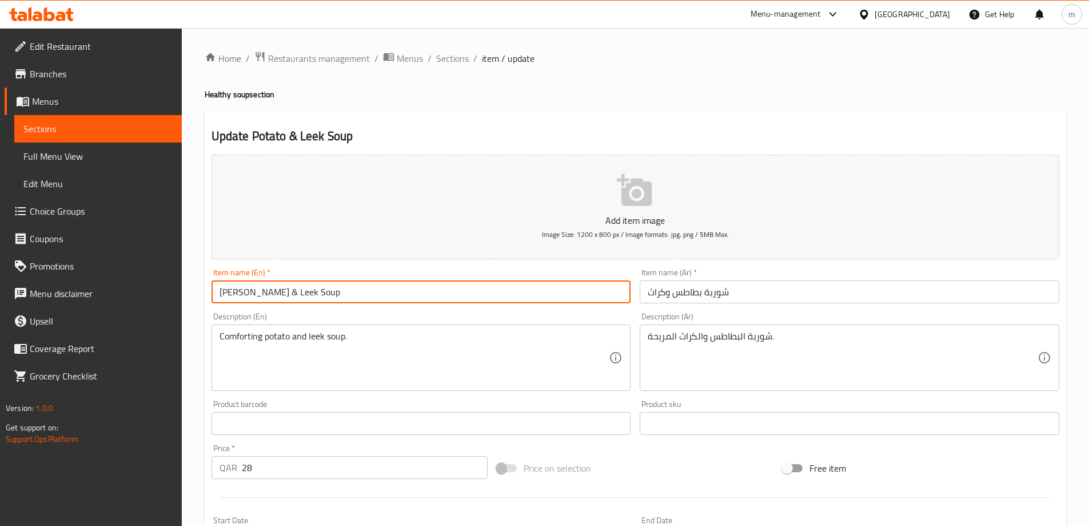
click at [226, 288] on input "[PERSON_NAME] & Leek Soup" at bounding box center [422, 291] width 420 height 23
click at [256, 293] on input "[PERSON_NAME] & Leek Soup" at bounding box center [422, 291] width 420 height 23
click at [286, 293] on input "[PERSON_NAME] & Leek Soup" at bounding box center [422, 291] width 420 height 23
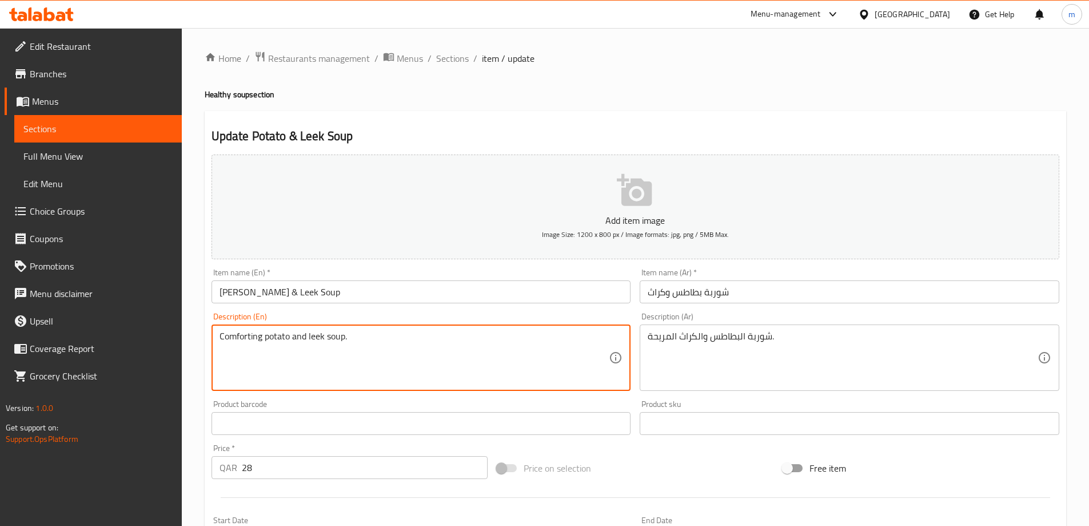
click at [360, 359] on textarea "Comforting potato and leek soup." at bounding box center [415, 358] width 390 height 54
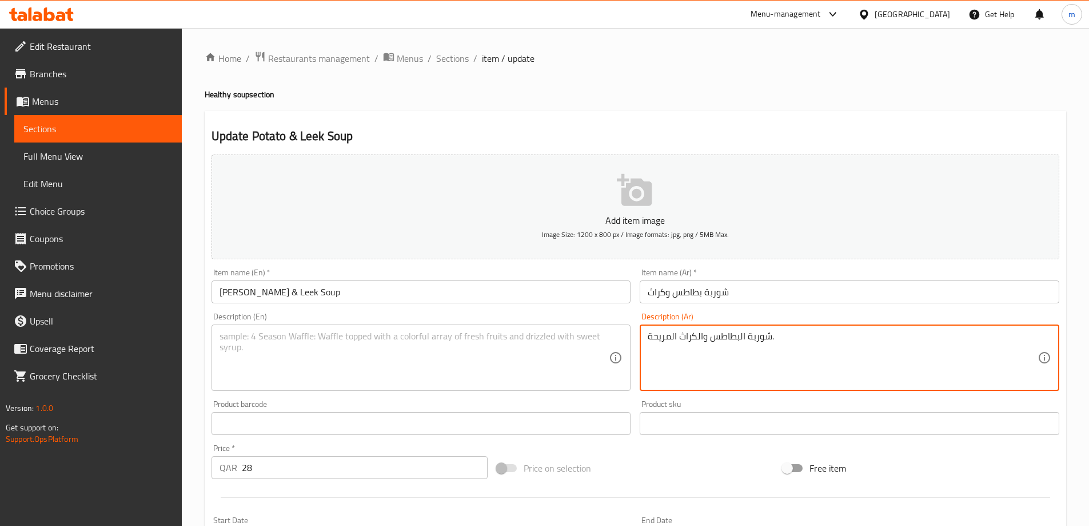
click at [790, 364] on textarea "شوربة البطاطس والكراث المريحة." at bounding box center [843, 358] width 390 height 54
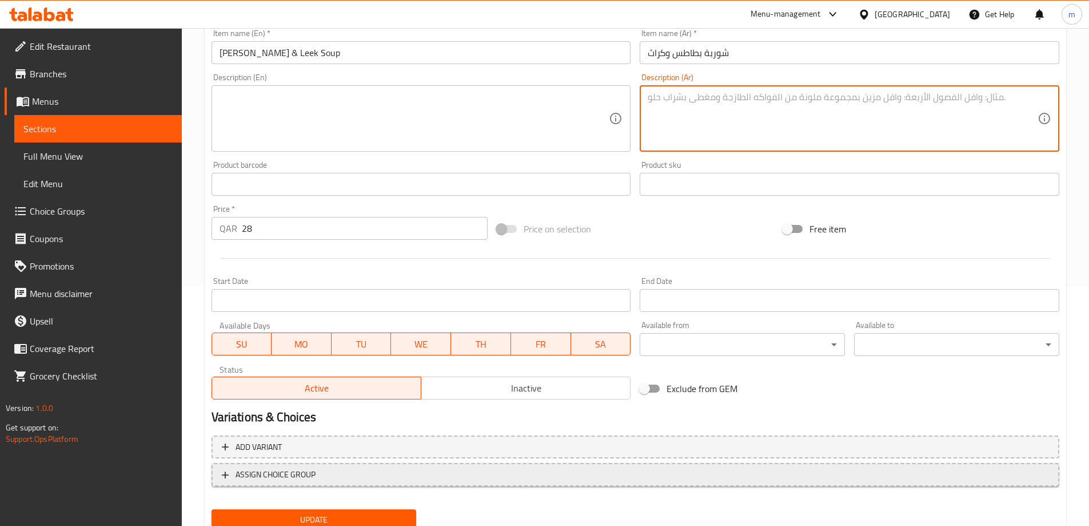
scroll to position [283, 0]
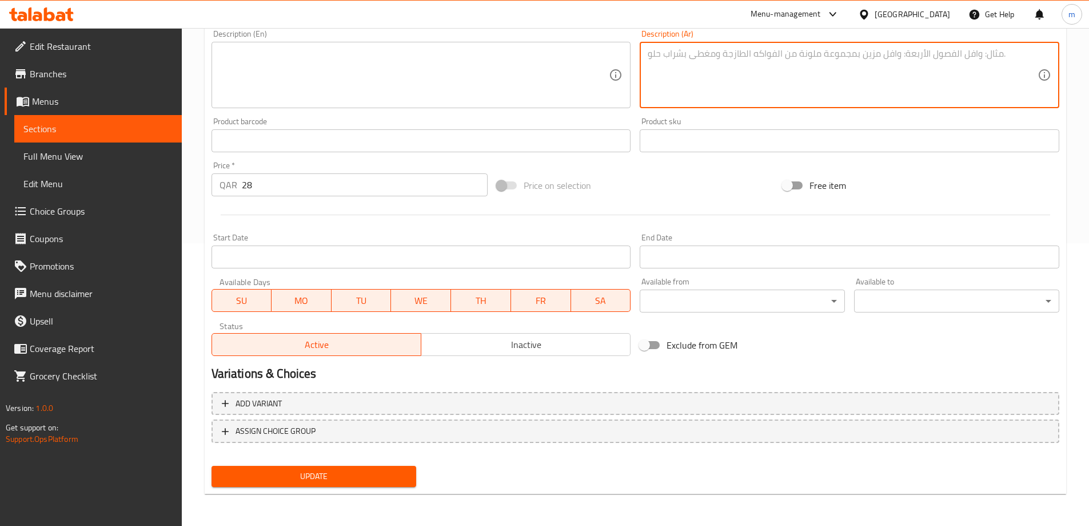
click at [396, 476] on span "Update" at bounding box center [314, 476] width 187 height 14
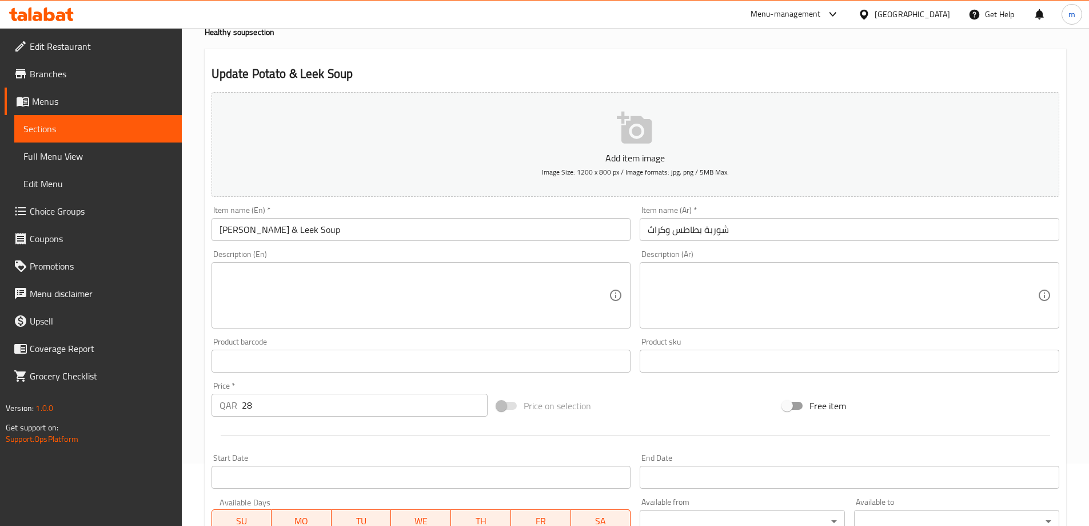
scroll to position [0, 0]
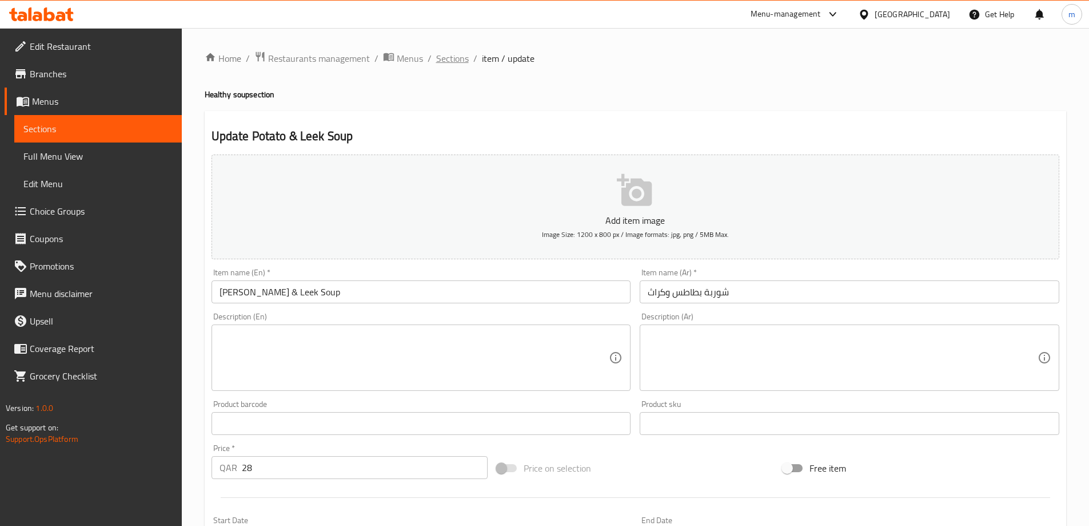
click at [447, 62] on span "Sections" at bounding box center [452, 58] width 33 height 14
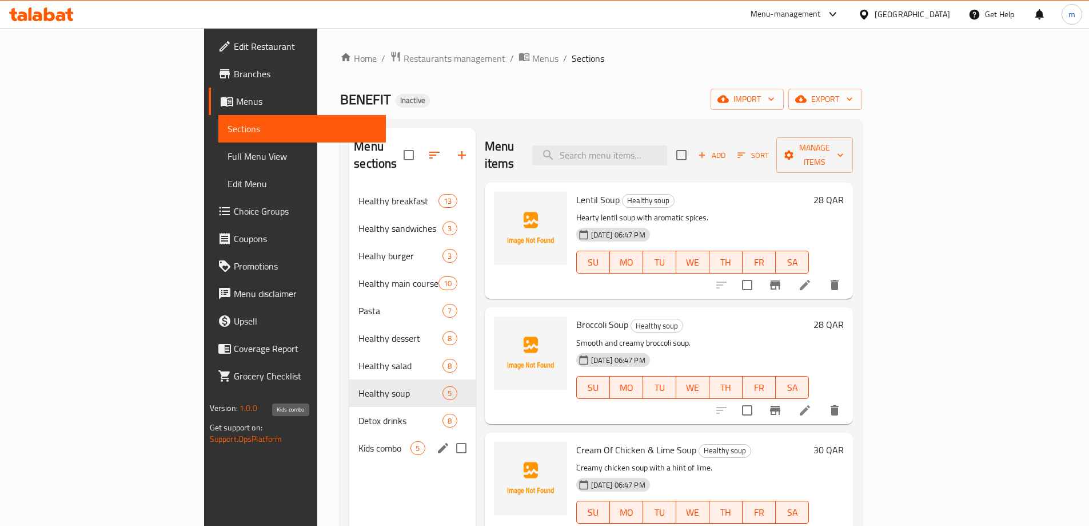
click at [359, 441] on span "Kids combo" at bounding box center [385, 448] width 52 height 14
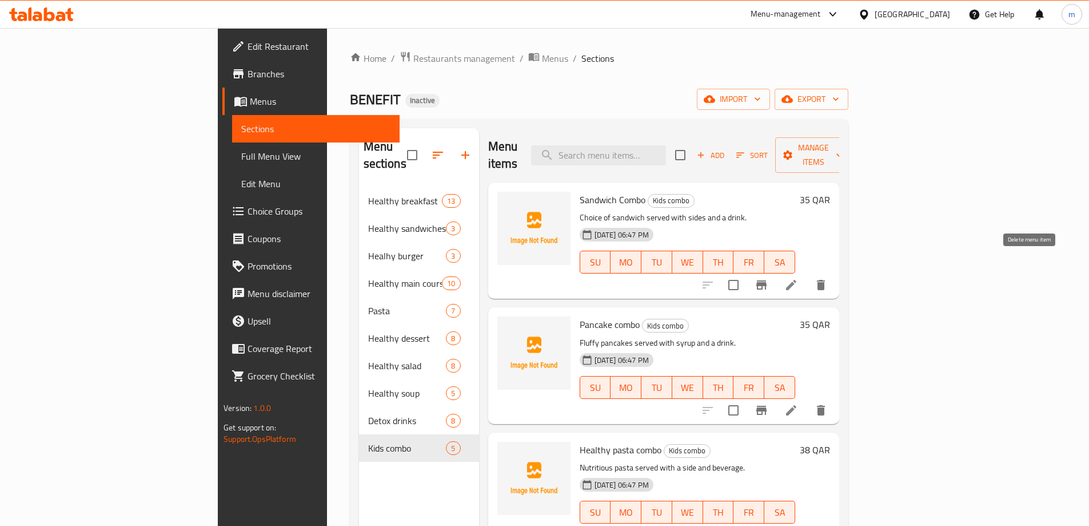
click at [825, 280] on icon "delete" at bounding box center [821, 285] width 8 height 10
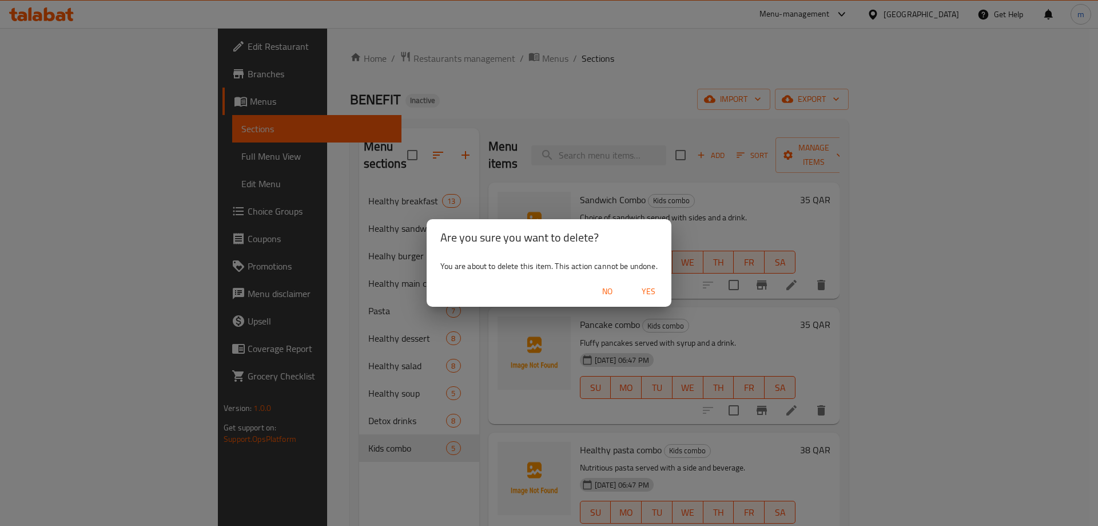
click at [613, 299] on button "No" at bounding box center [607, 291] width 37 height 21
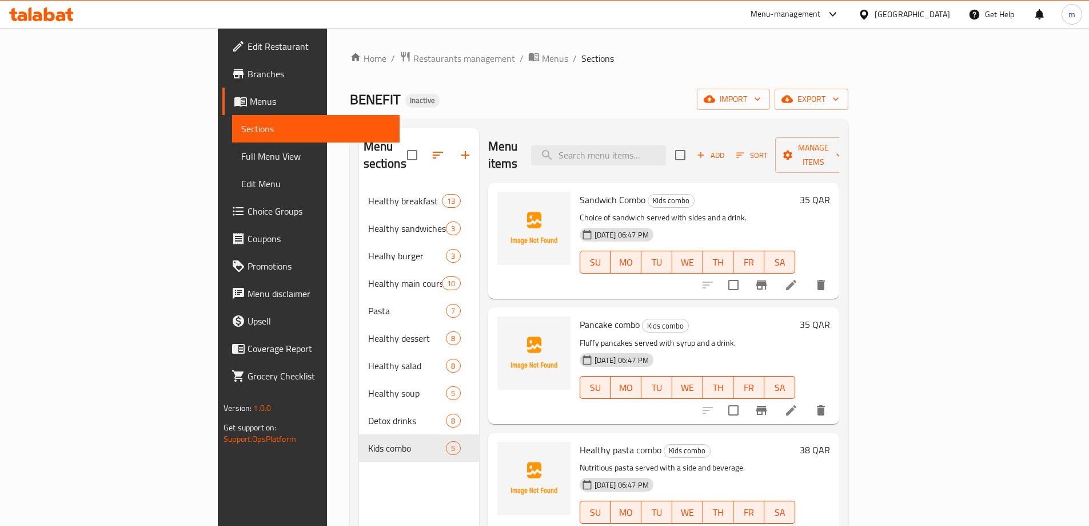
click at [588, 191] on span "Sandwich Combo" at bounding box center [613, 199] width 66 height 17
drag, startPoint x: 589, startPoint y: 182, endPoint x: 527, endPoint y: 184, distance: 61.8
click at [580, 191] on span "Sandwich Combo" at bounding box center [613, 199] width 66 height 17
copy span "Sandwich Combo"
click at [825, 280] on icon "delete" at bounding box center [821, 285] width 8 height 10
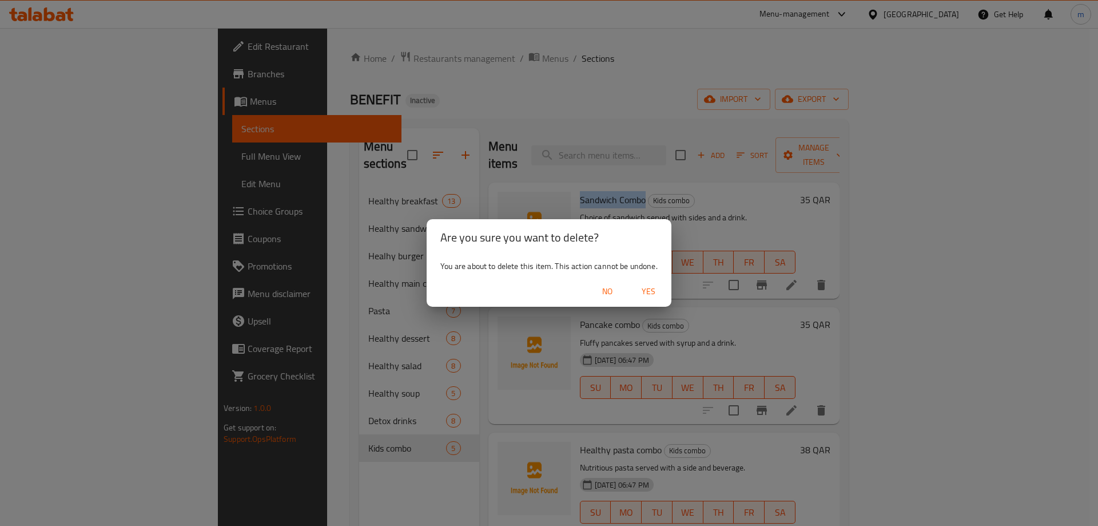
click at [656, 291] on span "Yes" at bounding box center [648, 291] width 27 height 14
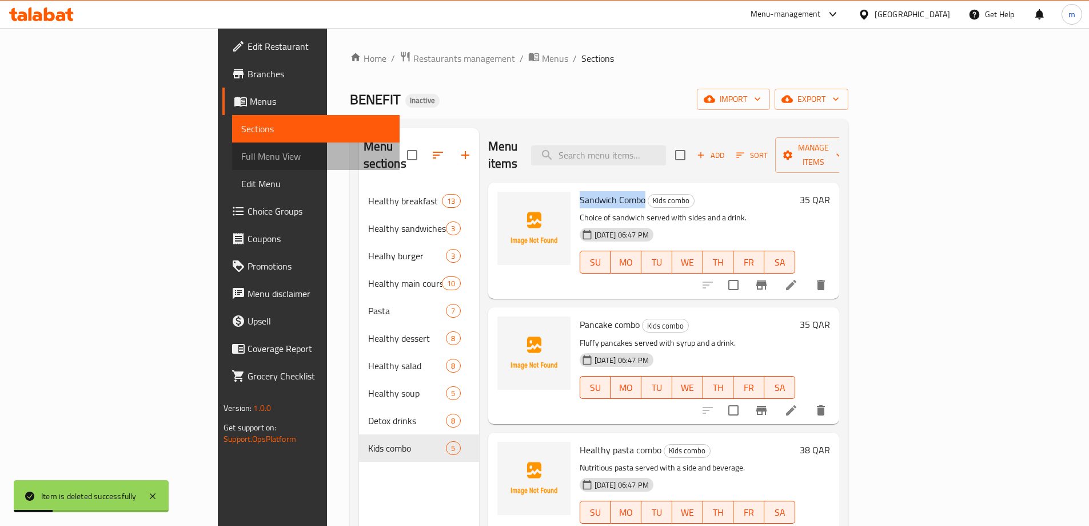
click at [241, 150] on span "Full Menu View" at bounding box center [315, 156] width 149 height 14
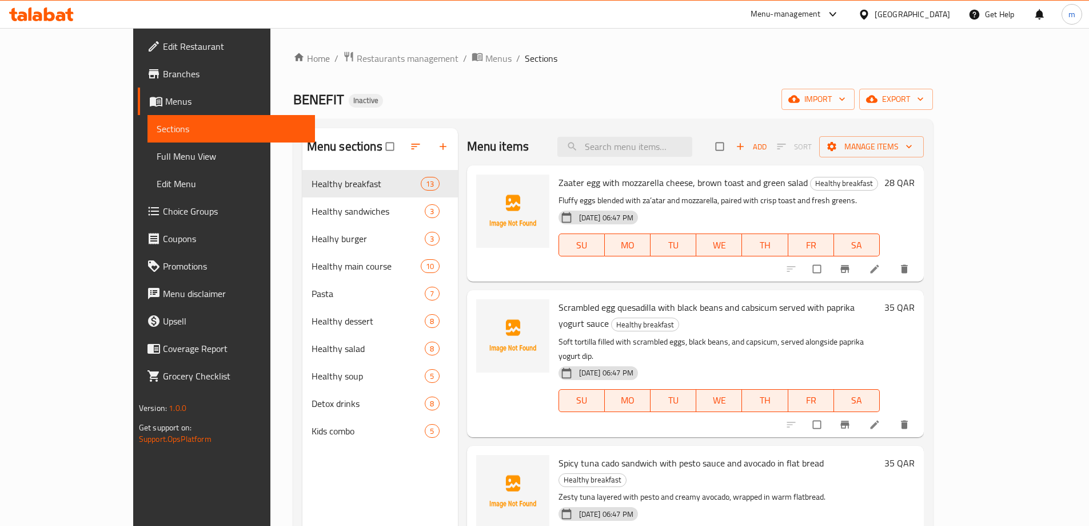
click at [564, 65] on ol "Home / Restaurants management / Menus / Sections" at bounding box center [613, 58] width 640 height 15
click at [157, 158] on span "Full Menu View" at bounding box center [231, 156] width 149 height 14
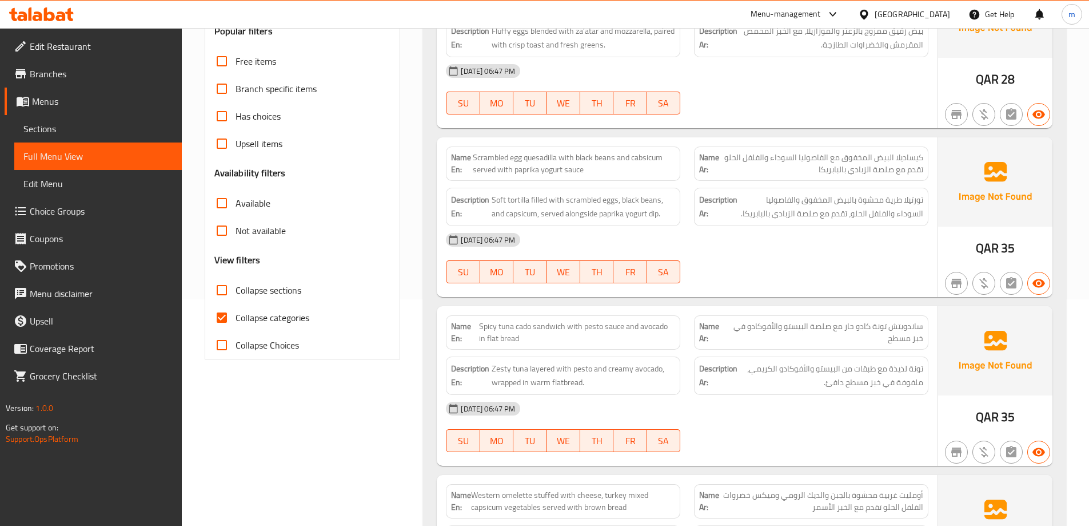
scroll to position [229, 0]
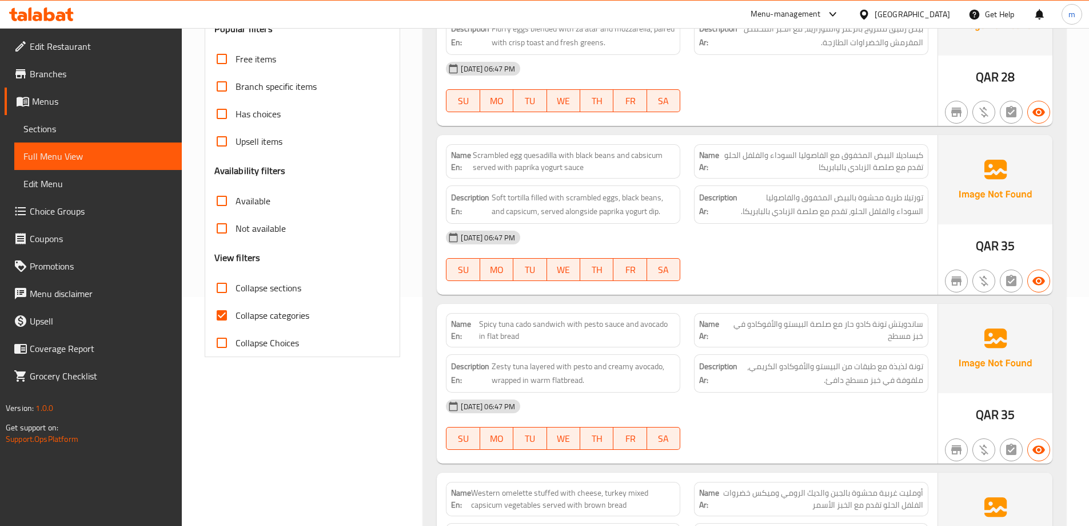
click at [285, 312] on span "Collapse categories" at bounding box center [273, 315] width 74 height 14
click at [236, 312] on input "Collapse categories" at bounding box center [221, 314] width 27 height 27
checkbox input "false"
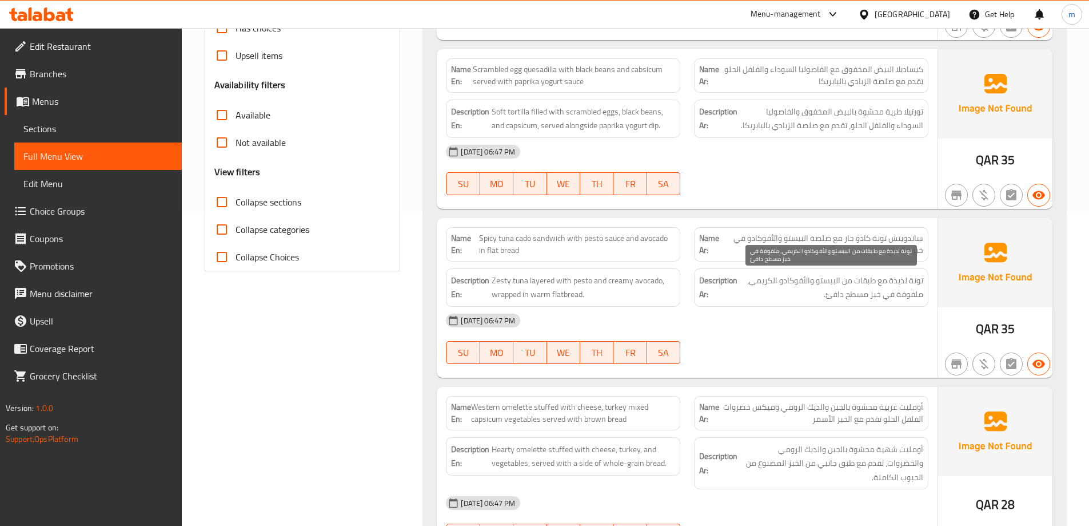
scroll to position [343, 0]
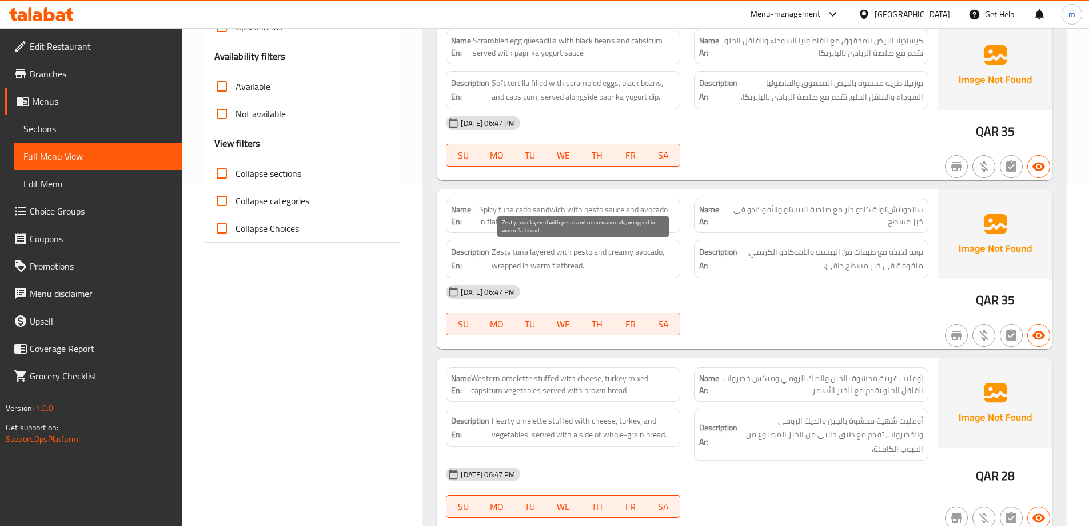
click at [579, 247] on span "Zesty tuna layered with pesto and creamy avocado, wrapped in warm flatbread." at bounding box center [584, 259] width 184 height 28
copy span "pesto"
click at [914, 361] on div "Name Ar: أومليت غربية محشوة بالجبن والديك الرومي وميكس خضروات الفلفل الحلو تقدم…" at bounding box center [811, 384] width 248 height 48
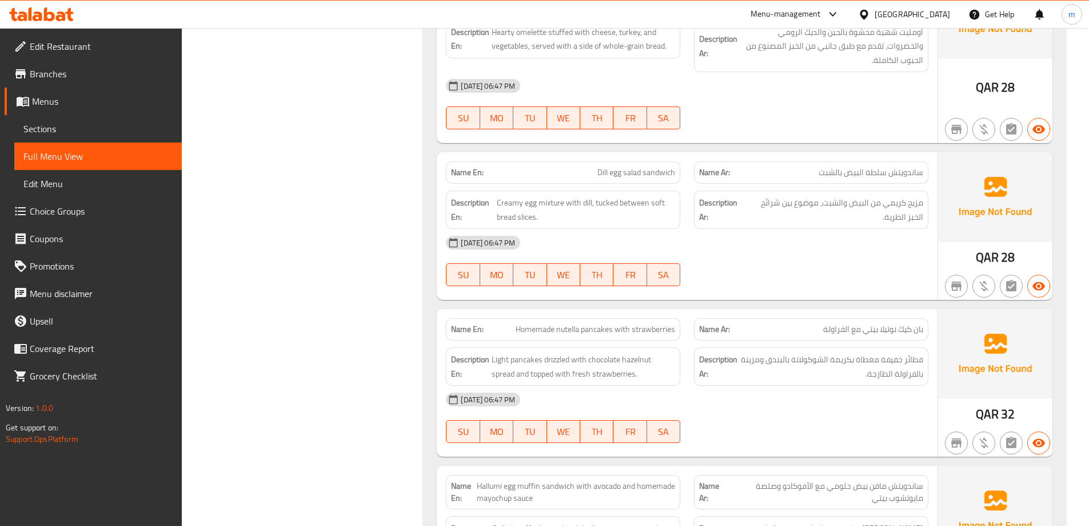
scroll to position [801, 0]
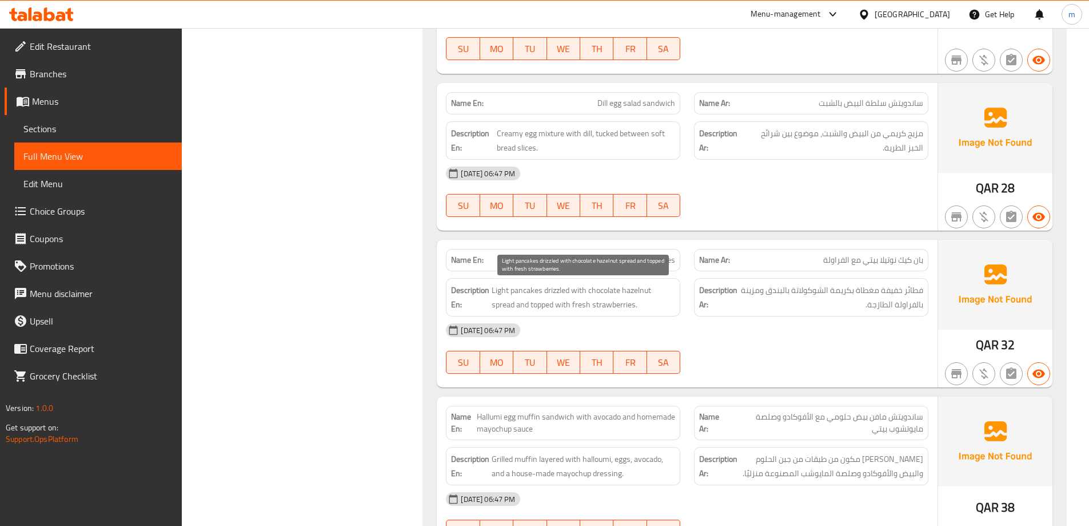
click at [530, 295] on span "Light pancakes drizzled with chocolate hazelnut spread and topped with fresh st…" at bounding box center [584, 297] width 184 height 28
copy span "pancakes"
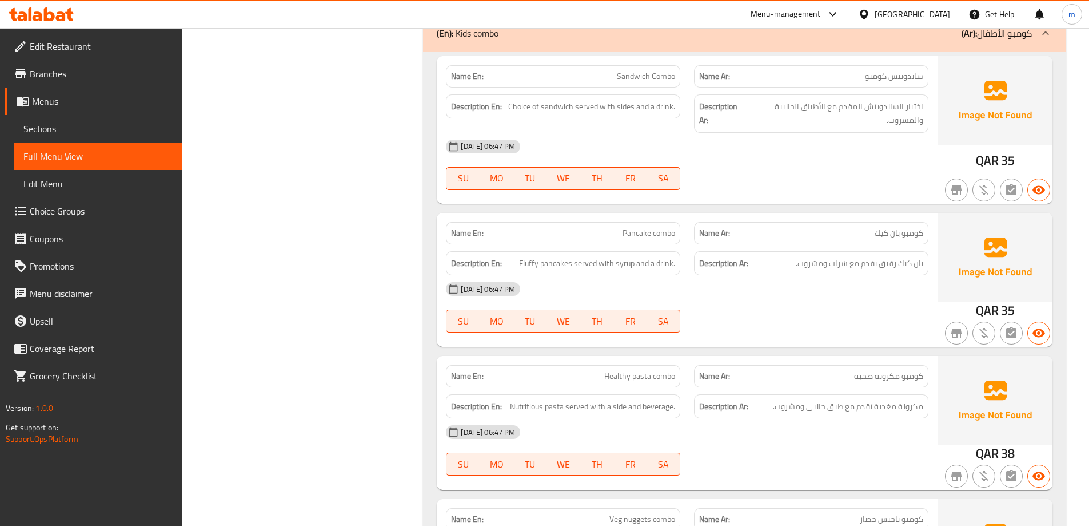
scroll to position [829, 0]
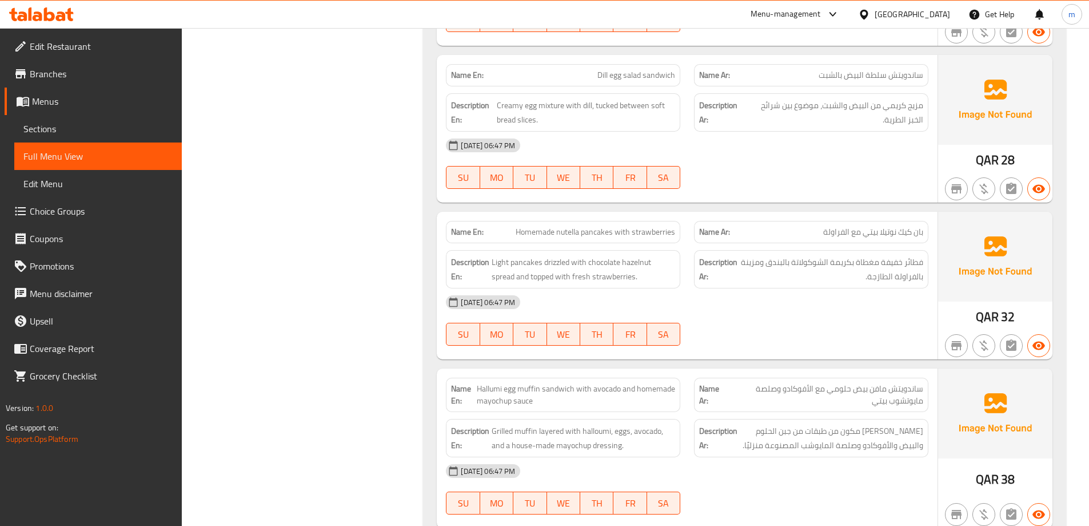
click at [601, 231] on span "Homemade nutella pancakes with strawberries" at bounding box center [596, 232] width 160 height 12
copy span "Homemade nutella pancakes with strawberries"
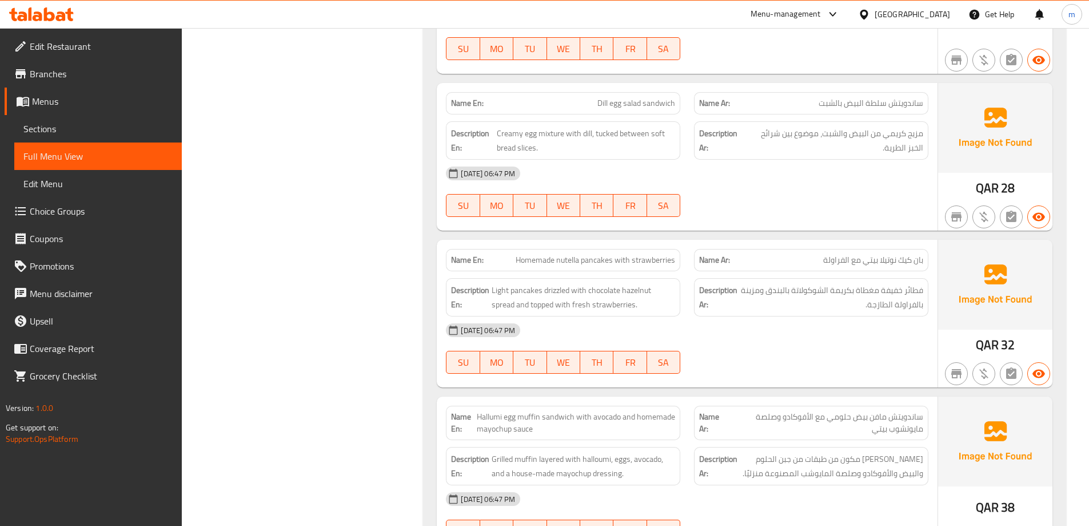
scroll to position [10792, 0]
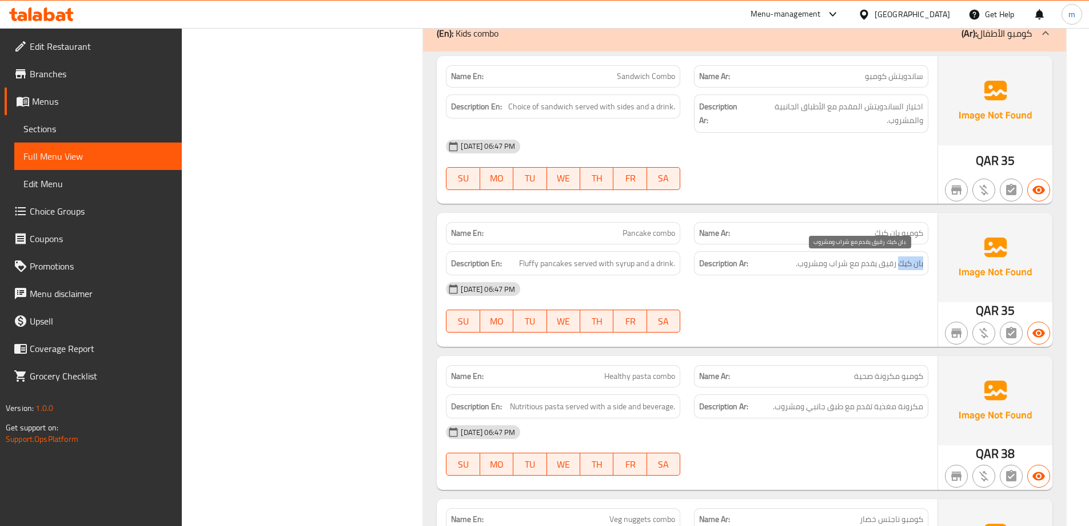
drag, startPoint x: 926, startPoint y: 265, endPoint x: 899, endPoint y: 267, distance: 26.9
copy span "بان كيك"
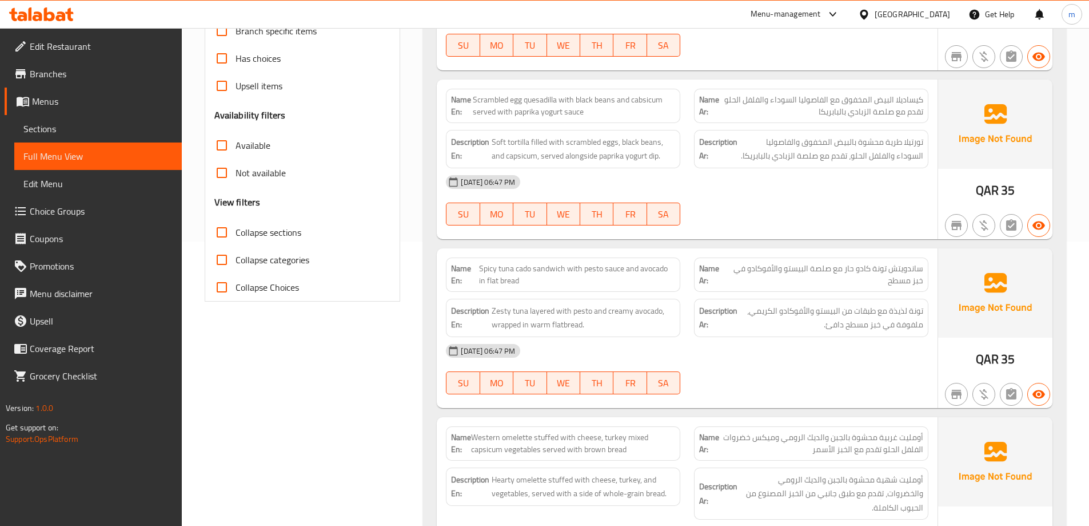
scroll to position [257, 0]
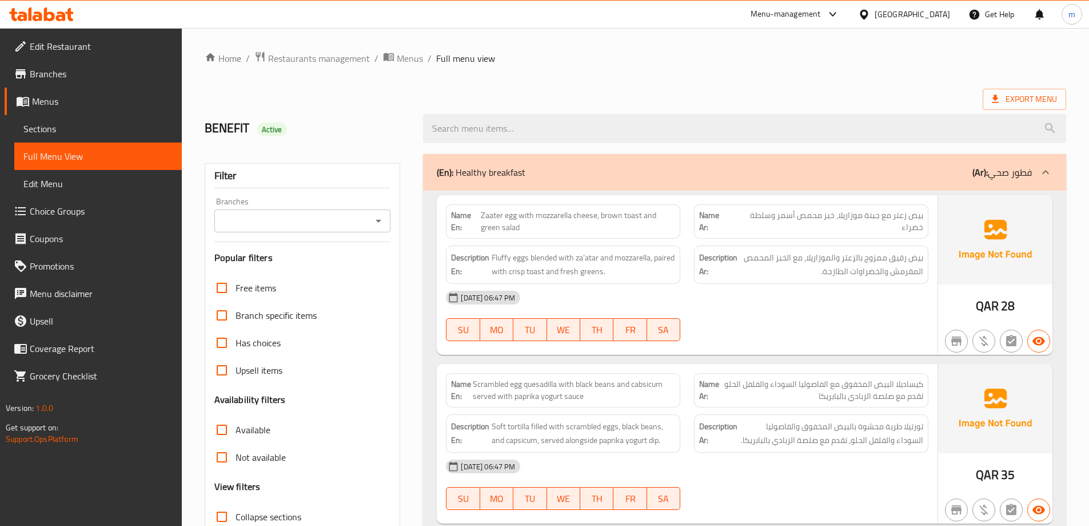
scroll to position [798, 0]
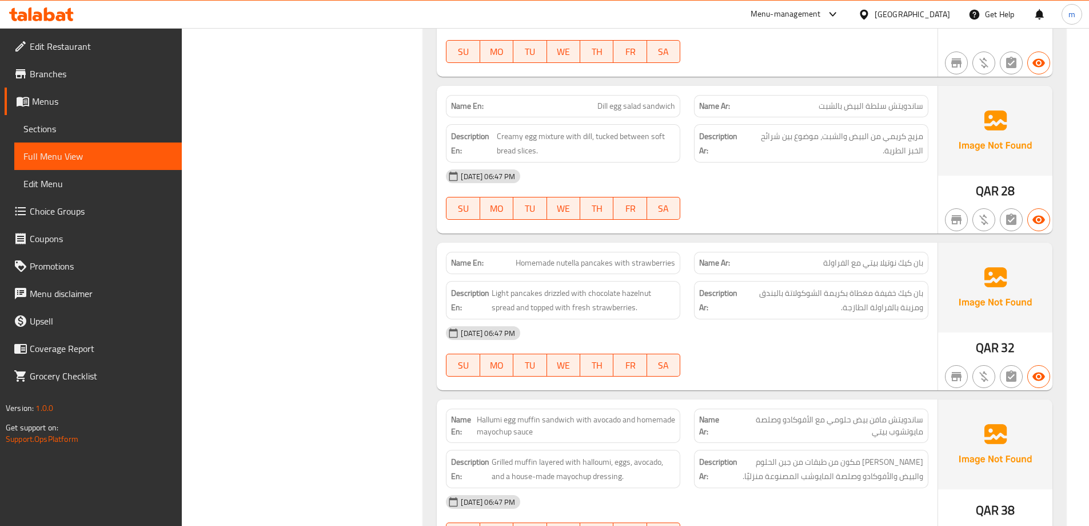
click at [867, 254] on div "Name Ar: بان كيك نوتيلا بيتي مع الفراولة" at bounding box center [811, 263] width 234 height 22
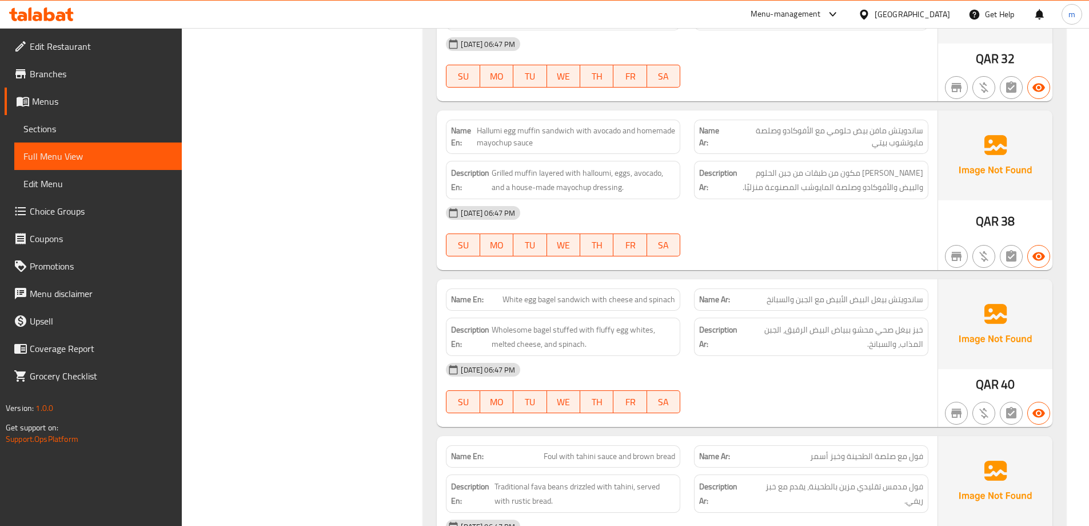
scroll to position [1141, 0]
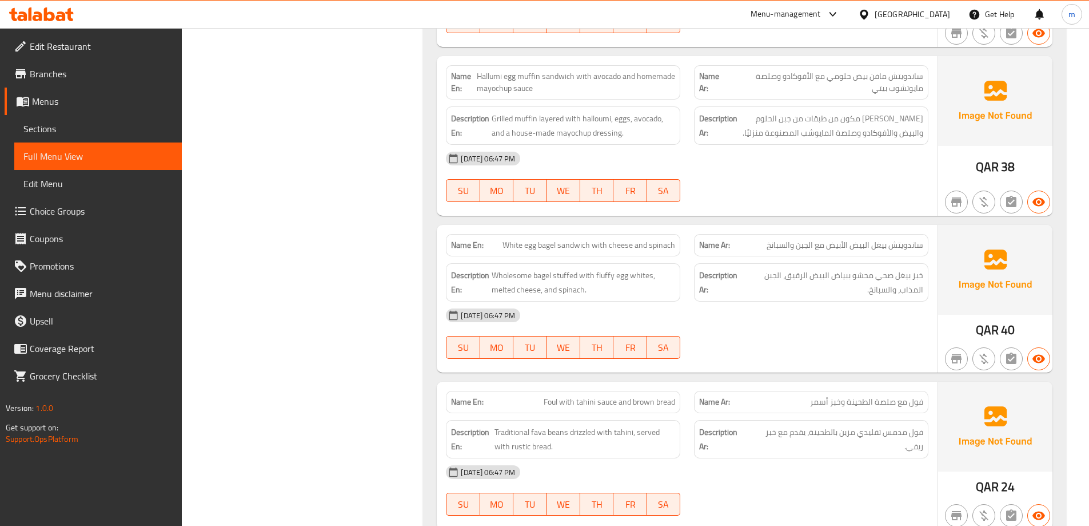
click at [654, 236] on div "Name En: White egg bagel sandwich with cheese and spinach" at bounding box center [563, 245] width 234 height 22
copy span "White egg bagel sandwich with cheese and spinach"
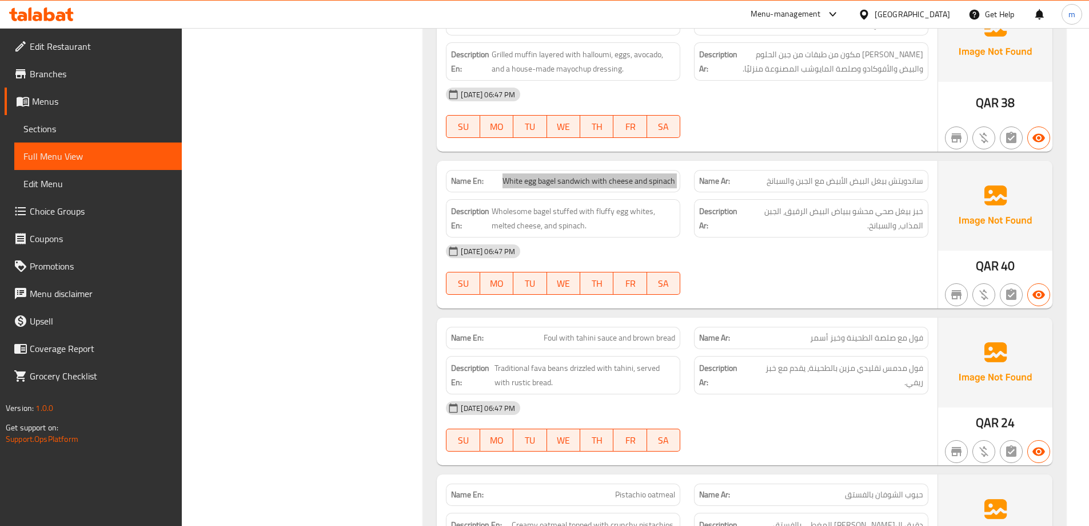
scroll to position [1255, 0]
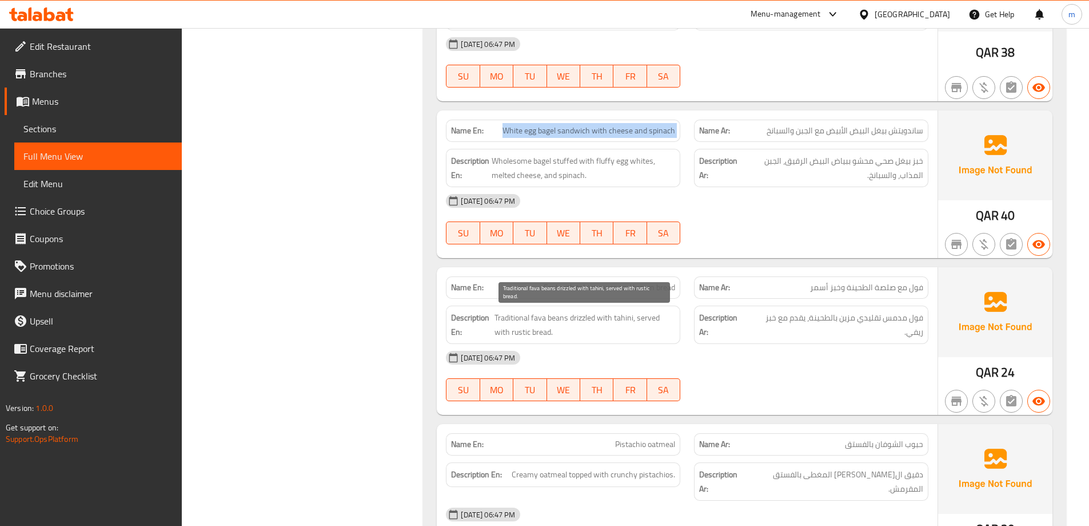
click at [511, 334] on span "Traditional fava beans drizzled with tahini, served with rustic bread." at bounding box center [585, 325] width 181 height 28
copy span "rustic"
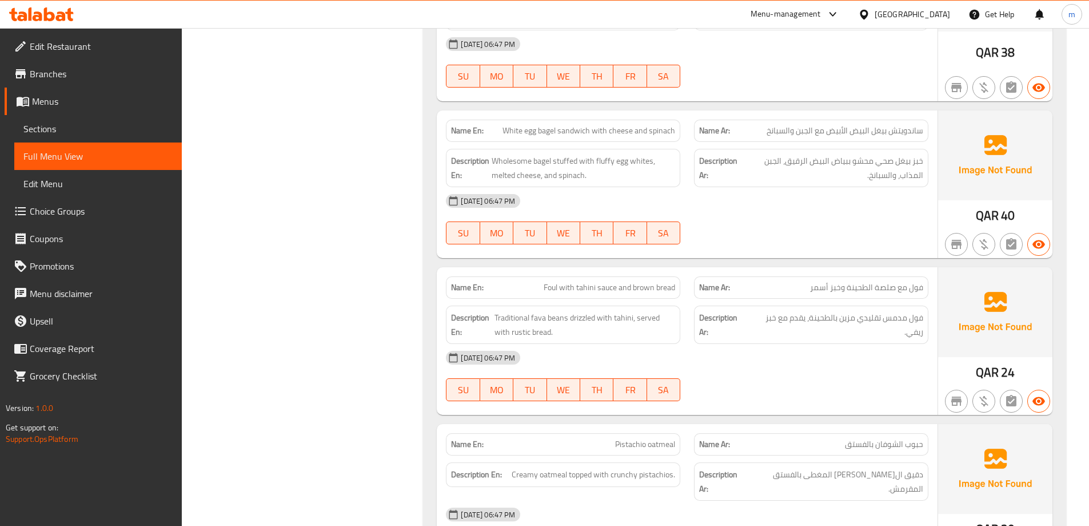
click at [811, 339] on div "Description Ar: فول مدمس تقليدي مزين بالطحينة، يقدم مع خبز ريفي." at bounding box center [811, 324] width 234 height 38
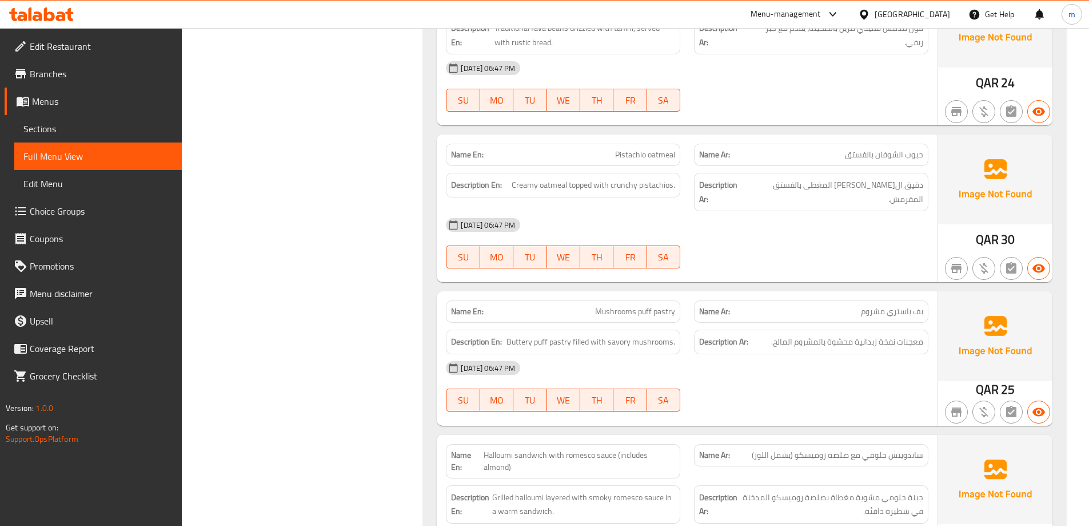
scroll to position [1598, 0]
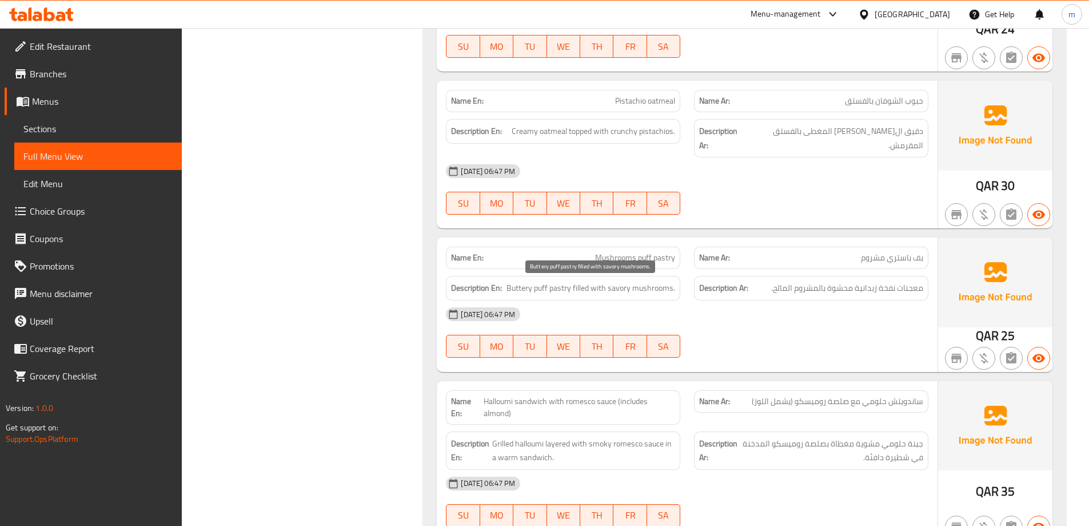
click at [538, 288] on span "Buttery puff pastry filled with savory mushrooms." at bounding box center [591, 288] width 169 height 14
drag, startPoint x: 537, startPoint y: 288, endPoint x: 572, endPoint y: 292, distance: 35.1
click at [572, 292] on span "Buttery puff pastry filled with savory mushrooms." at bounding box center [591, 288] width 169 height 14
copy span "puff pastry"
click at [645, 256] on span "Mushrooms puff pastry" at bounding box center [635, 258] width 80 height 12
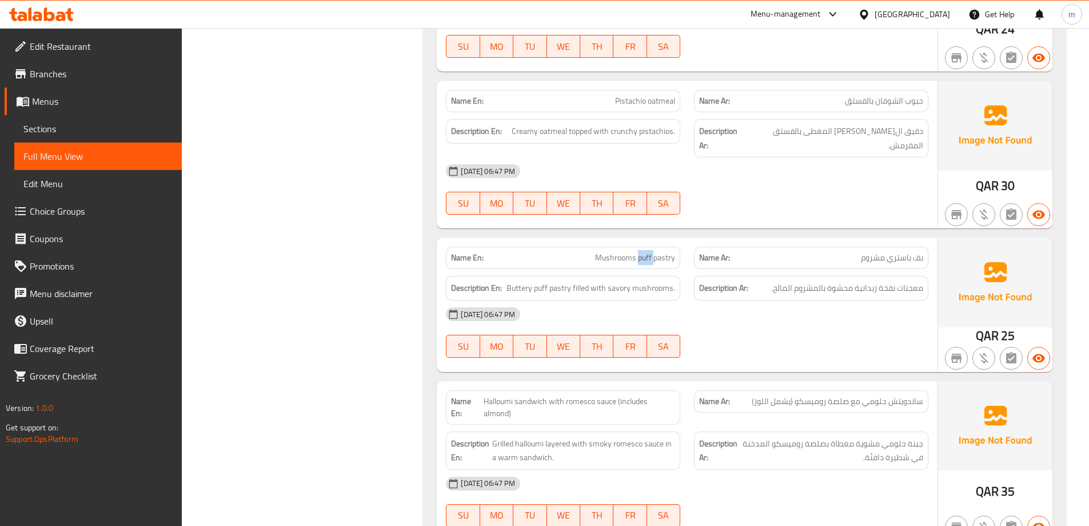
click at [645, 256] on span "Mushrooms puff pastry" at bounding box center [635, 258] width 80 height 12
copy span "Mushrooms puff pastry"
drag, startPoint x: 897, startPoint y: 264, endPoint x: 891, endPoint y: 260, distance: 7.3
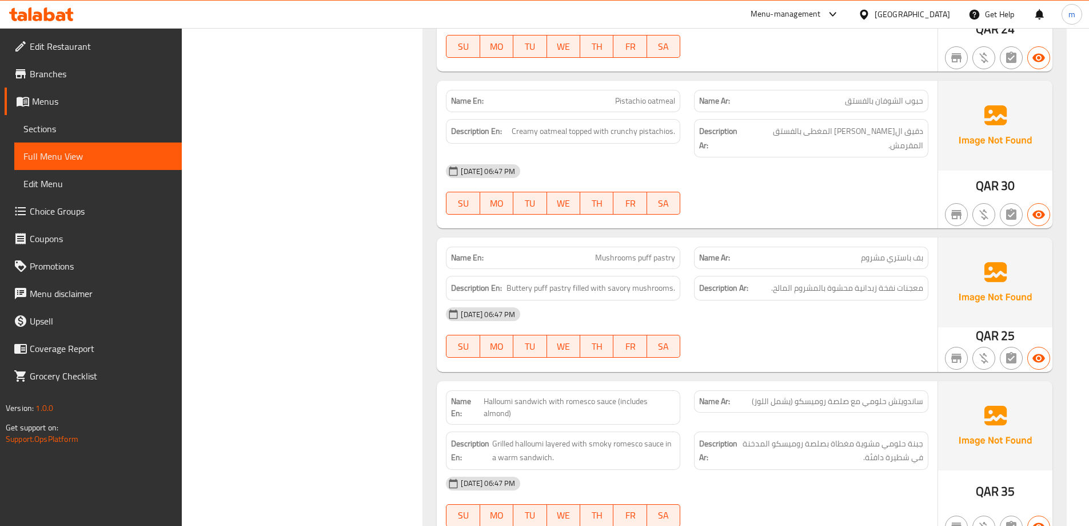
click at [897, 264] on span "بف باستري مشروم" at bounding box center [892, 258] width 62 height 12
drag, startPoint x: 888, startPoint y: 258, endPoint x: 924, endPoint y: 260, distance: 36.1
click at [924, 260] on div "Name Ar: بف باستري مشروم" at bounding box center [811, 257] width 234 height 22
copy span "بف باستري"
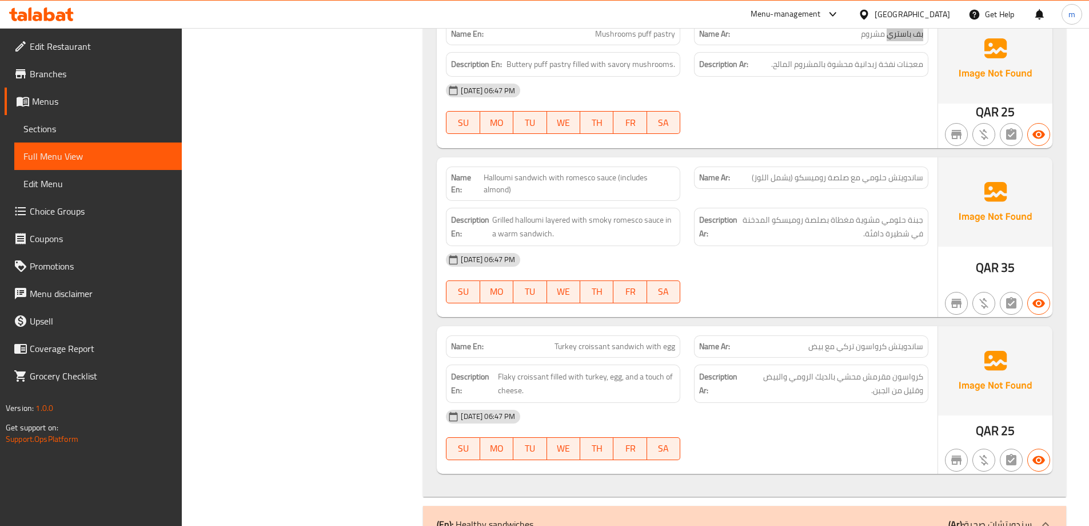
scroll to position [1884, 0]
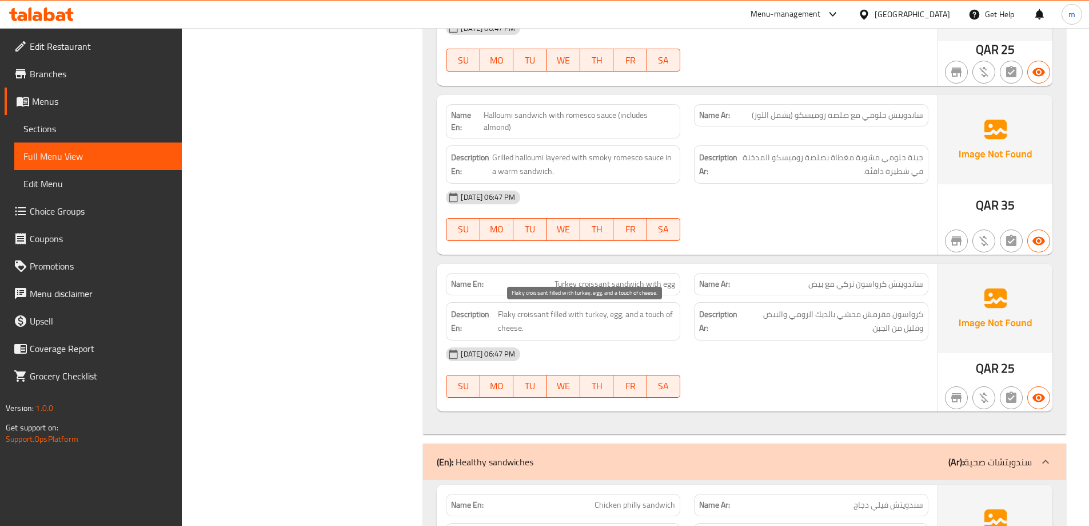
click at [589, 318] on span "Flaky croissant filled with turkey, egg, and a touch of cheese." at bounding box center [586, 321] width 177 height 28
copy span "turkey"
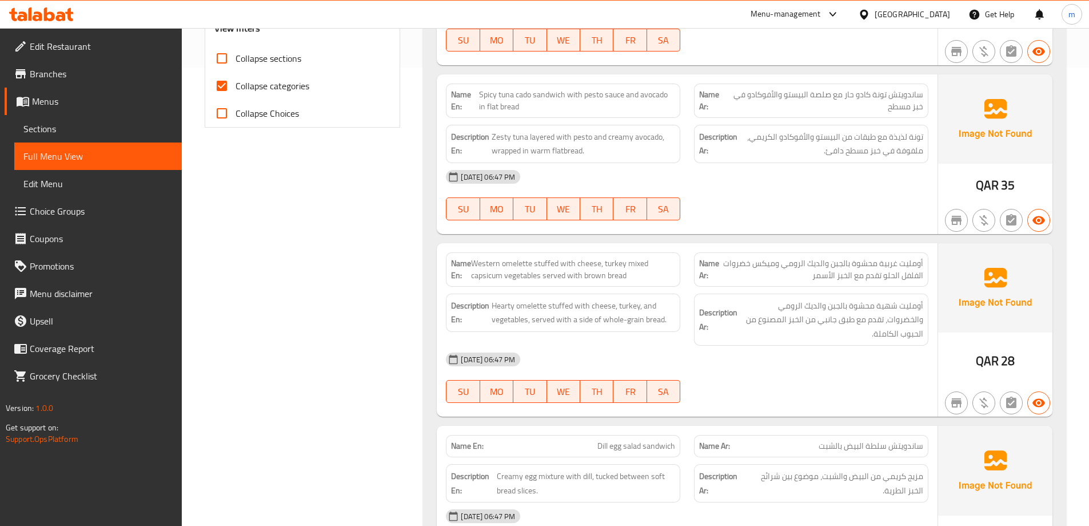
scroll to position [1905, 0]
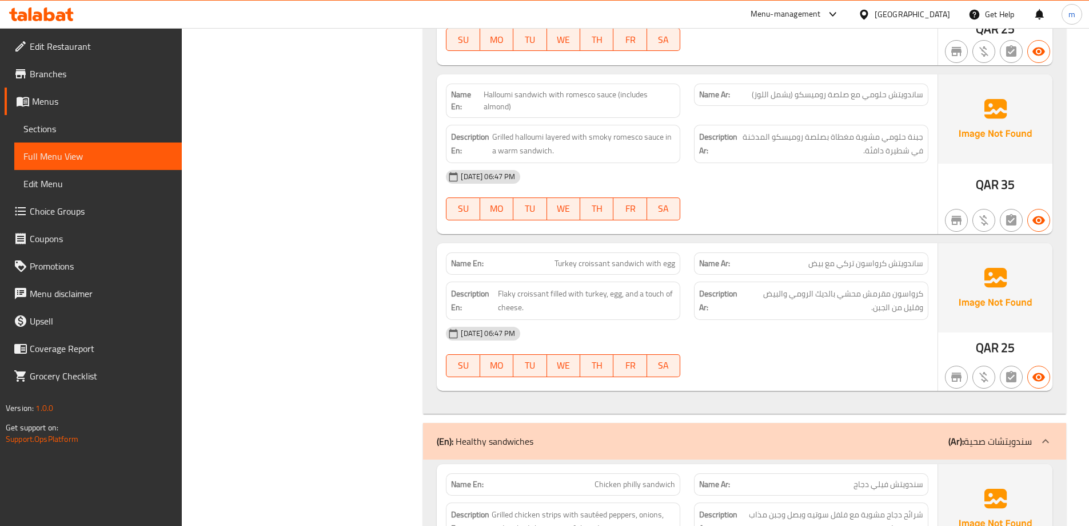
click at [625, 267] on span "Turkey croissant sandwich with egg" at bounding box center [615, 263] width 121 height 12
copy span "Turkey croissant sandwich with egg"
click at [567, 258] on span "Turkey croissant sandwich with egg" at bounding box center [615, 263] width 121 height 12
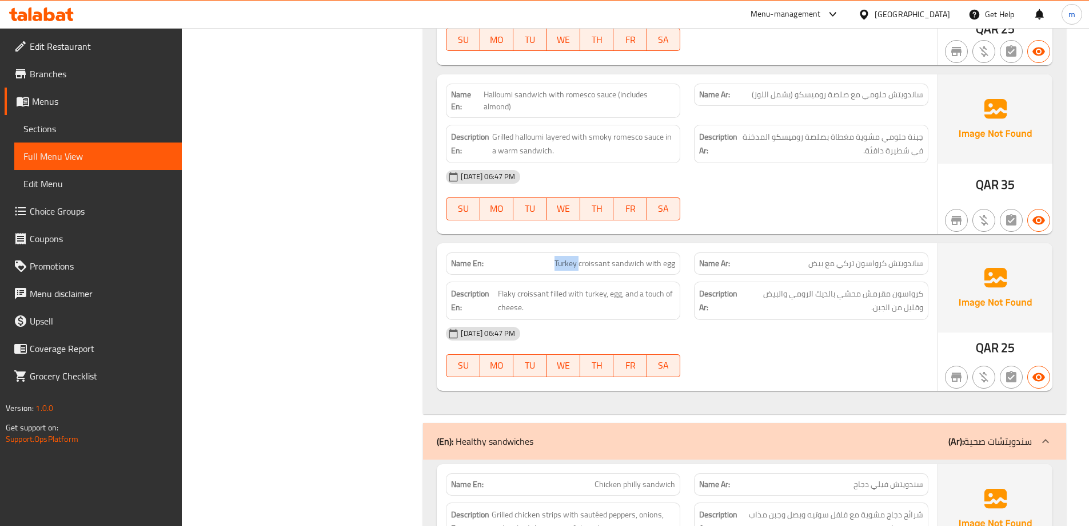
click at [567, 258] on span "Turkey croissant sandwich with egg" at bounding box center [615, 263] width 121 height 12
click at [766, 313] on span "كرواسون مقرمش محشي بالديك الرومي والبيض وقليل من الجبن." at bounding box center [833, 301] width 180 height 28
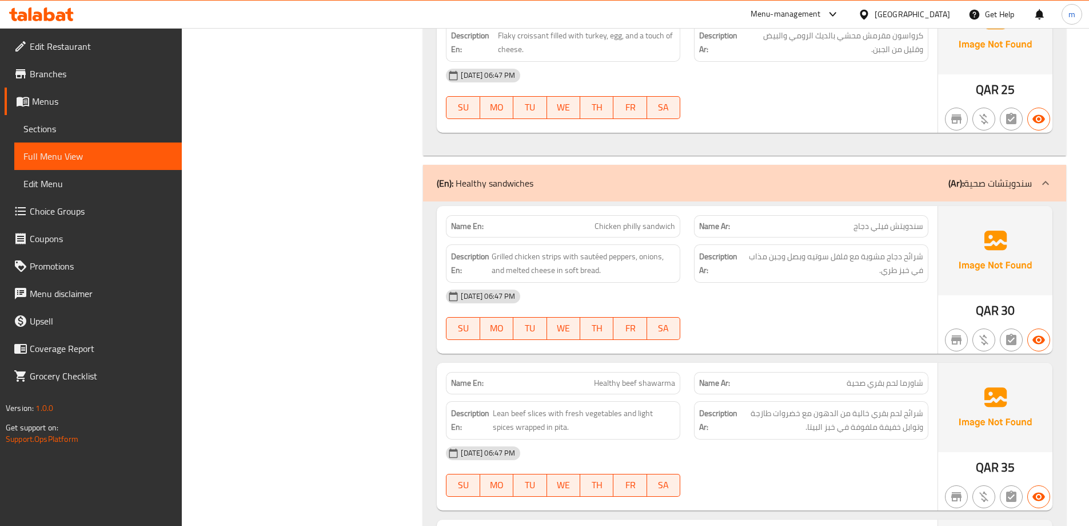
scroll to position [2191, 0]
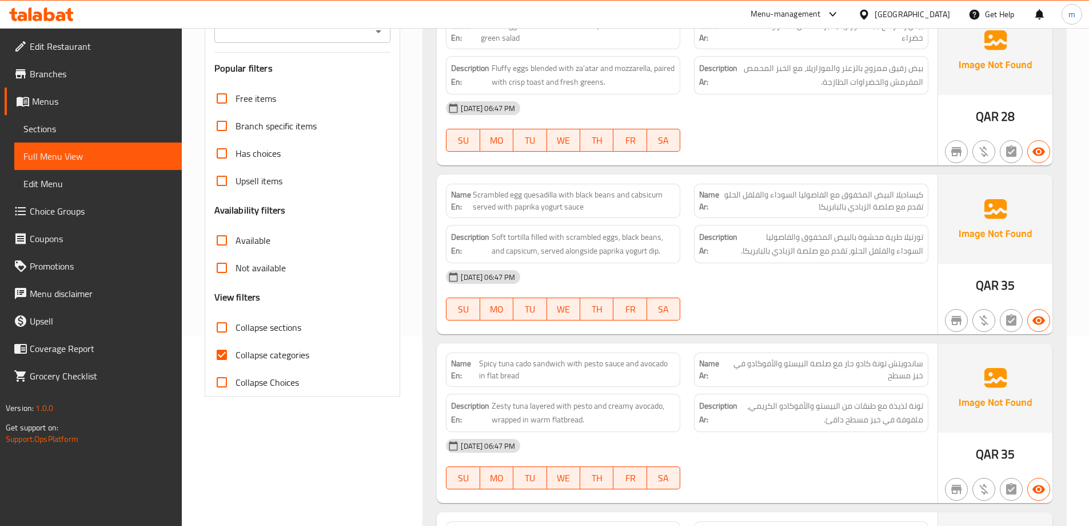
scroll to position [229, 0]
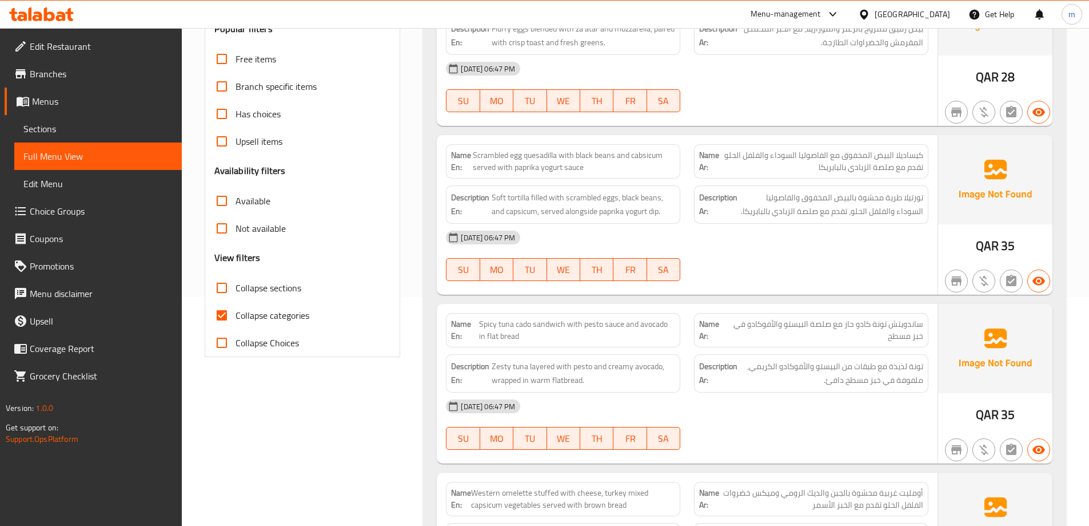
click at [264, 315] on span "Collapse categories" at bounding box center [273, 315] width 74 height 14
click at [236, 315] on input "Collapse categories" at bounding box center [221, 314] width 27 height 27
checkbox input "false"
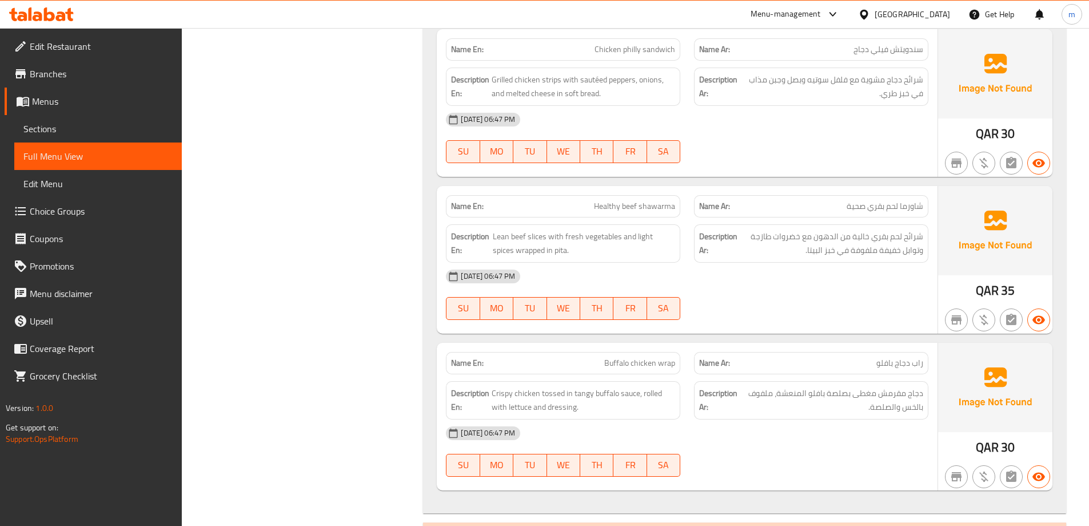
scroll to position [2345, 0]
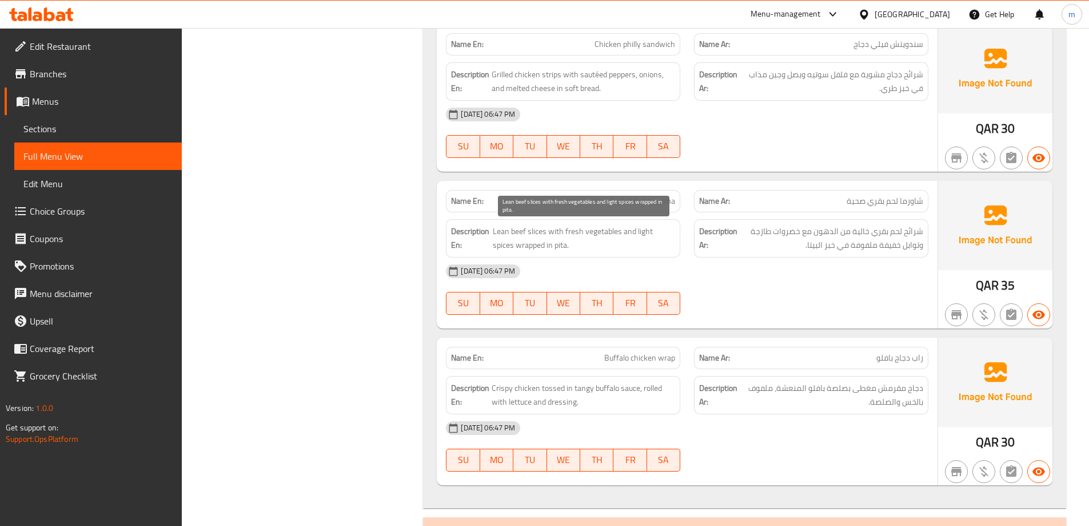
click at [498, 230] on span "Lean beef slices with fresh vegetables and light spices wrapped in pita." at bounding box center [584, 238] width 182 height 28
copy span "Lean"
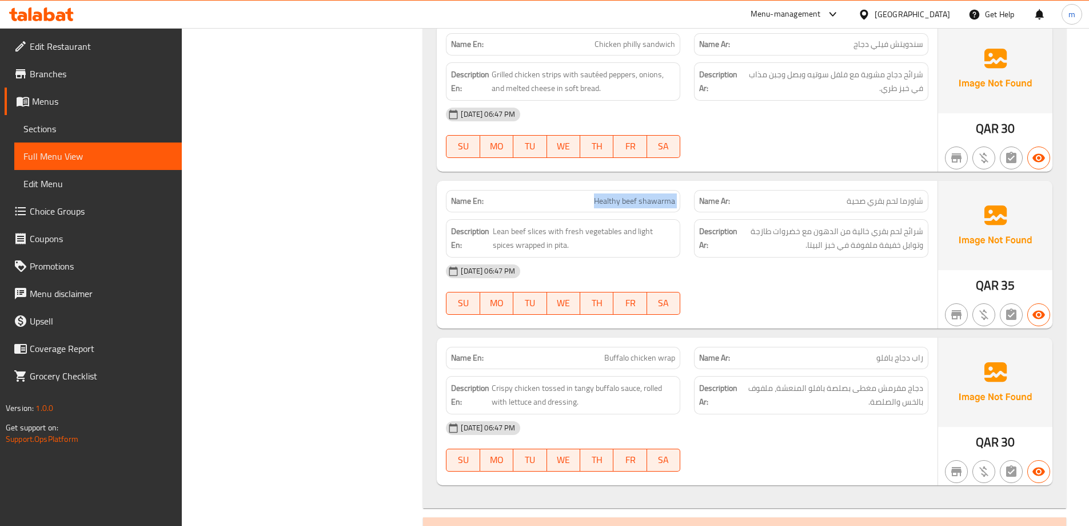
copy span "Healthy beef shawarma"
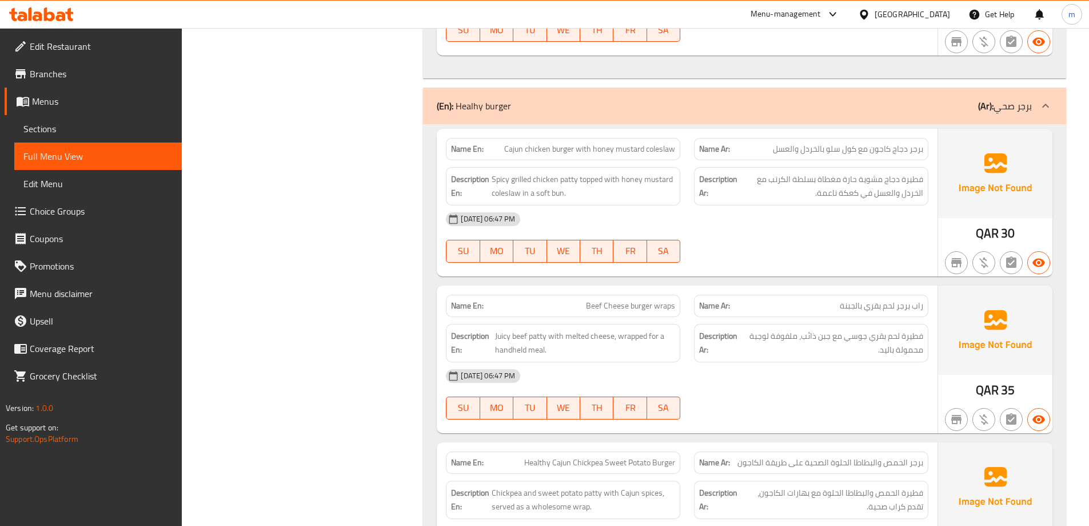
scroll to position [2802, 0]
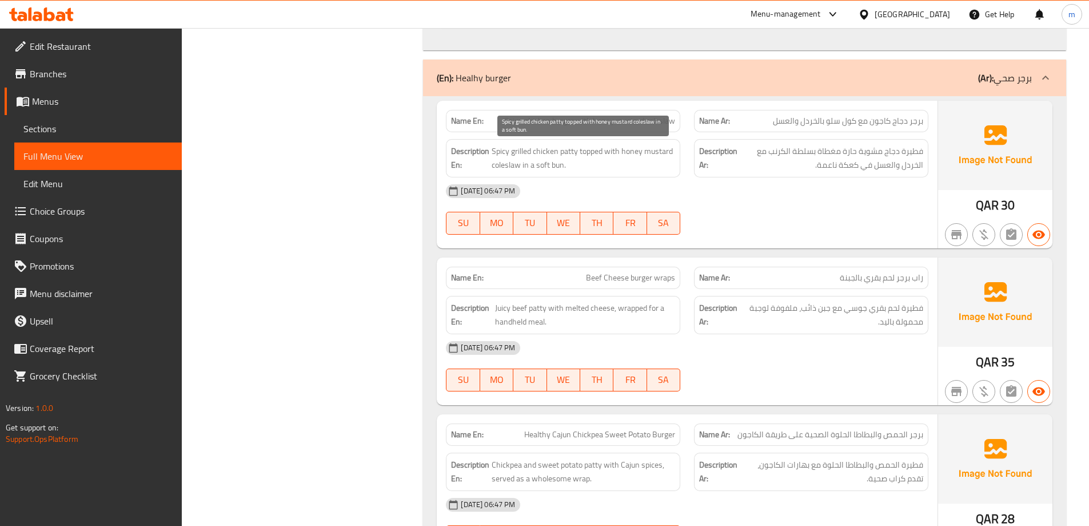
click at [551, 165] on span "Spicy grilled chicken patty topped with honey mustard coleslaw in a soft bun." at bounding box center [584, 158] width 184 height 28
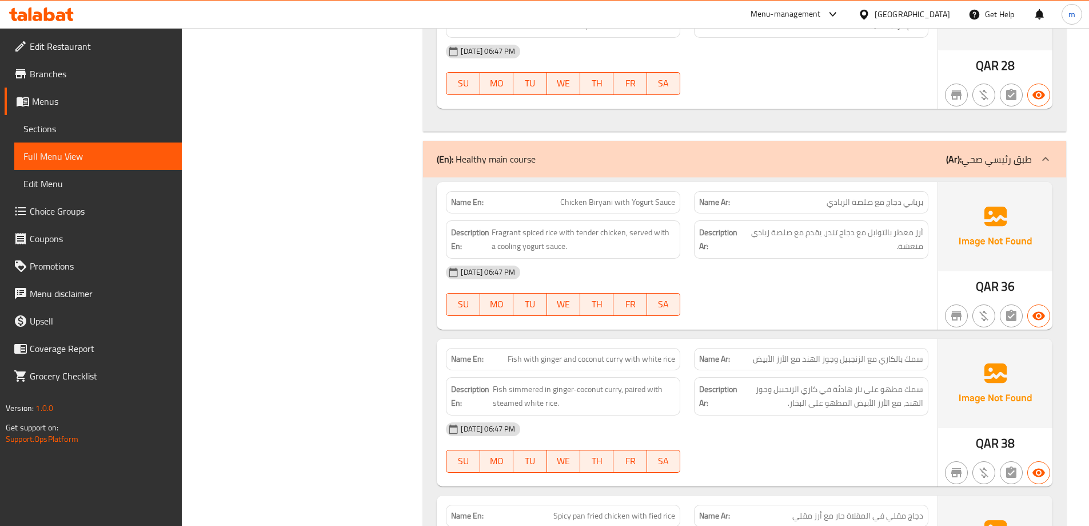
scroll to position [3260, 0]
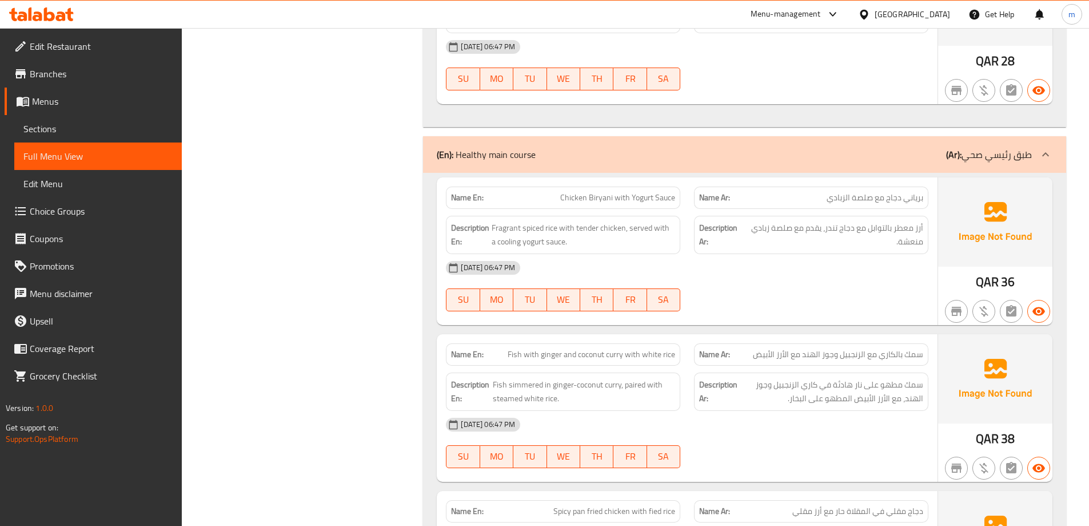
click at [503, 238] on span "Fragrant spiced rice with tender chicken, served with a cooling yogurt sauce." at bounding box center [584, 235] width 184 height 28
copy span "cooling"
click at [626, 237] on span "Fragrant spiced rice with tender chicken, served with a cooling yogurt sauce." at bounding box center [584, 235] width 184 height 28
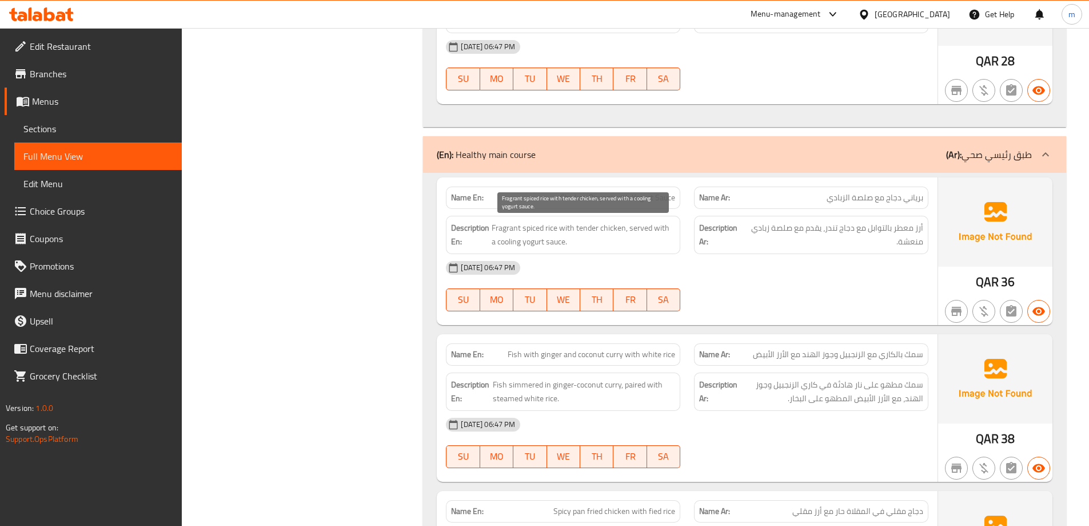
drag, startPoint x: 631, startPoint y: 224, endPoint x: 633, endPoint y: 231, distance: 7.8
click at [633, 231] on span "Fragrant spiced rice with tender chicken, served with a cooling yogurt sauce." at bounding box center [584, 235] width 184 height 28
drag, startPoint x: 628, startPoint y: 228, endPoint x: 655, endPoint y: 260, distance: 41.4
copy div "served with a cooling yogurt sauce. Description Ar: أرز معطر بالتوابل مع دجاج ت…"
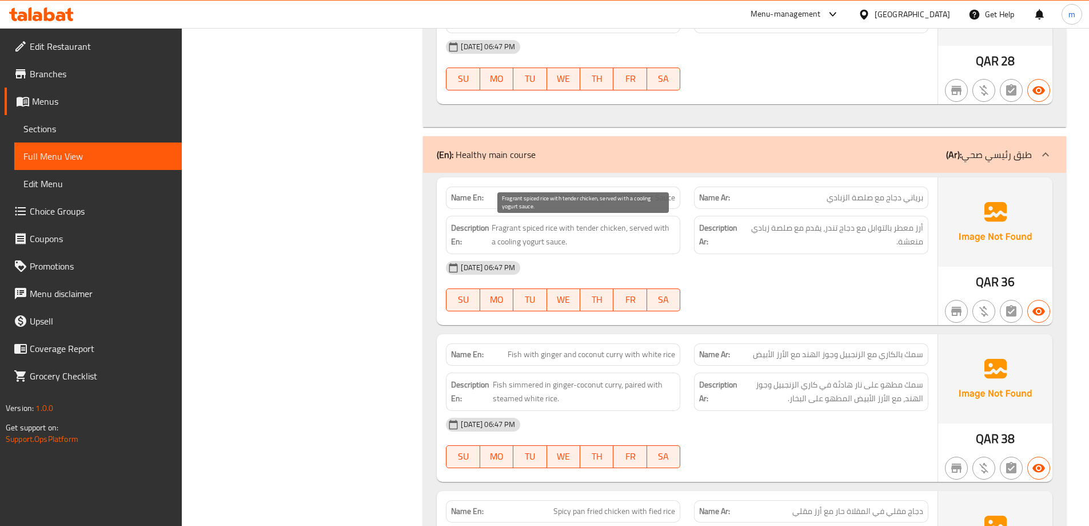
click at [657, 240] on span "Fragrant spiced rice with tender chicken, served with a cooling yogurt sauce." at bounding box center [584, 235] width 184 height 28
drag, startPoint x: 628, startPoint y: 225, endPoint x: 657, endPoint y: 240, distance: 32.7
click at [657, 240] on span "Fragrant spiced rice with tender chicken, served with a cooling yogurt sauce." at bounding box center [584, 235] width 184 height 28
copy span "served with a cooling yogurt sauce."
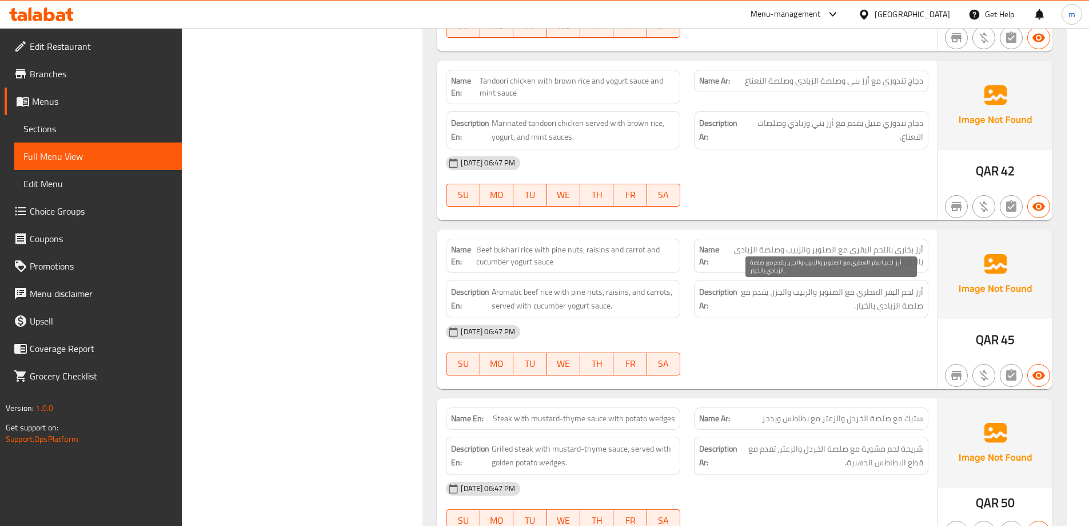
scroll to position [4061, 0]
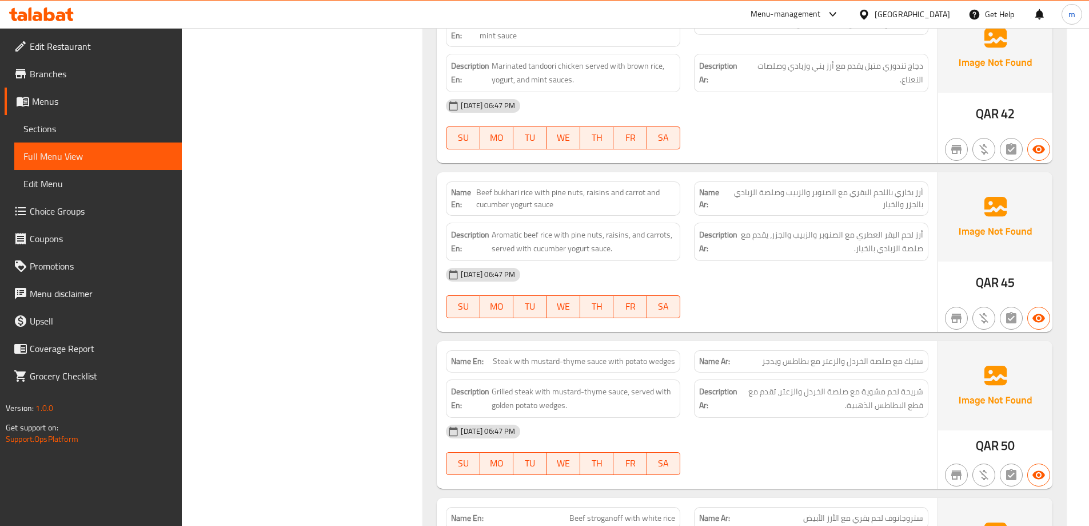
copy span "Beef bukhari rice with pine nuts, raisins and carrot and cucumber yogurt sauce"
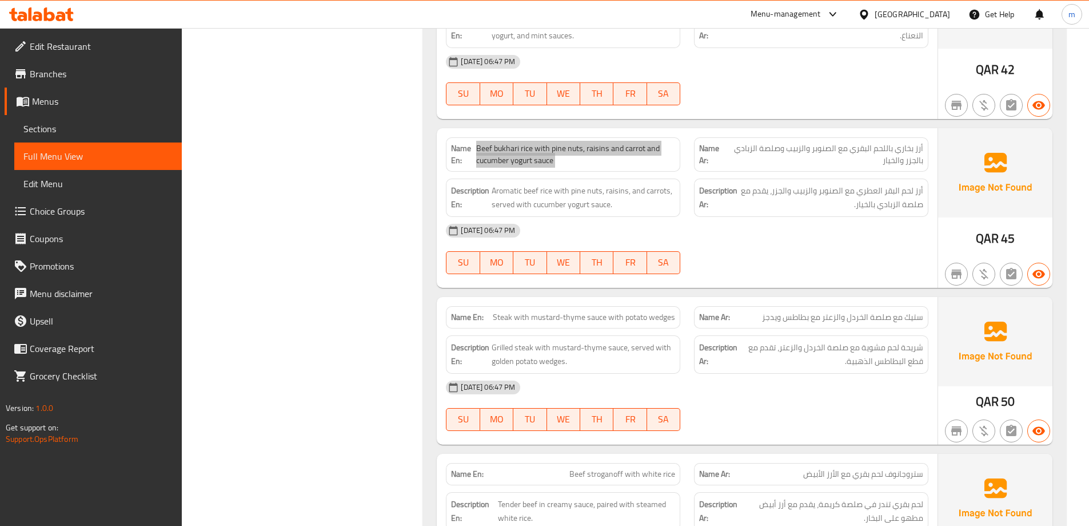
scroll to position [4175, 0]
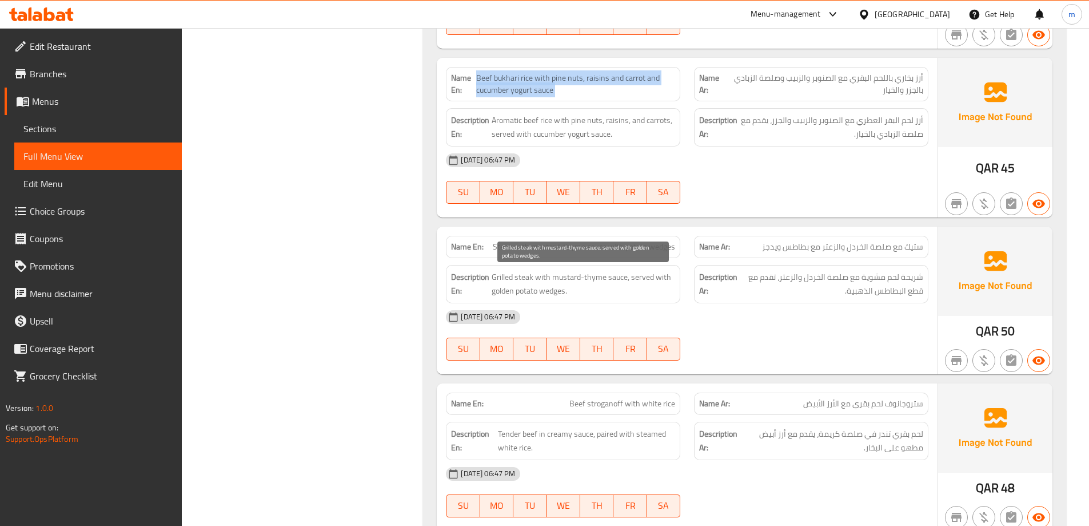
click at [528, 277] on span "Grilled steak with mustard-thyme sauce, served with golden potato wedges." at bounding box center [584, 284] width 184 height 28
copy span "steak"
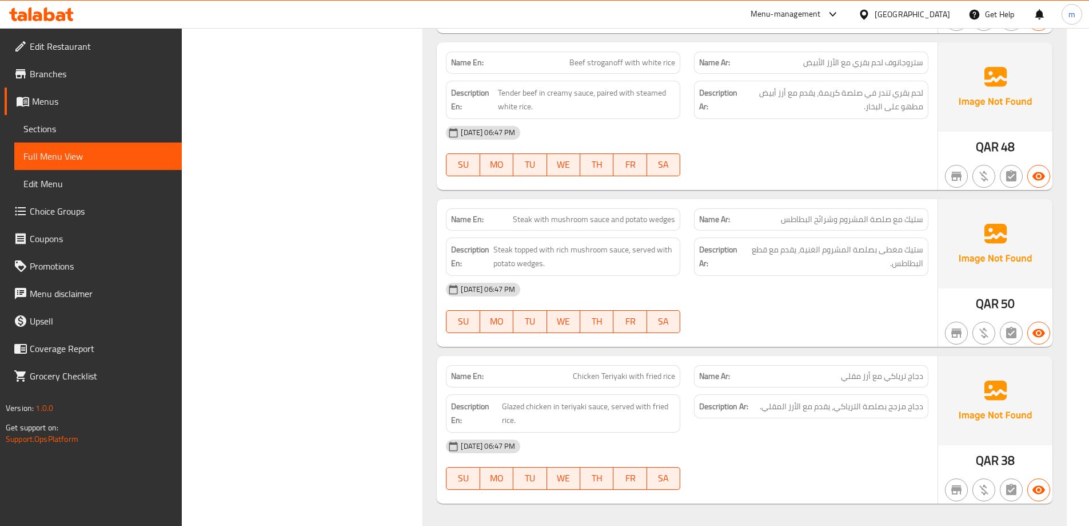
scroll to position [4202, 0]
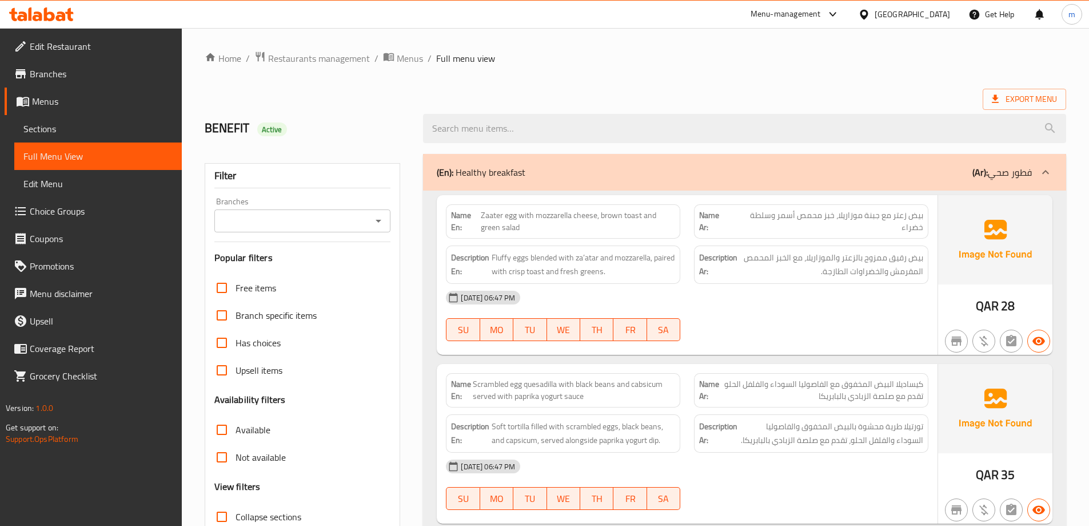
click at [764, 268] on span "بيض رقيق ممزوج بالزعتر والموزاريلا، مع الخبز المحمص المقرمش والخضراوات الطازجة." at bounding box center [832, 264] width 184 height 28
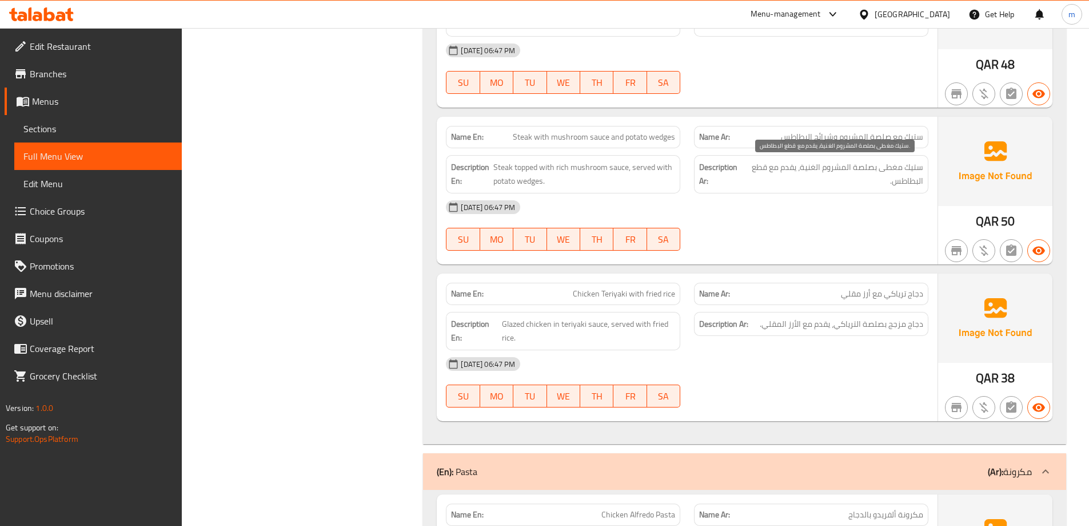
scroll to position [4615, 0]
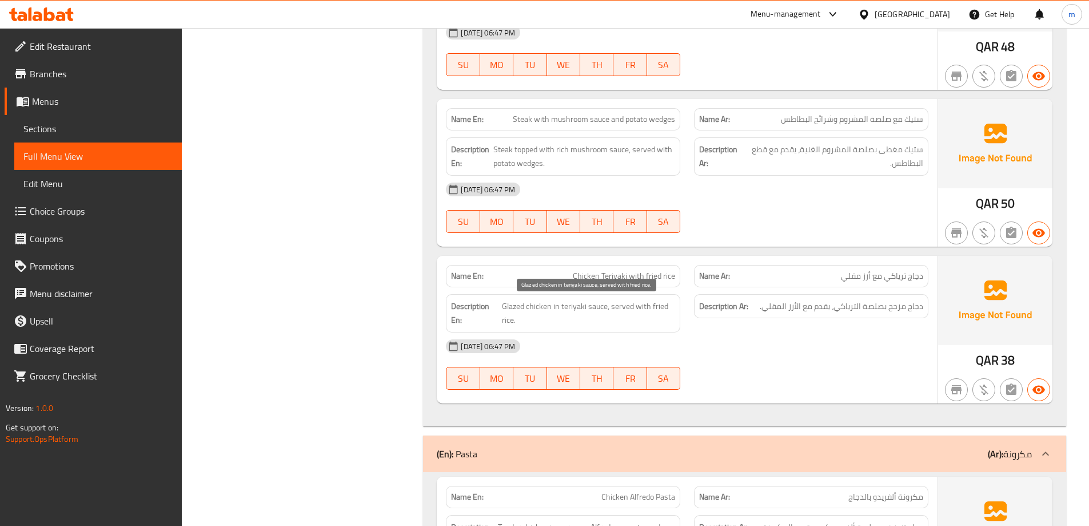
click at [515, 299] on span "Glazed chicken in teriyaki sauce, served with fried rice." at bounding box center [588, 313] width 173 height 28
copy span "Glazed"
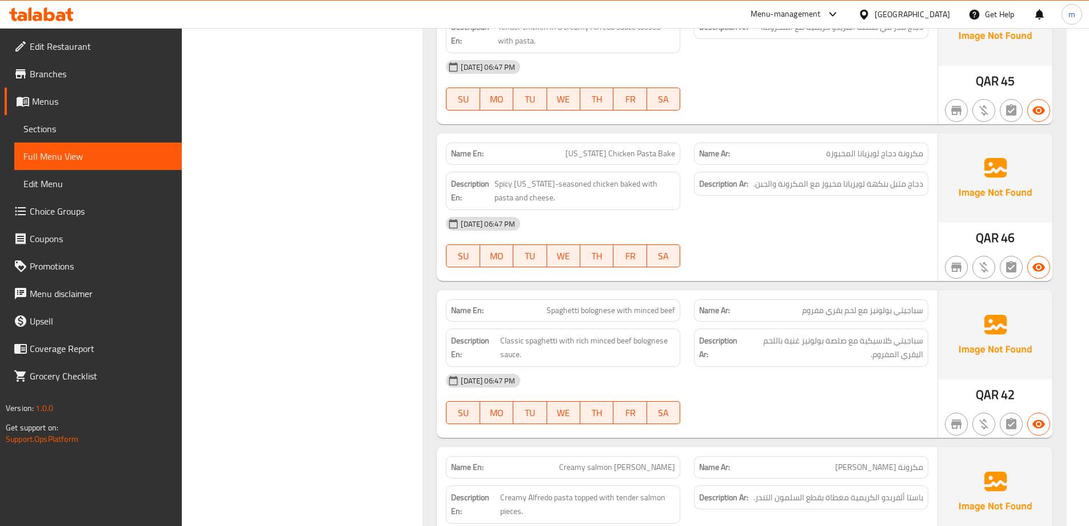
scroll to position [5187, 0]
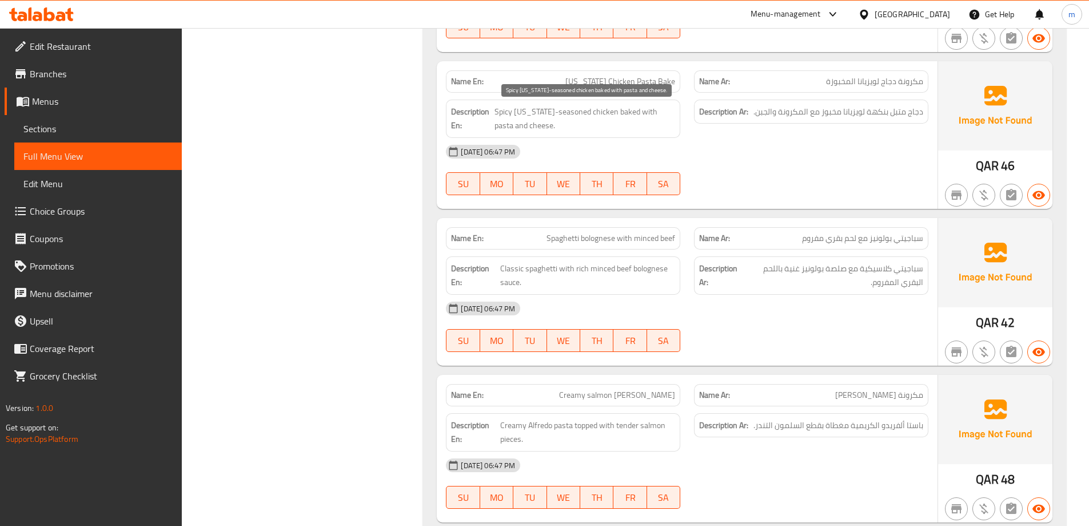
click at [576, 112] on span "Spicy [US_STATE]-seasoned chicken baked with pasta and cheese." at bounding box center [585, 119] width 181 height 28
copy span "Spicy [US_STATE]-seasoned chicken baked with pasta and cheese."
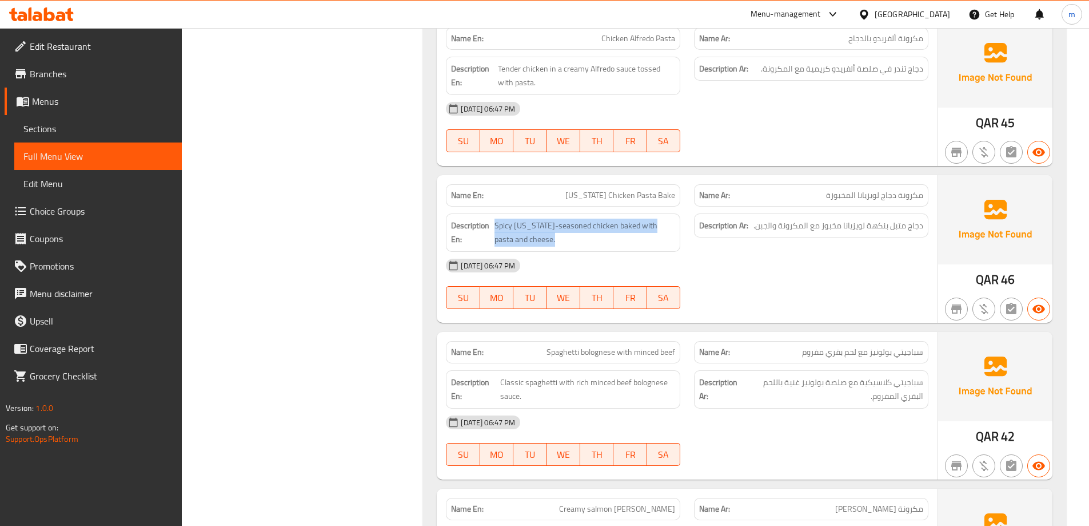
scroll to position [5073, 0]
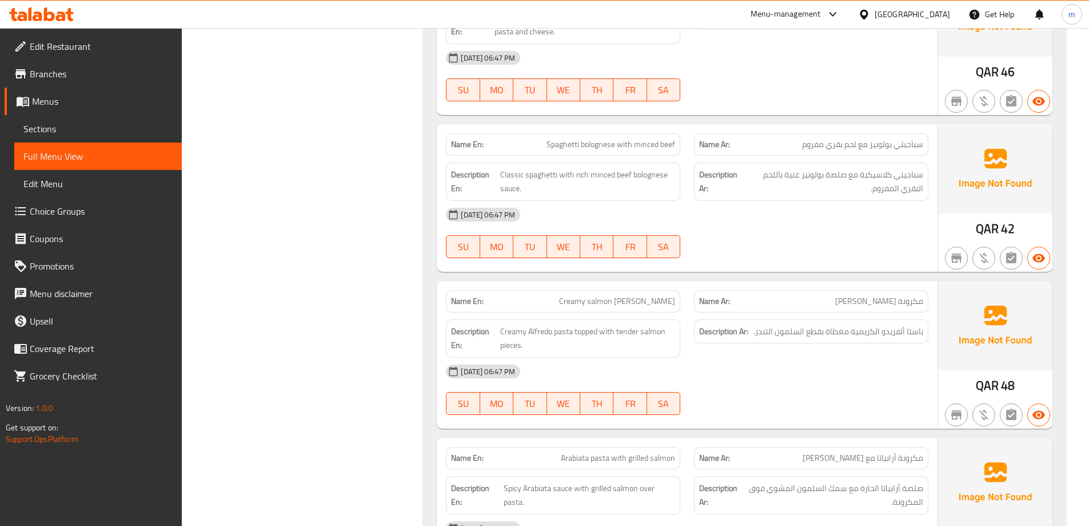
scroll to position [5302, 0]
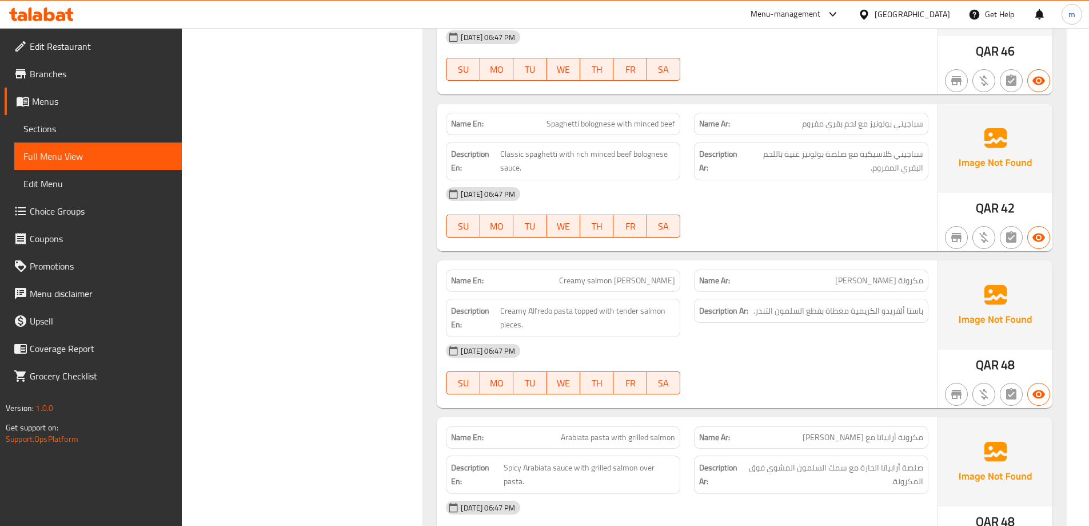
copy span "pasta"
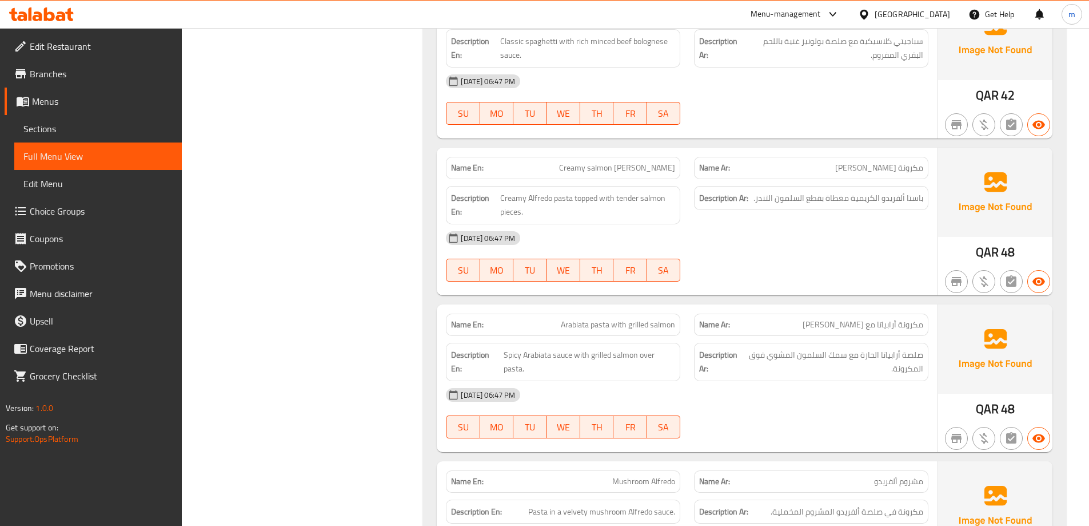
scroll to position [5435, 0]
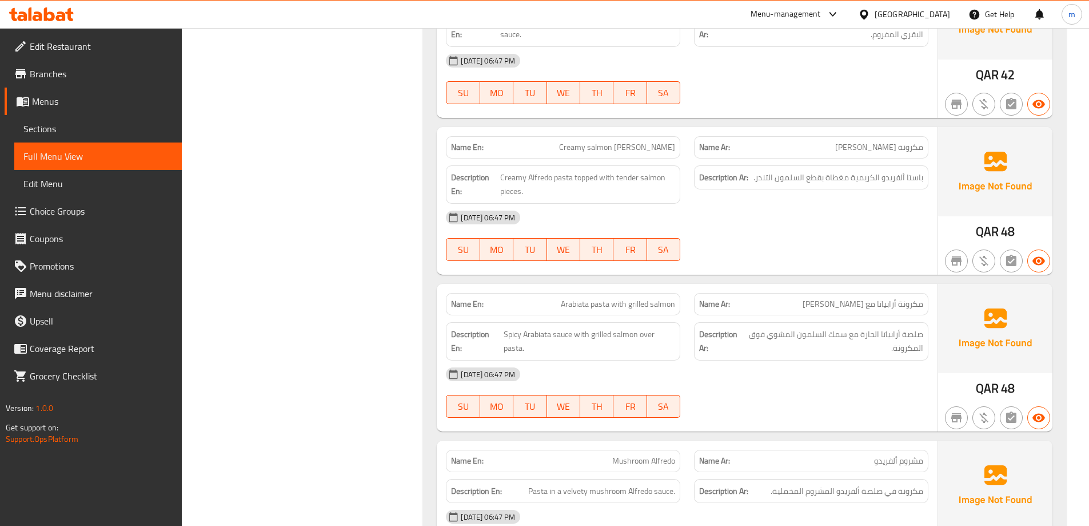
copy span "Arabiata pasta with grilled salmon"
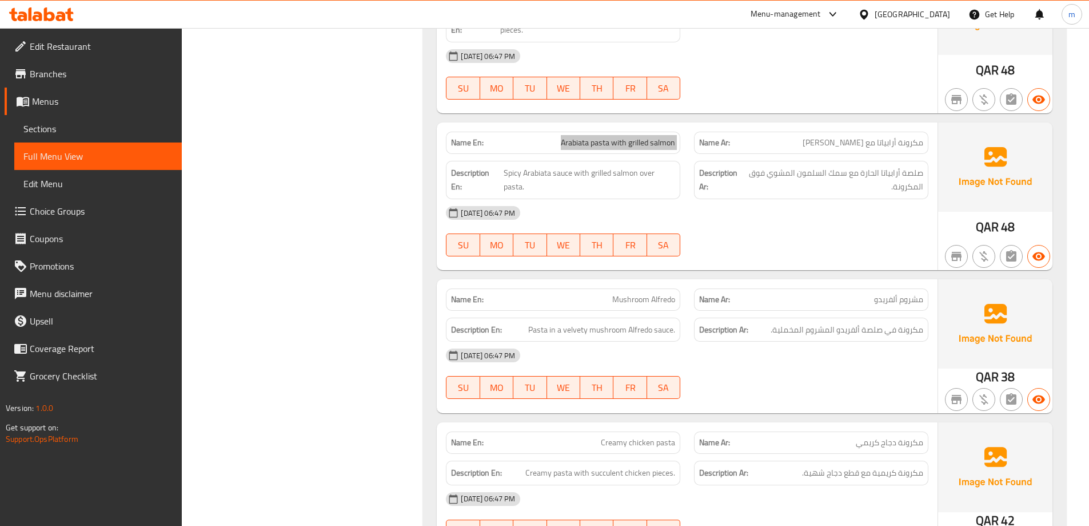
scroll to position [5606, 0]
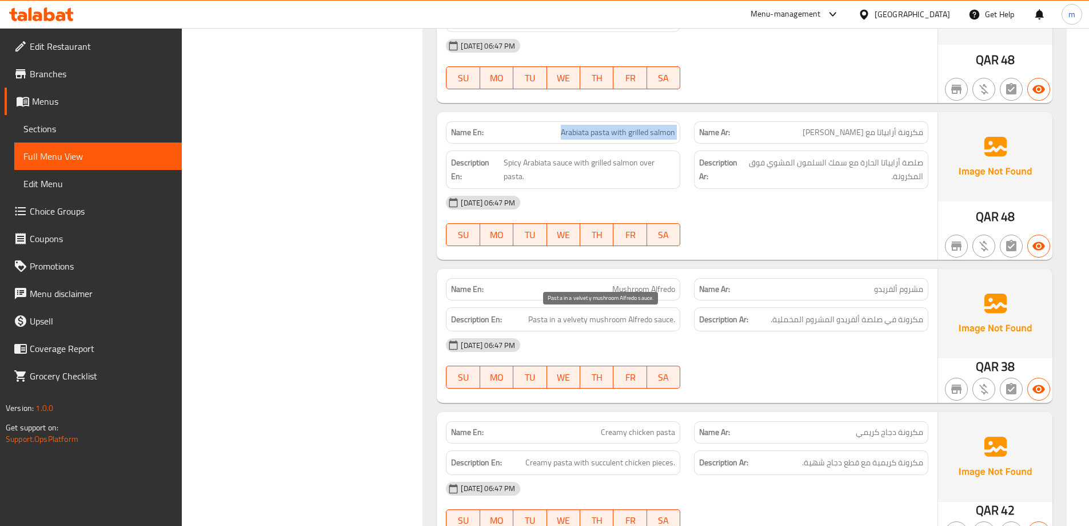
click at [578, 322] on span "Pasta in a velvety mushroom Alfredo sauce." at bounding box center [601, 319] width 147 height 14
copy span "velvety"
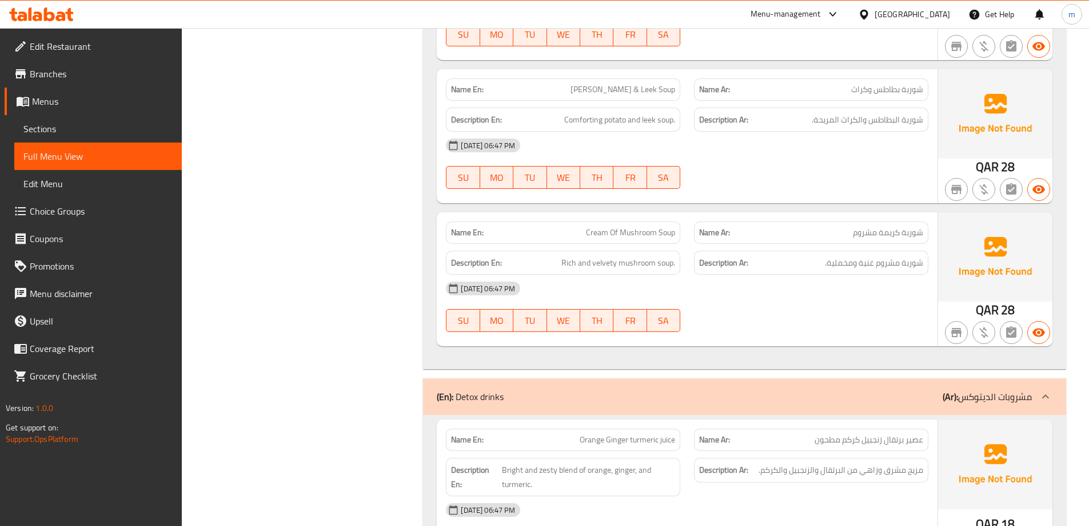
copy span "Cream Of Mushroom Soup"
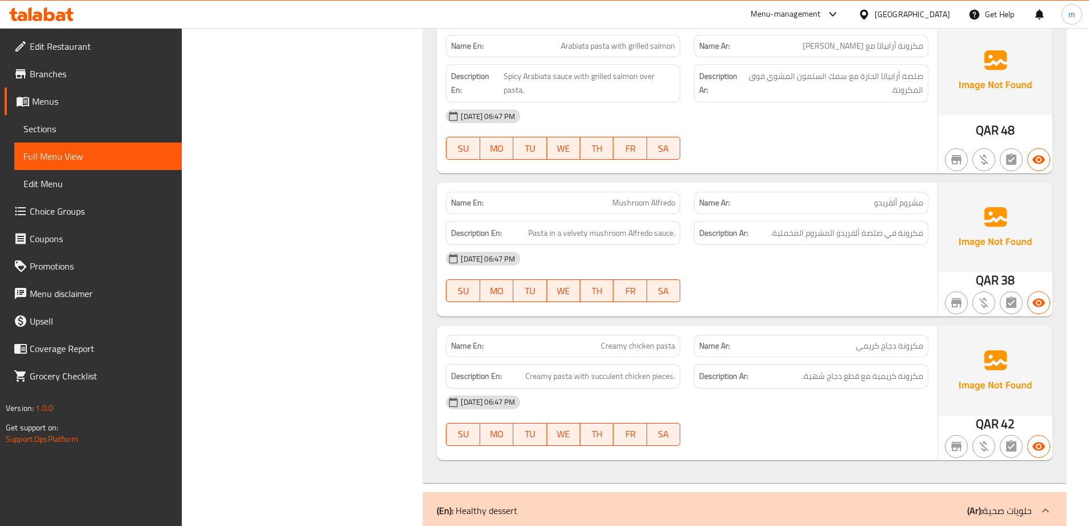
scroll to position [5720, 0]
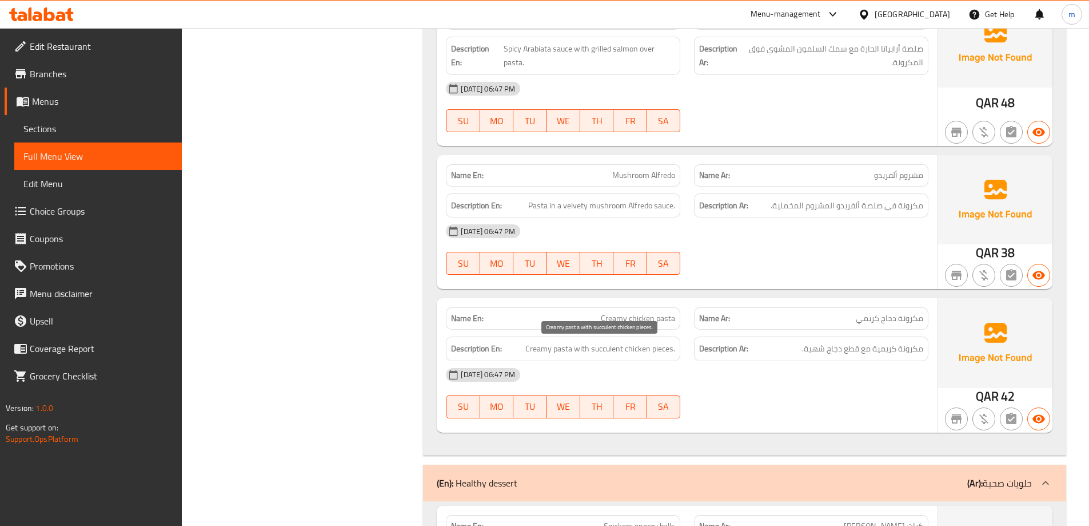
click at [610, 351] on span "Creamy pasta with succulent chicken pieces." at bounding box center [601, 348] width 150 height 14
copy span "succulent"
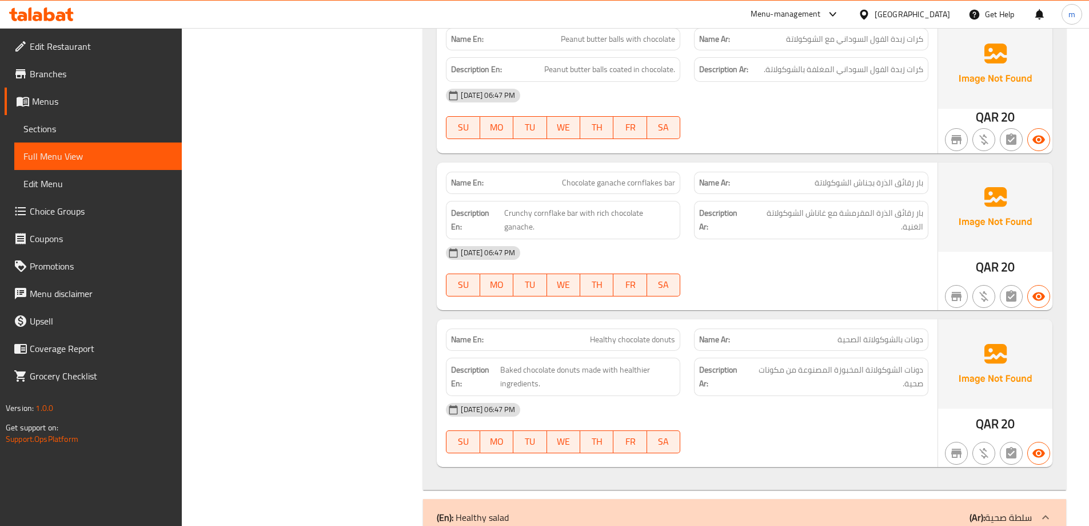
scroll to position [7007, 0]
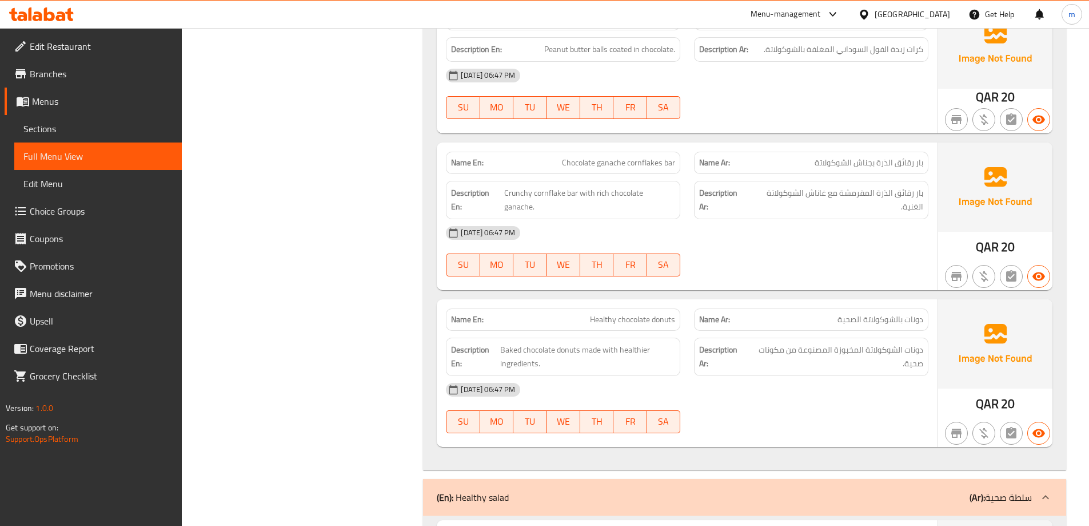
click at [653, 194] on span "Crunchy cornflake bar with rich chocolate ganache." at bounding box center [589, 200] width 171 height 28
copy span "ganache"
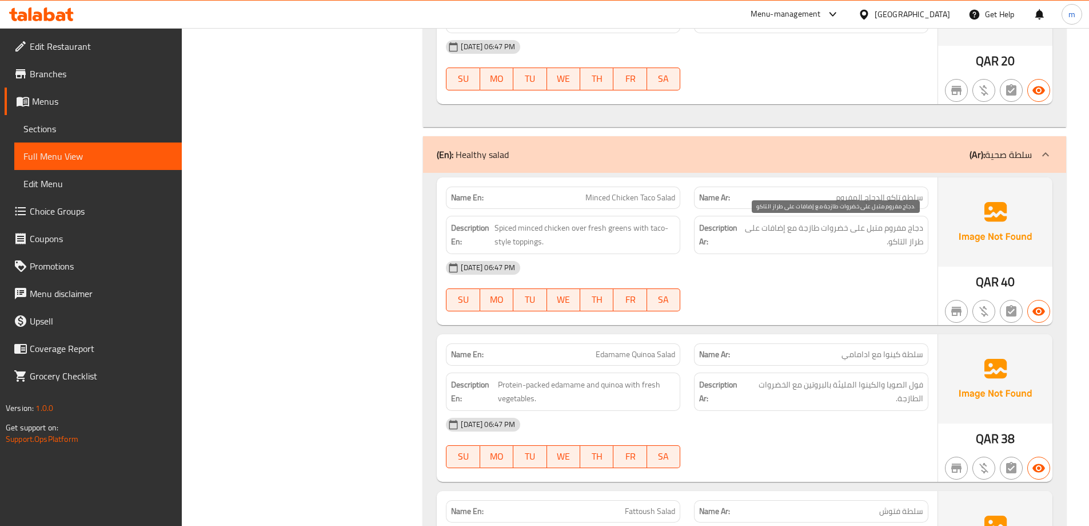
scroll to position [7350, 0]
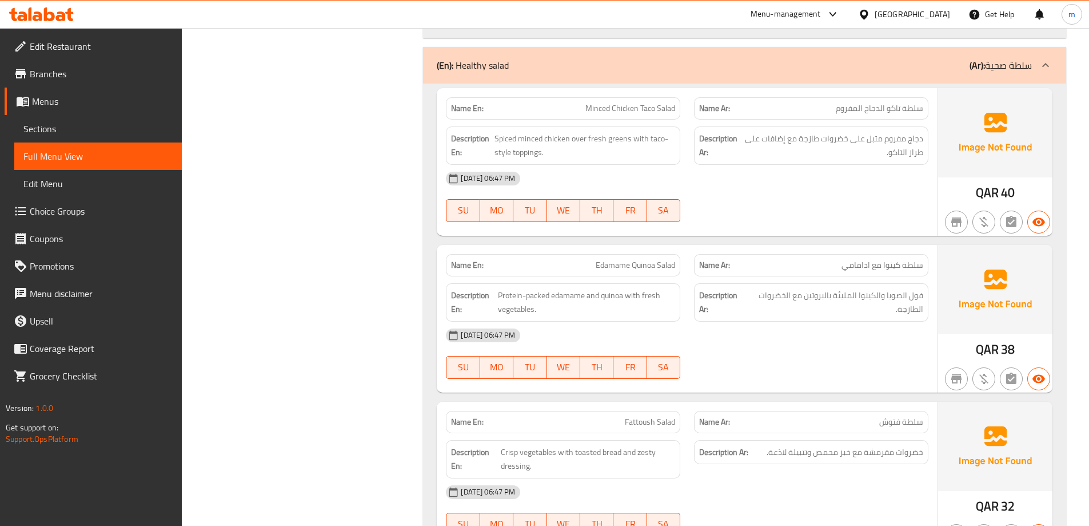
scroll to position [7465, 0]
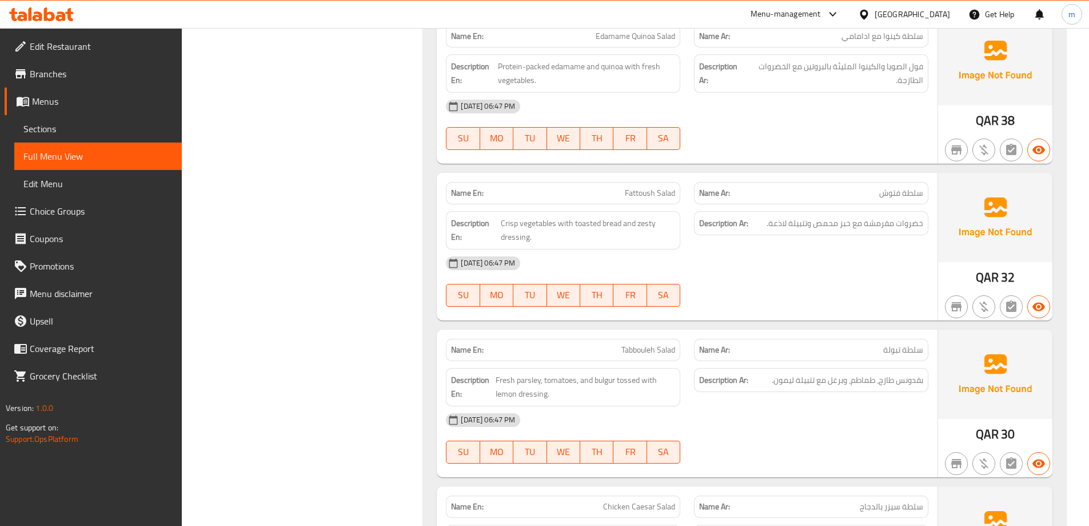
scroll to position [7693, 0]
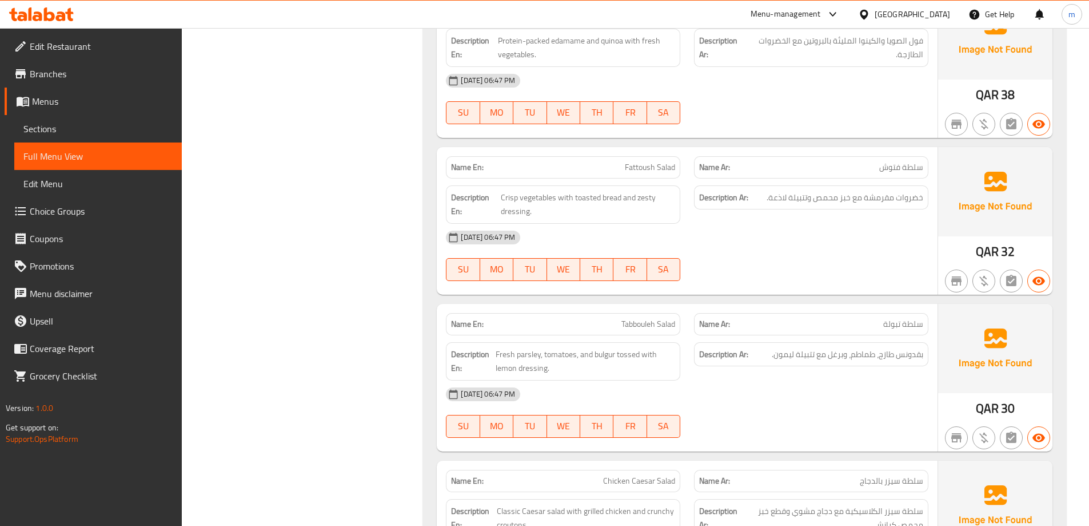
copy span "Fattoush Salad"
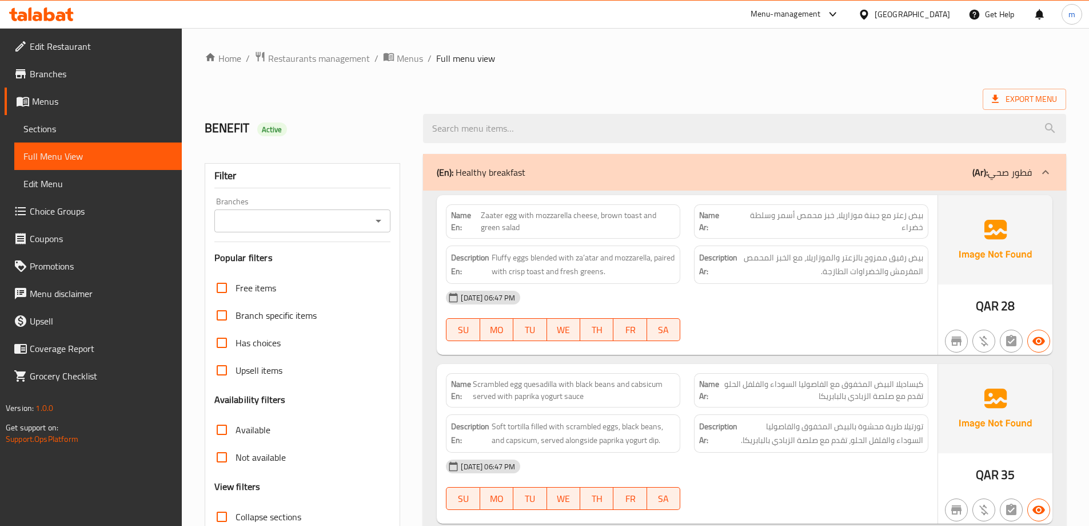
scroll to position [9411, 0]
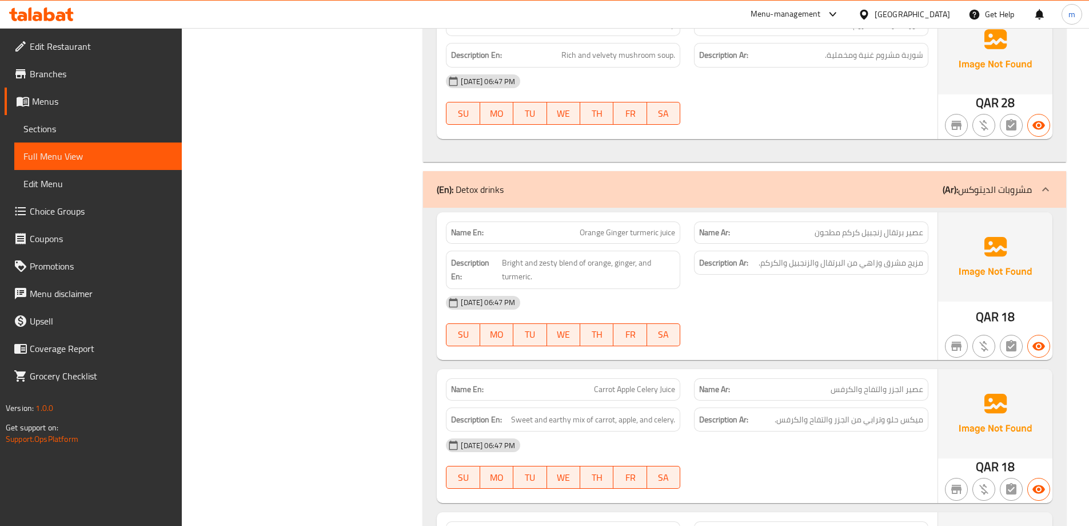
copy span "Orange Ginger turmeric juice"
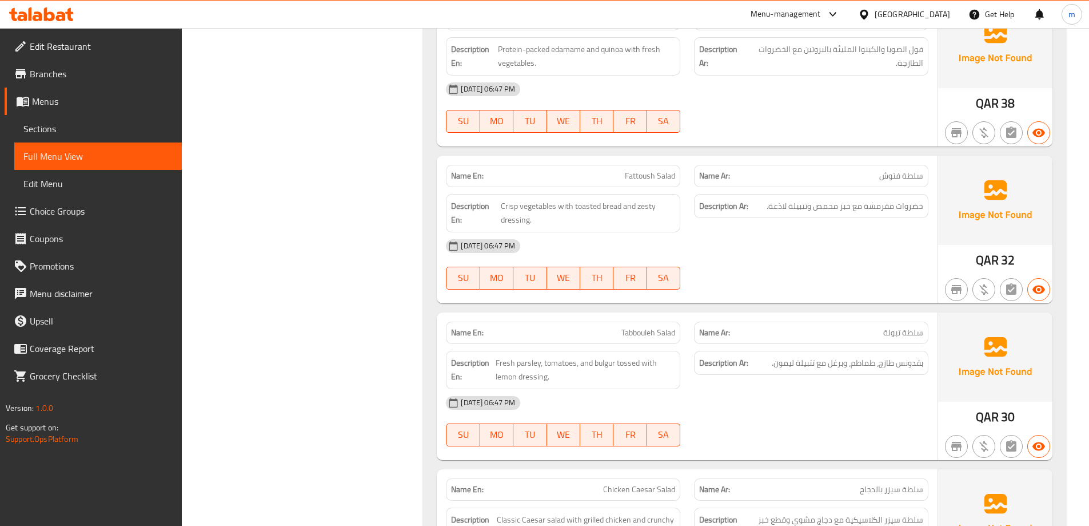
scroll to position [7685, 0]
click at [584, 204] on span "Crisp vegetables with toasted bread and zesty dressing." at bounding box center [588, 212] width 174 height 28
click at [514, 219] on span "Crisp vegetables with toasted bread and zesty dressing." at bounding box center [588, 212] width 174 height 28
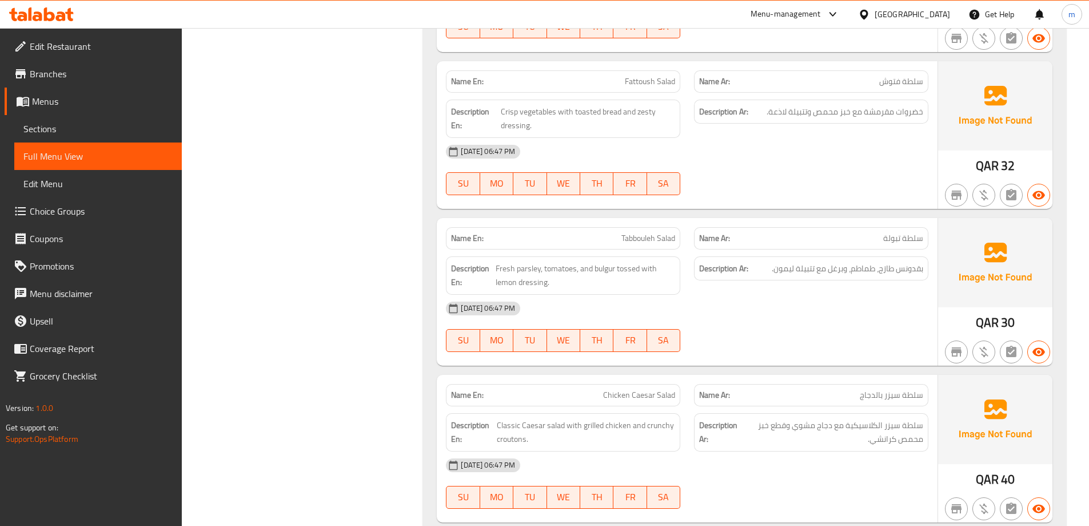
scroll to position [7800, 0]
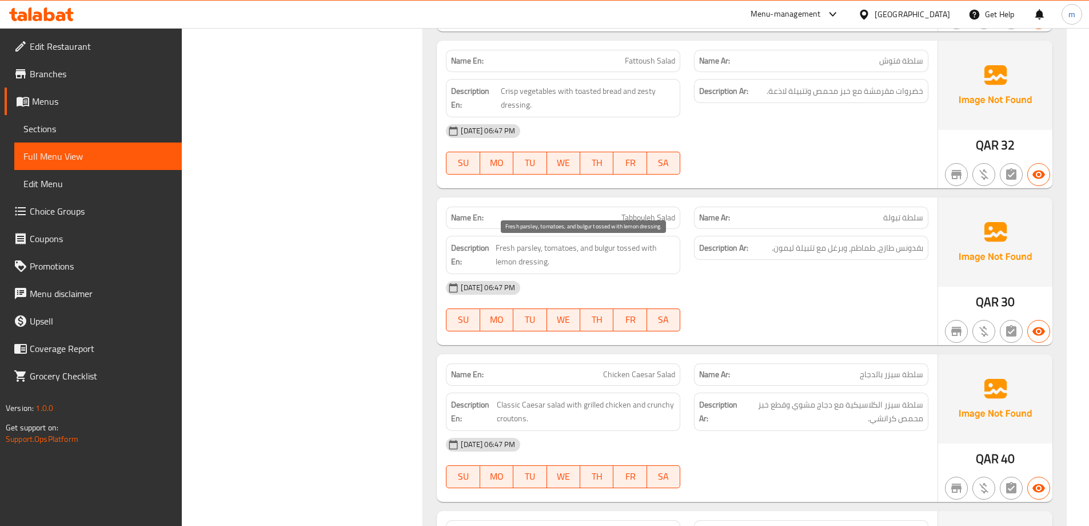
click at [526, 264] on span "Fresh parsley, tomatoes, and bulgur tossed with lemon dressing." at bounding box center [586, 255] width 180 height 28
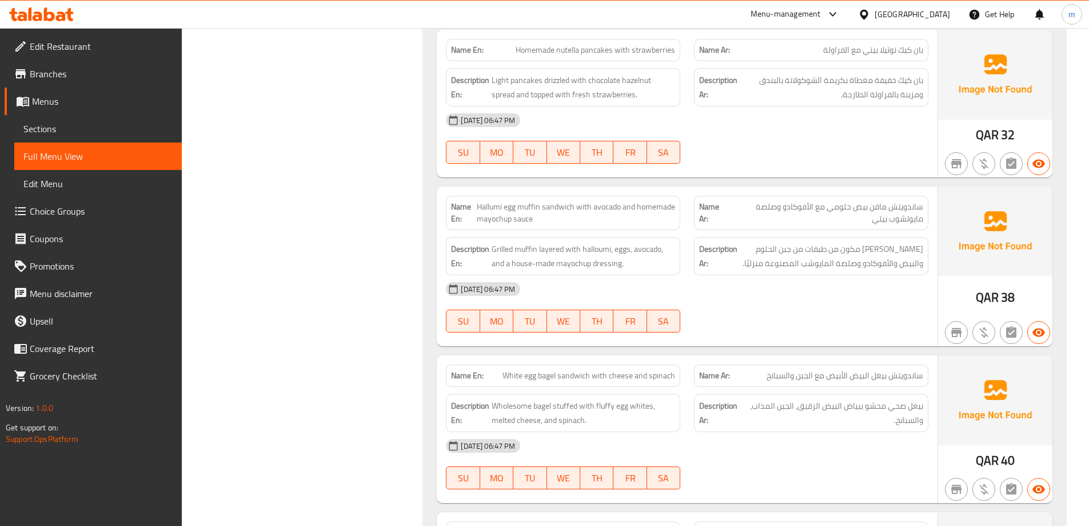
scroll to position [7798, 0]
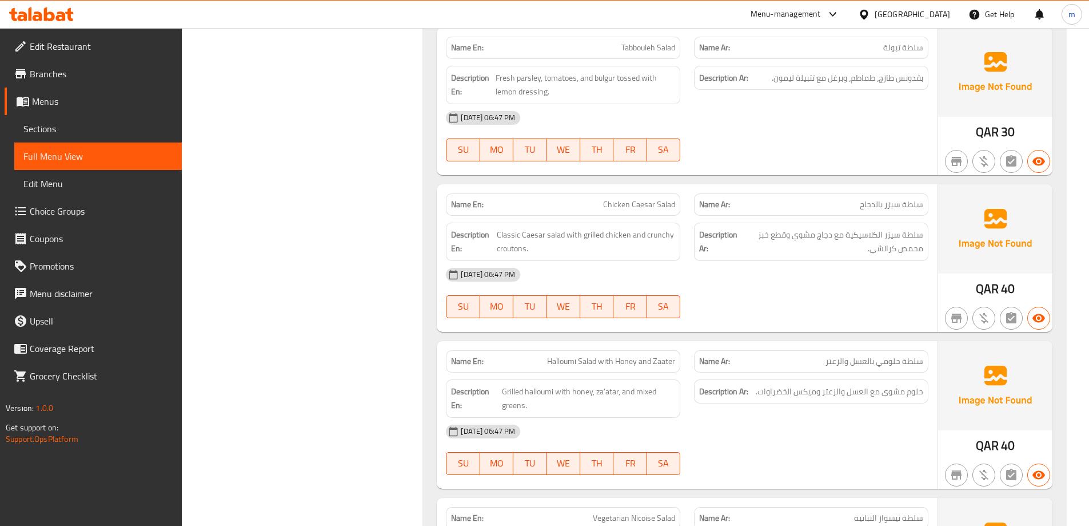
scroll to position [8027, 0]
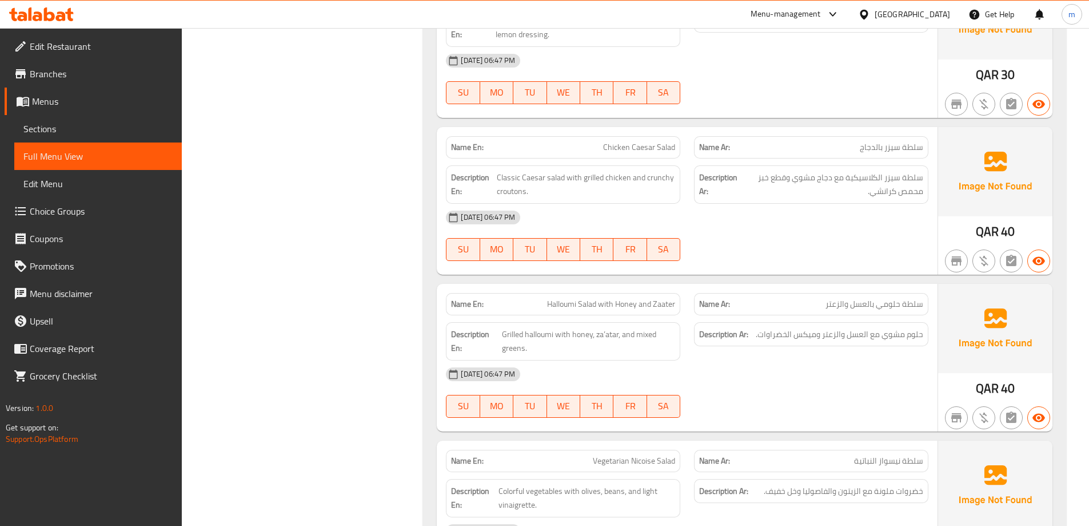
click at [625, 182] on span "Classic Caesar salad with grilled chicken and crunchy croutons." at bounding box center [586, 184] width 178 height 28
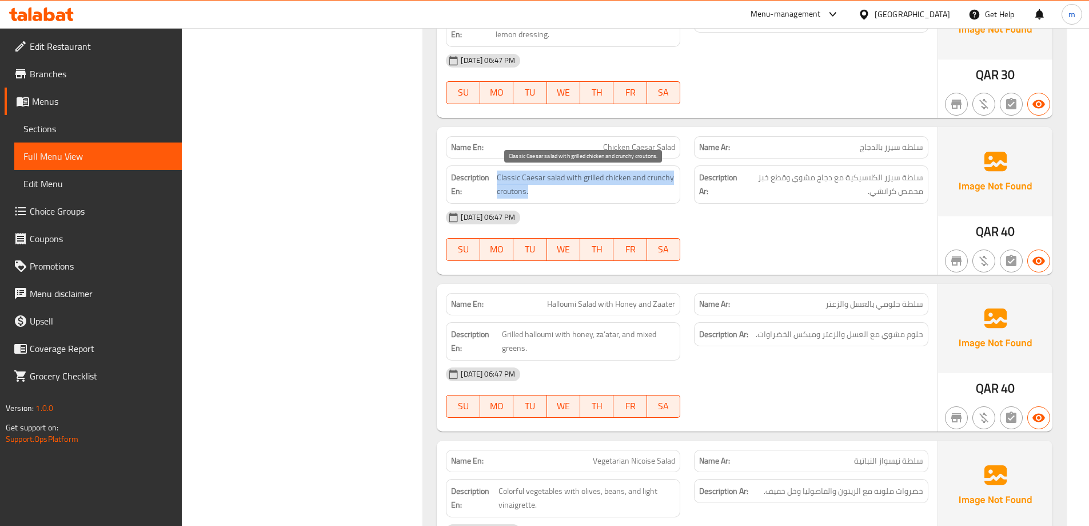
click at [625, 182] on span "Classic Caesar salad with grilled chicken and crunchy croutons." at bounding box center [586, 184] width 178 height 28
click at [653, 189] on span "Classic Caesar salad with grilled chicken and crunchy croutons." at bounding box center [586, 184] width 178 height 28
drag, startPoint x: 645, startPoint y: 178, endPoint x: 667, endPoint y: 193, distance: 27.3
click at [667, 193] on span "Classic Caesar salad with grilled chicken and crunchy croutons." at bounding box center [586, 184] width 178 height 28
click at [518, 188] on span "Classic Caesar salad with grilled chicken and crunchy croutons." at bounding box center [586, 184] width 178 height 28
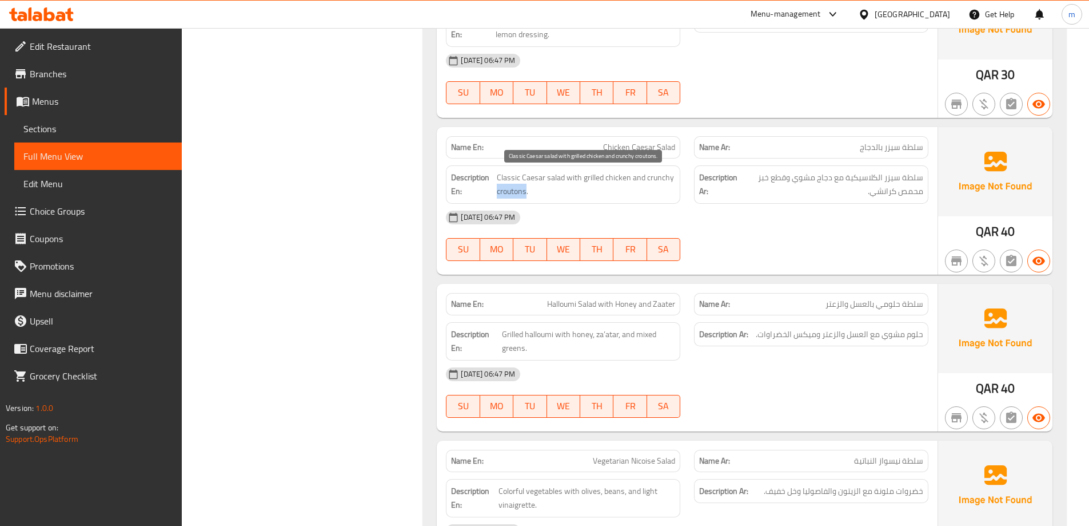
click at [518, 188] on span "Classic Caesar salad with grilled chicken and crunchy croutons." at bounding box center [586, 184] width 178 height 28
click at [506, 191] on span "Classic Caesar salad with grilled chicken and crunchy croutons." at bounding box center [586, 184] width 178 height 28
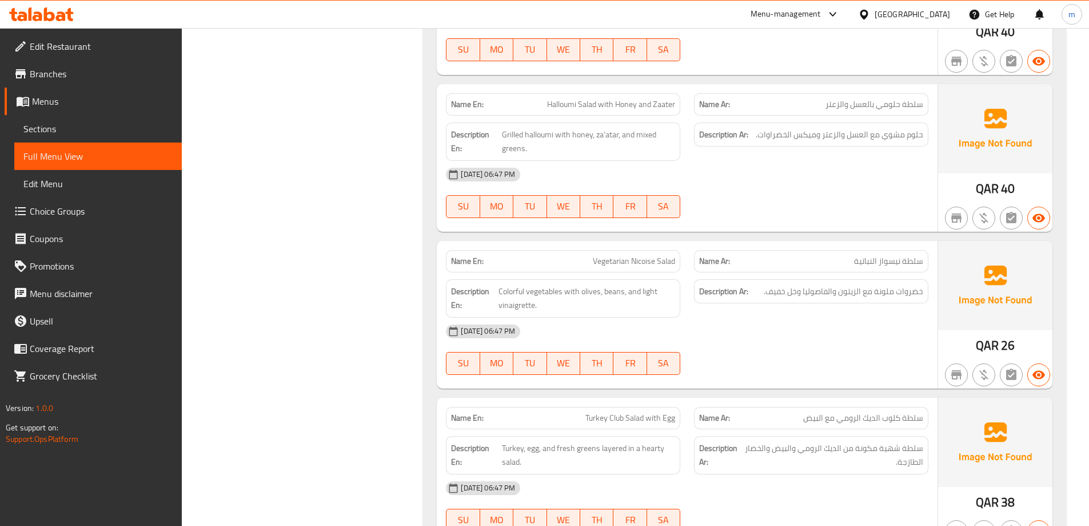
scroll to position [8255, 0]
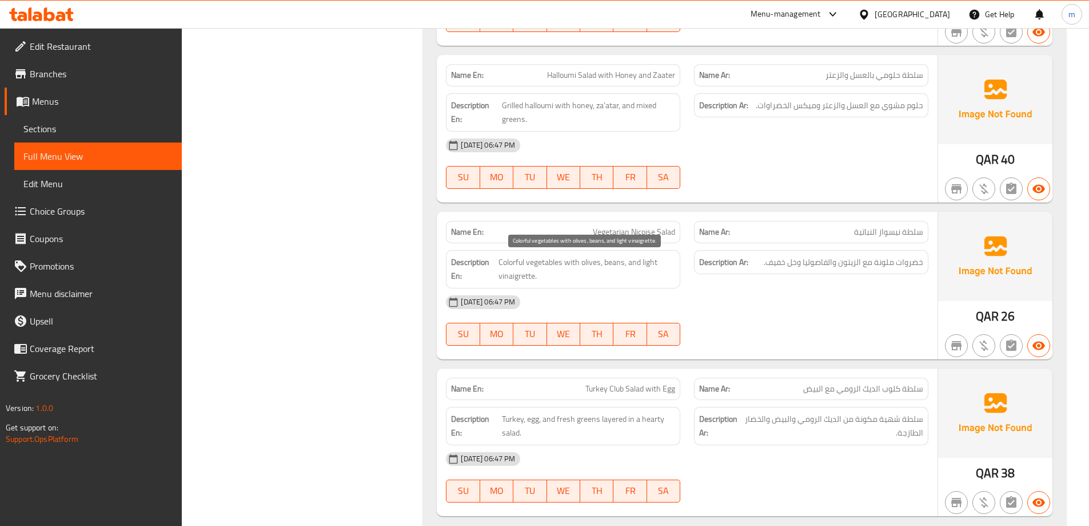
click at [517, 274] on span "Colorful vegetables with olives, beans, and light vinaigrette." at bounding box center [587, 269] width 177 height 28
click at [614, 259] on span "Colorful vegetables with olives, beans, and light vinaigrette." at bounding box center [587, 269] width 177 height 28
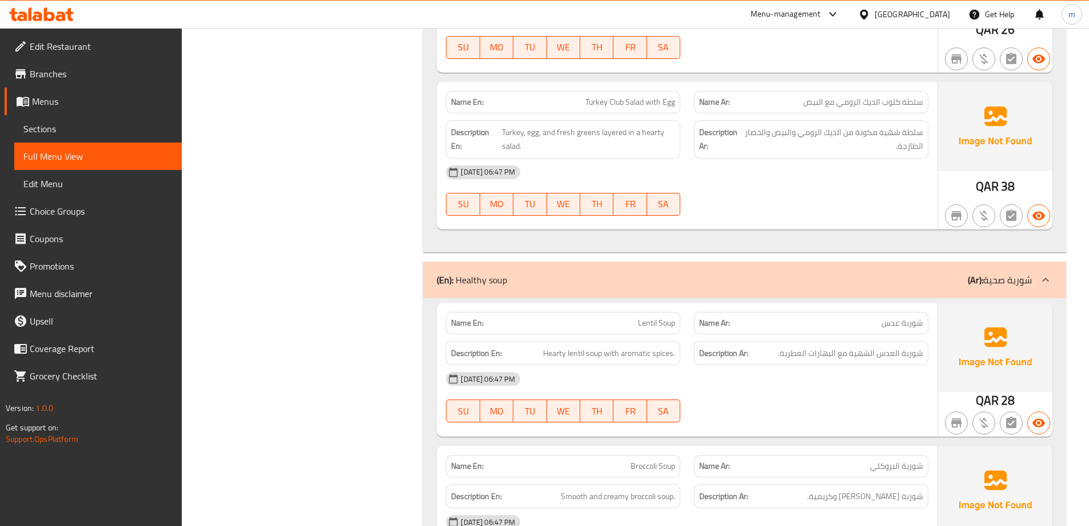
scroll to position [8541, 0]
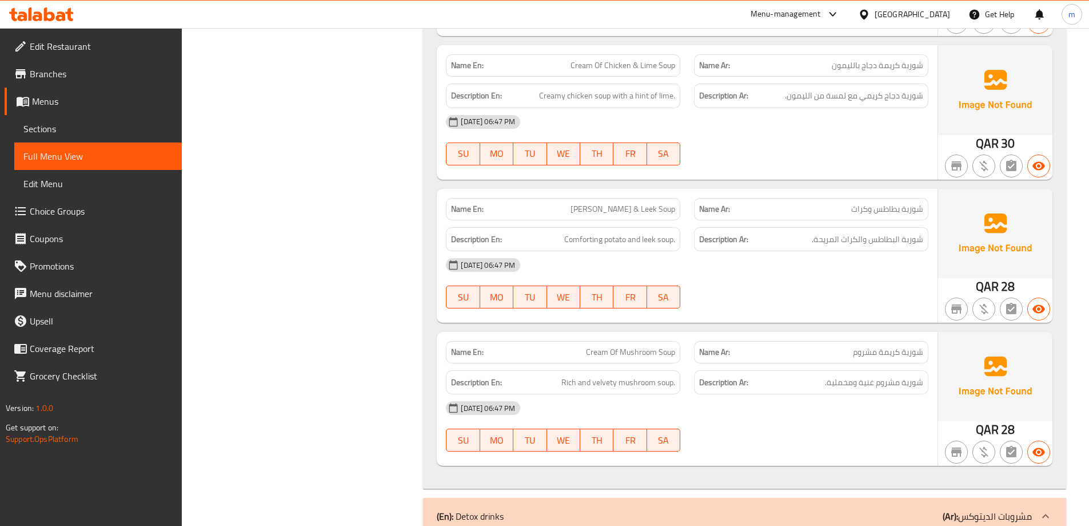
scroll to position [9113, 0]
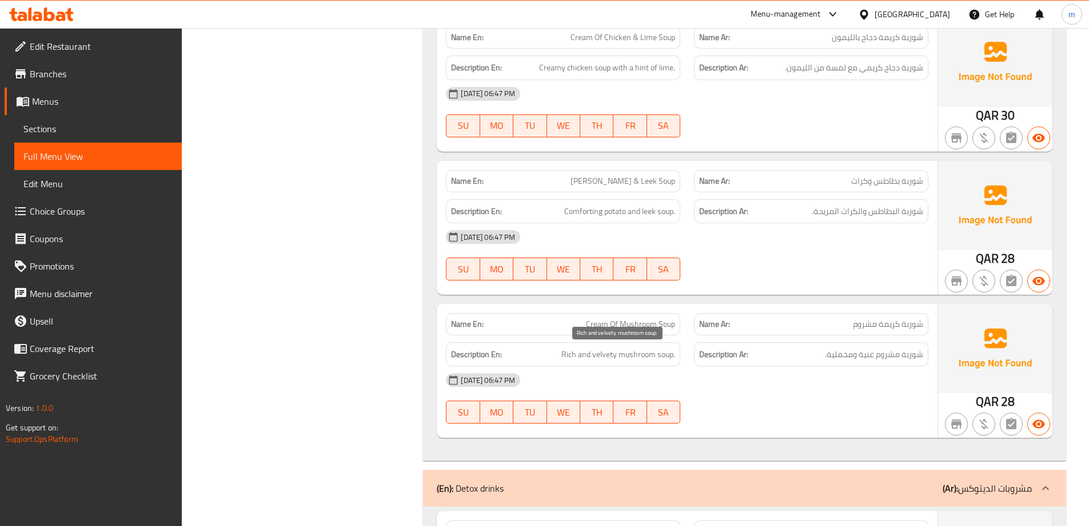
click at [603, 354] on span "Rich and velvety mushroom soup." at bounding box center [619, 354] width 114 height 14
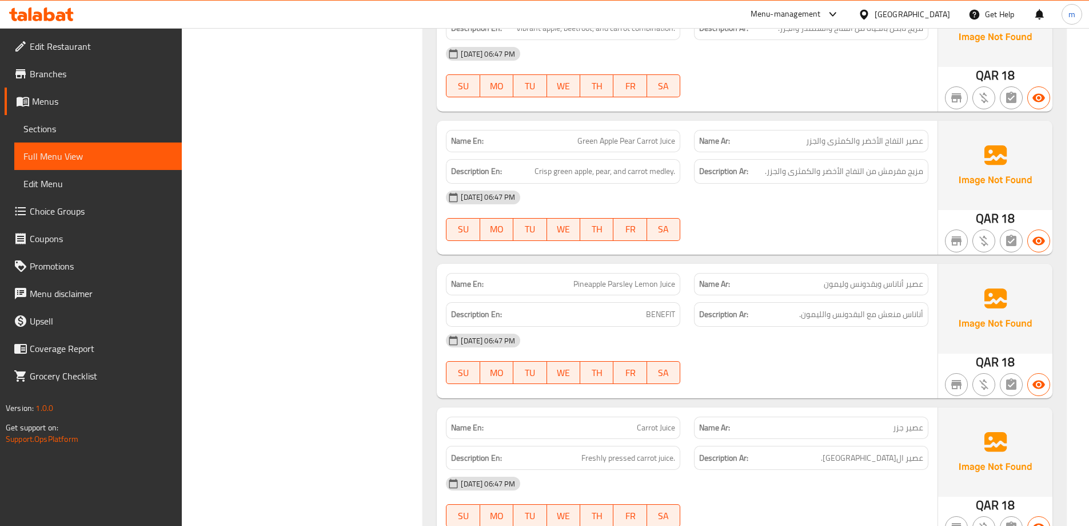
scroll to position [9972, 0]
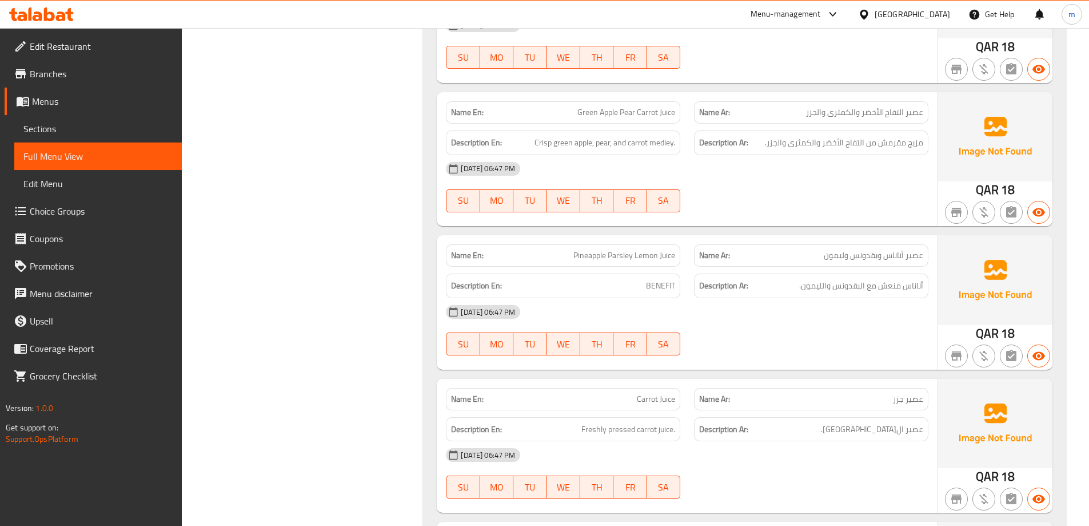
copy span "Pineapple Parsley Lemon Juice"
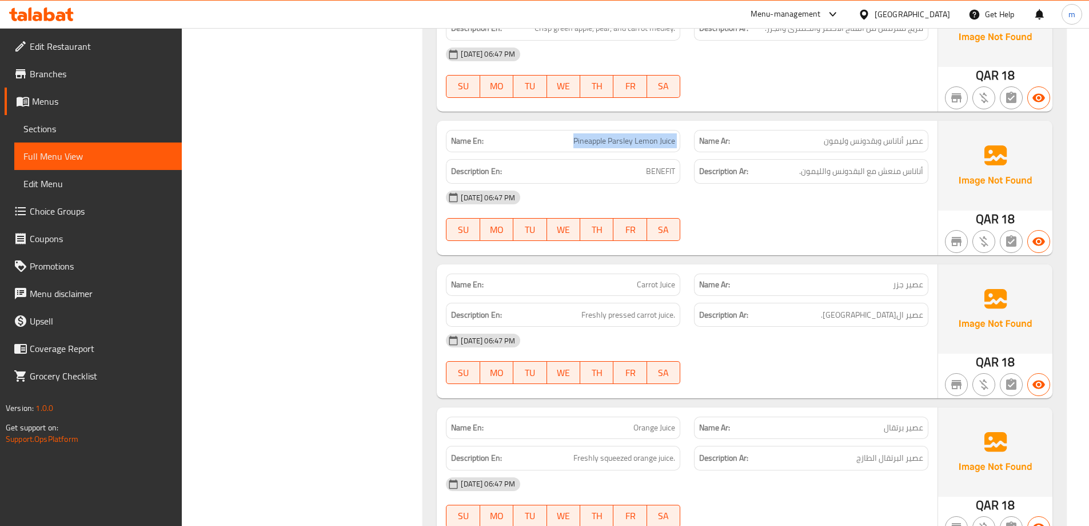
scroll to position [10143, 0]
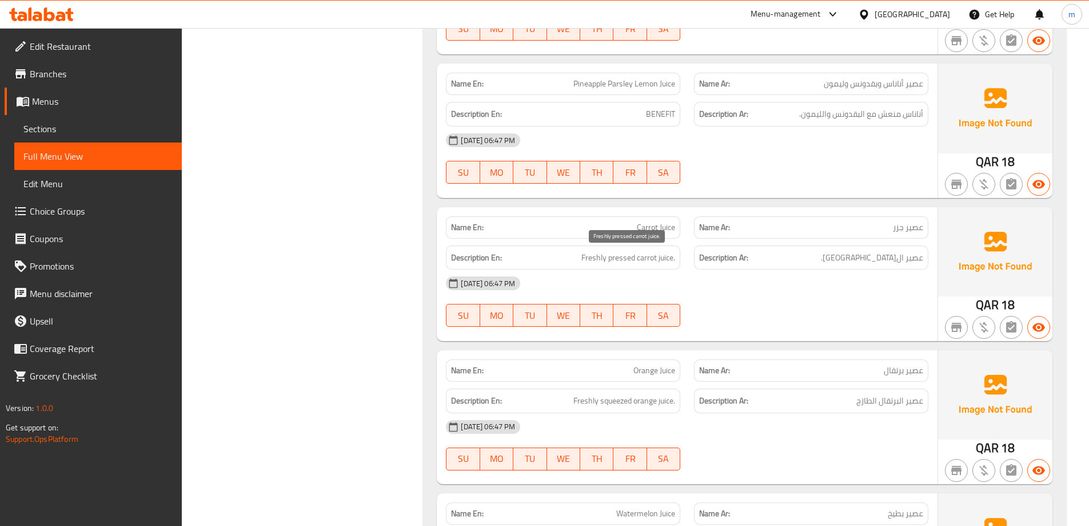
click at [651, 263] on span "Freshly pressed carrot juice." at bounding box center [629, 257] width 94 height 14
click at [655, 263] on span "Freshly pressed carrot juice." at bounding box center [629, 257] width 94 height 14
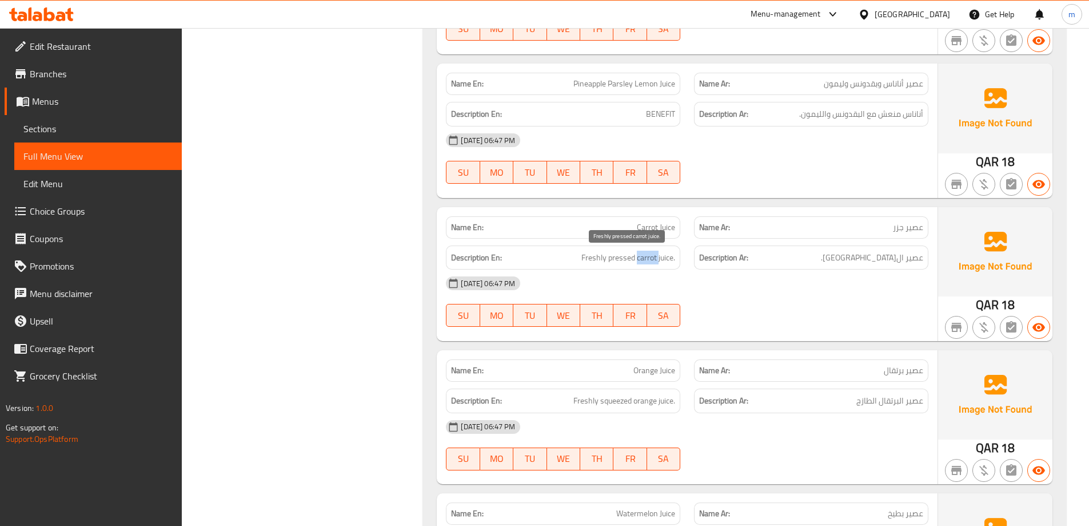
click at [655, 263] on span "Freshly pressed carrot juice." at bounding box center [629, 257] width 94 height 14
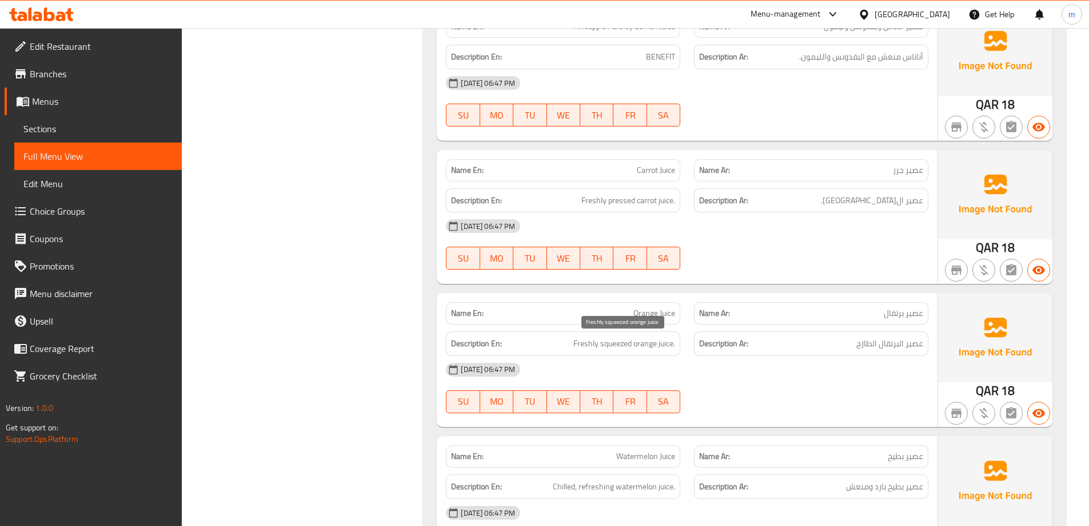
click at [617, 347] on span "Freshly squeezed orange juice." at bounding box center [625, 343] width 102 height 14
copy span "squeezed"
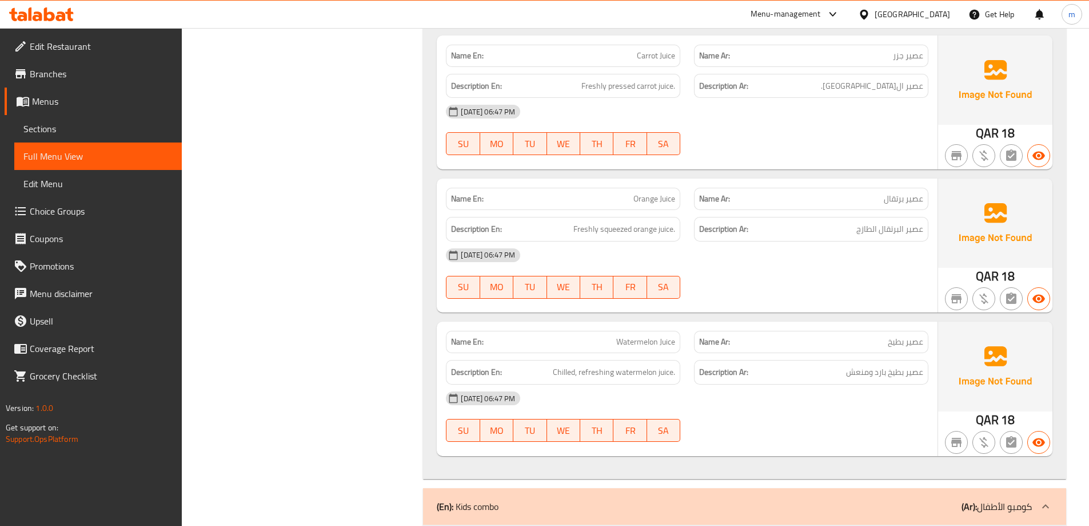
scroll to position [10372, 0]
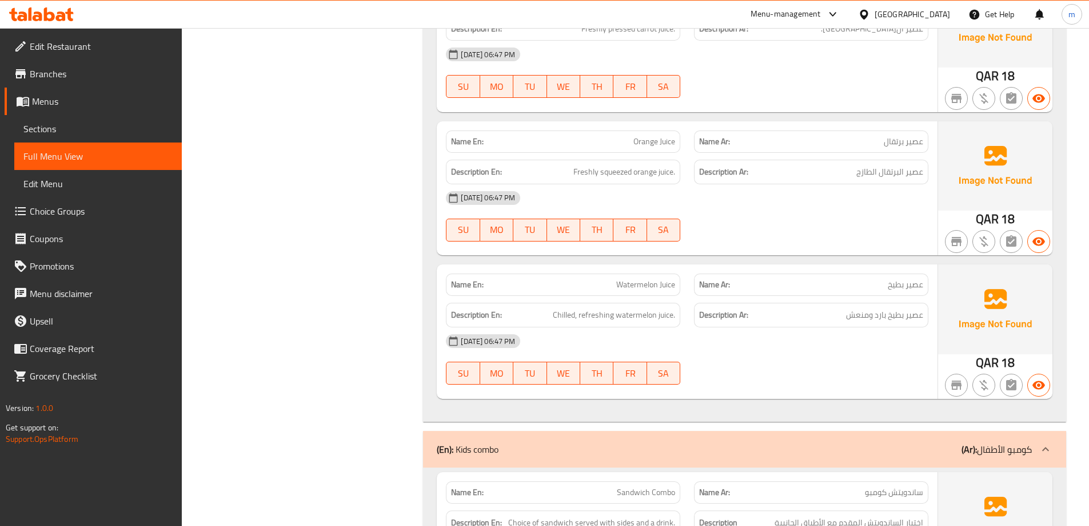
click at [566, 317] on span "Chilled, refreshing watermelon juice." at bounding box center [614, 315] width 122 height 14
copy span "Chilled"
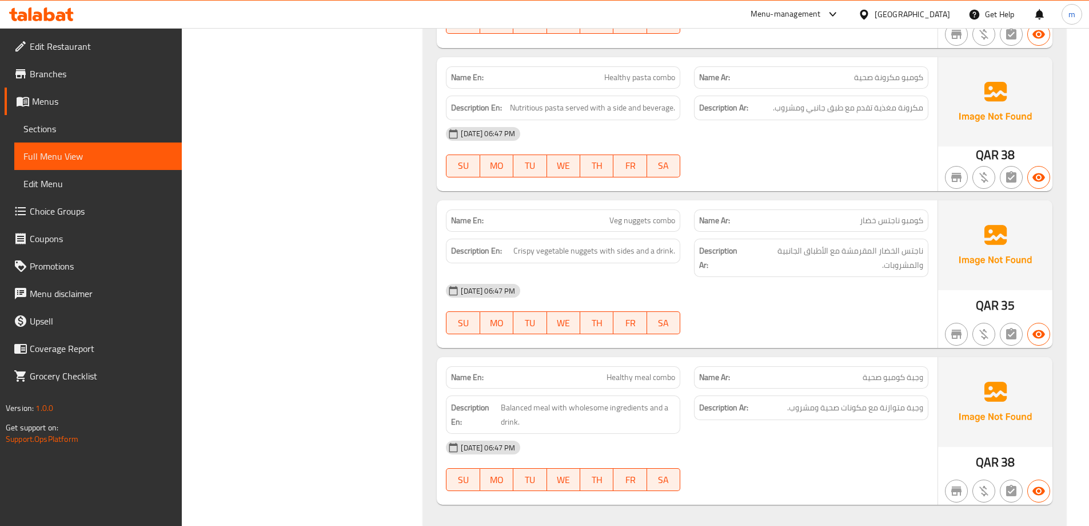
scroll to position [11111, 0]
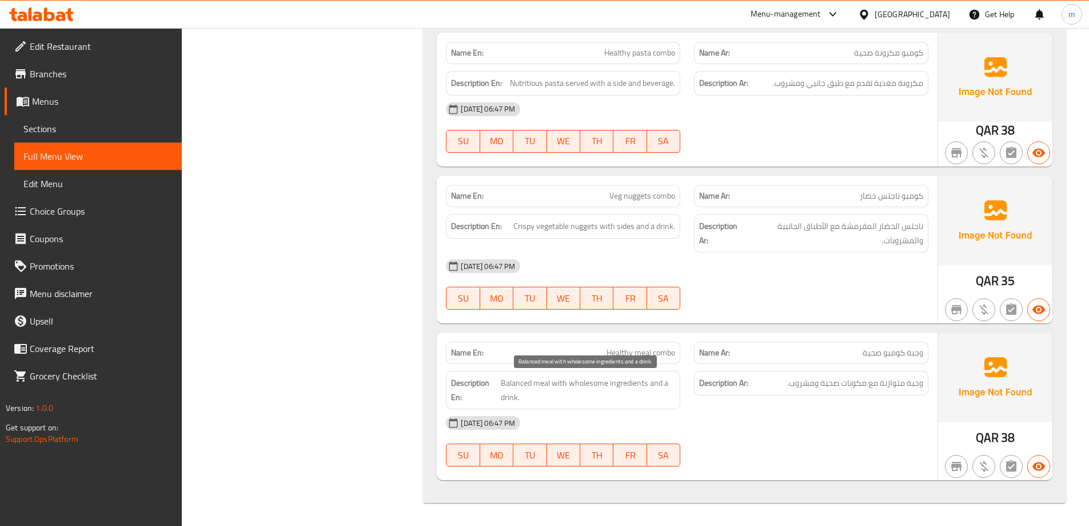
click at [633, 387] on span "Balanced meal with wholesome ingredients and a drink." at bounding box center [588, 390] width 174 height 28
copy span "ingredients"
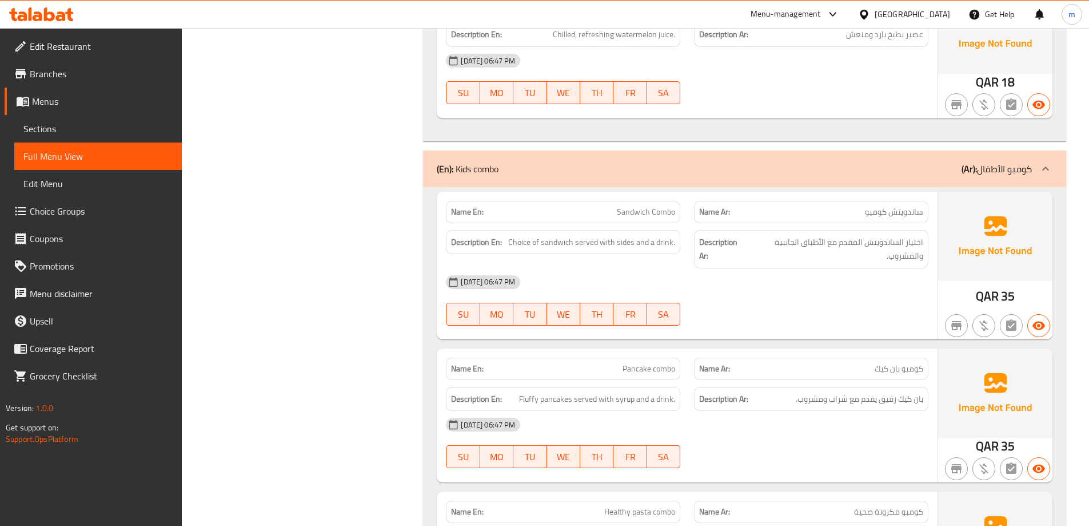
scroll to position [10653, 0]
click at [904, 239] on span "اختيار الساندويتش المقدم مع الأطباق الجانبية والمشروب." at bounding box center [836, 248] width 176 height 28
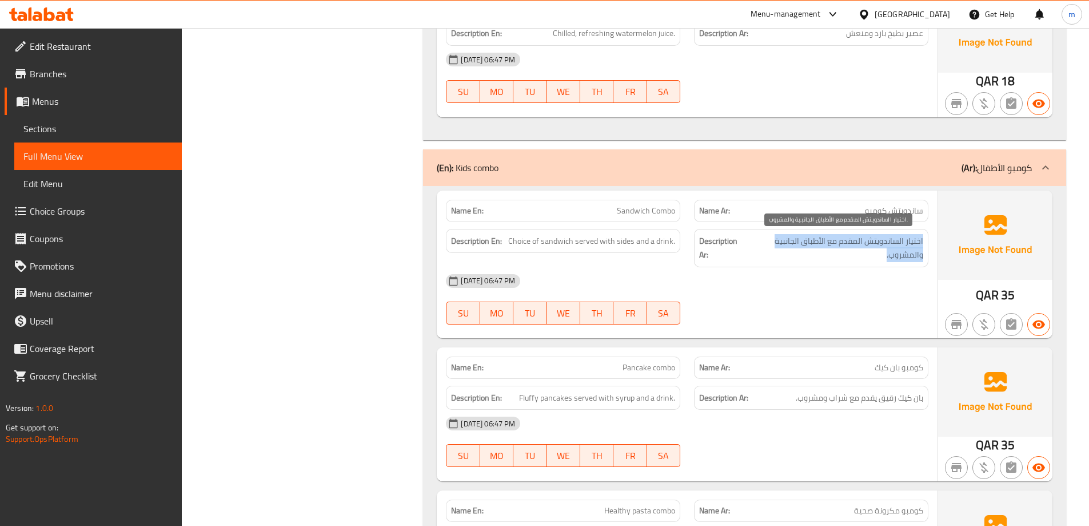
click at [904, 239] on span "اختيار الساندويتش المقدم مع الأطباق الجانبية والمشروب." at bounding box center [836, 248] width 176 height 28
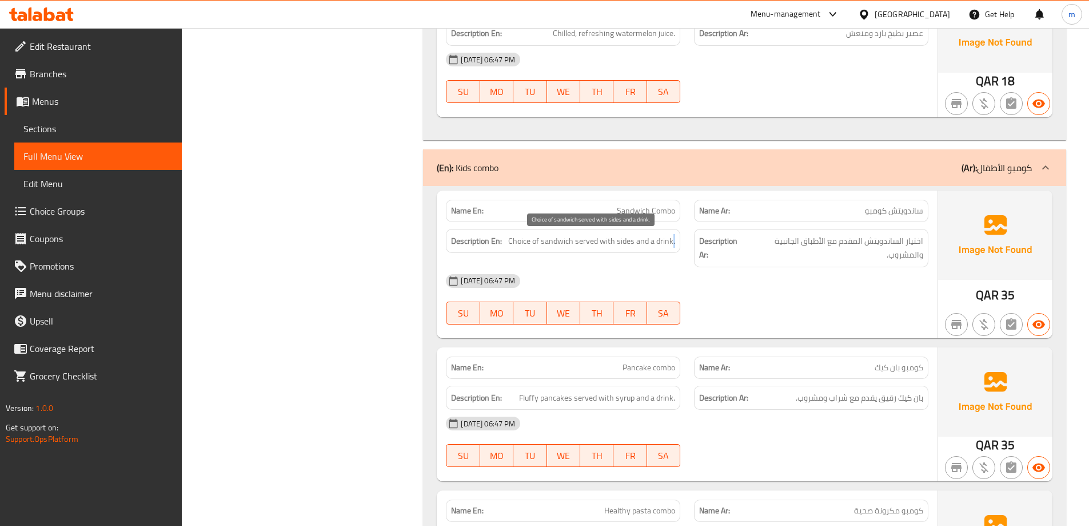
click at [673, 246] on span "Choice of sandwich served with sides and a drink." at bounding box center [591, 241] width 167 height 14
copy span "Choice of sandwich served with sides and a drink."
click at [814, 249] on span "اختيار الساندويتش المقدم مع الأطباق الجانبية والمشروب." at bounding box center [836, 248] width 176 height 28
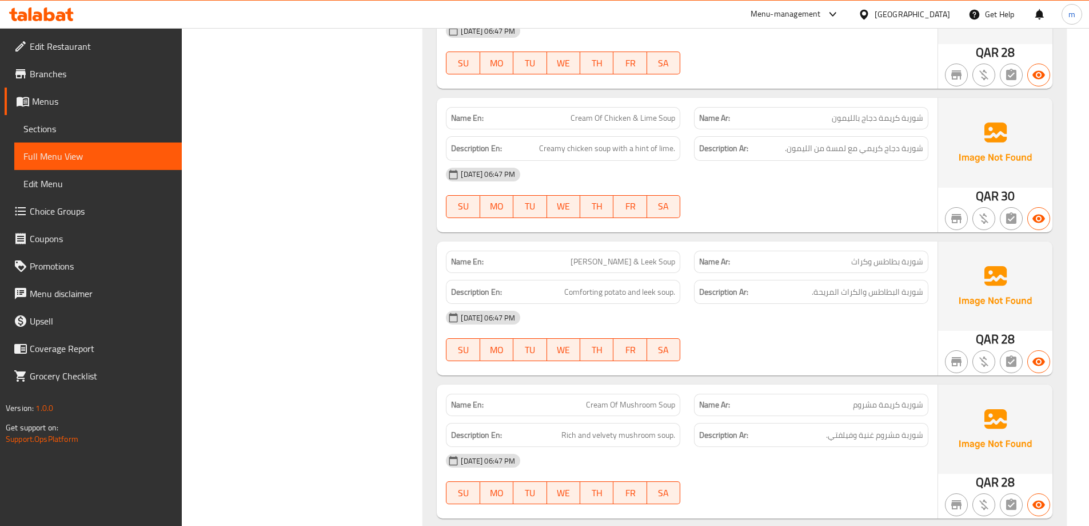
scroll to position [8995, 0]
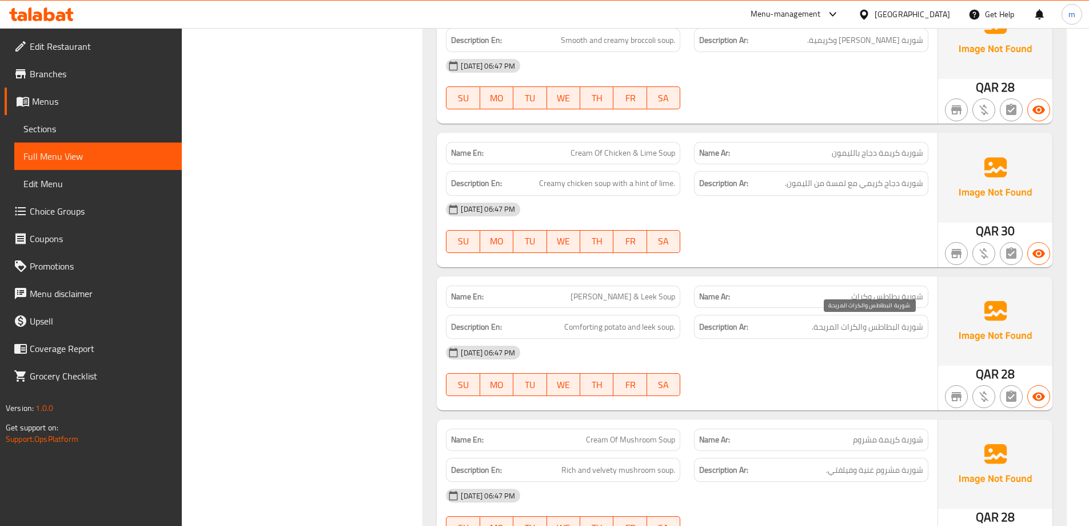
click at [828, 327] on span "شوربة البطاطس والكراث المريحة." at bounding box center [868, 327] width 112 height 14
click at [582, 325] on span "Comforting potato and leek soup." at bounding box center [619, 327] width 111 height 14
drag, startPoint x: 582, startPoint y: 325, endPoint x: 668, endPoint y: 431, distance: 136.6
click at [585, 326] on span "Comforting potato and leek soup." at bounding box center [619, 327] width 111 height 14
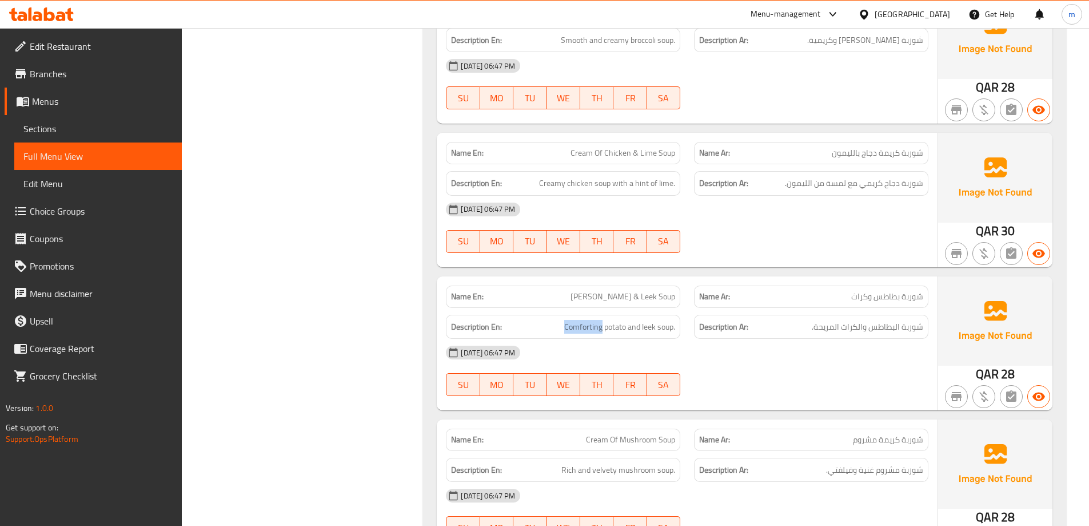
click at [564, 329] on span "Comforting potato and leek soup." at bounding box center [619, 327] width 111 height 14
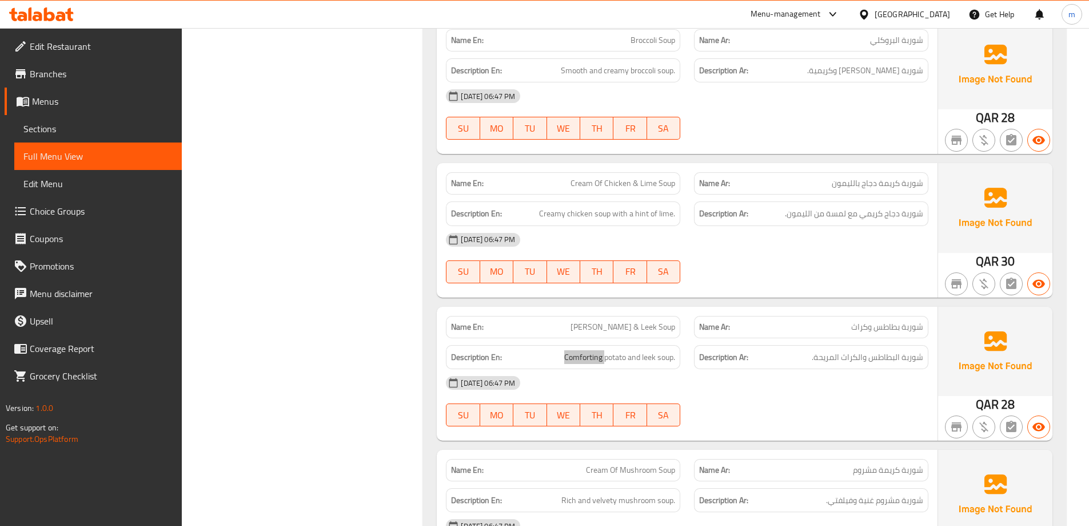
scroll to position [8938, 0]
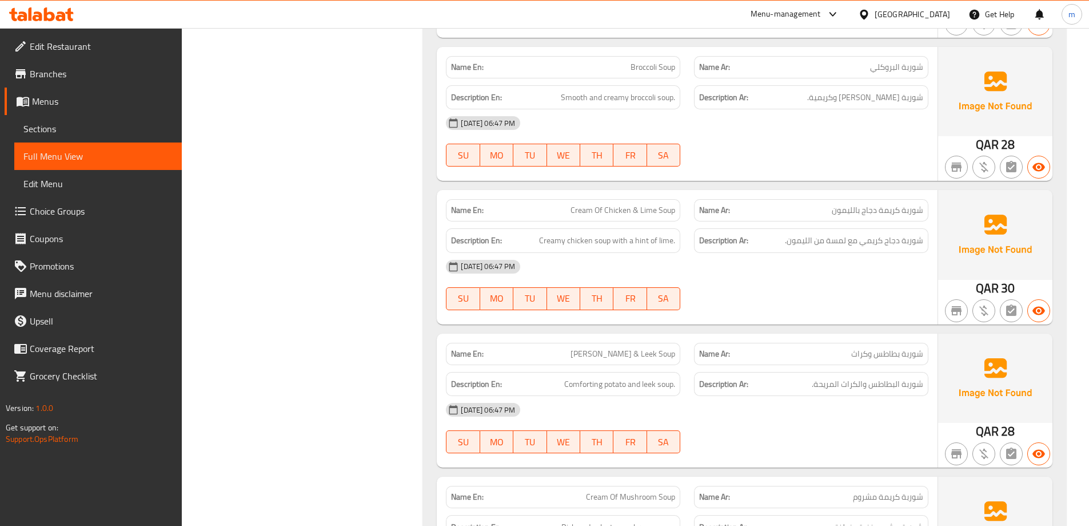
copy span "[PERSON_NAME] & Leek Soup"
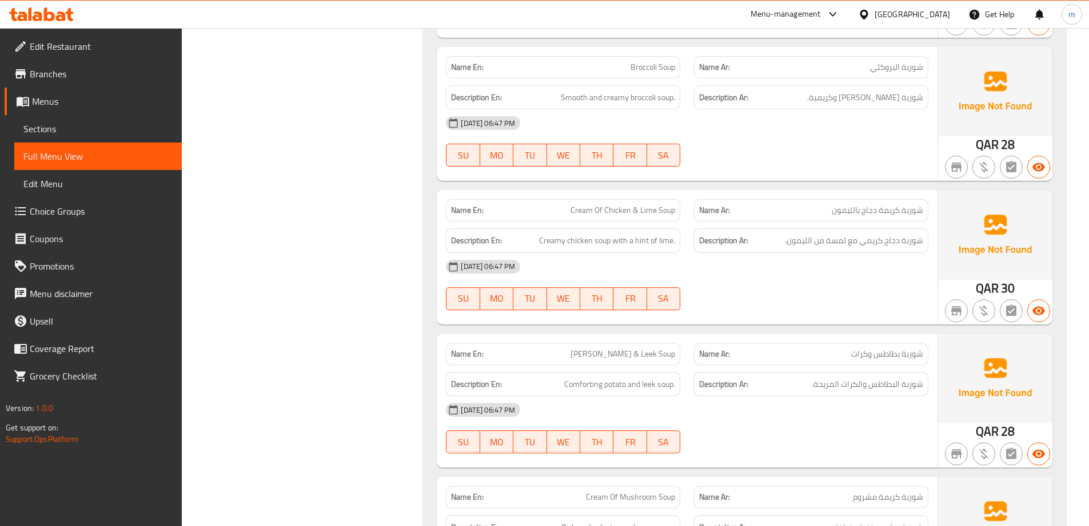
copy span "[PERSON_NAME] & Leek Soup"
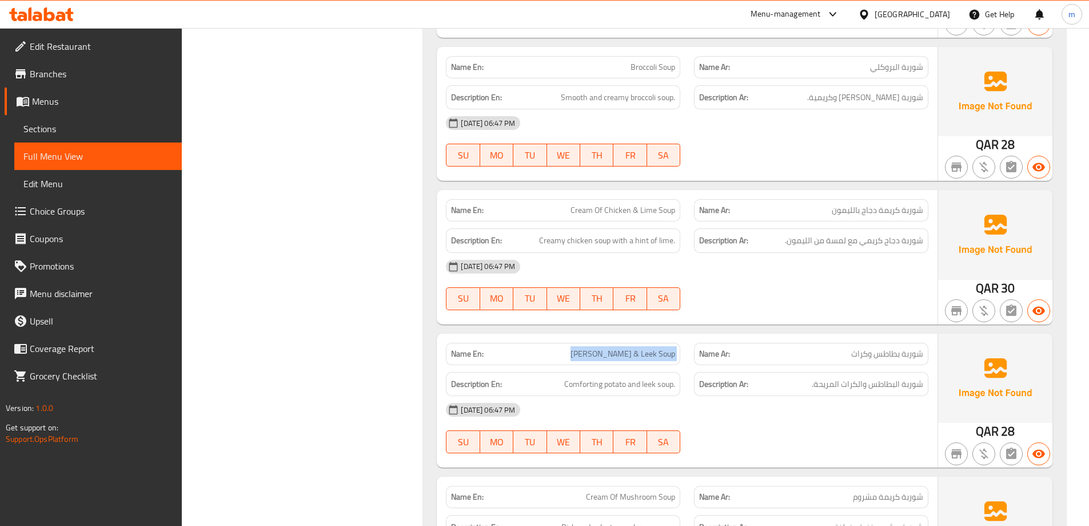
copy span "[PERSON_NAME] & Leek Soup"
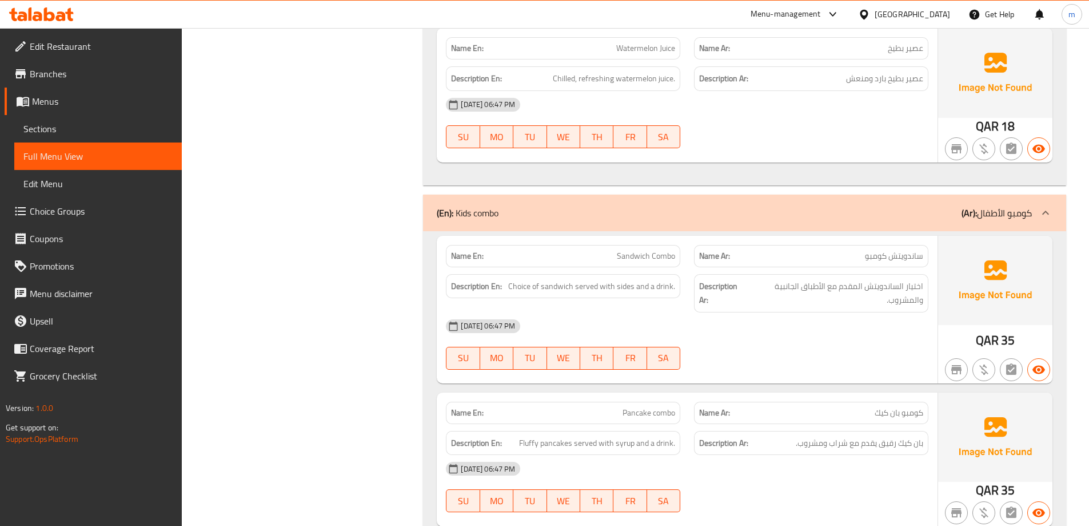
scroll to position [10653, 0]
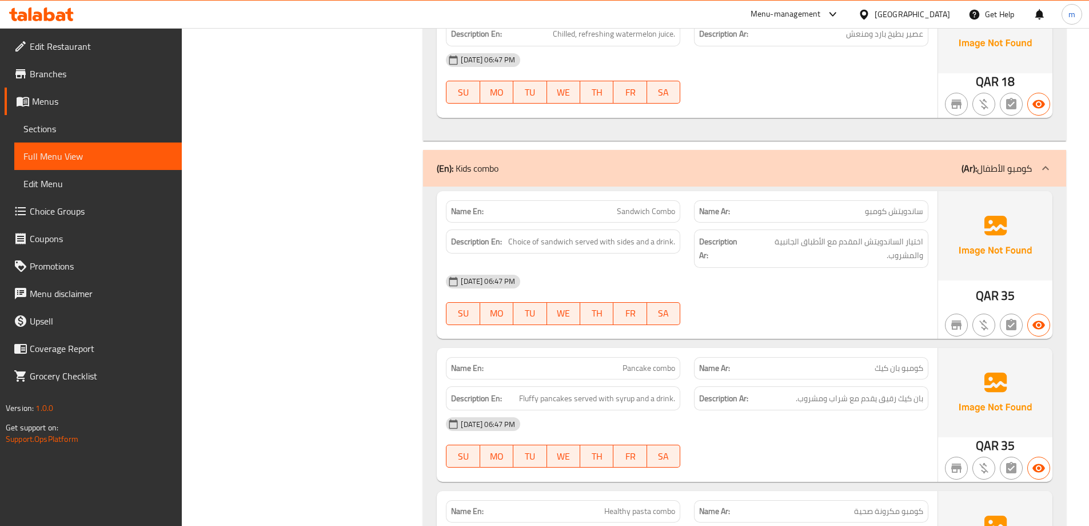
click at [514, 241] on span "Choice of sandwich served with sides and a drink." at bounding box center [591, 241] width 167 height 14
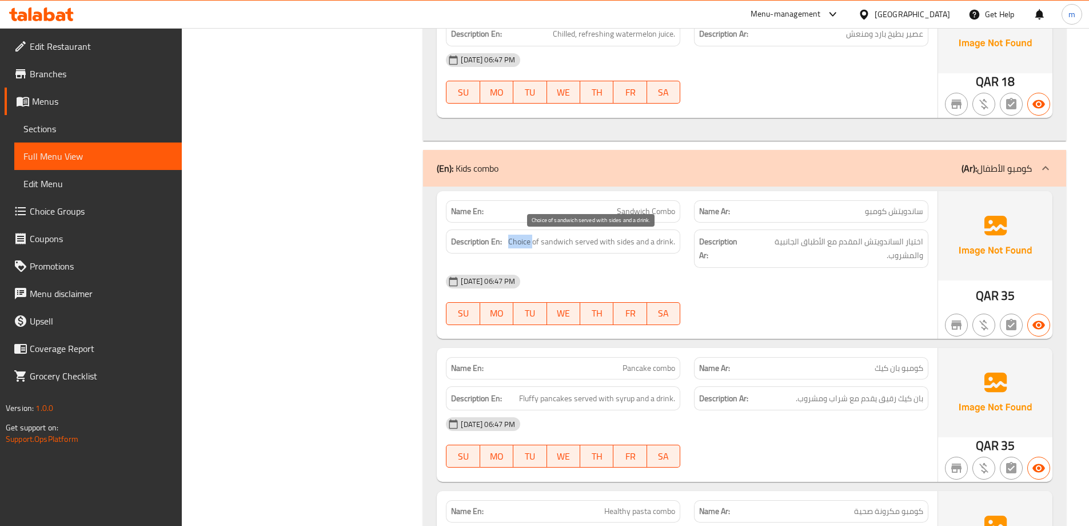
click at [512, 241] on span "Choice of sandwich served with sides and a drink." at bounding box center [591, 241] width 167 height 14
drag, startPoint x: 507, startPoint y: 241, endPoint x: 582, endPoint y: 248, distance: 74.7
click at [622, 245] on span "Choice of sandwich served with sides and a drink." at bounding box center [591, 241] width 167 height 14
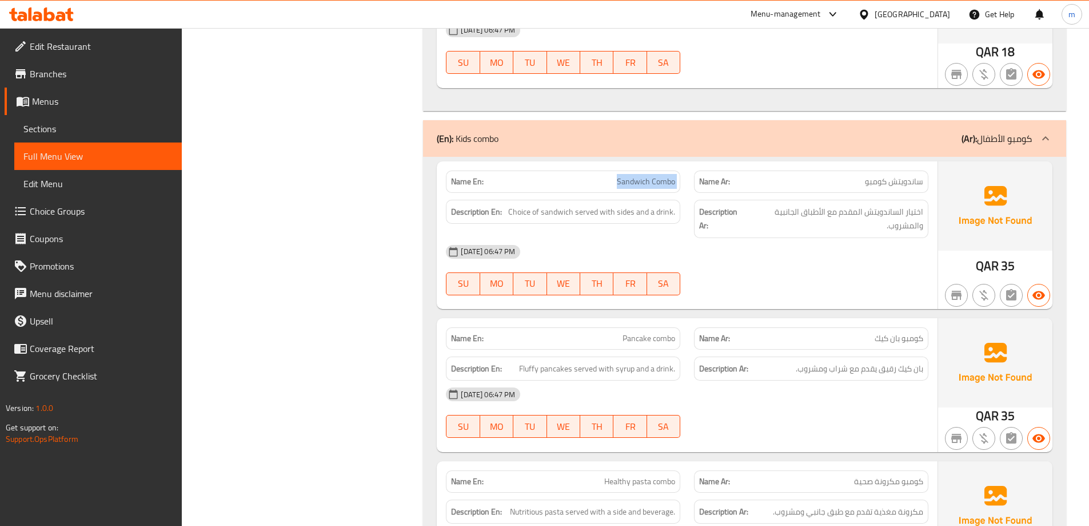
scroll to position [10711, 0]
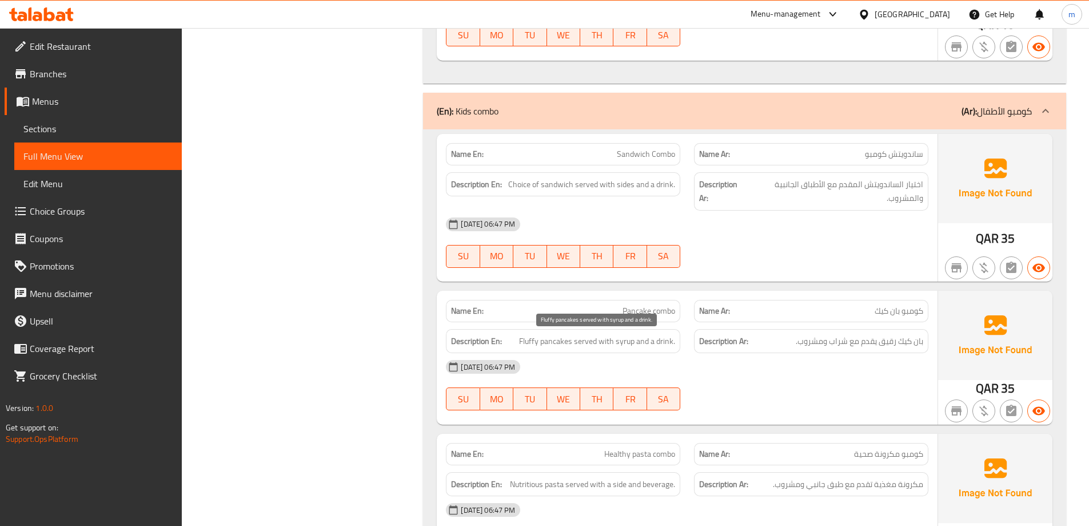
click at [658, 341] on span "Fluffy pancakes served with syrup and a drink." at bounding box center [597, 341] width 156 height 14
click at [619, 339] on span "Fluffy pancakes served with syrup and a drink." at bounding box center [597, 341] width 156 height 14
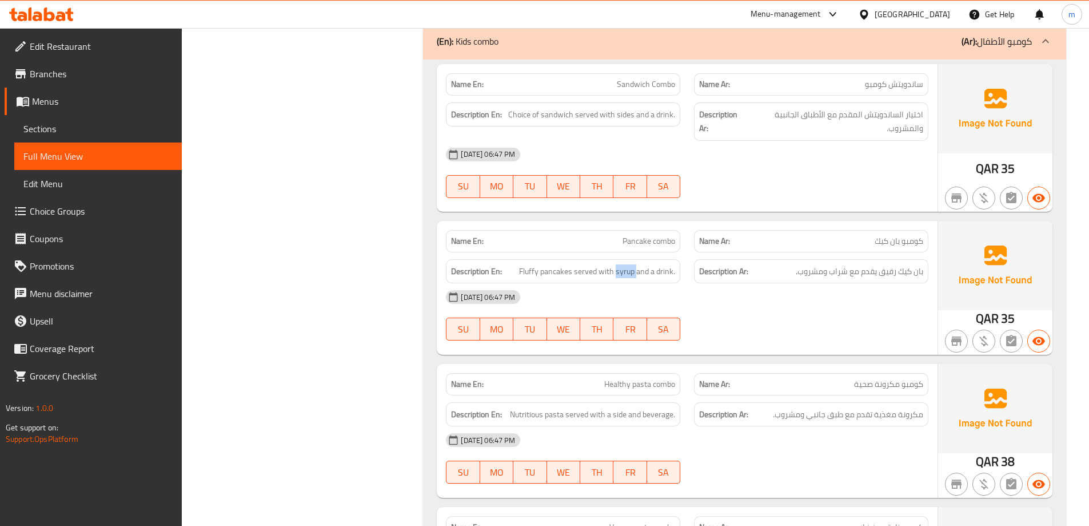
scroll to position [10768, 0]
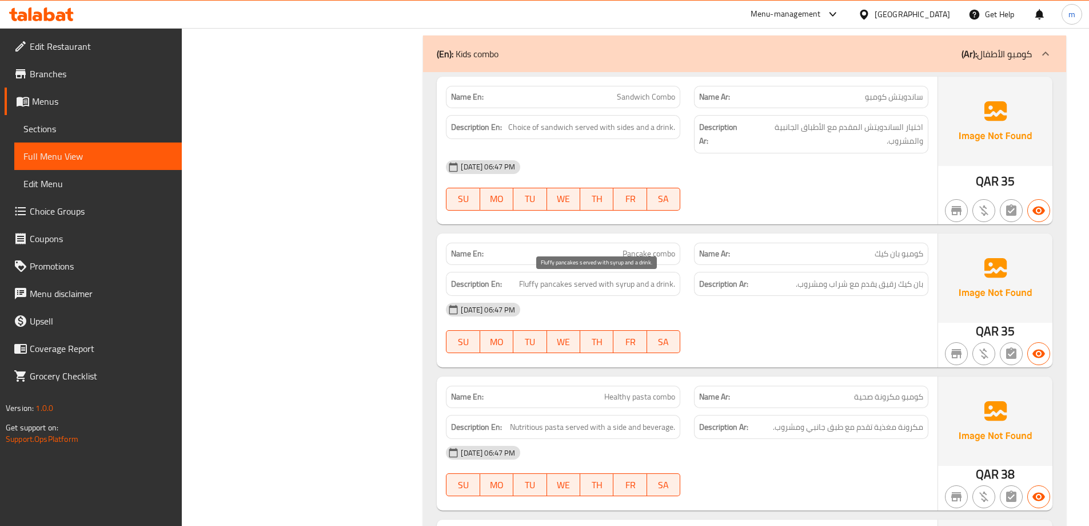
click at [653, 287] on span "Fluffy pancakes served with syrup and a drink." at bounding box center [597, 284] width 156 height 14
drag, startPoint x: 514, startPoint y: 128, endPoint x: 575, endPoint y: 127, distance: 61.2
click at [575, 127] on span "Choice of sandwich served with sides and a drink." at bounding box center [591, 127] width 167 height 14
click at [531, 126] on span "Choice of sandwich served with sides and a drink." at bounding box center [591, 127] width 167 height 14
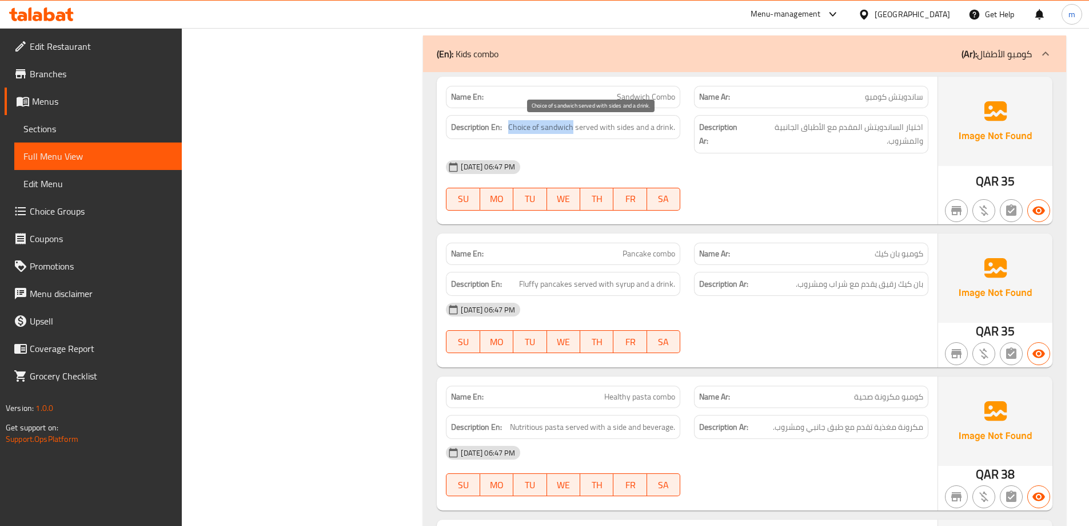
drag, startPoint x: 511, startPoint y: 126, endPoint x: 574, endPoint y: 130, distance: 62.5
click at [574, 130] on span "Choice of sandwich served with sides and a drink." at bounding box center [591, 127] width 167 height 14
click at [607, 133] on span "Choice of sandwich served with sides and a drink." at bounding box center [591, 127] width 167 height 14
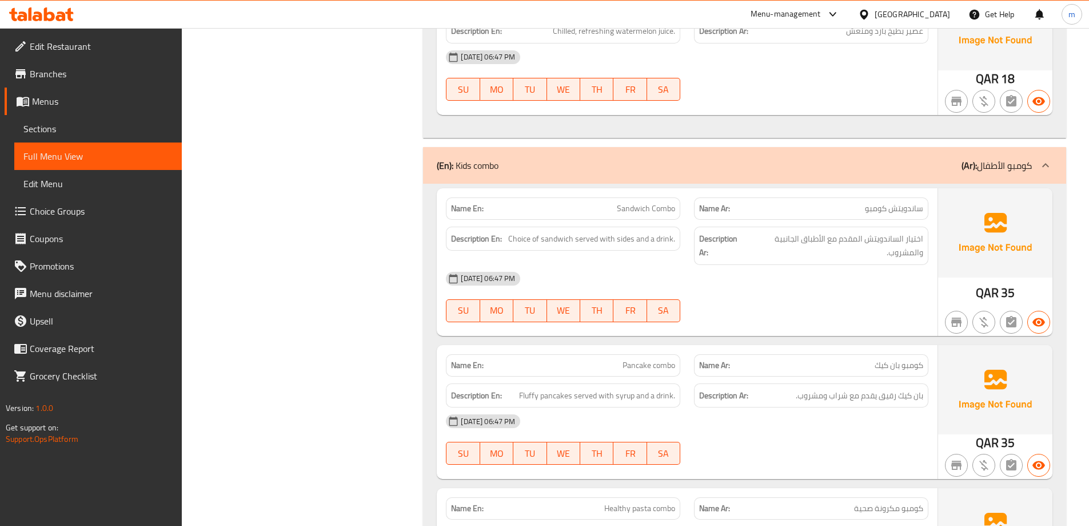
scroll to position [10653, 0]
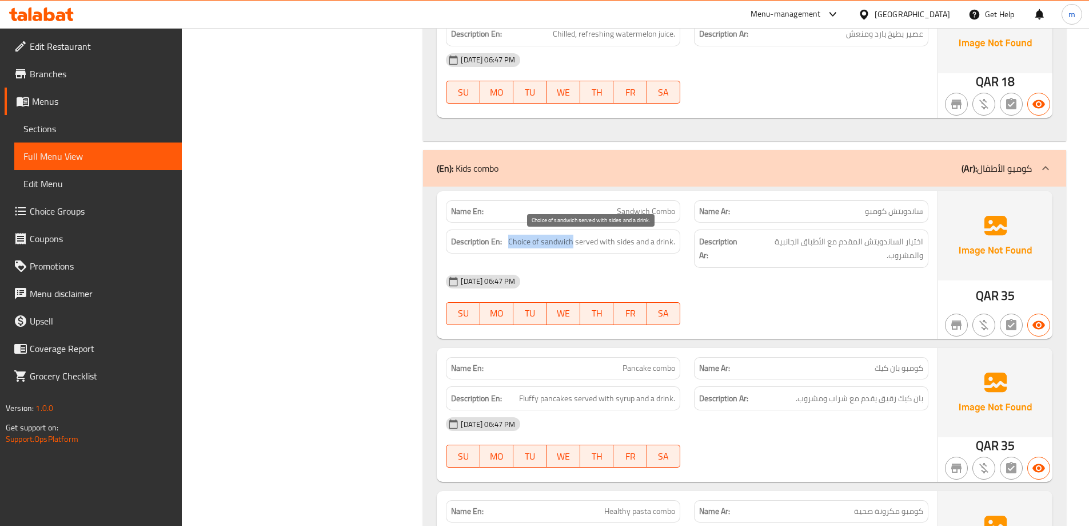
drag, startPoint x: 508, startPoint y: 242, endPoint x: 574, endPoint y: 247, distance: 66.5
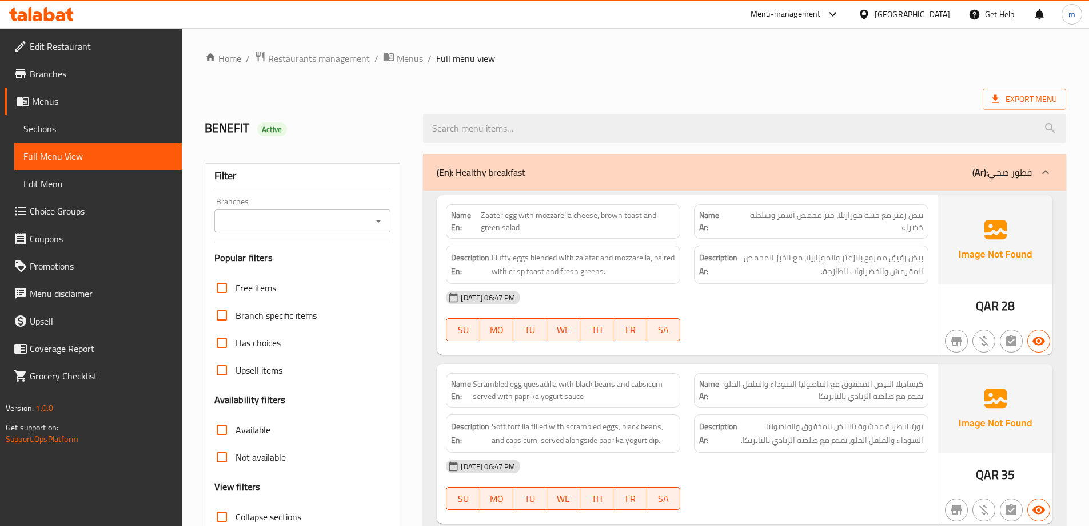
scroll to position [229, 0]
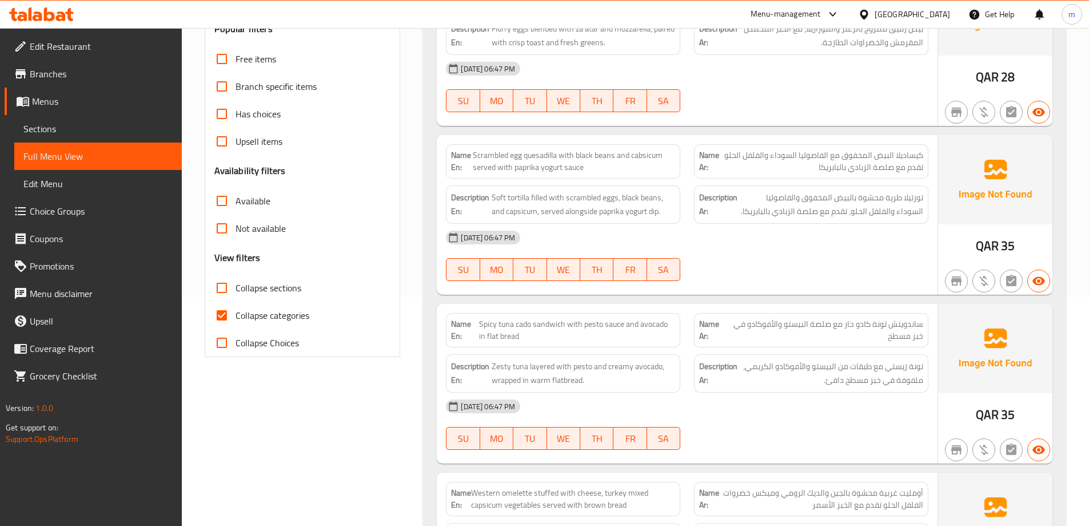
click at [299, 312] on span "Collapse categories" at bounding box center [273, 315] width 74 height 14
click at [236, 312] on input "Collapse categories" at bounding box center [221, 314] width 27 height 27
checkbox input "false"
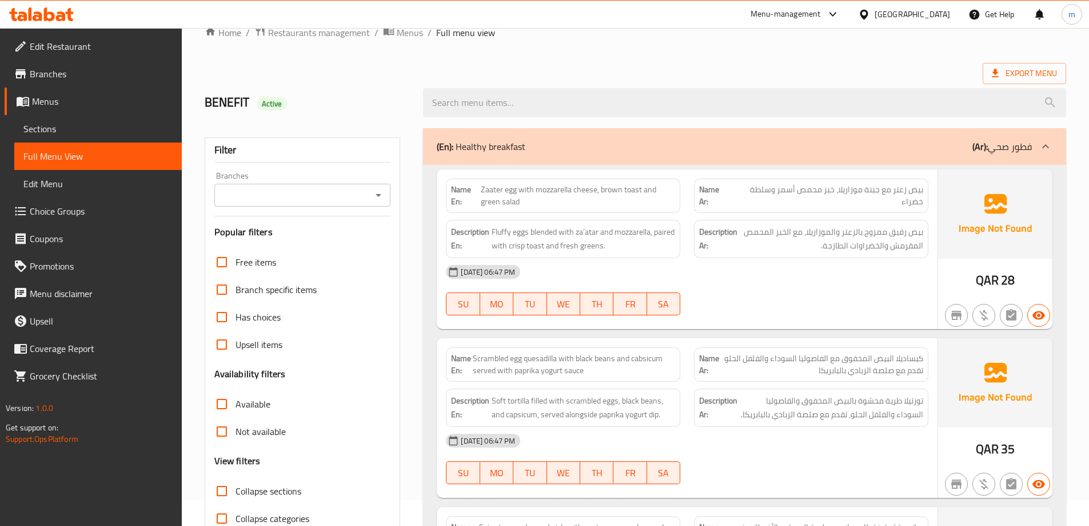
scroll to position [13, 0]
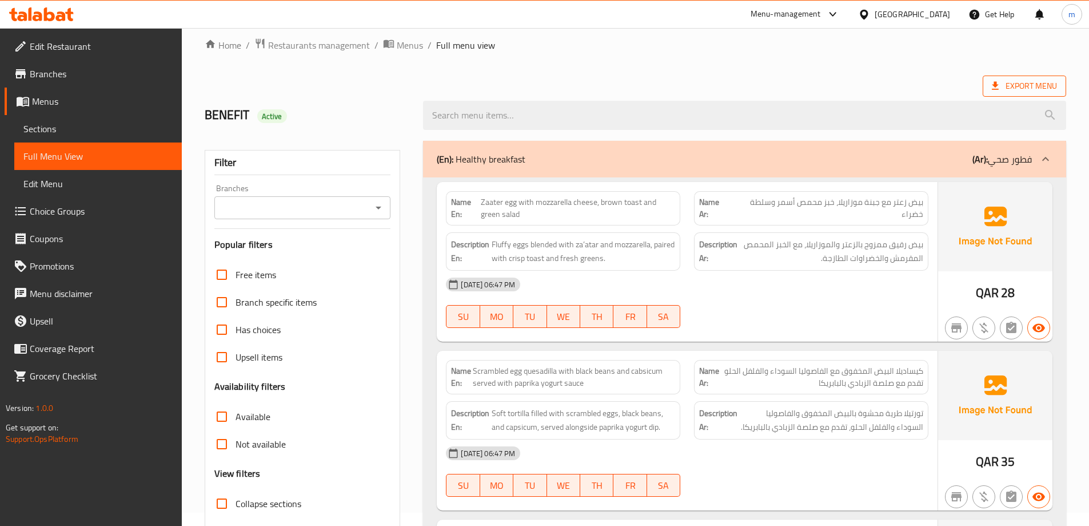
click at [1022, 86] on span "Export Menu" at bounding box center [1024, 86] width 65 height 14
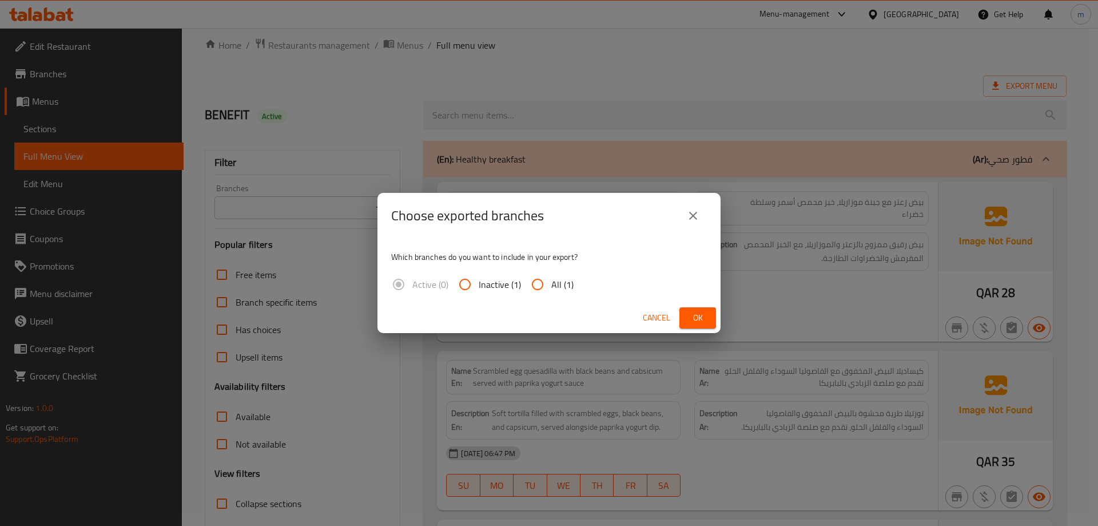
click at [546, 276] on input "All (1)" at bounding box center [537, 284] width 27 height 27
radio input "true"
click at [699, 324] on span "Ok" at bounding box center [698, 318] width 18 height 14
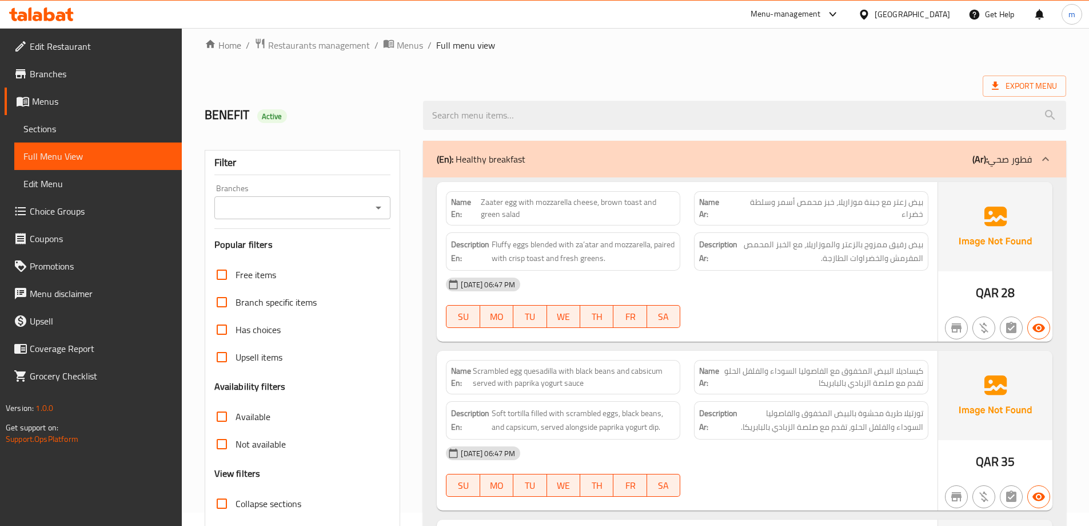
click at [855, 78] on div "Export Menu" at bounding box center [636, 85] width 862 height 21
